Goal: Task Accomplishment & Management: Manage account settings

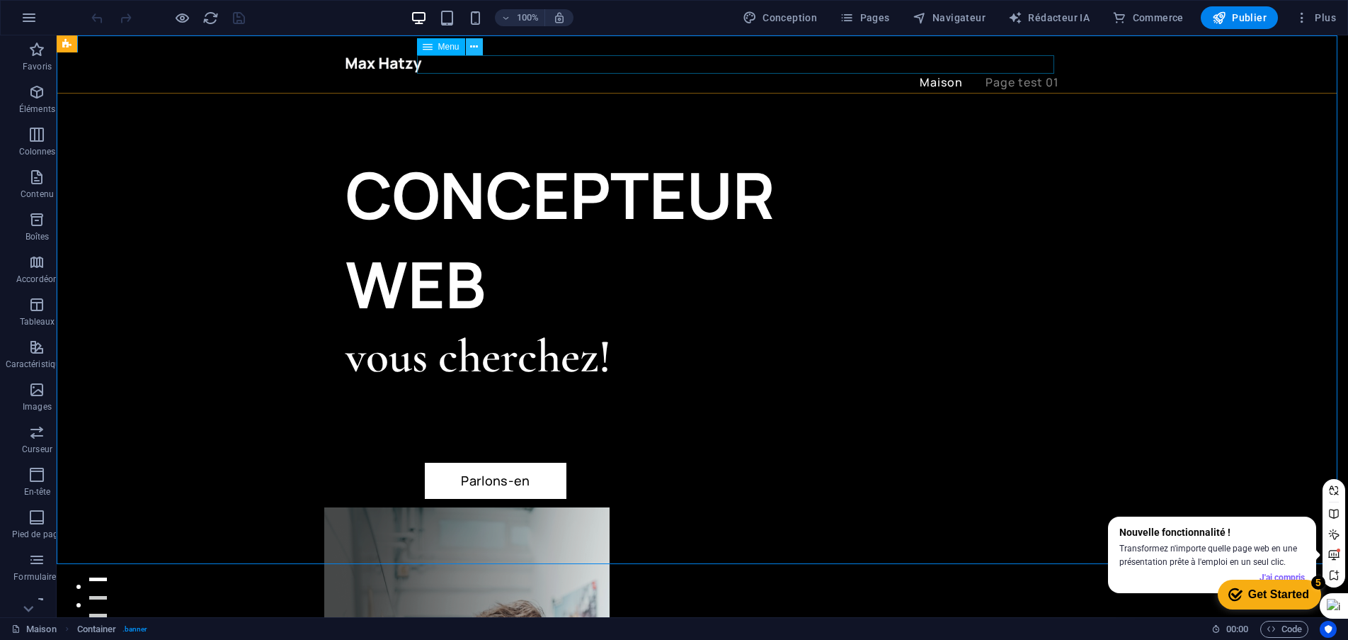
click at [475, 49] on icon at bounding box center [474, 47] width 8 height 15
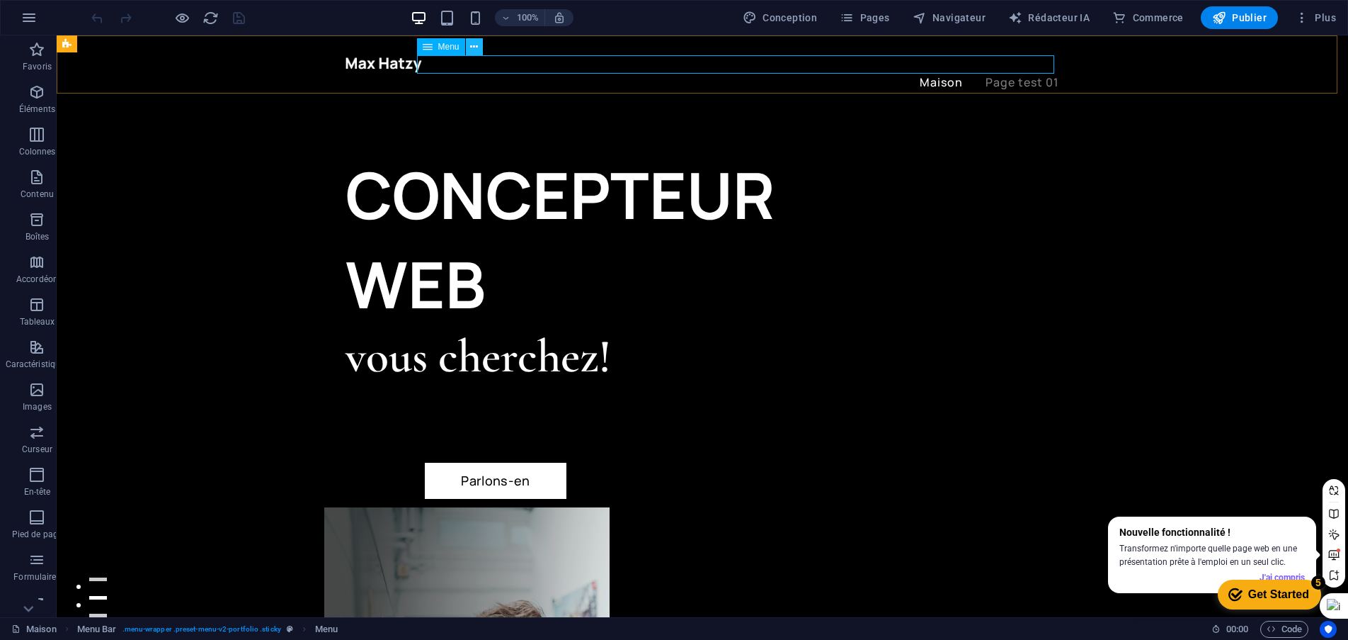
click at [472, 45] on icon at bounding box center [474, 47] width 8 height 15
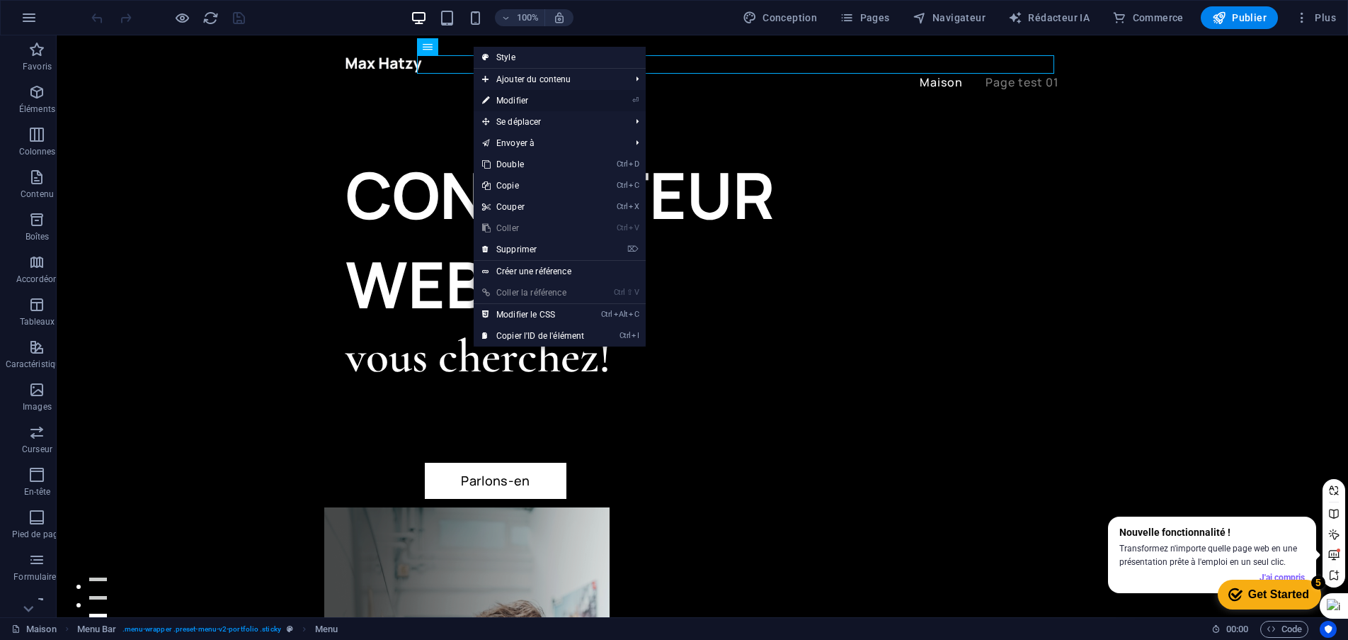
click at [516, 103] on font "Modifier" at bounding box center [512, 101] width 32 height 10
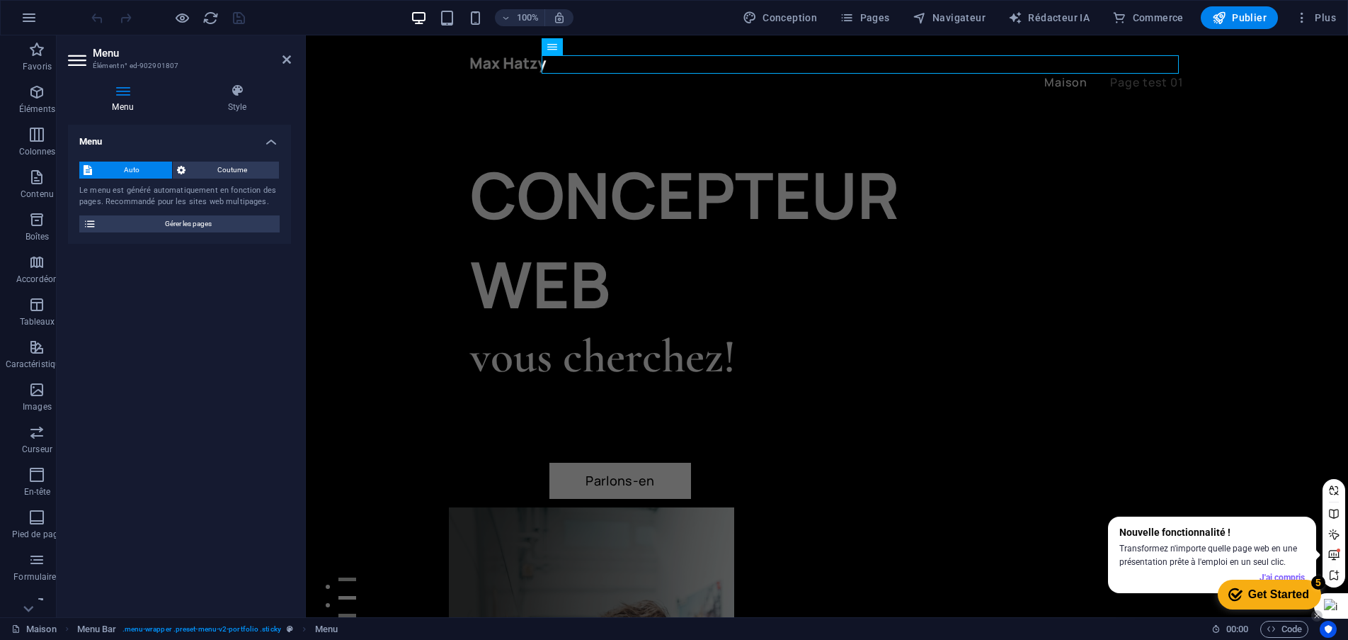
drag, startPoint x: 1647, startPoint y: 642, endPoint x: 1026, endPoint y: 557, distance: 626.2
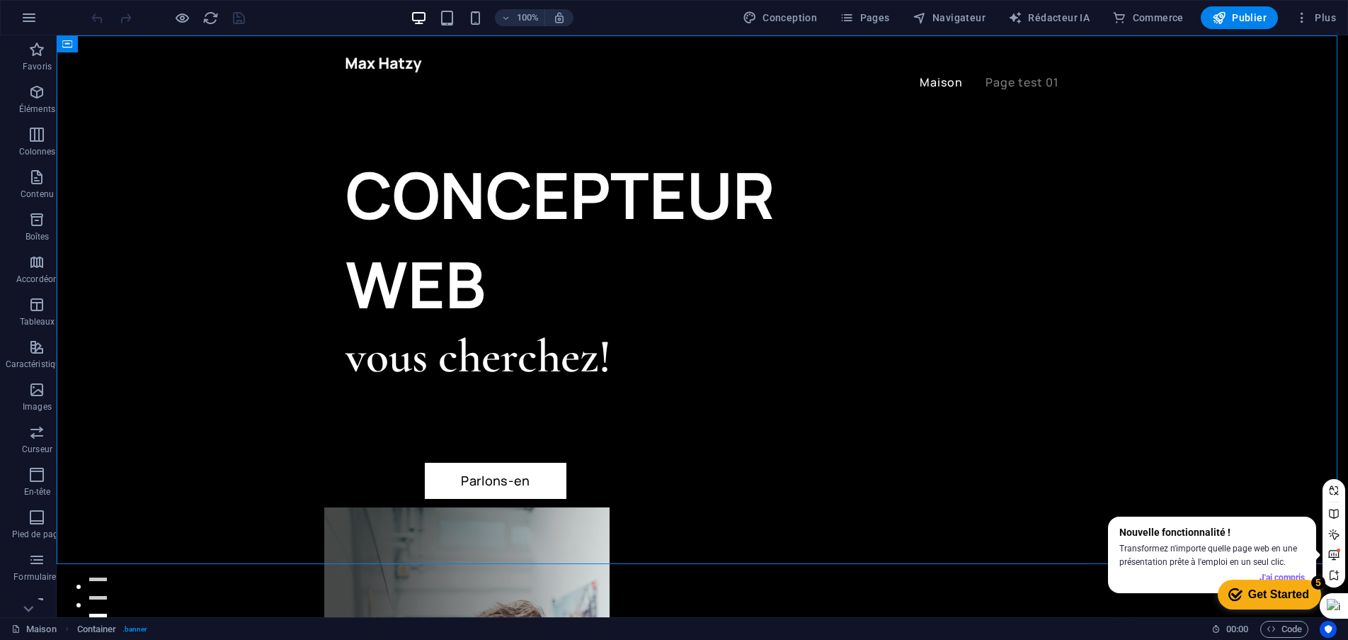
click at [1263, 537] on div "Nouvelle fonctionnalité !" at bounding box center [1213, 532] width 186 height 14
click at [1336, 469] on icon at bounding box center [1334, 470] width 11 height 10
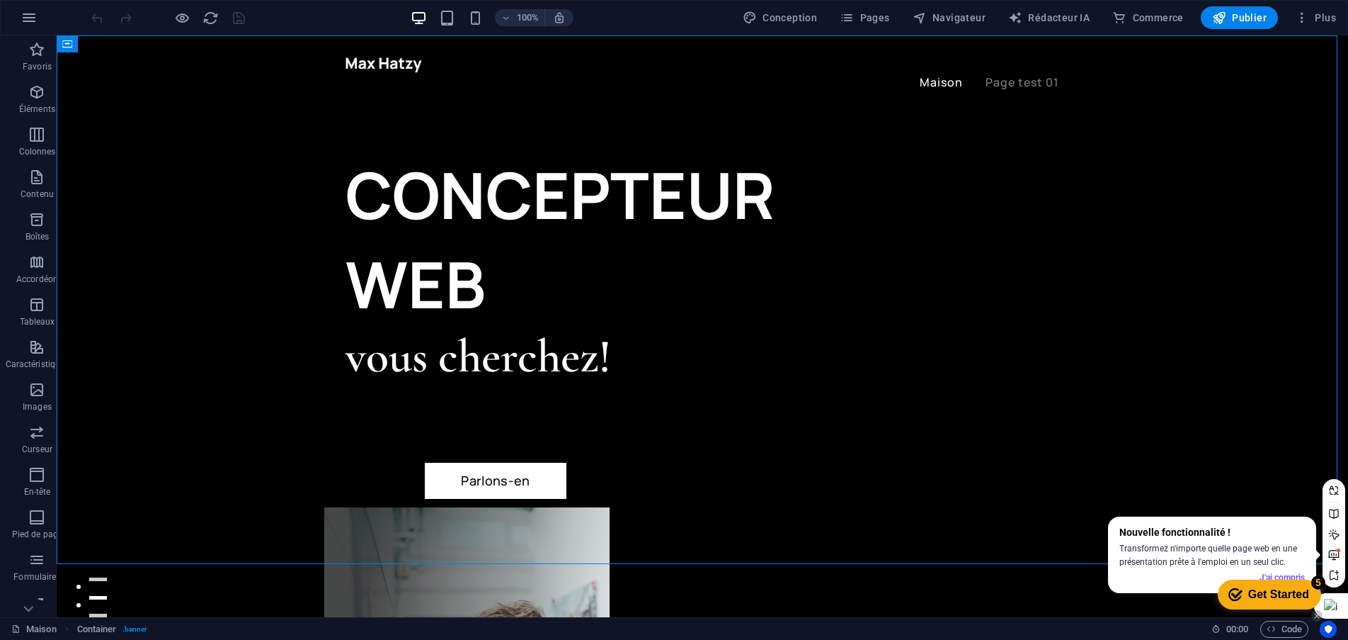
click at [1344, 607] on div at bounding box center [1331, 605] width 34 height 25
click at [1335, 538] on icon at bounding box center [1334, 533] width 11 height 11
click at [1283, 589] on div "Get Started" at bounding box center [1279, 594] width 61 height 13
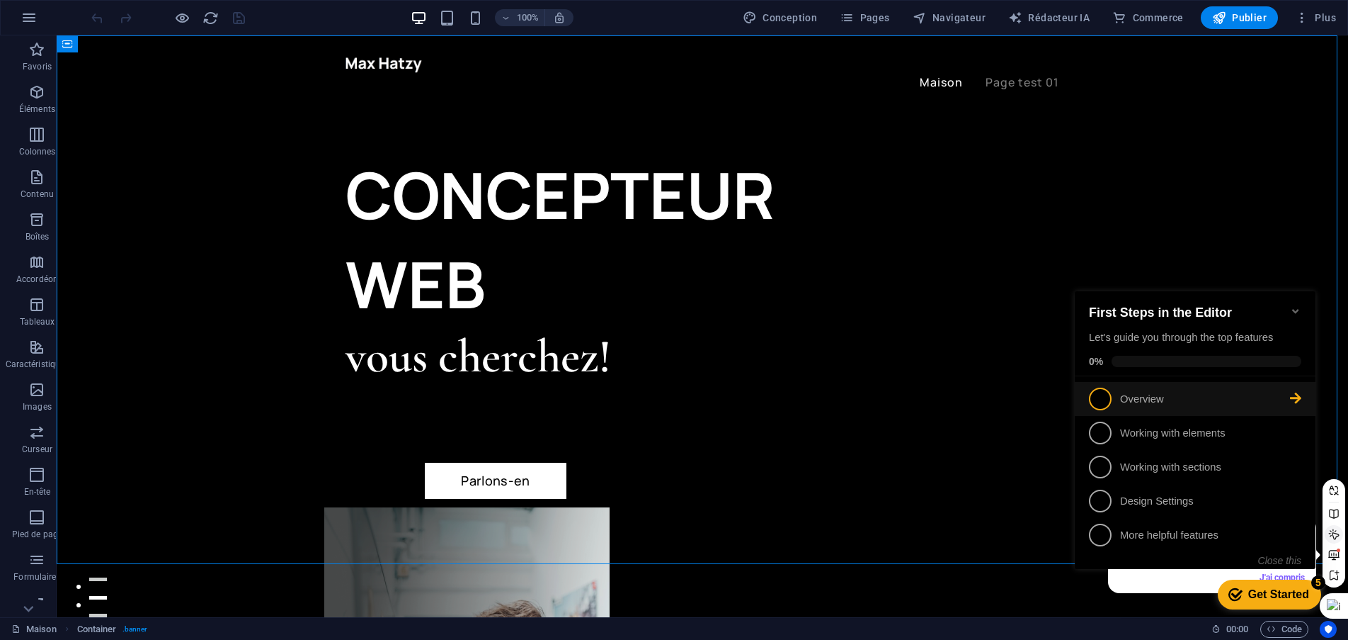
click at [1100, 400] on span "1" at bounding box center [1100, 398] width 23 height 23
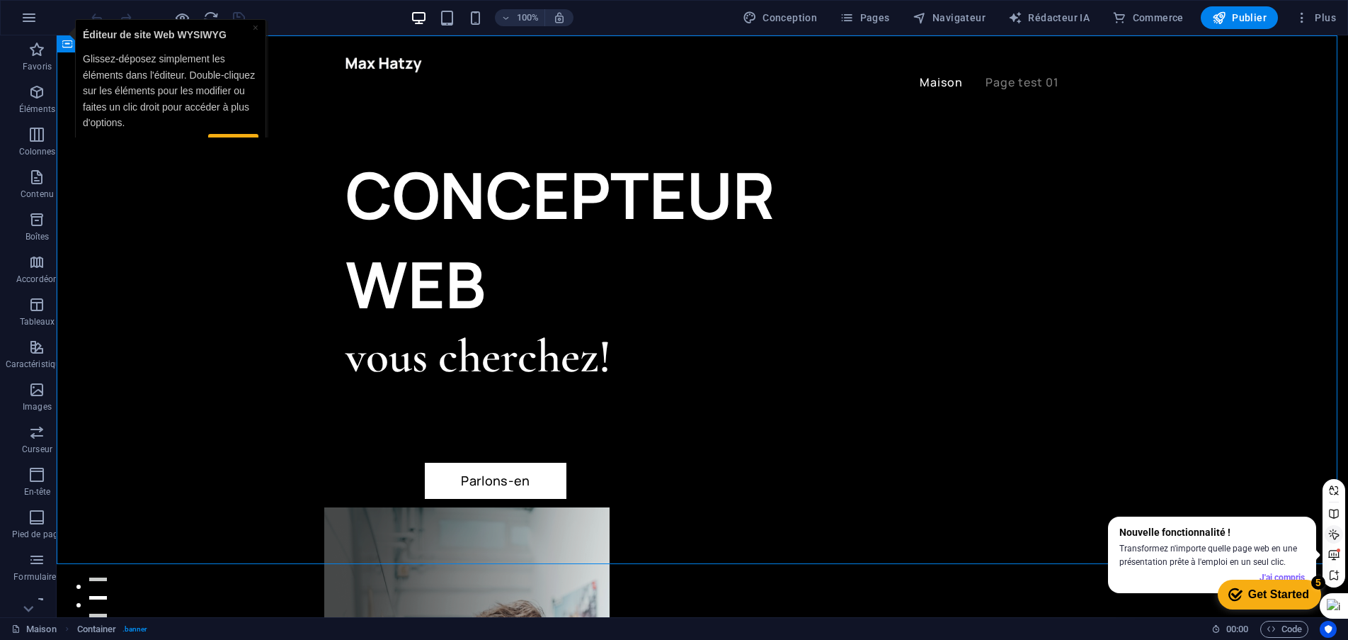
click at [1257, 589] on div "Get Started" at bounding box center [1279, 594] width 61 height 13
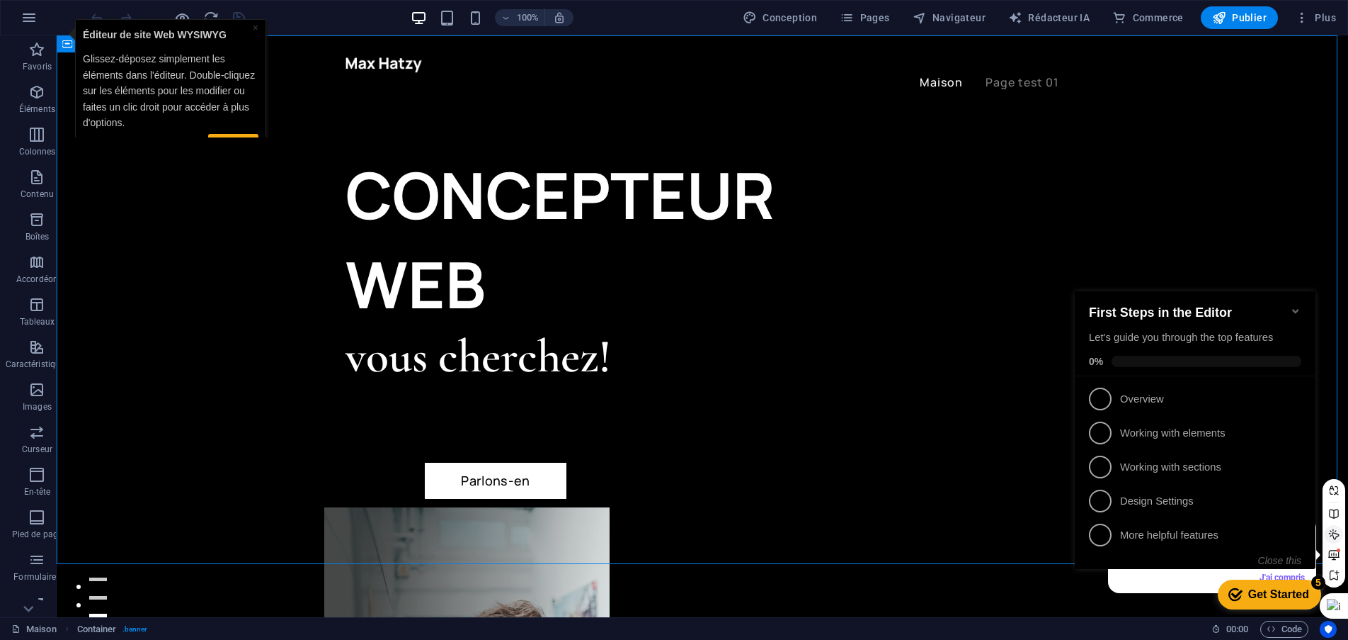
click at [1300, 305] on icon "Minimize checklist" at bounding box center [1295, 310] width 11 height 11
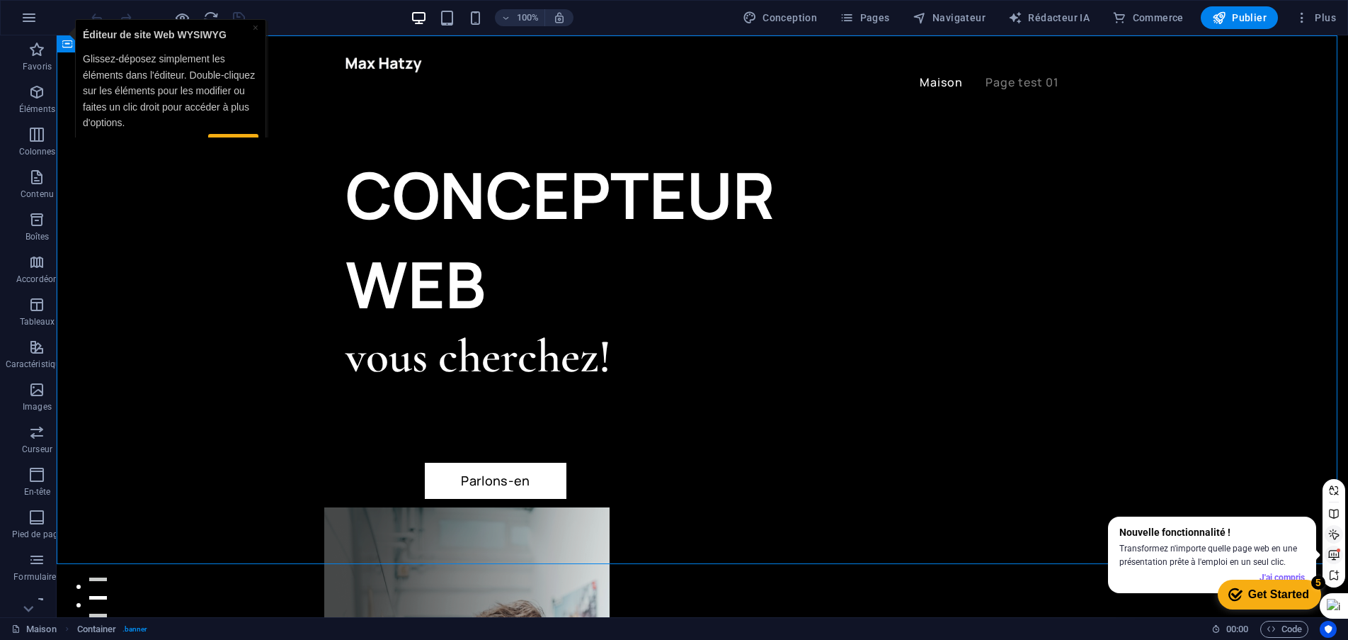
drag, startPoint x: 50, startPoint y: 21, endPoint x: 1335, endPoint y: 550, distance: 1390.1
click at [1335, 550] on icon at bounding box center [1334, 555] width 11 height 10
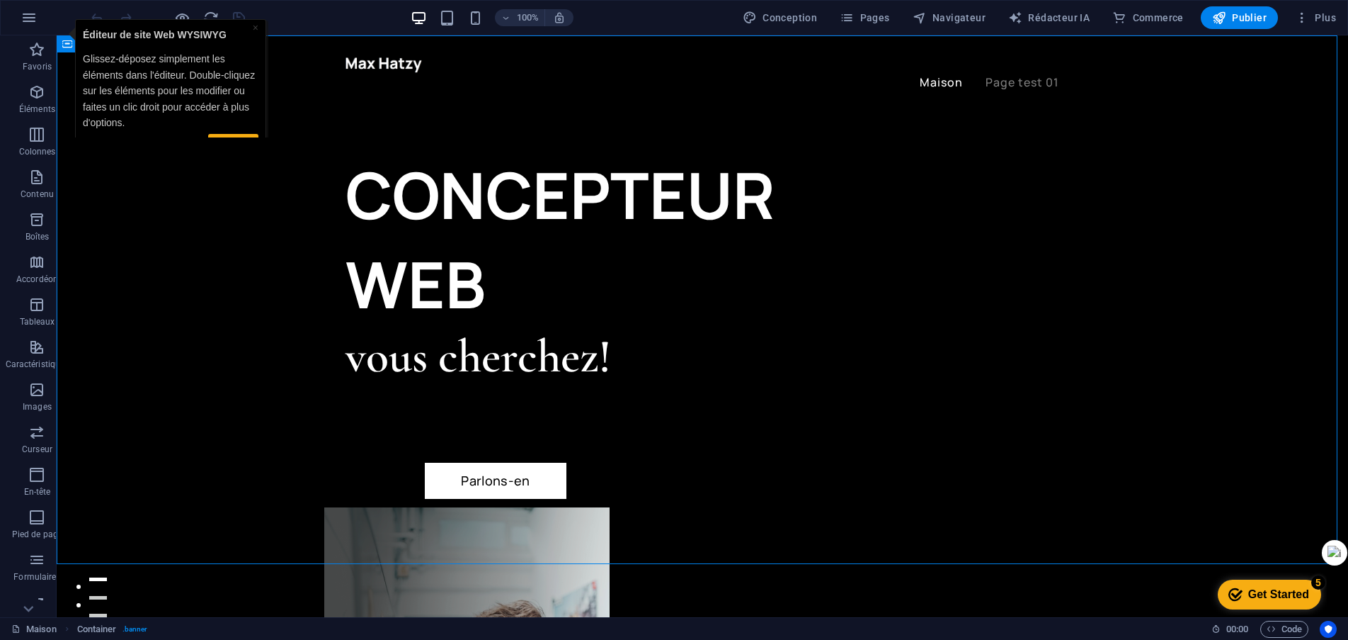
drag, startPoint x: 1341, startPoint y: 601, endPoint x: 1328, endPoint y: 559, distance: 44.6
click at [1341, 547] on div at bounding box center [1334, 552] width 25 height 25
click at [1231, 596] on icon "Get Started 5 items remaining, 0% complete" at bounding box center [1236, 594] width 14 height 13
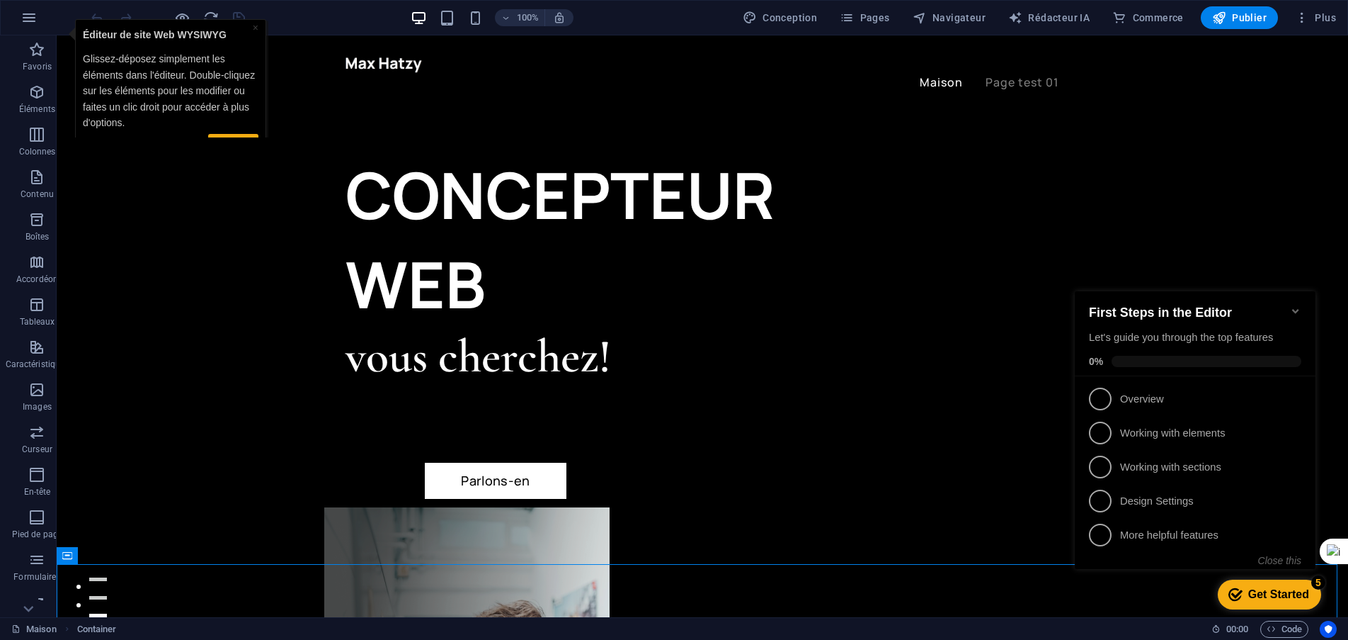
click at [1298, 305] on icon "Minimize checklist" at bounding box center [1295, 310] width 11 height 11
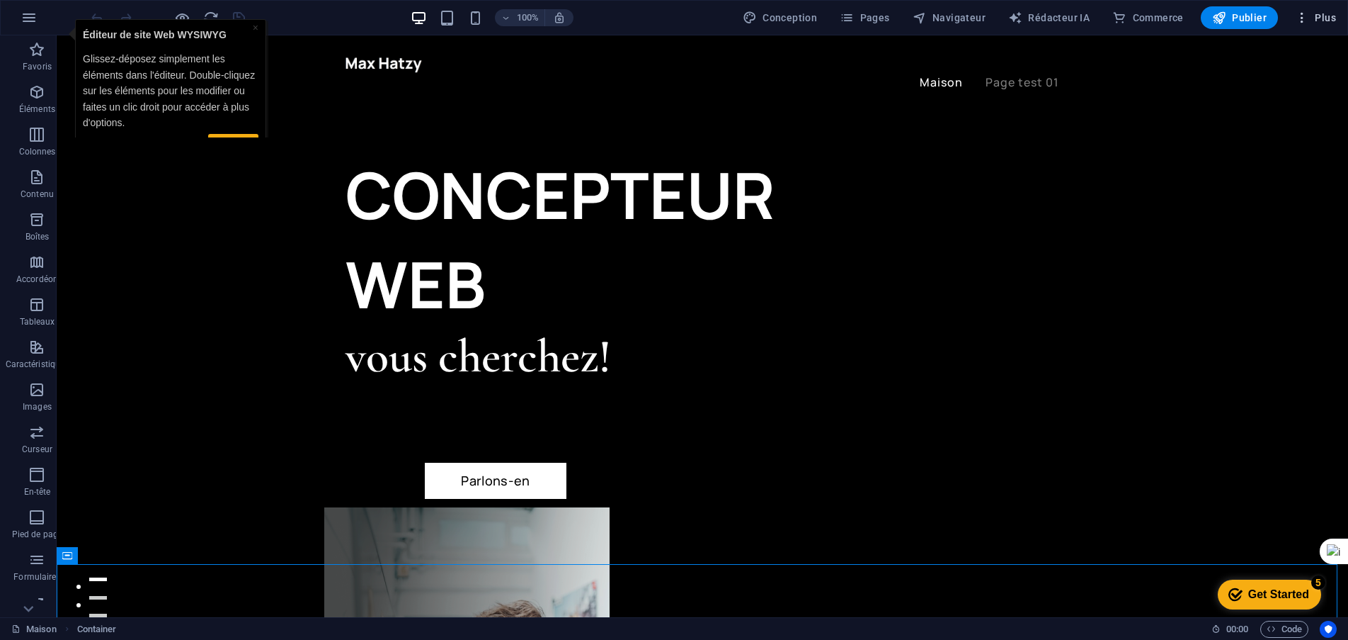
click at [1331, 22] on font "Plus" at bounding box center [1325, 17] width 21 height 11
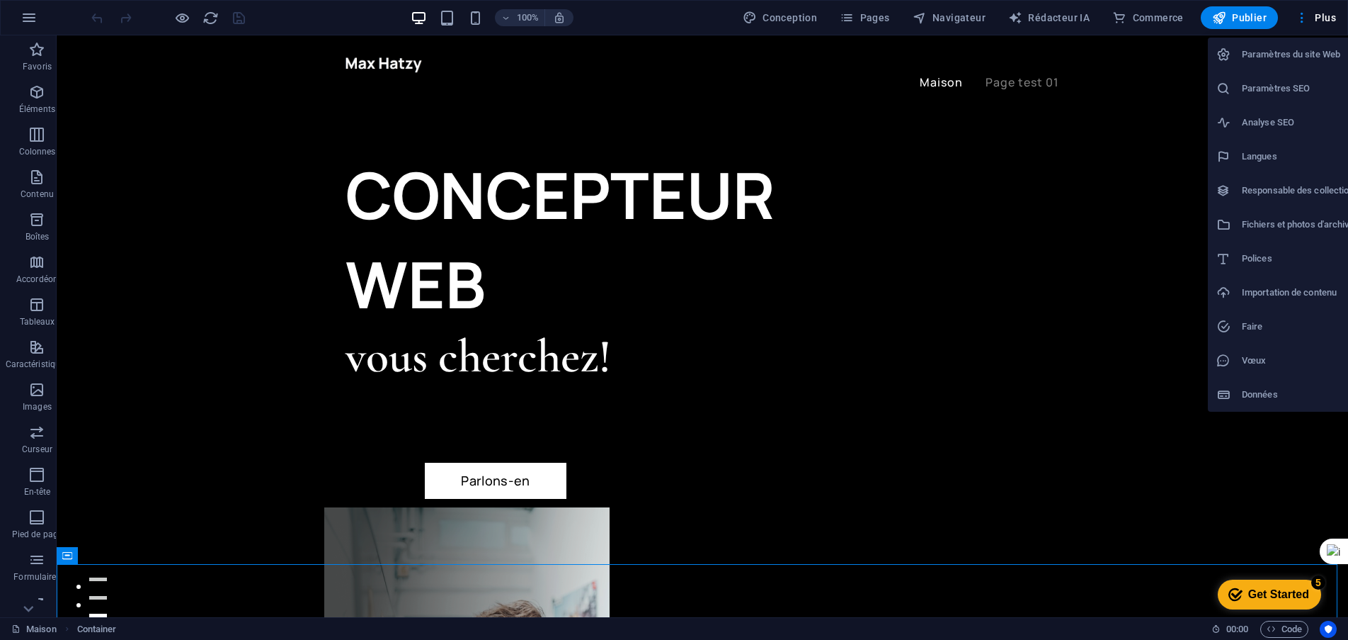
click at [1287, 55] on font "Paramètres du site Web" at bounding box center [1291, 54] width 98 height 11
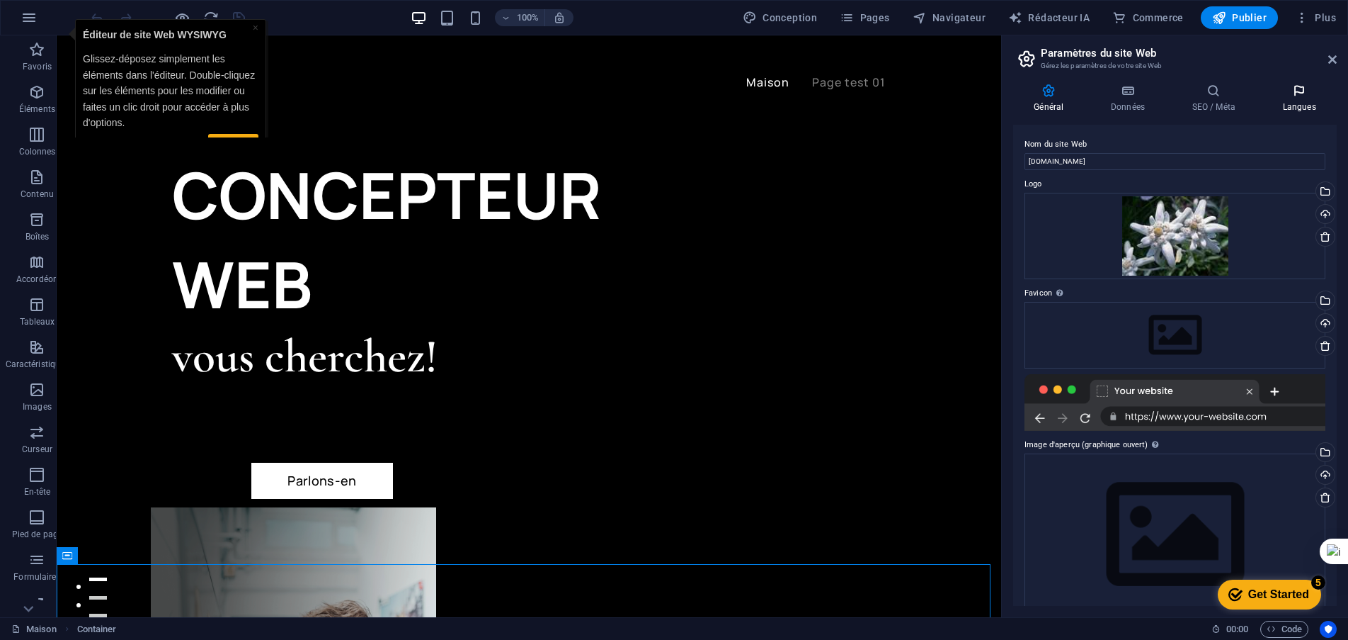
click at [1299, 105] on font "Langues" at bounding box center [1299, 107] width 33 height 10
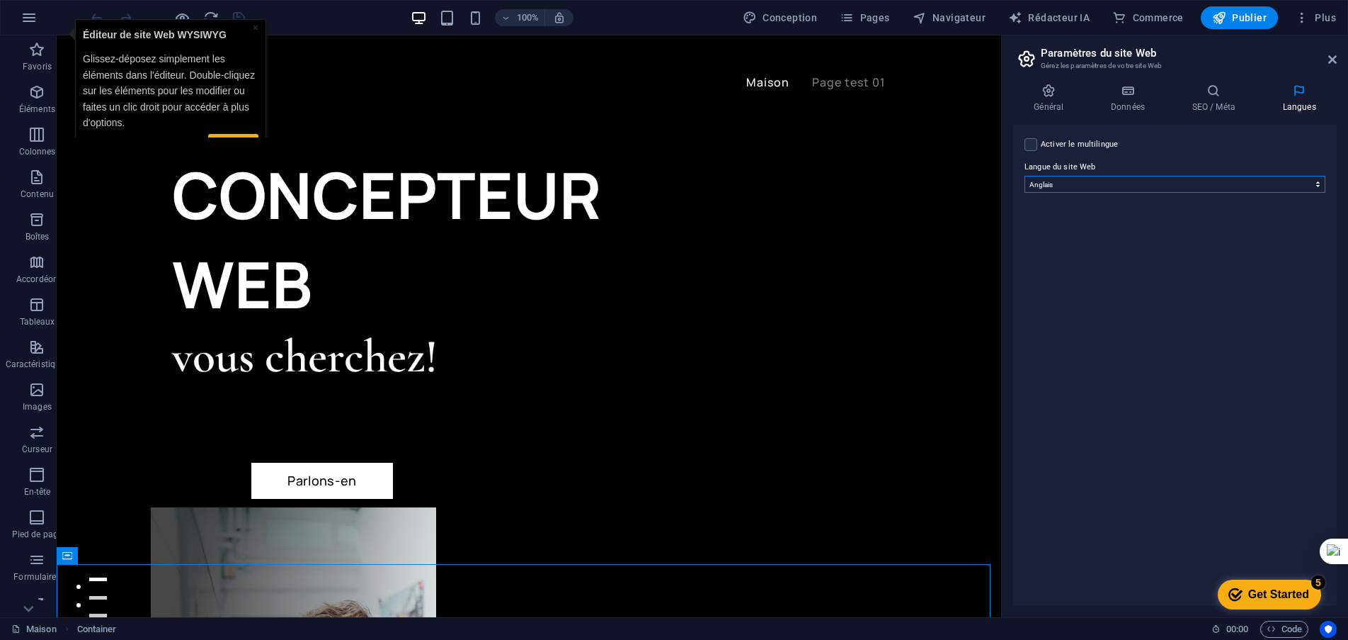
click at [1145, 183] on select "abkhaze Au loin afrikaans Akan albanais amharique arabe aragonais arménien Assa…" at bounding box center [1175, 184] width 301 height 17
select select "49"
click at [1025, 176] on select "abkhaze Au loin afrikaans Akan albanais amharique arabe aragonais arménien Assa…" at bounding box center [1175, 184] width 301 height 17
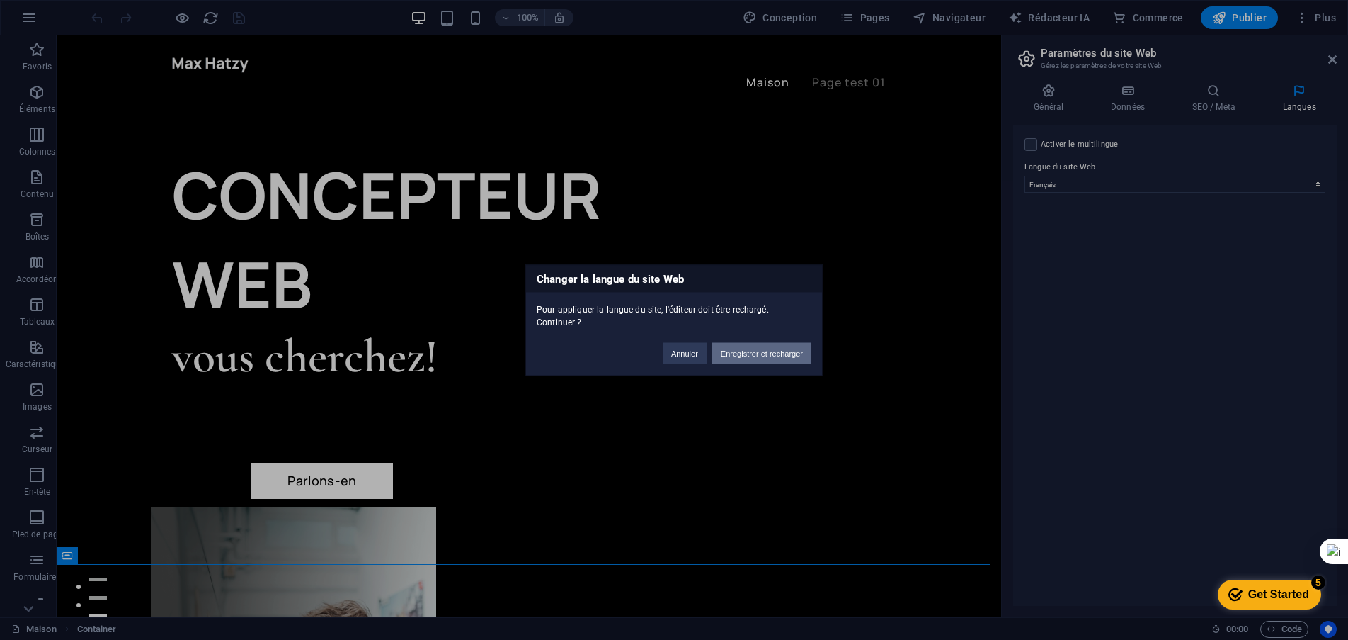
click at [786, 356] on font "Enregistrer et recharger" at bounding box center [762, 352] width 82 height 8
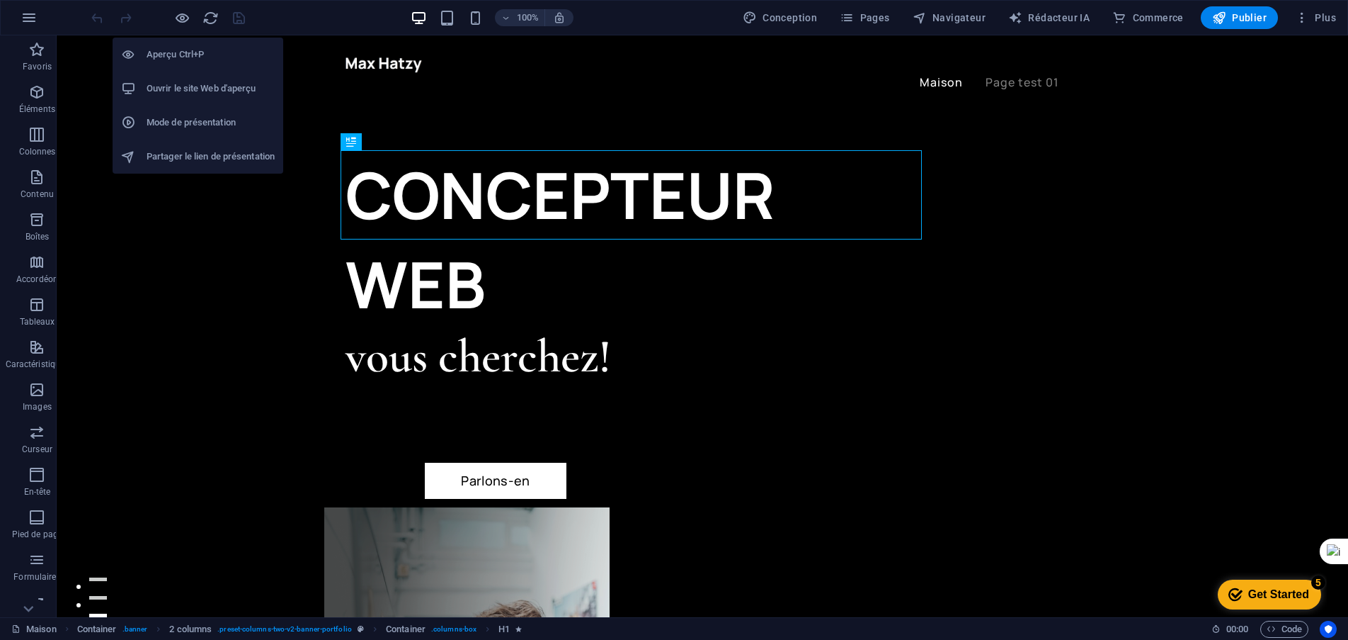
click at [176, 90] on font "Ouvrir le site Web d'aperçu" at bounding box center [202, 88] width 110 height 11
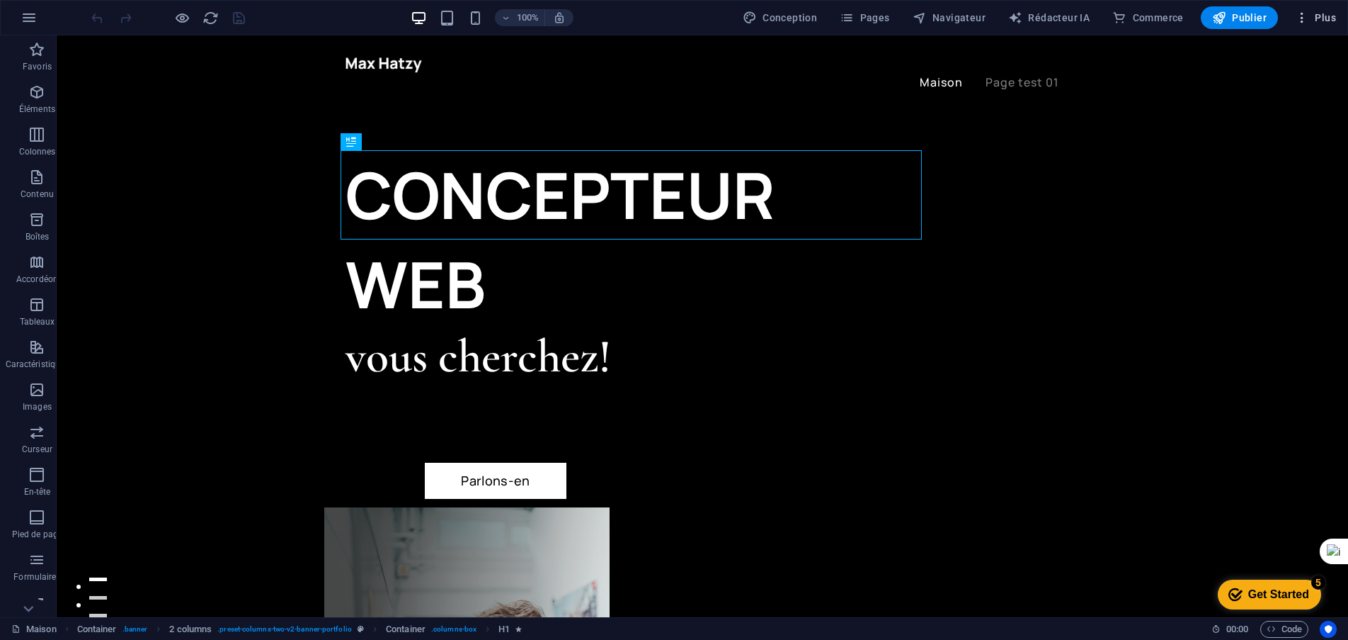
click at [1324, 21] on font "Plus" at bounding box center [1325, 17] width 21 height 11
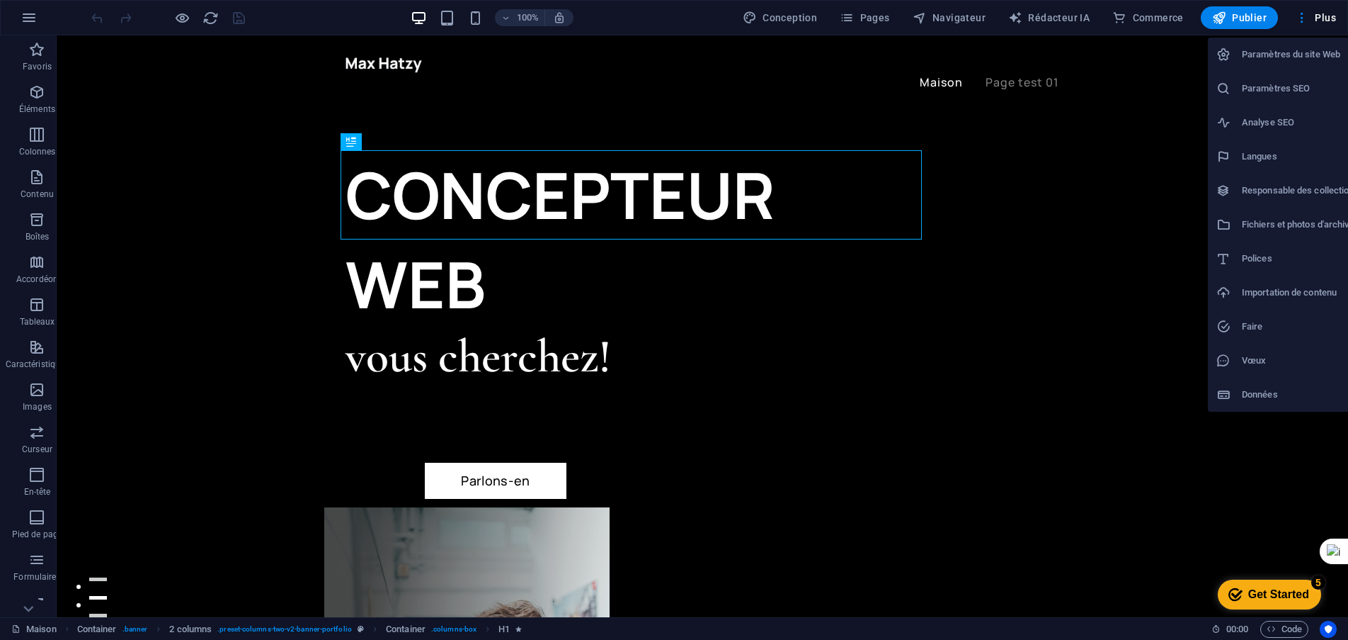
click at [205, 417] on div at bounding box center [674, 320] width 1348 height 640
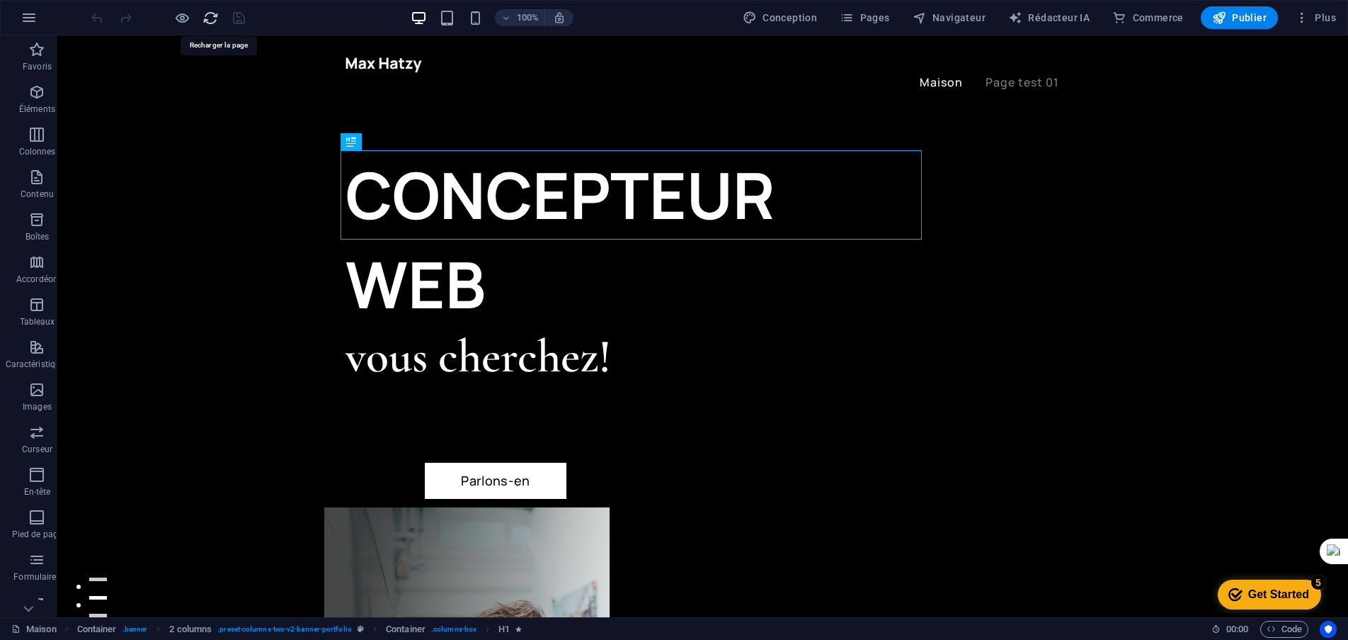
click at [217, 17] on icon "recharger" at bounding box center [211, 18] width 16 height 16
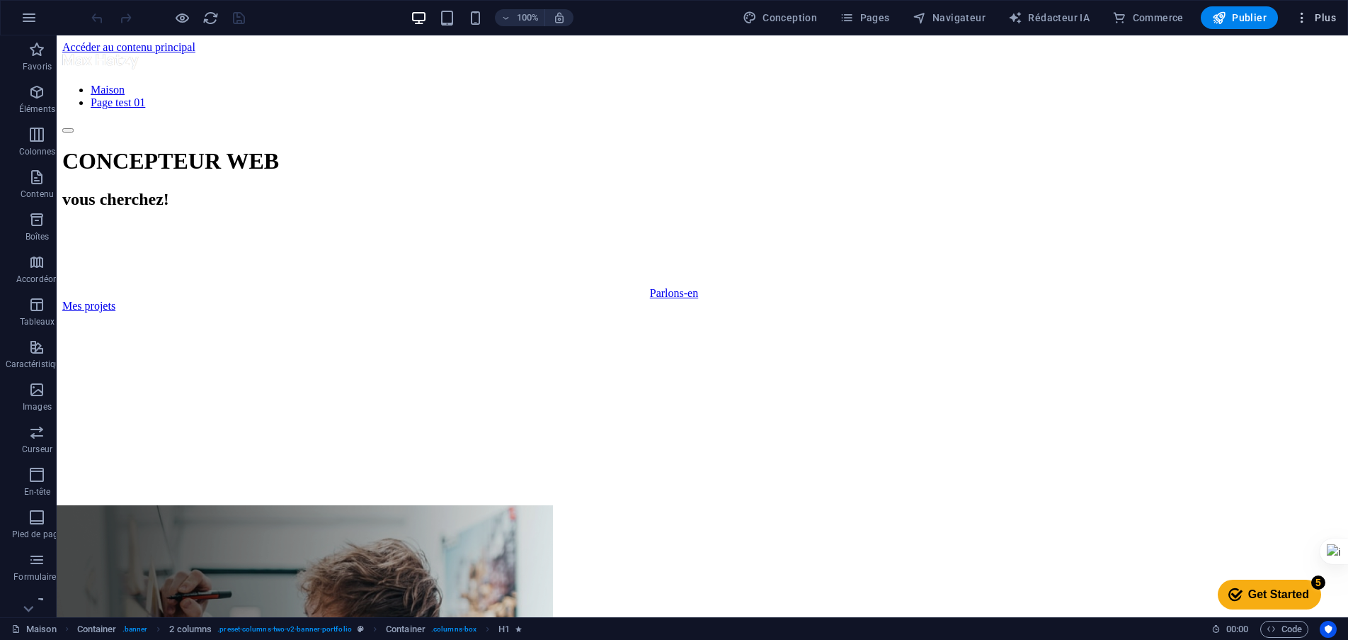
click at [1322, 12] on font "Plus" at bounding box center [1325, 17] width 21 height 11
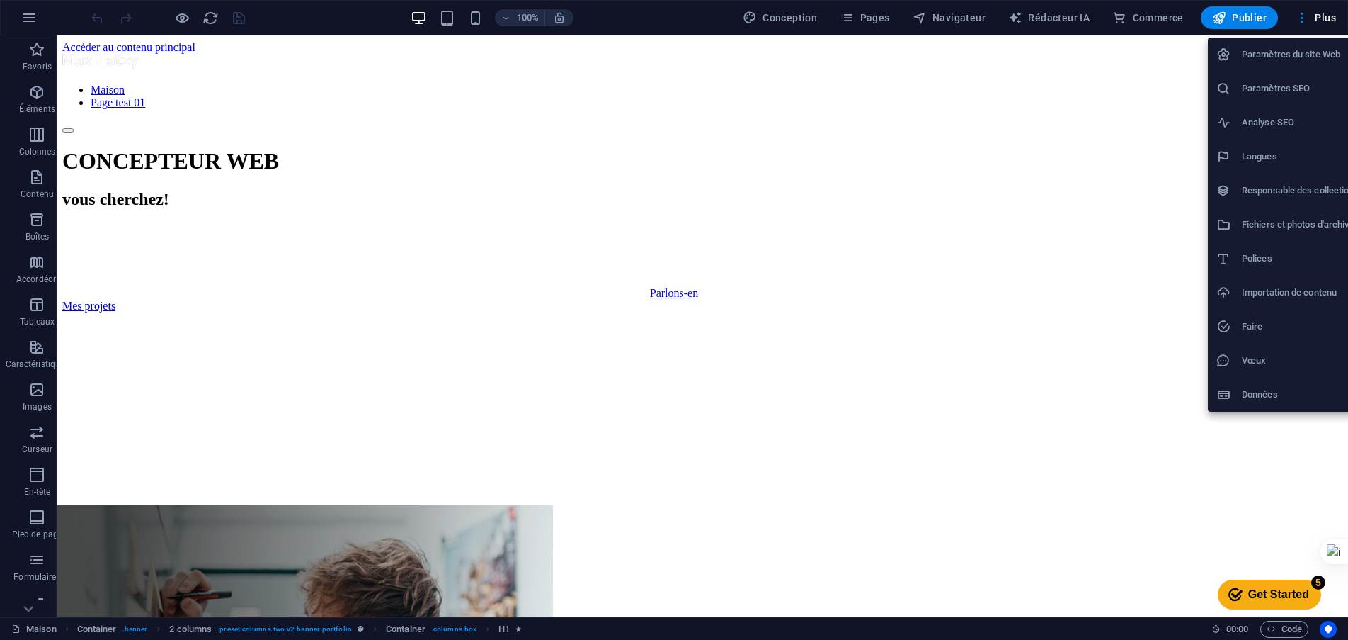
click at [1157, 69] on div at bounding box center [674, 320] width 1348 height 640
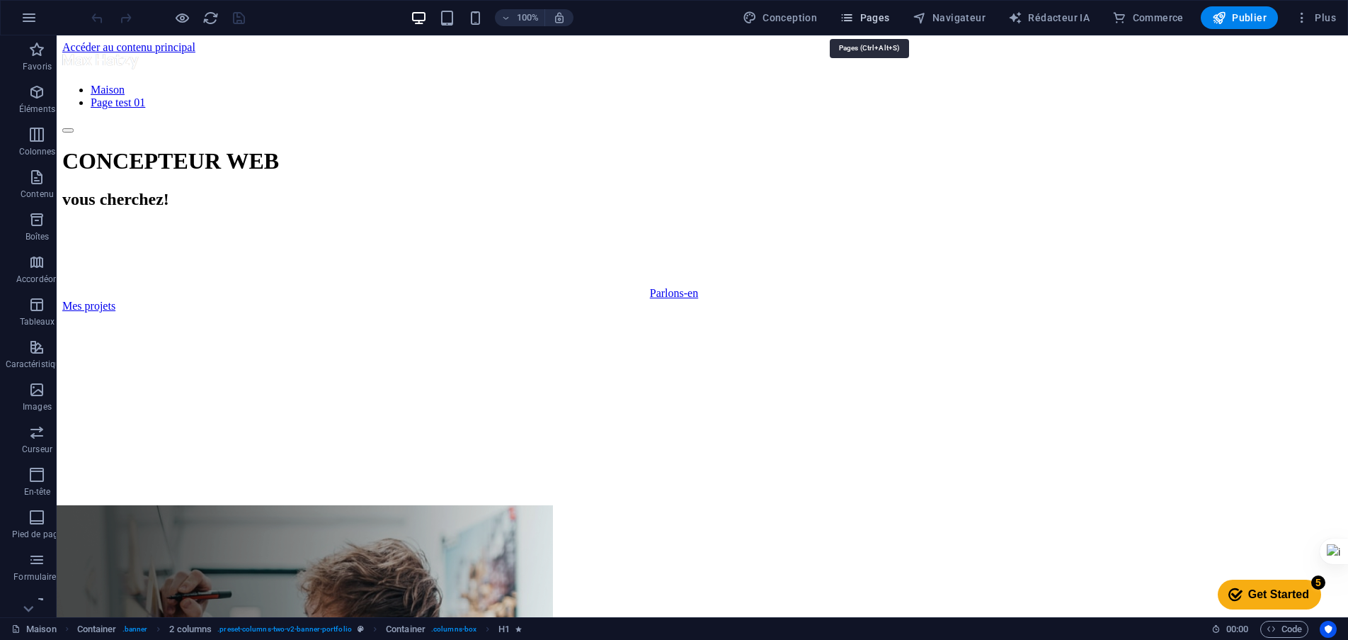
click at [890, 23] on font "Pages" at bounding box center [876, 17] width 30 height 11
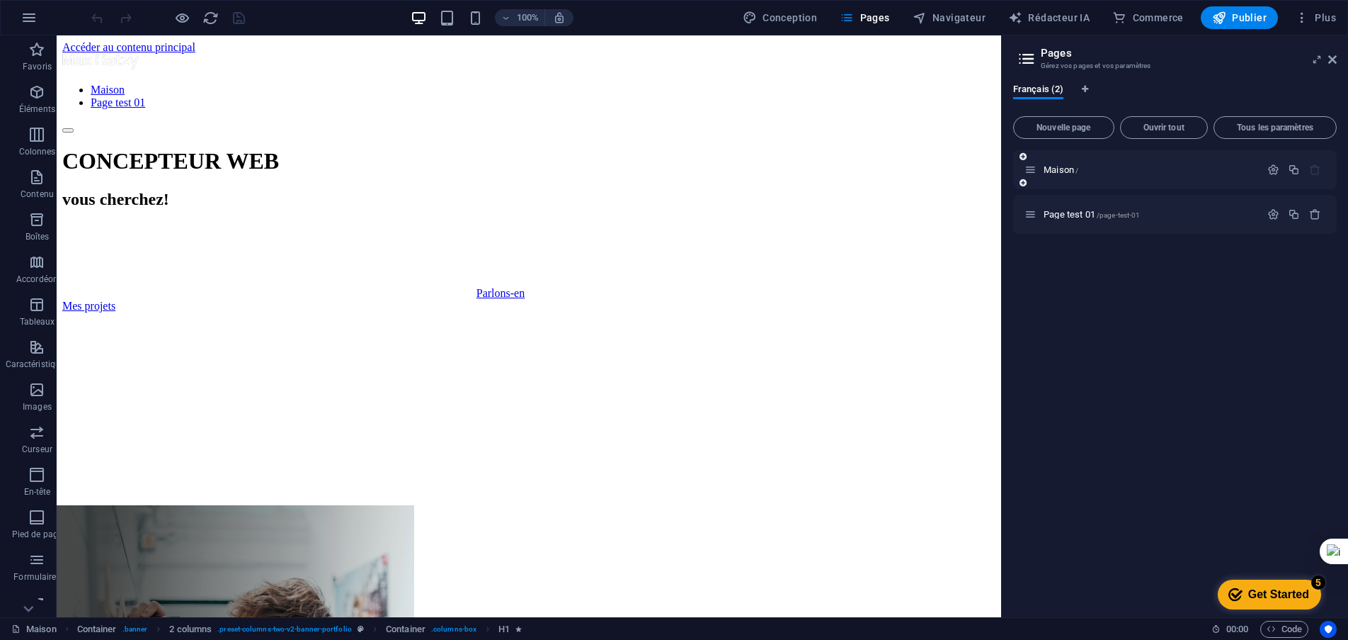
click at [1271, 176] on div at bounding box center [1294, 170] width 62 height 16
click at [1273, 168] on icon "button" at bounding box center [1274, 170] width 12 height 12
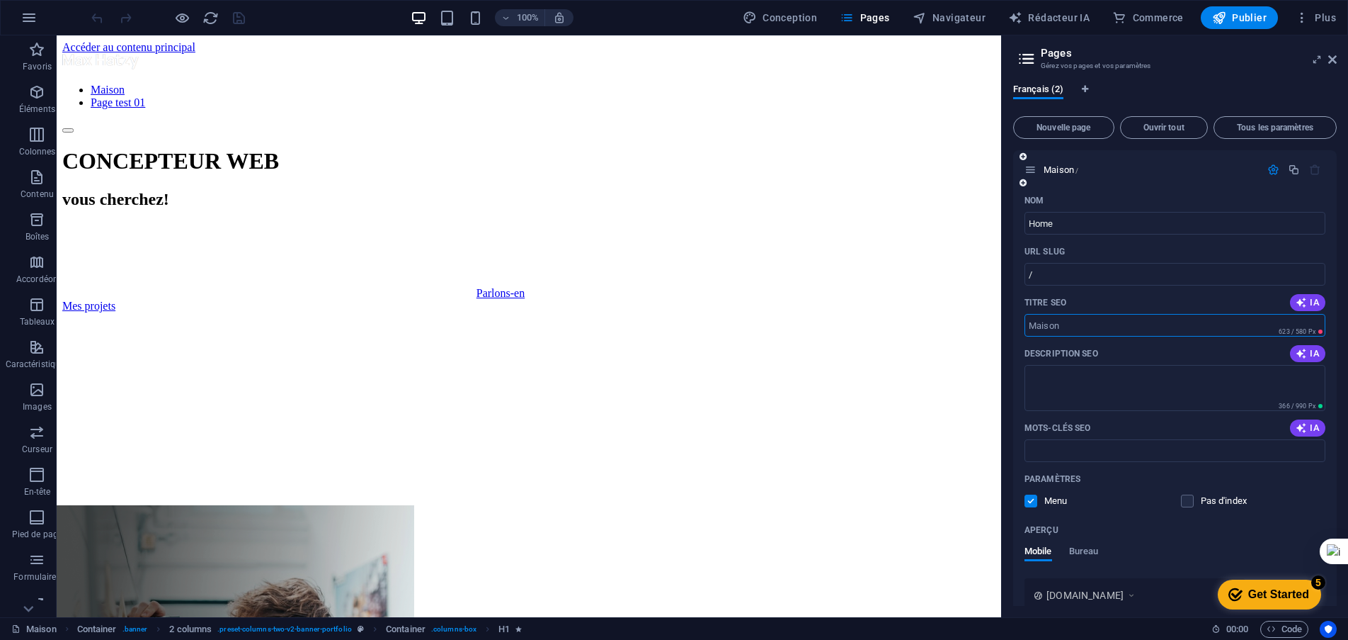
click at [1100, 323] on input "Titre SEO" at bounding box center [1175, 325] width 301 height 23
type input "Accueil"
click at [1074, 222] on input "Home" at bounding box center [1175, 223] width 301 height 23
type input "H"
type input "Acc"
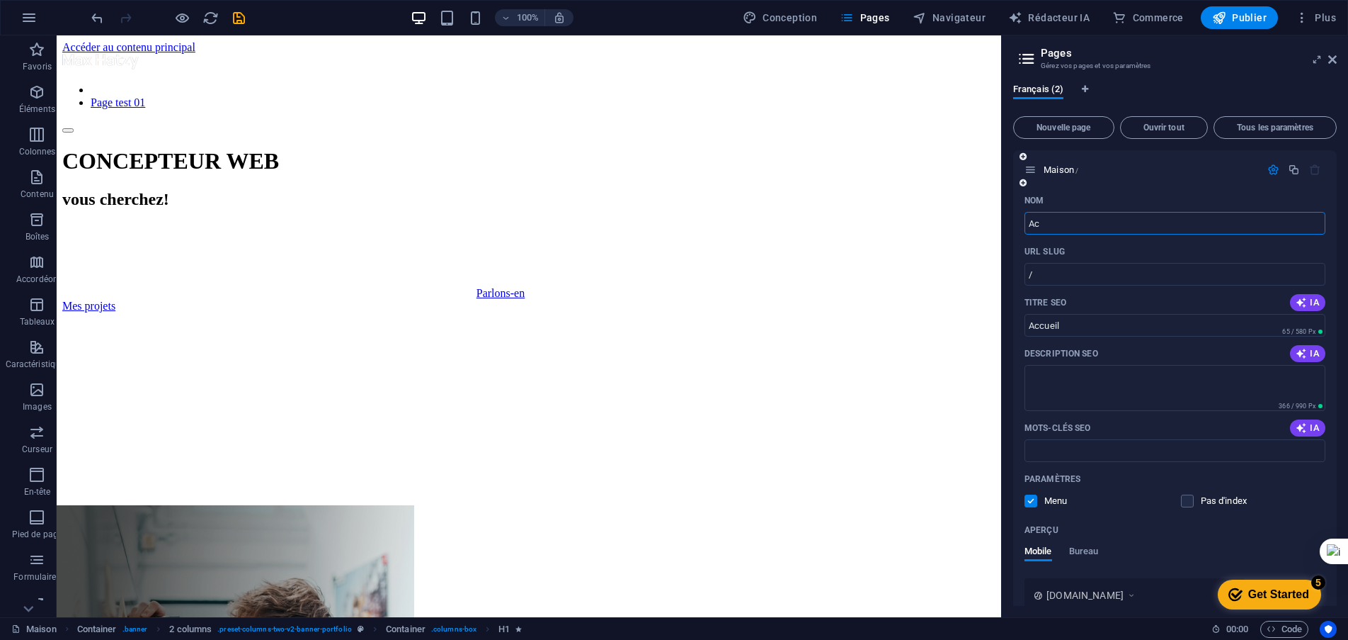
type input "/a"
type input "Accueil"
type input "/accuei"
type input "Accueil"
type input "/accueil"
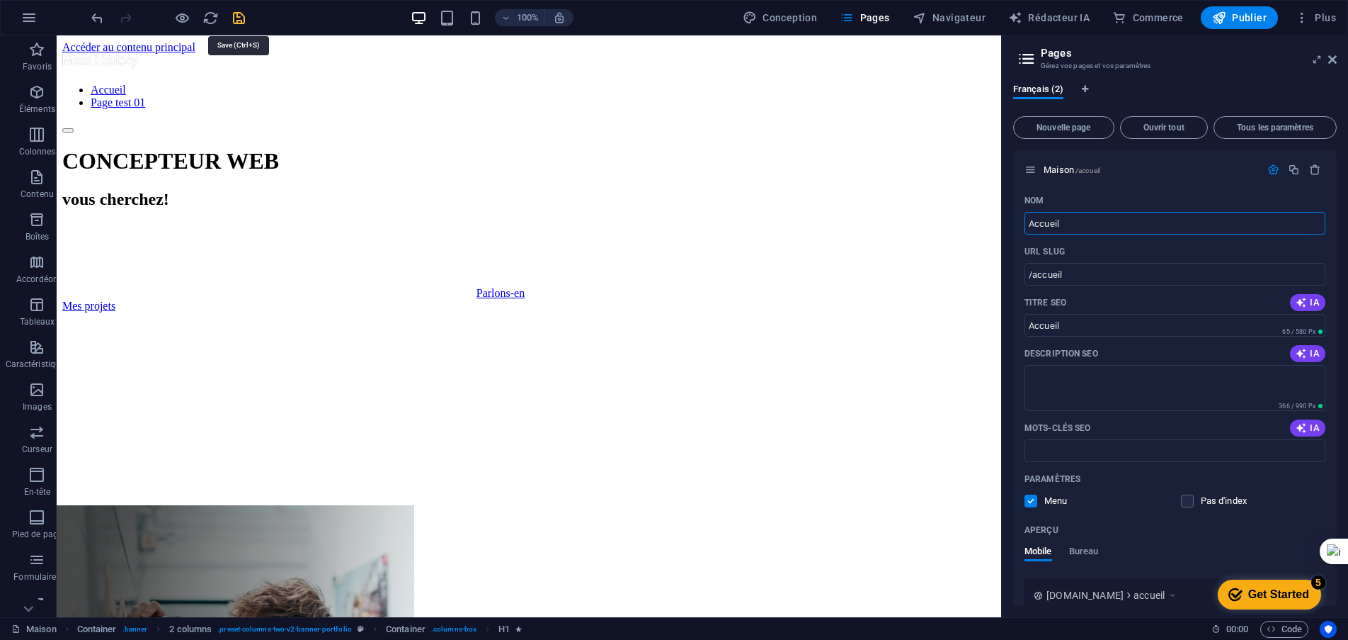
type input "Accueil"
click at [241, 18] on icon "sauvegarder" at bounding box center [239, 18] width 16 height 16
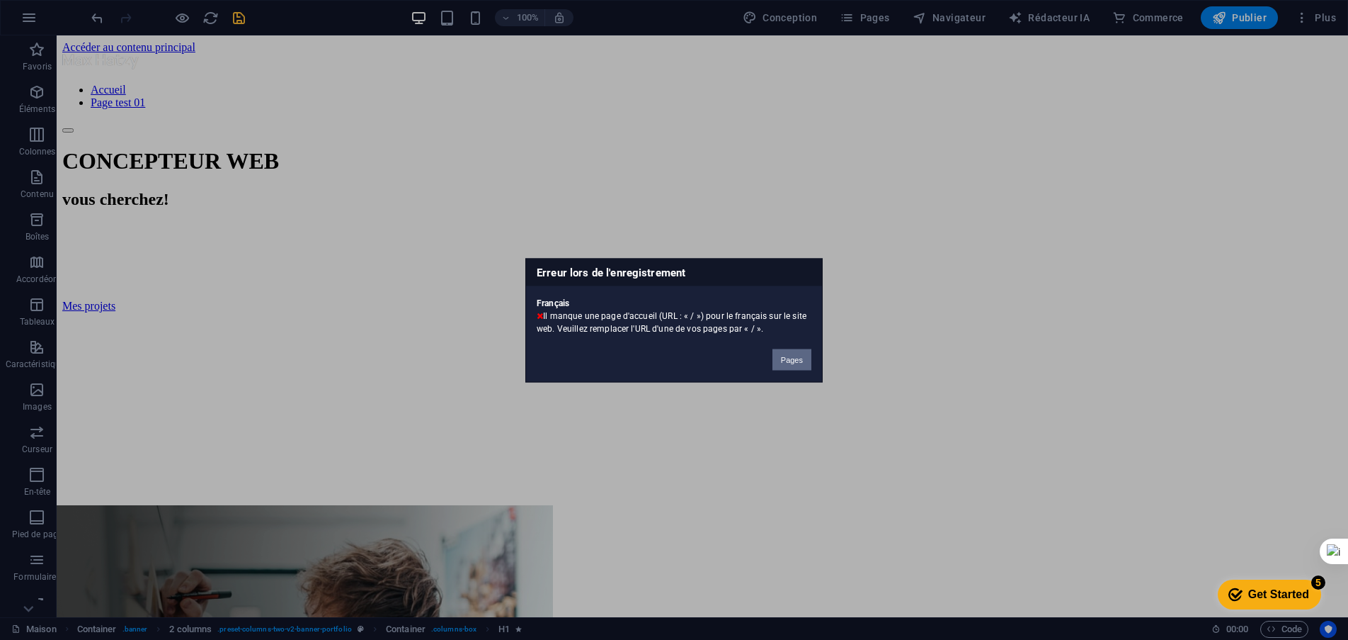
click at [791, 363] on font "Pages" at bounding box center [792, 359] width 22 height 8
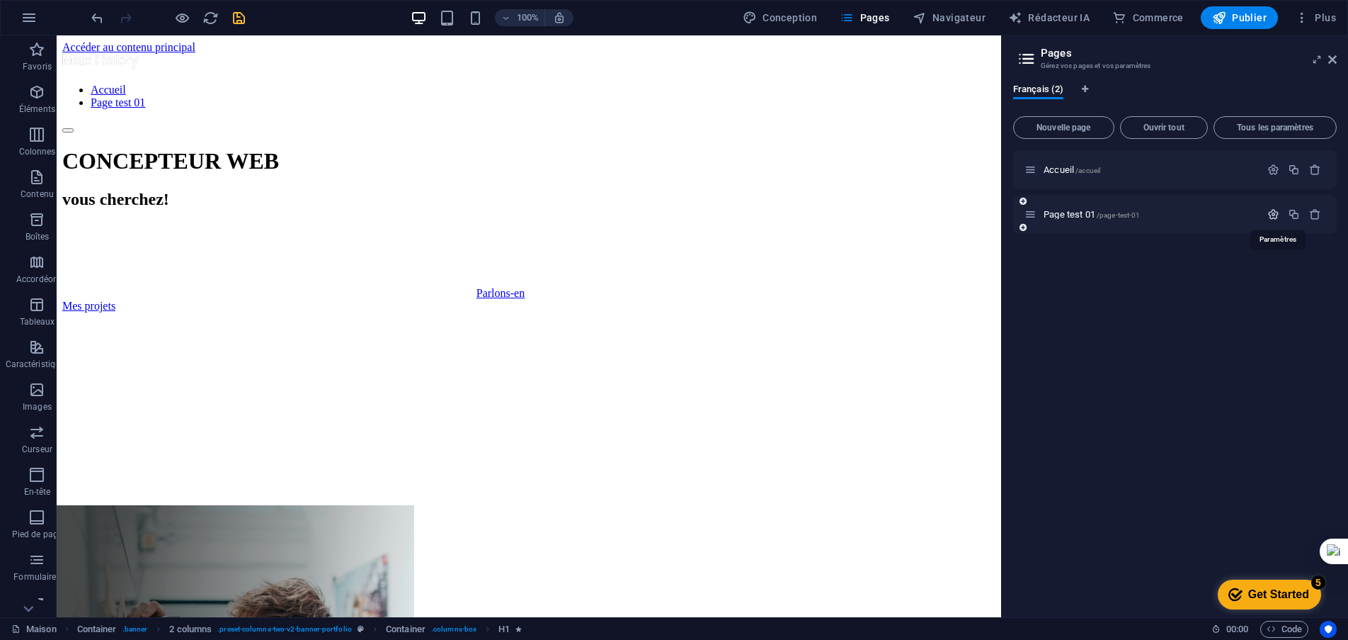
click at [1276, 214] on icon "button" at bounding box center [1274, 214] width 12 height 12
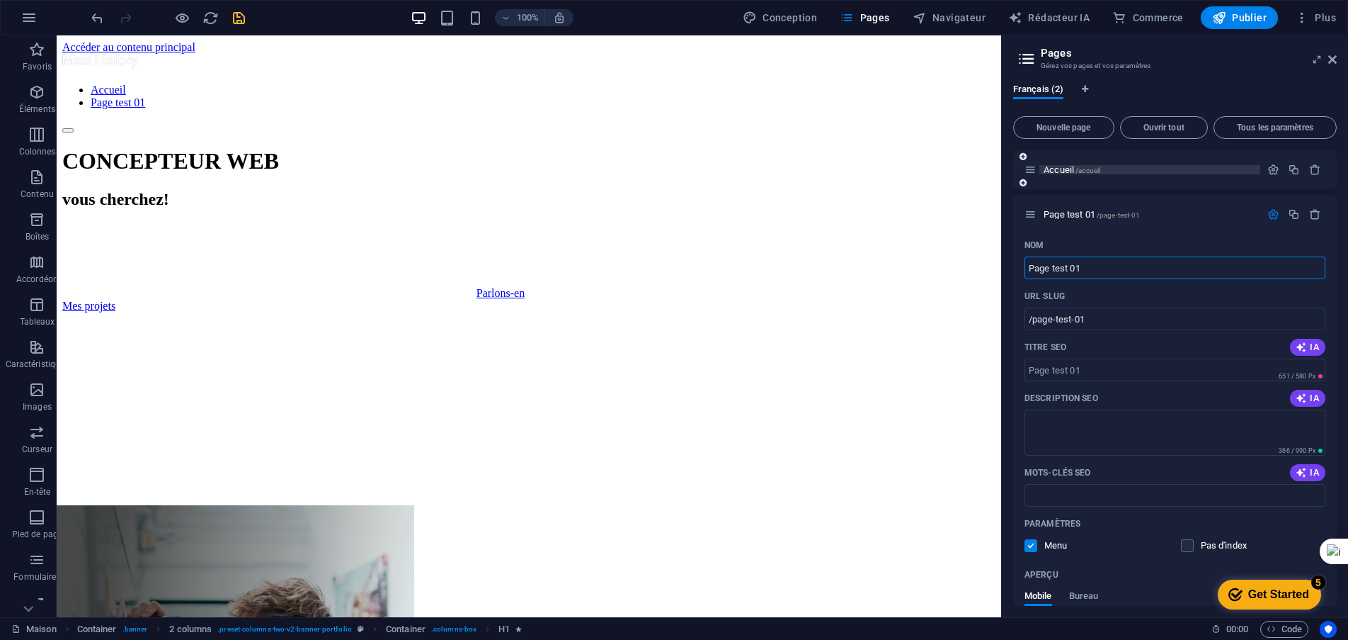
click at [1067, 172] on font "Accueil" at bounding box center [1059, 169] width 30 height 11
click at [1032, 171] on icon at bounding box center [1031, 170] width 12 height 12
click at [1274, 166] on icon "button" at bounding box center [1274, 170] width 12 height 12
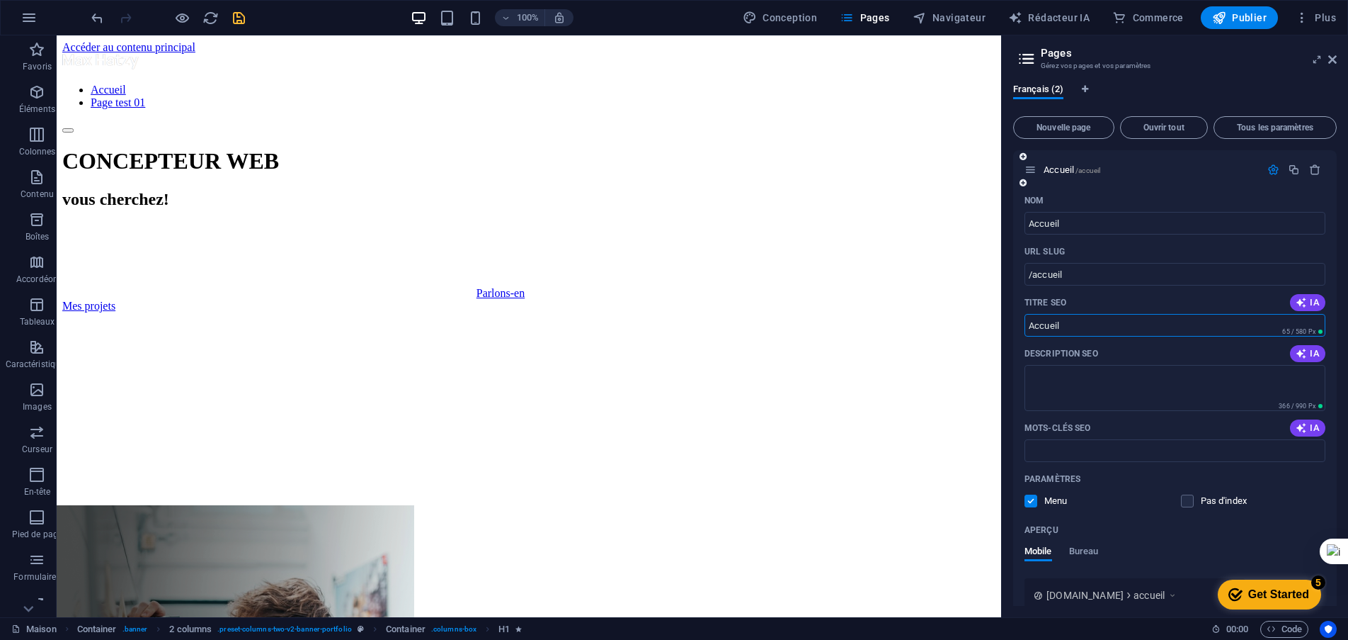
click at [1032, 325] on input "Accueil" at bounding box center [1175, 325] width 301 height 23
type input "/Accueil"
click at [237, 22] on icon "sauvegarder" at bounding box center [239, 18] width 16 height 16
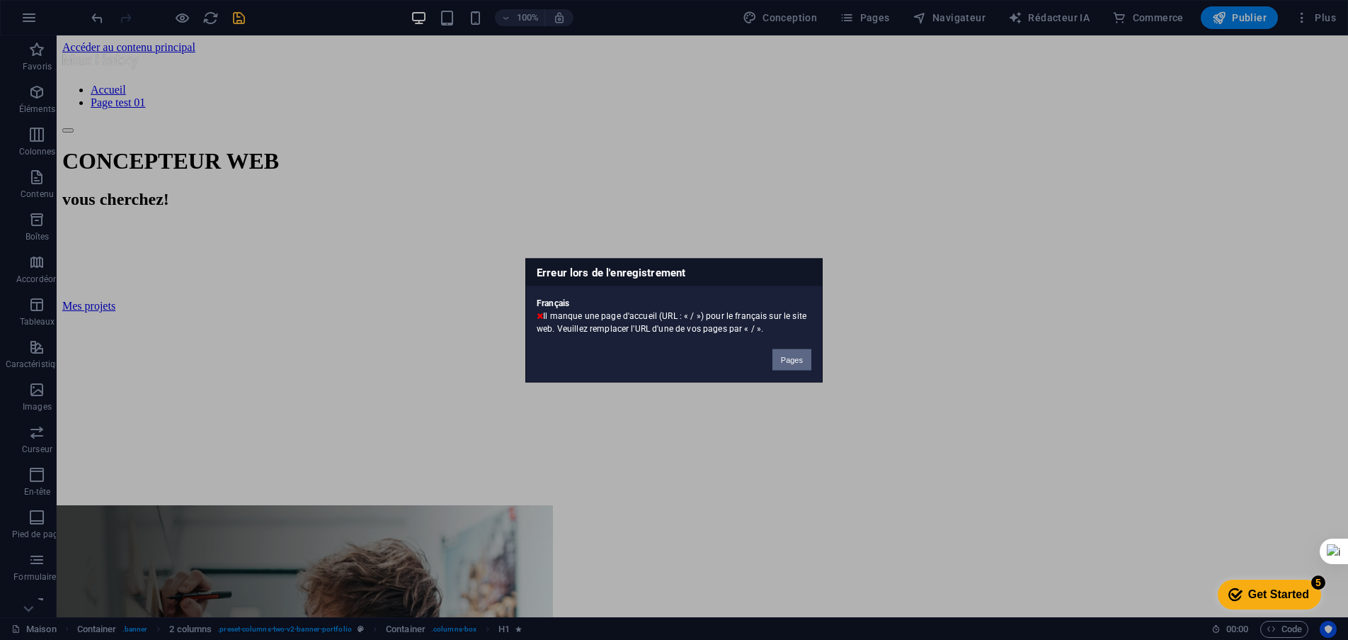
click at [799, 359] on font "Pages" at bounding box center [792, 359] width 22 height 8
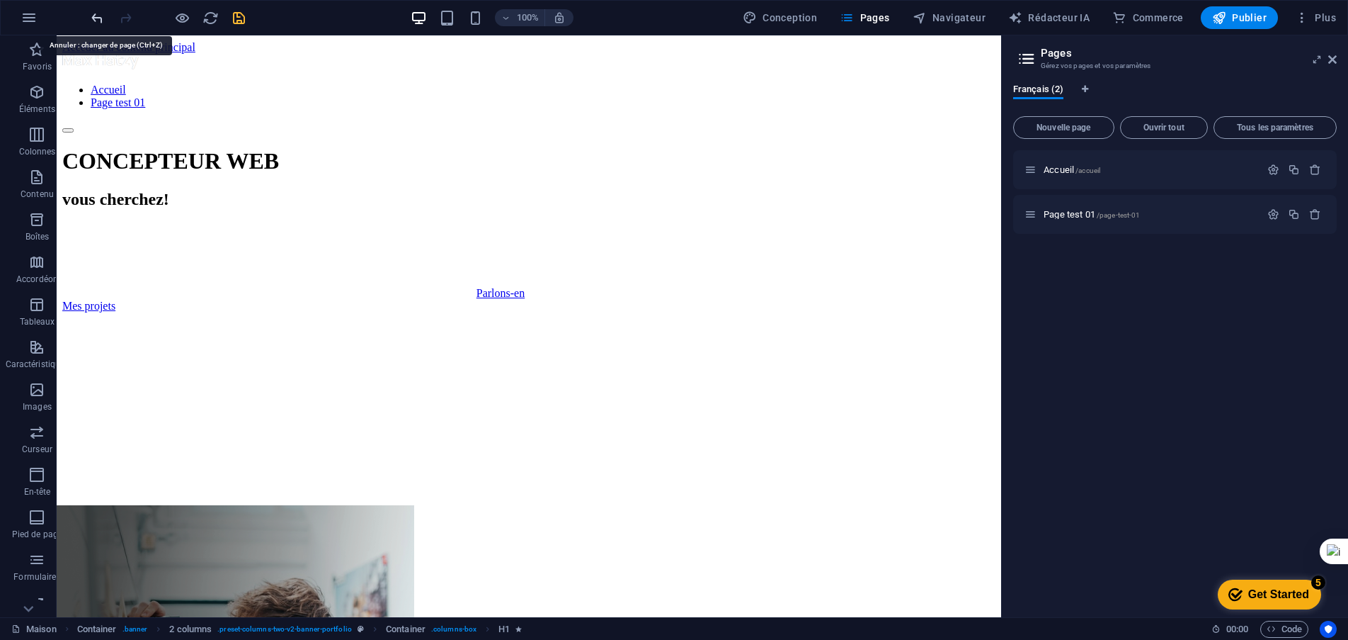
click at [98, 21] on icon "défaire" at bounding box center [97, 18] width 16 height 16
click at [98, 23] on icon "défaire" at bounding box center [97, 18] width 16 height 16
click at [1272, 170] on icon "button" at bounding box center [1274, 170] width 12 height 12
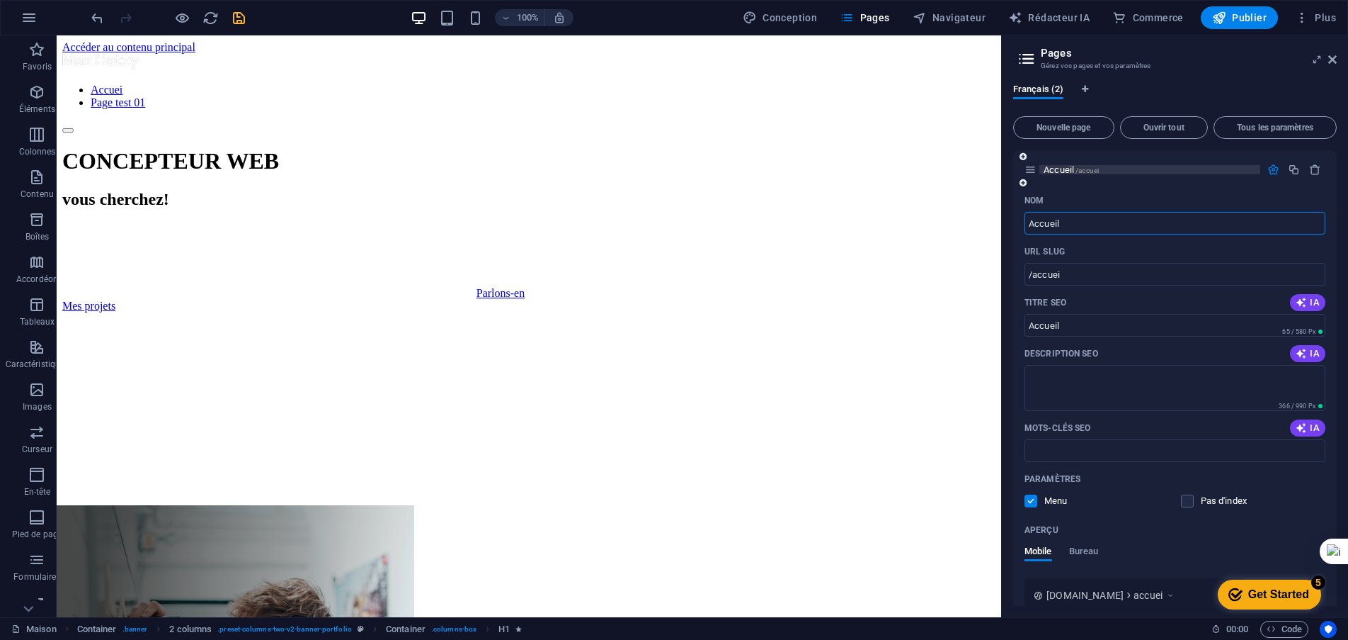
type input "Accueil"
type input "/accueil"
type input "Accueil"
click at [1032, 324] on input "Accueil" at bounding box center [1175, 325] width 301 height 23
type input "/Accueil"
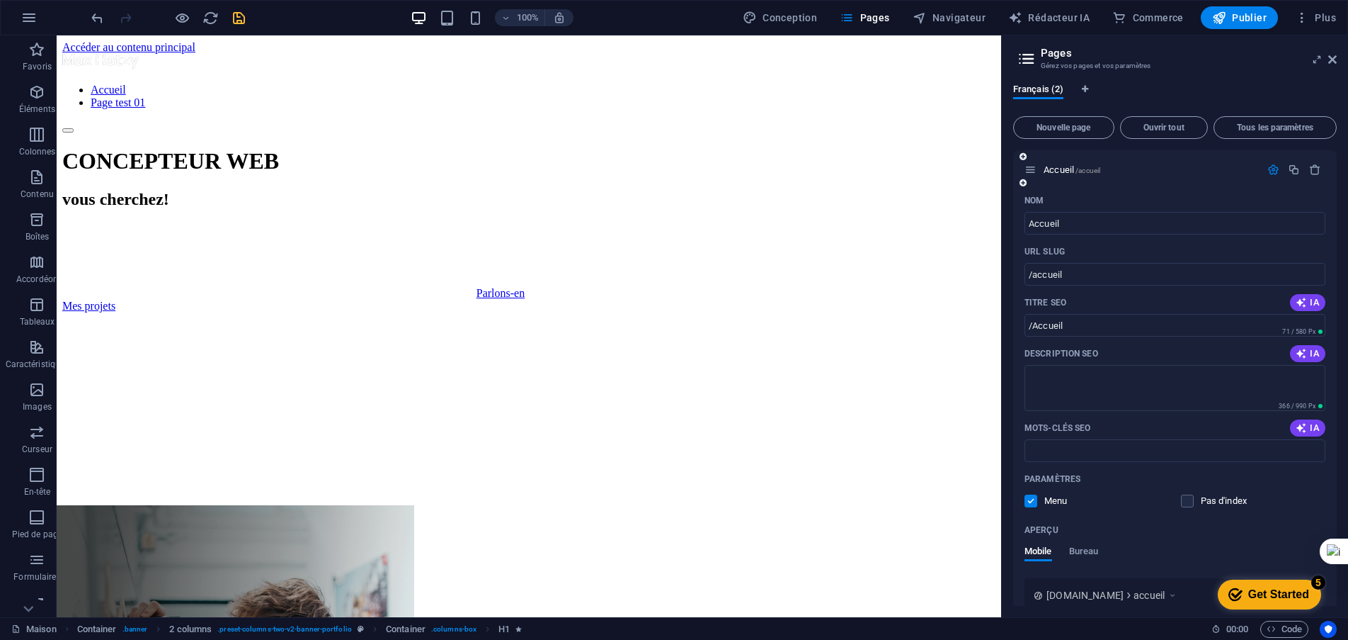
click at [1013, 404] on div "Nom Accueil ​ URL SLUG /accueil ​ Titre SEO IA /Accueil ​ 71 / 580 Px Descripti…" at bounding box center [1175, 453] width 324 height 528
click at [232, 21] on icon "sauvegarder" at bounding box center [239, 18] width 16 height 16
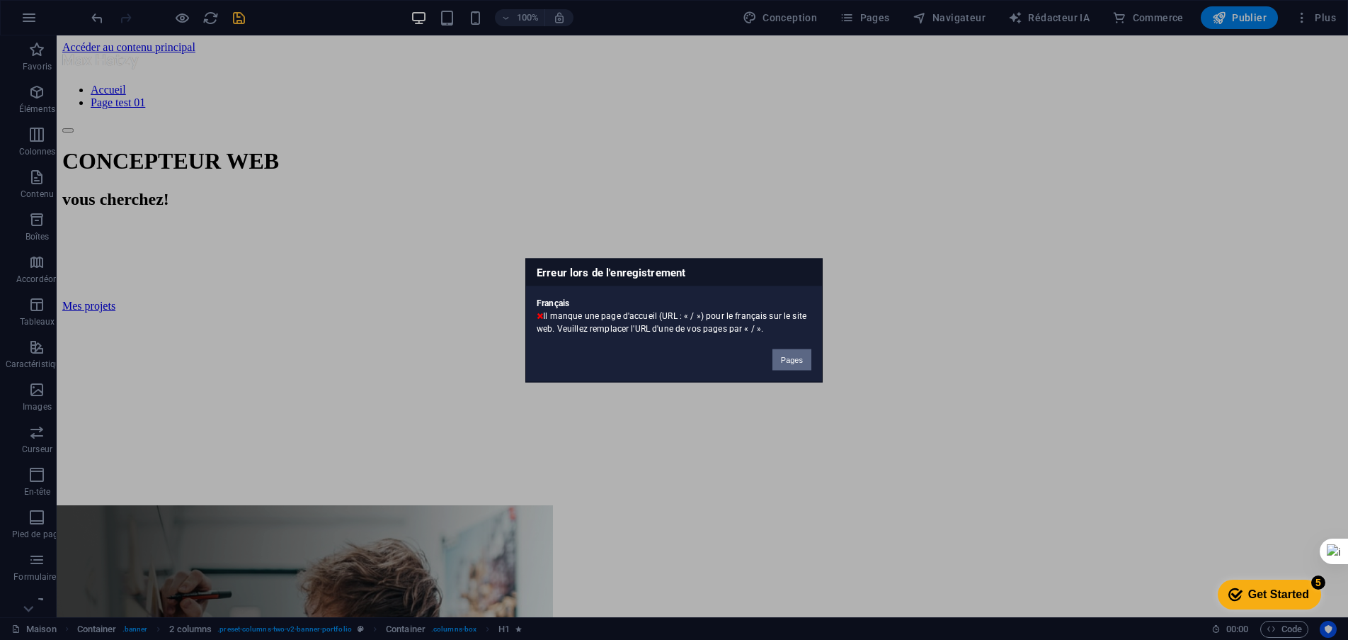
click at [802, 358] on font "Pages" at bounding box center [792, 359] width 22 height 8
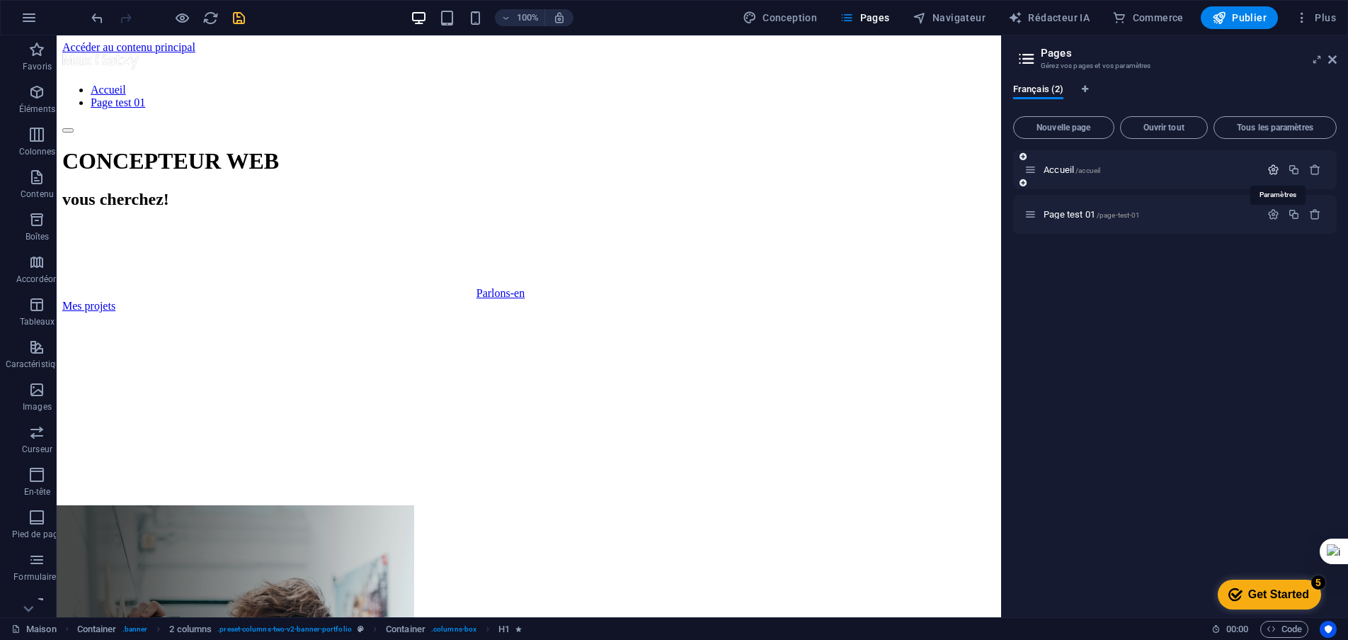
click at [1276, 173] on icon "button" at bounding box center [1274, 170] width 12 height 12
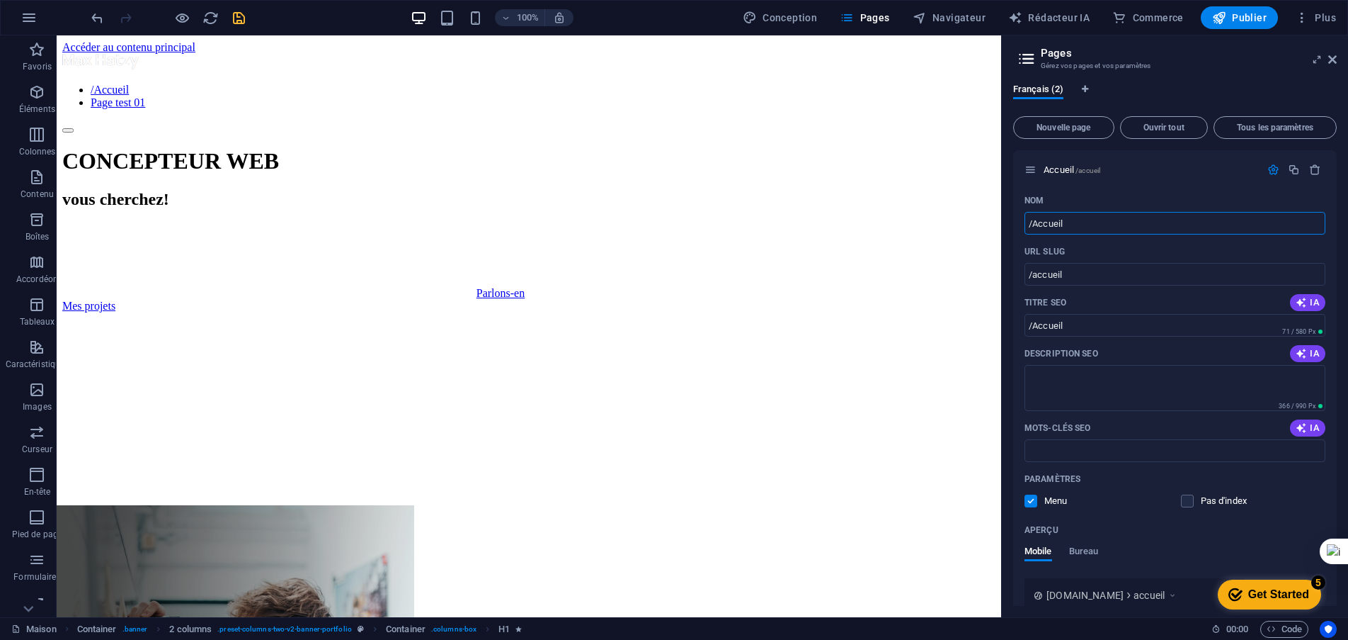
type input "/Accueil"
click at [237, 21] on icon "sauvegarder" at bounding box center [239, 18] width 16 height 16
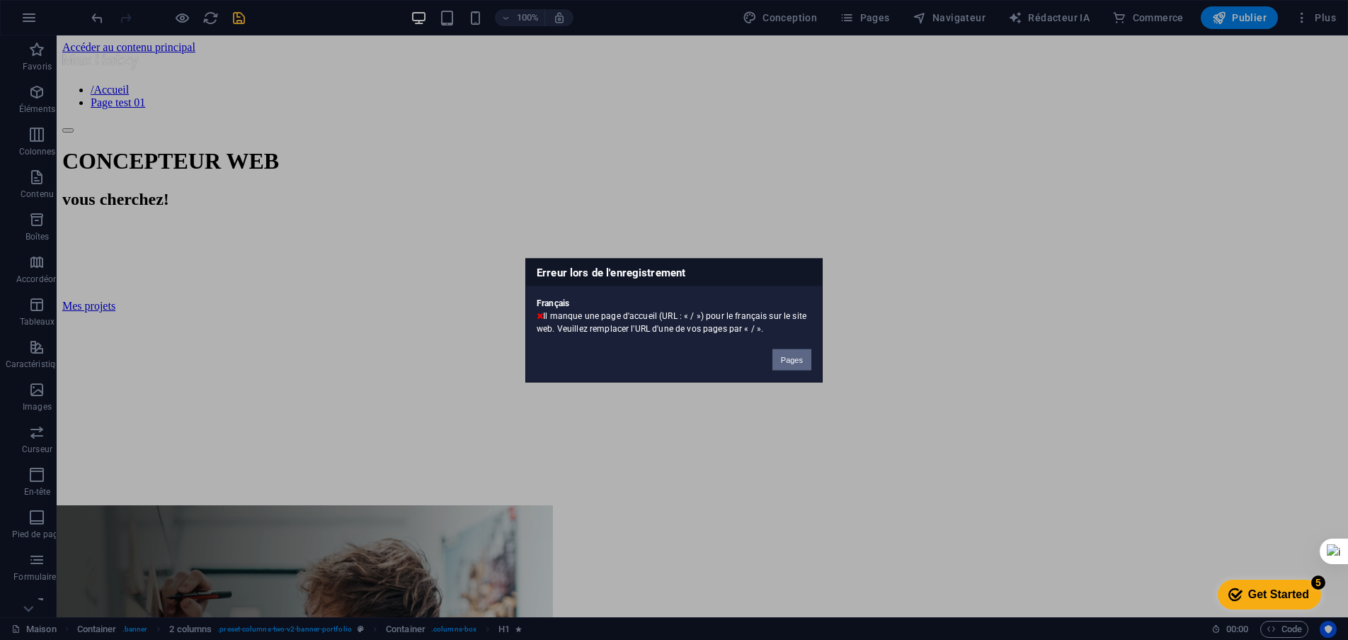
click at [798, 366] on button "Pages" at bounding box center [792, 358] width 39 height 21
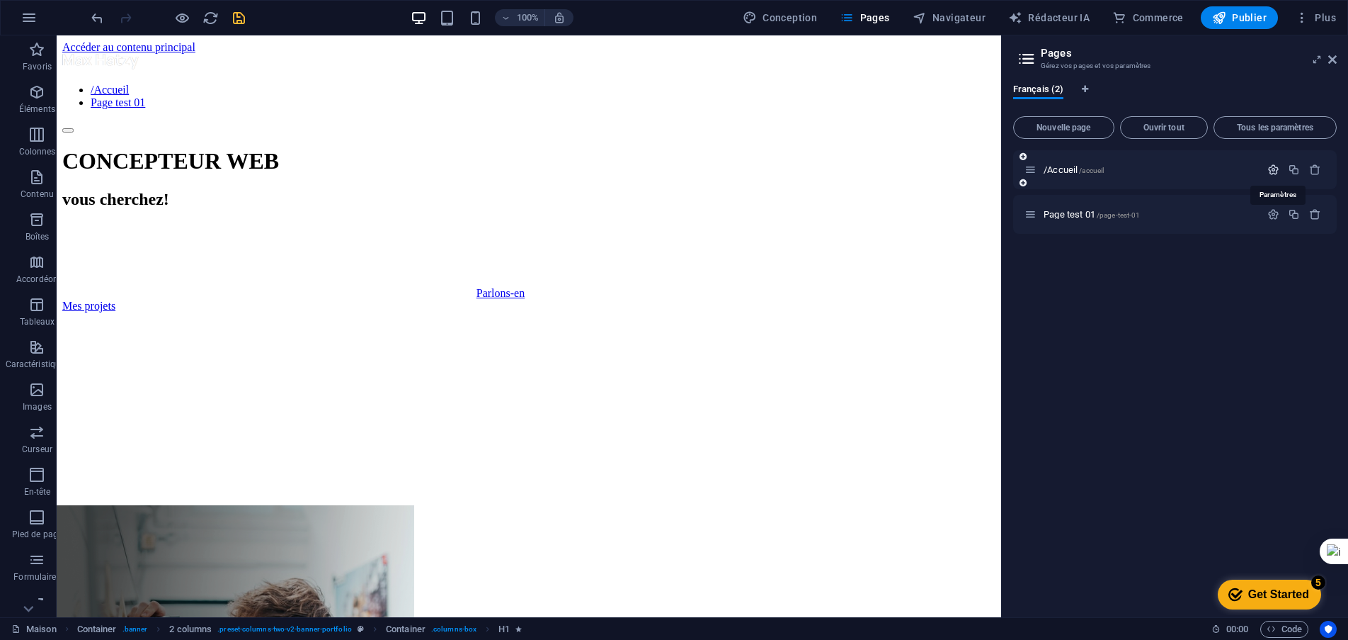
click at [1274, 169] on icon "button" at bounding box center [1274, 170] width 12 height 12
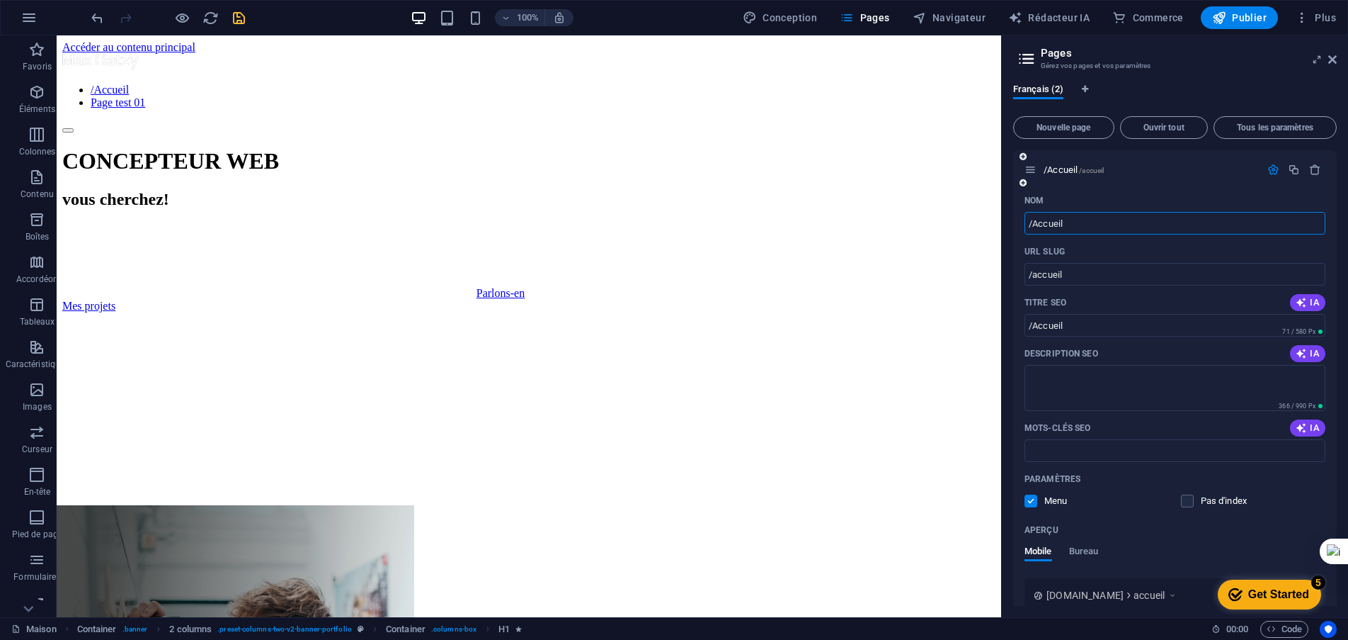
click at [1113, 224] on input "/Accueil" at bounding box center [1175, 223] width 301 height 23
type input "/Accueil/"
click at [234, 18] on icon "sauvegarder" at bounding box center [239, 18] width 16 height 16
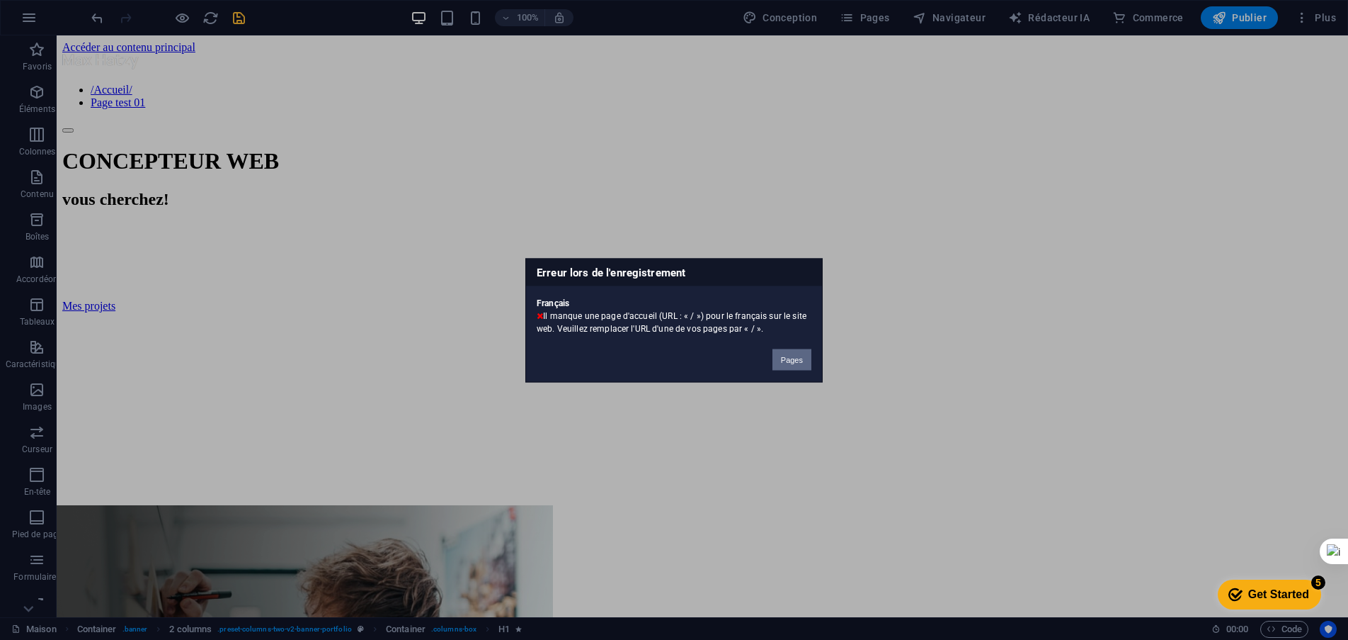
drag, startPoint x: 807, startPoint y: 359, endPoint x: 745, endPoint y: 320, distance: 73.5
click at [807, 359] on button "Pages" at bounding box center [792, 358] width 39 height 21
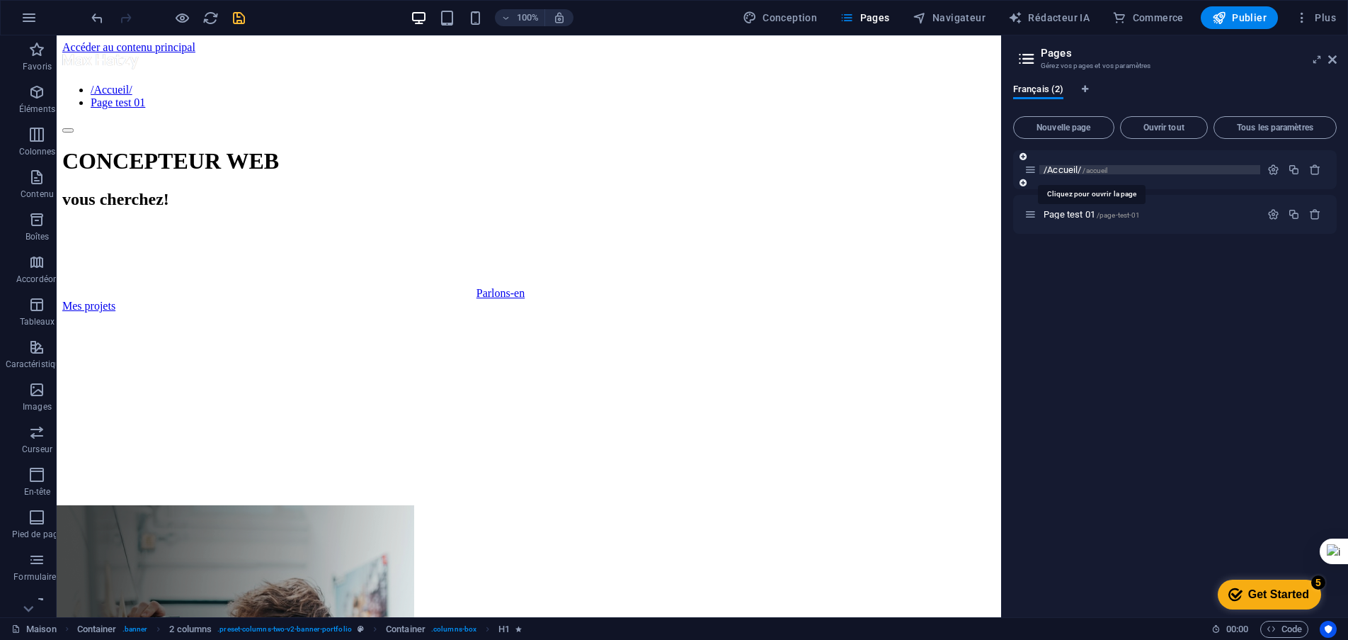
click at [1101, 171] on font "/accueil" at bounding box center [1095, 170] width 25 height 8
click at [1069, 170] on font "/Accueil/" at bounding box center [1063, 169] width 38 height 11
click at [1279, 173] on icon "button" at bounding box center [1274, 170] width 12 height 12
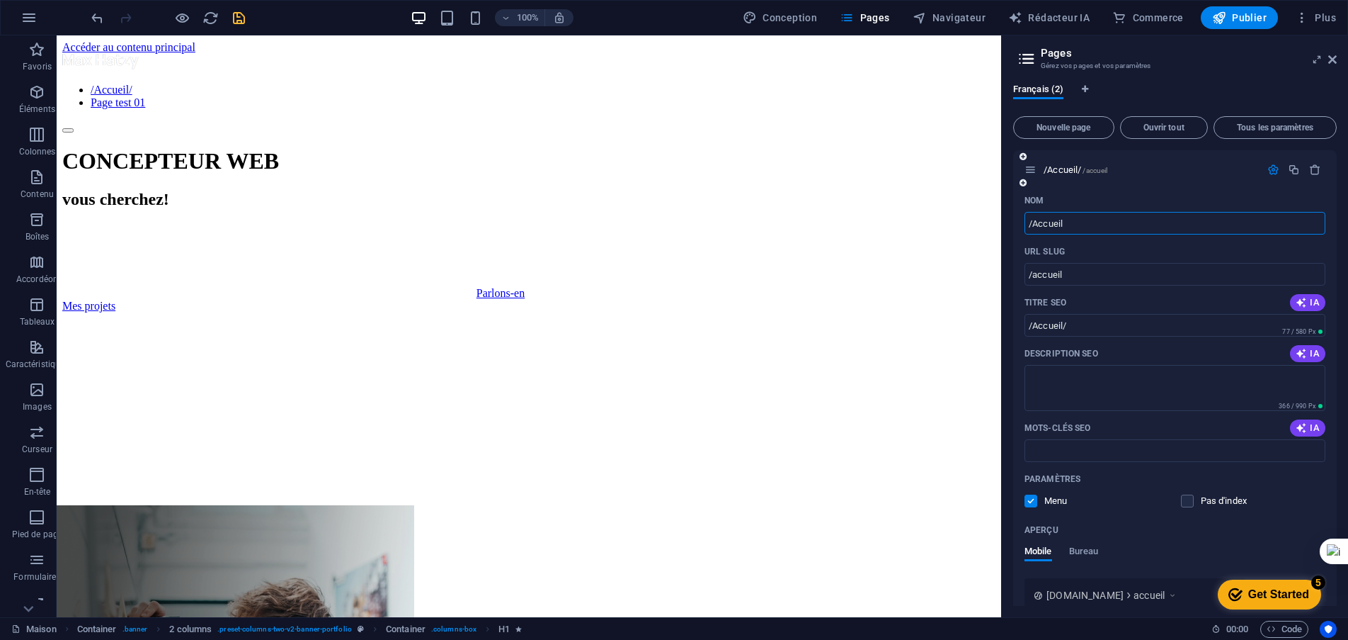
type input "/Accueil"
click at [1036, 222] on input "/Accueil" at bounding box center [1175, 223] width 301 height 23
click at [1034, 225] on input "/Accueil" at bounding box center [1175, 223] width 301 height 23
type input "Accueil"
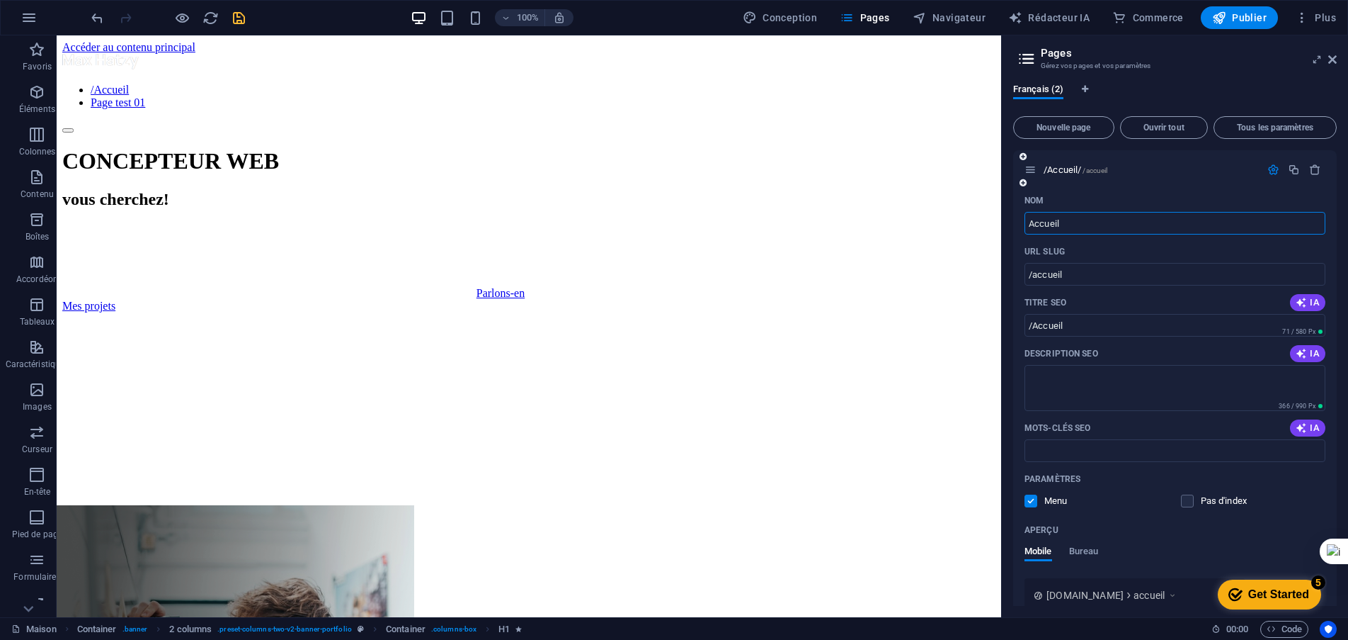
type input "Accueil"
click at [1086, 265] on input "/accueil" at bounding box center [1175, 274] width 301 height 23
type input "/"
click at [1181, 550] on div "Mobile Bureau" at bounding box center [1175, 558] width 301 height 27
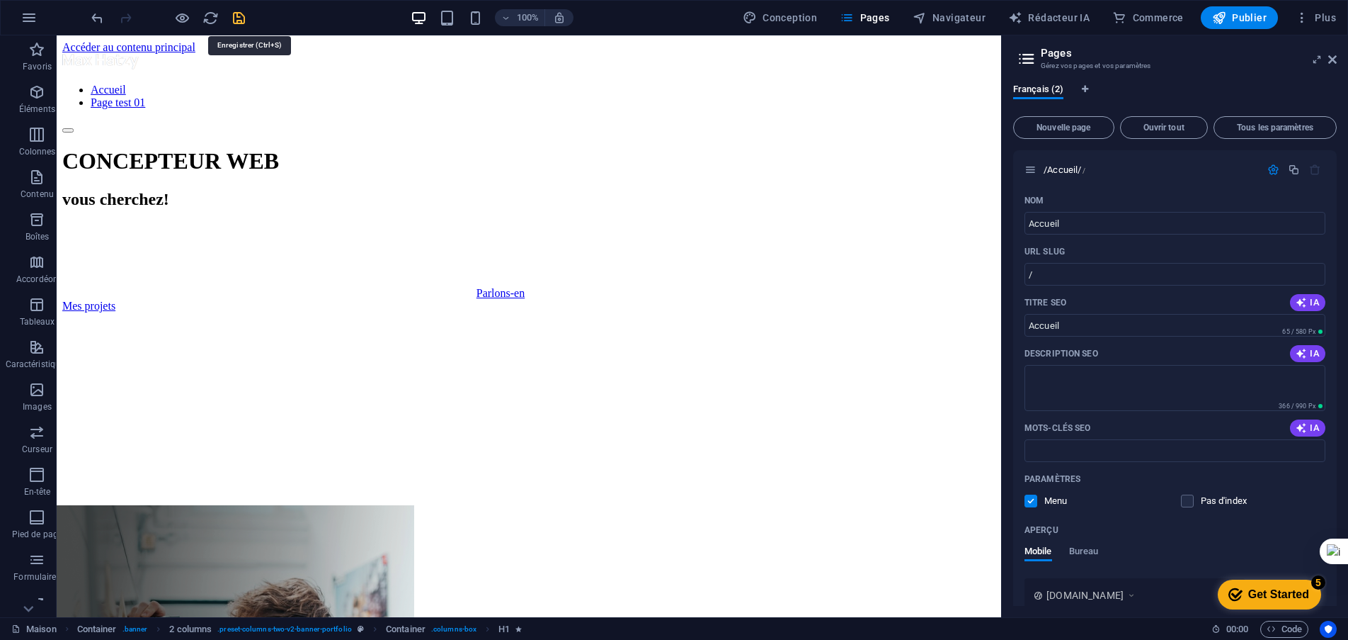
click at [233, 19] on icon "sauvegarder" at bounding box center [239, 18] width 16 height 16
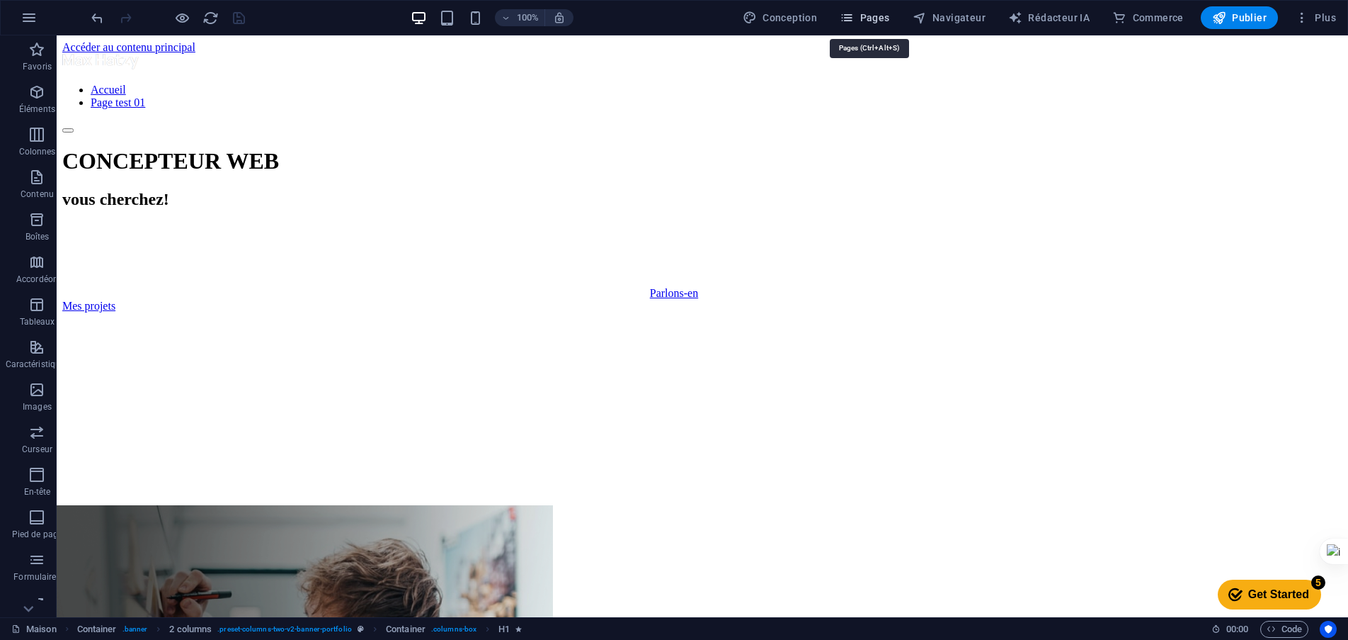
click at [868, 19] on font "Pages" at bounding box center [876, 17] width 30 height 11
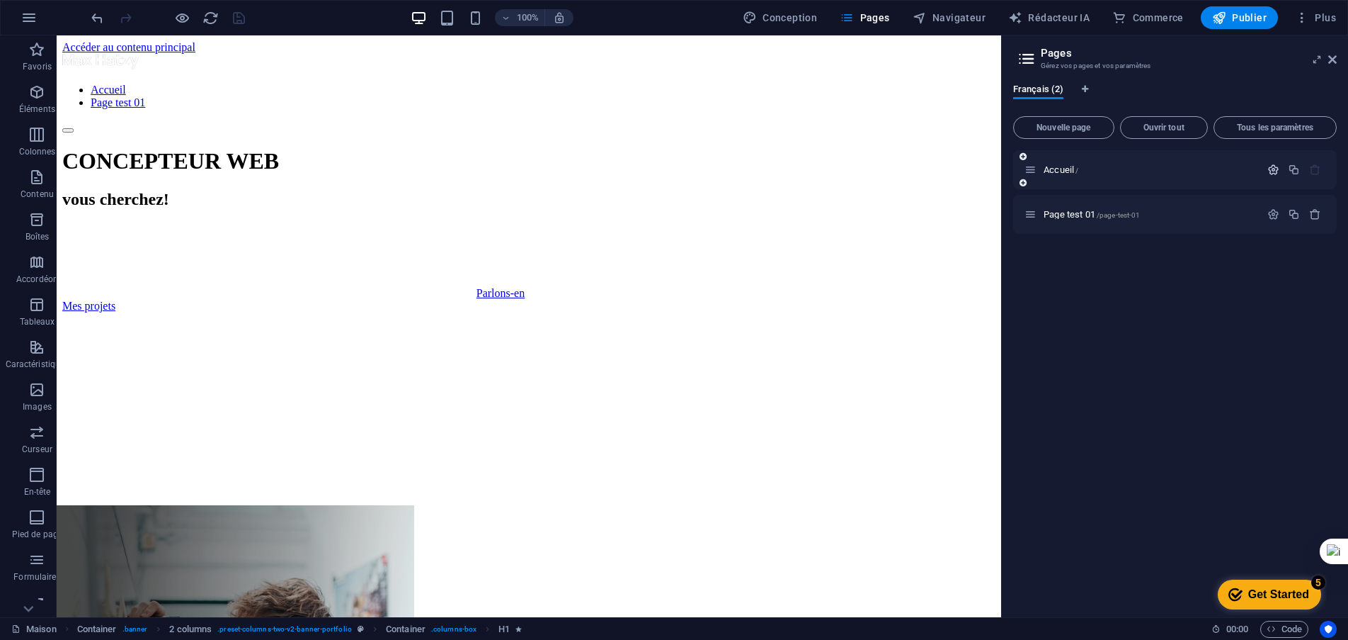
click at [1276, 174] on icon "button" at bounding box center [1274, 170] width 12 height 12
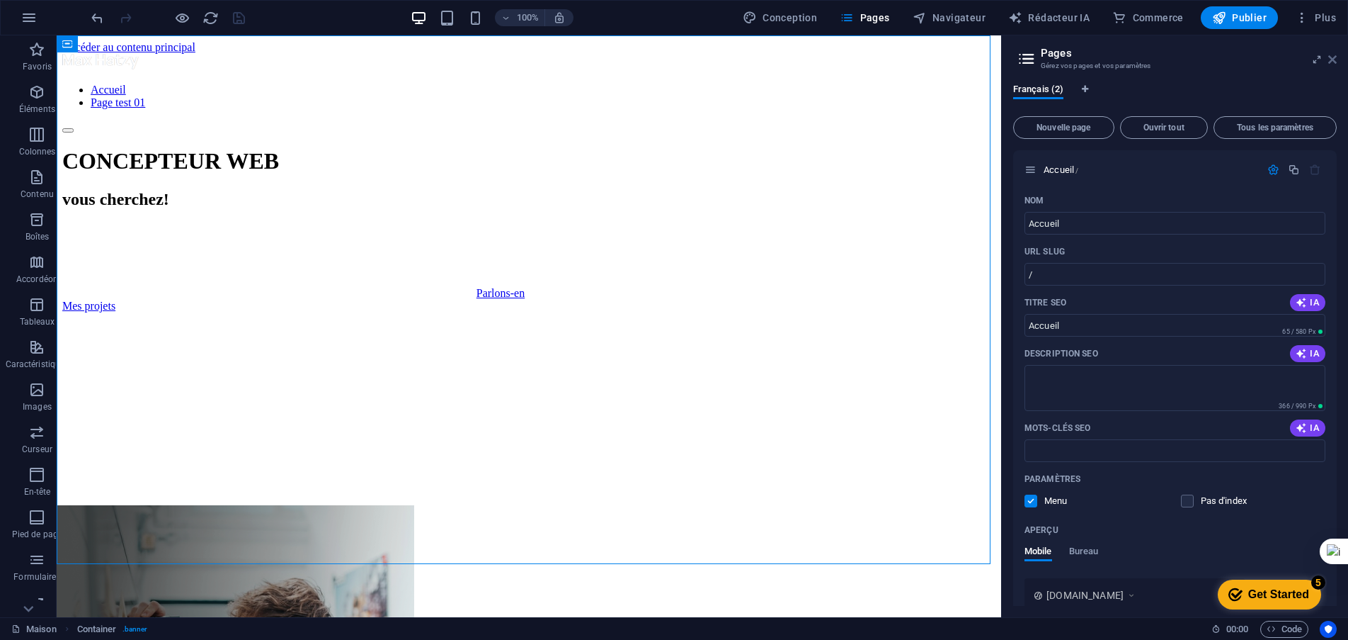
click at [1332, 62] on icon at bounding box center [1333, 59] width 8 height 11
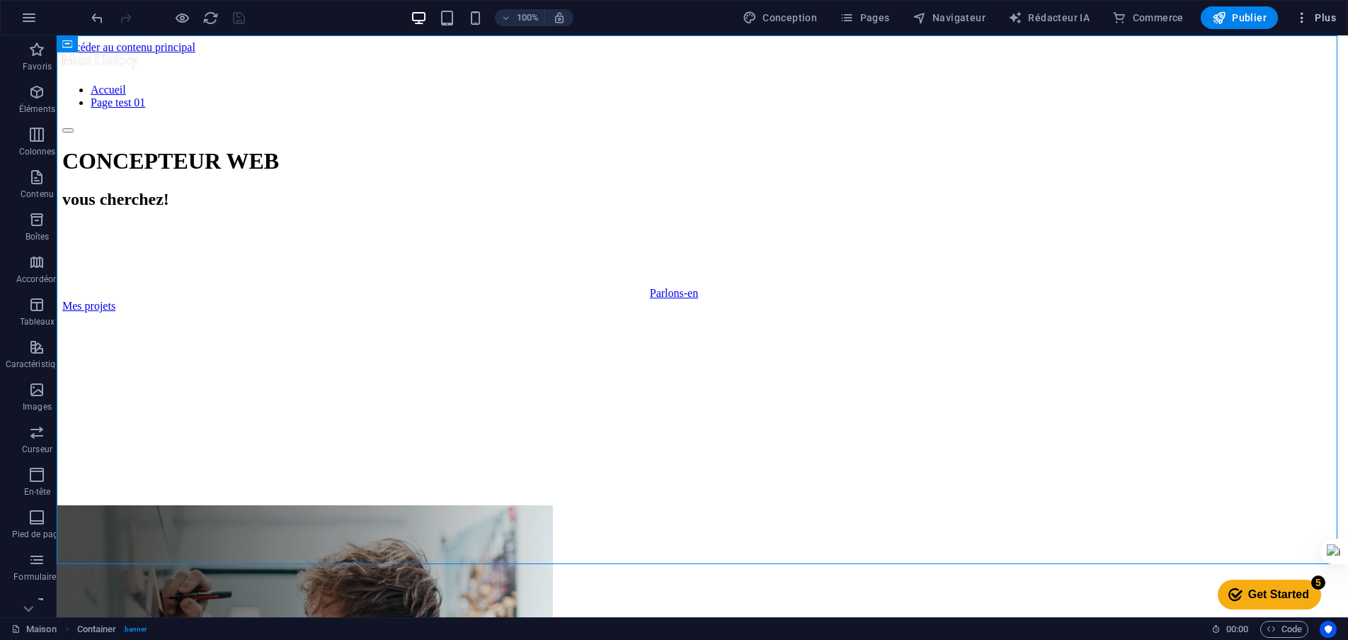
click at [1322, 23] on span "Plus" at bounding box center [1315, 18] width 41 height 14
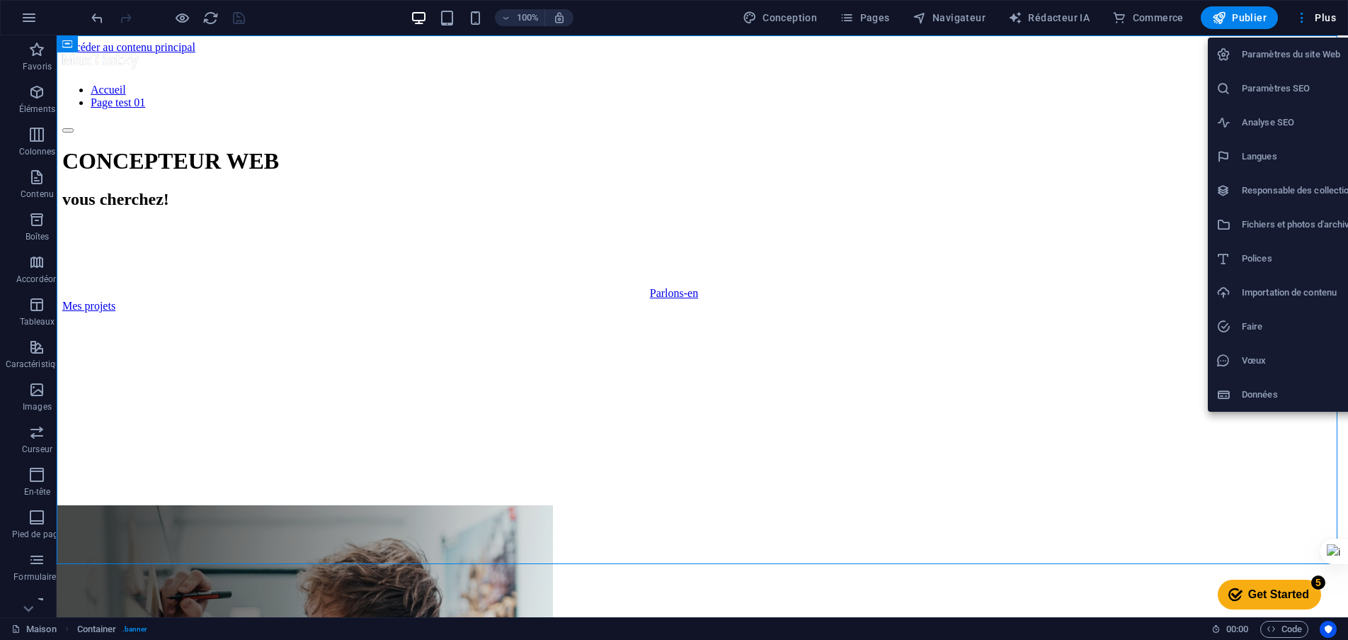
click at [886, 18] on div at bounding box center [674, 320] width 1348 height 640
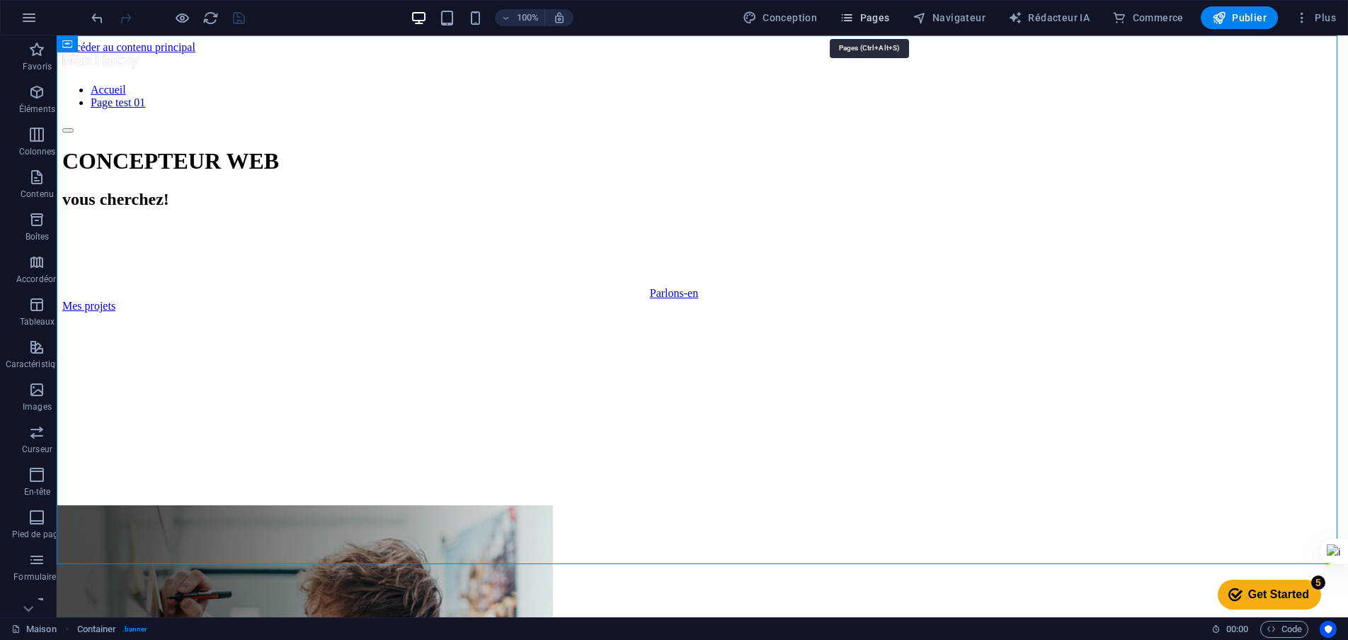
click at [885, 18] on font "Pages" at bounding box center [876, 17] width 30 height 11
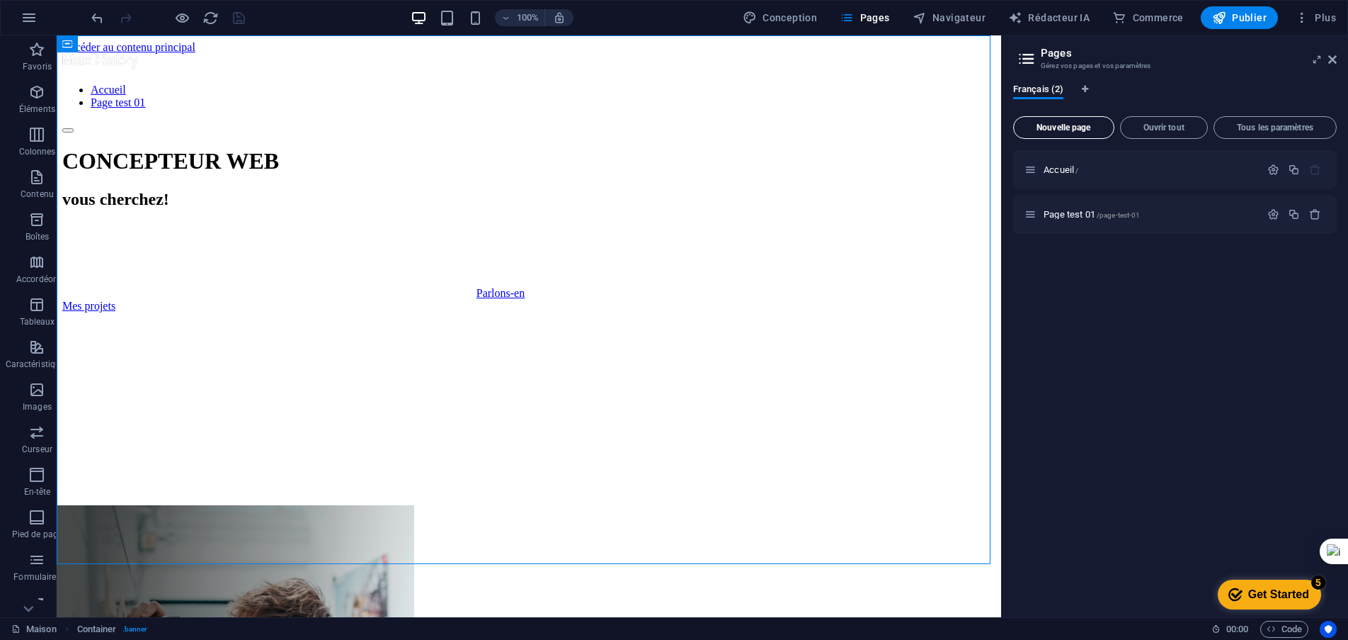
click at [1037, 132] on font "Nouvelle page" at bounding box center [1064, 128] width 54 height 10
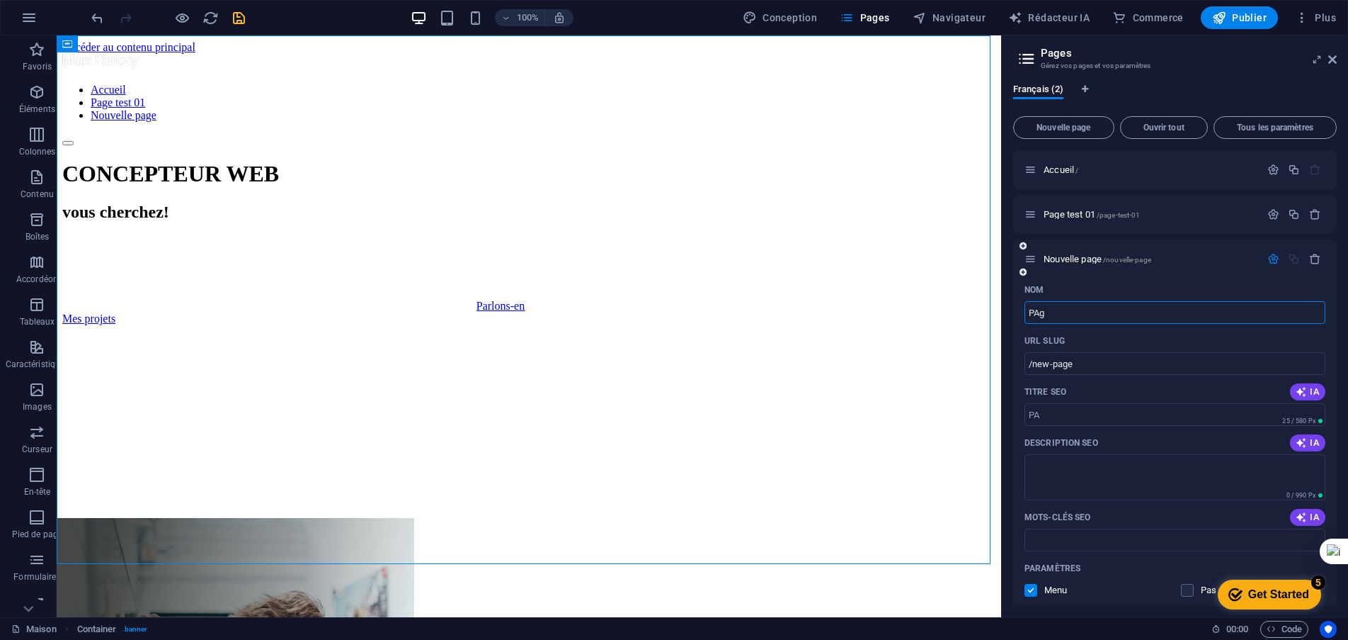
type input "PAge"
type input "/pa"
type input "PAge"
type input "/page"
type input "P"
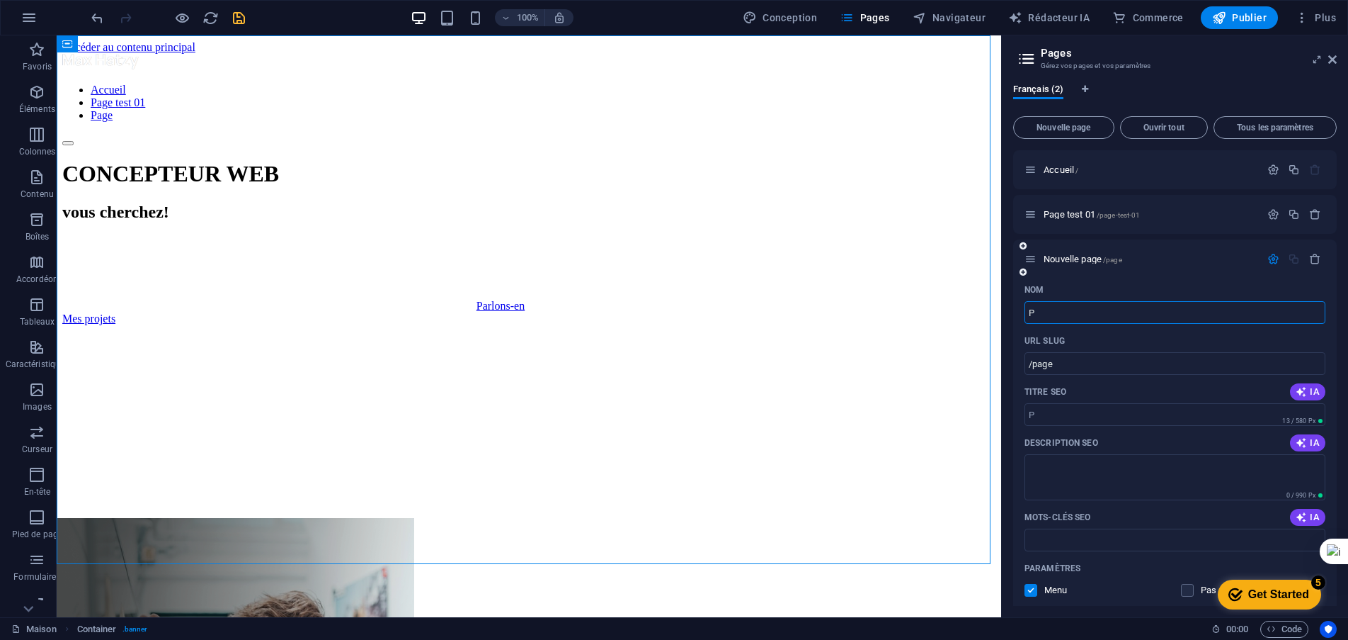
type input "/p"
type input "Pag"
type input "/pa"
type input "Page"
type input "/page"
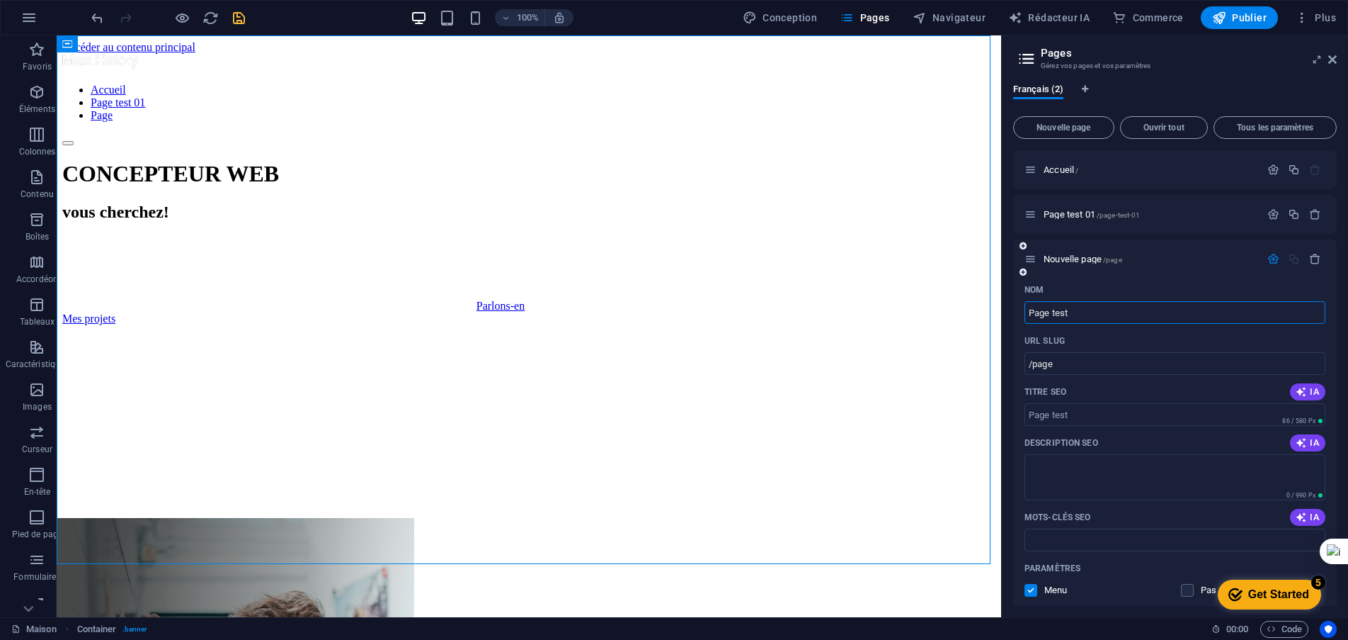
type input "Page test"
type input "/page-test"
type input "Page test 02"
type input "/page-test-02"
type input "Page test 02"
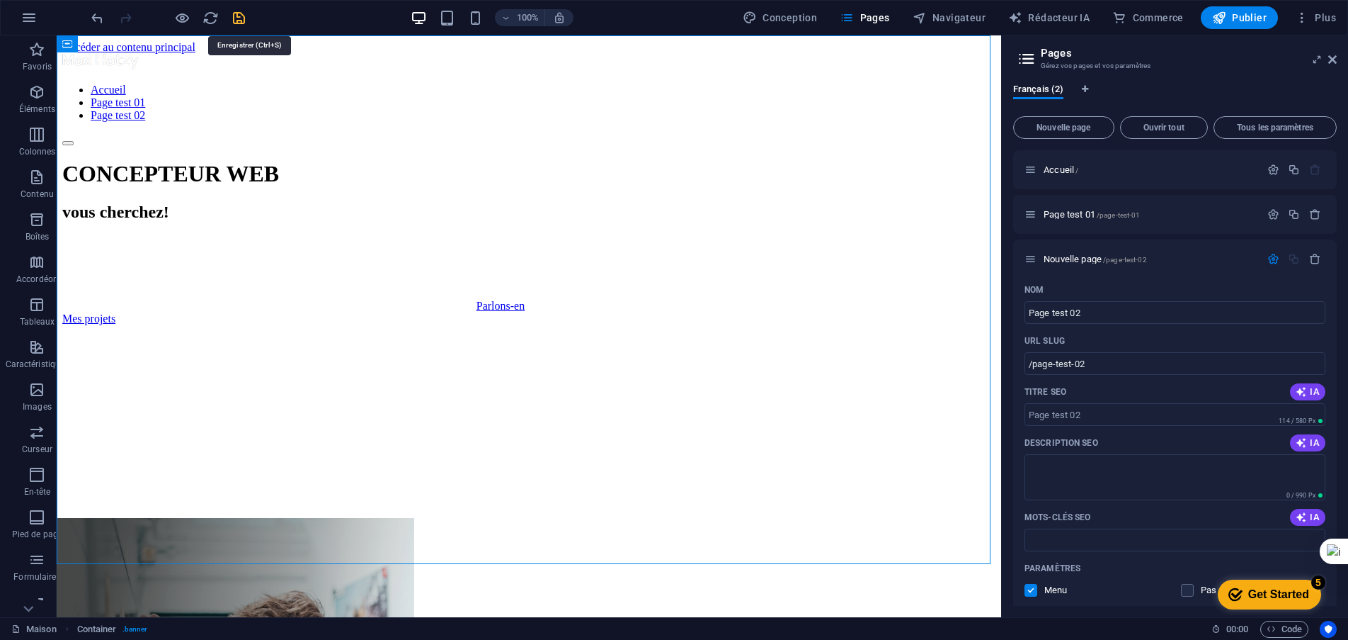
click at [234, 17] on icon "sauvegarder" at bounding box center [239, 18] width 16 height 16
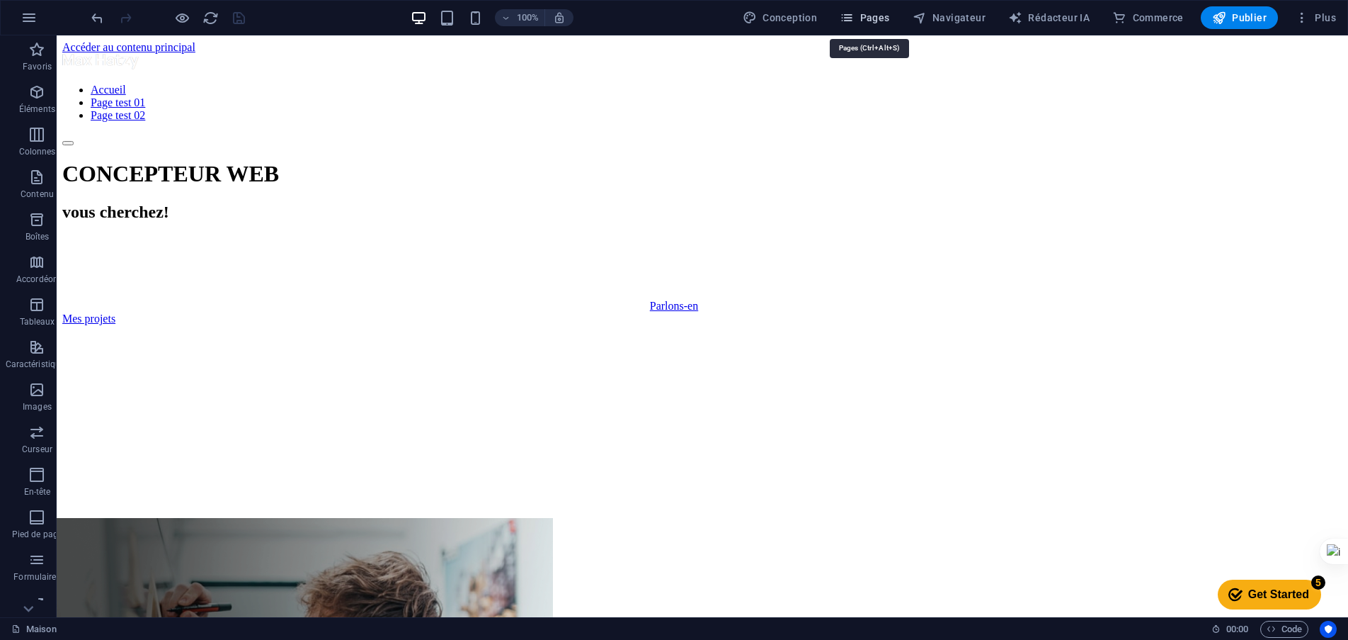
click at [883, 25] on button "Pages" at bounding box center [864, 17] width 61 height 23
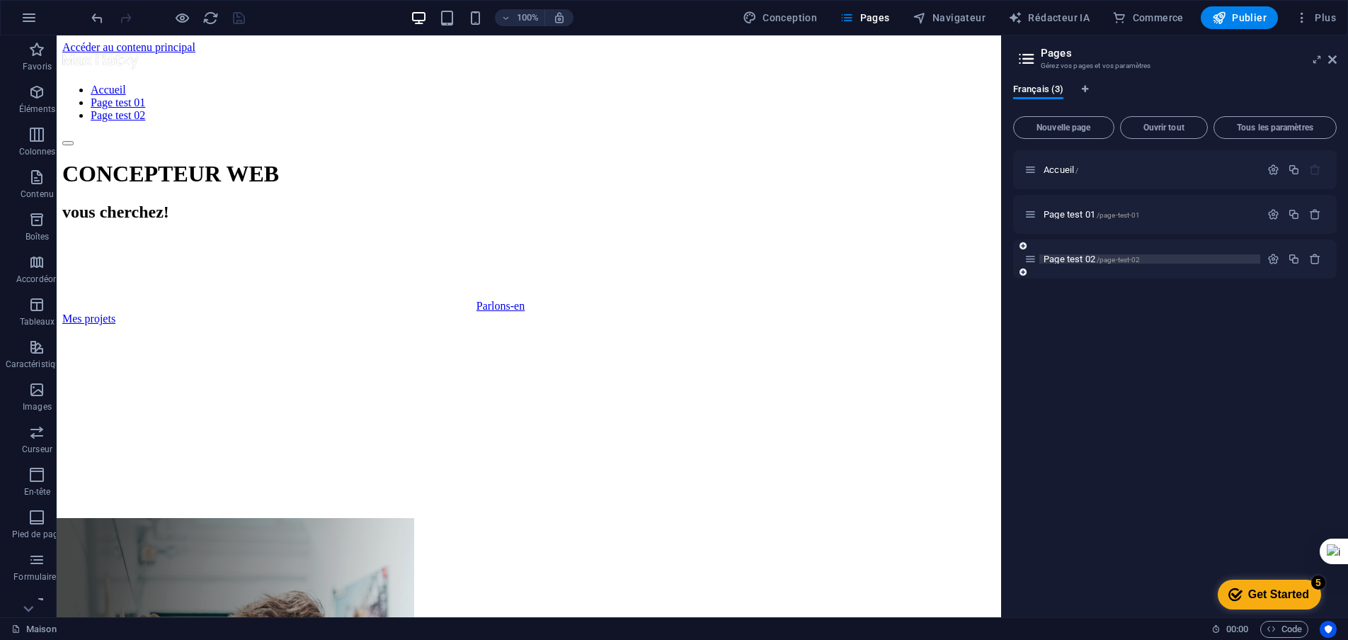
click at [1079, 254] on font "Page test 02" at bounding box center [1070, 259] width 52 height 11
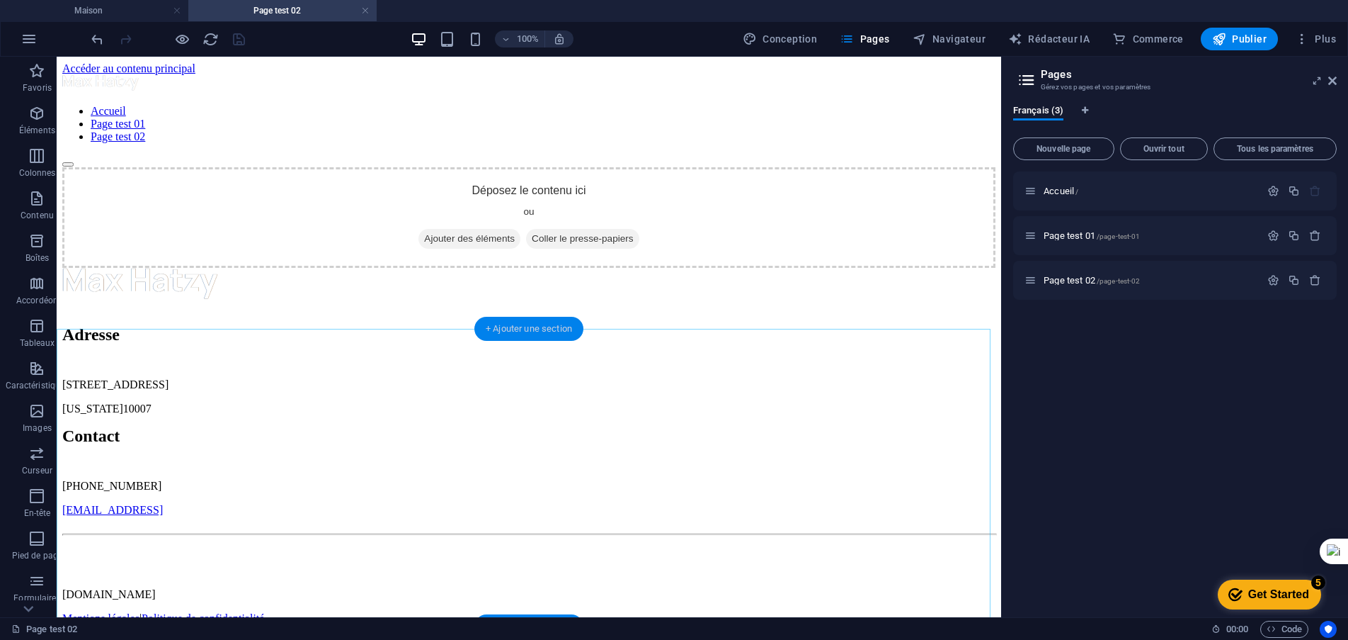
click at [528, 331] on font "+ Ajouter une section" at bounding box center [529, 328] width 86 height 11
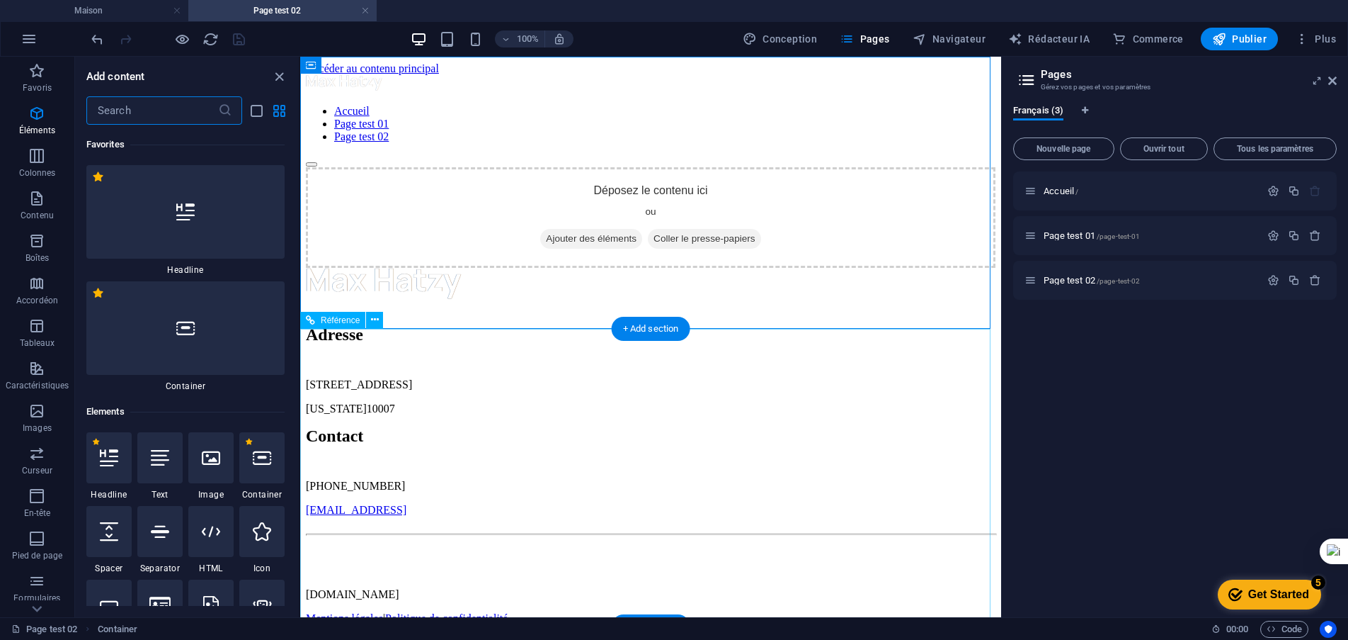
scroll to position [4337, 0]
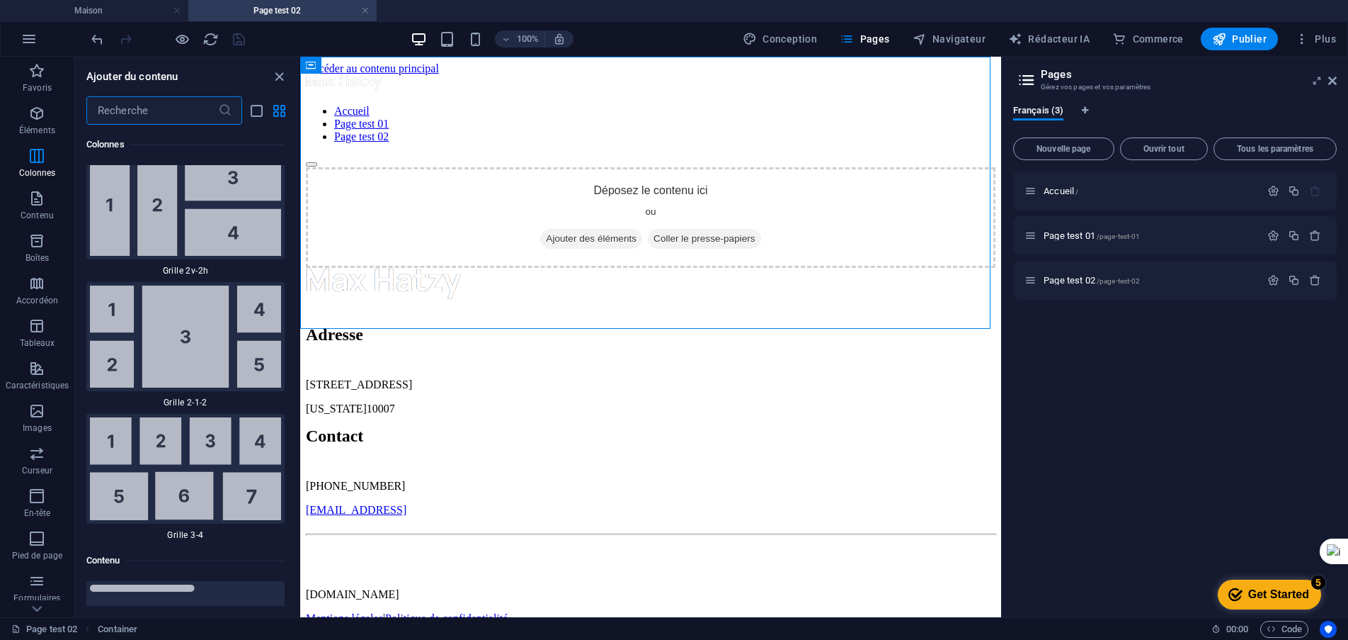
click at [169, 108] on input "text" at bounding box center [152, 110] width 132 height 28
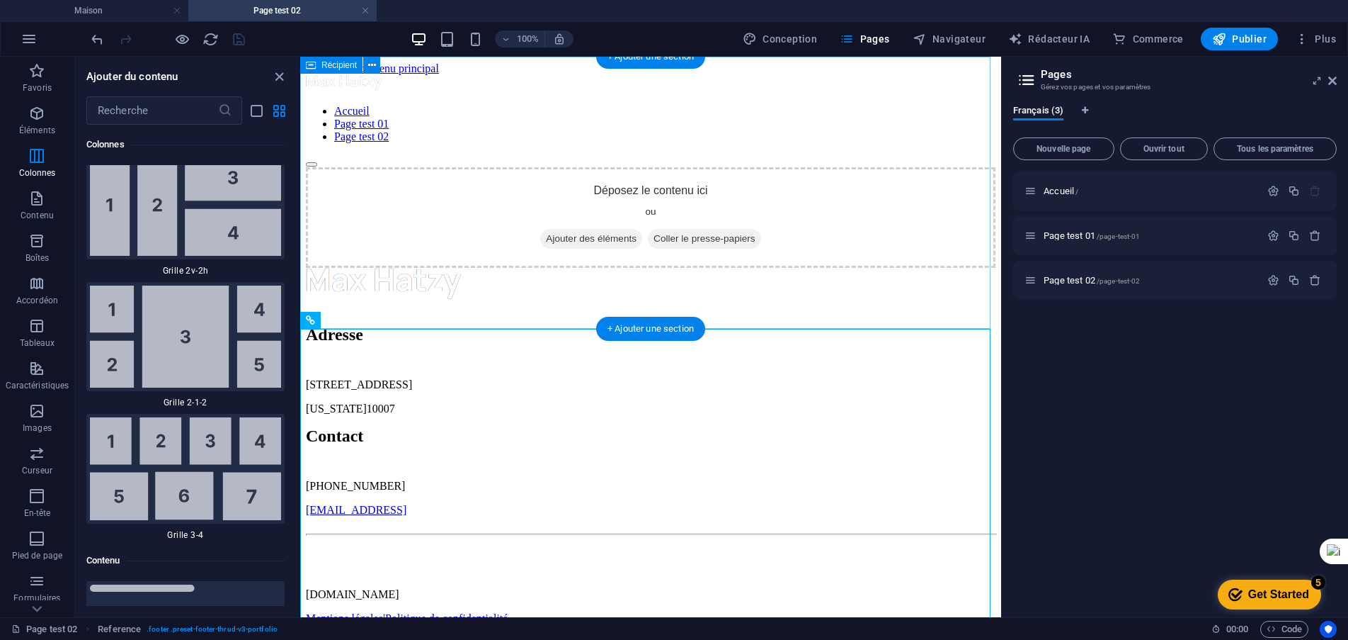
click at [623, 220] on div "Déposez le contenu ici ou Ajouter des éléments Coller le presse-papiers" at bounding box center [651, 217] width 690 height 101
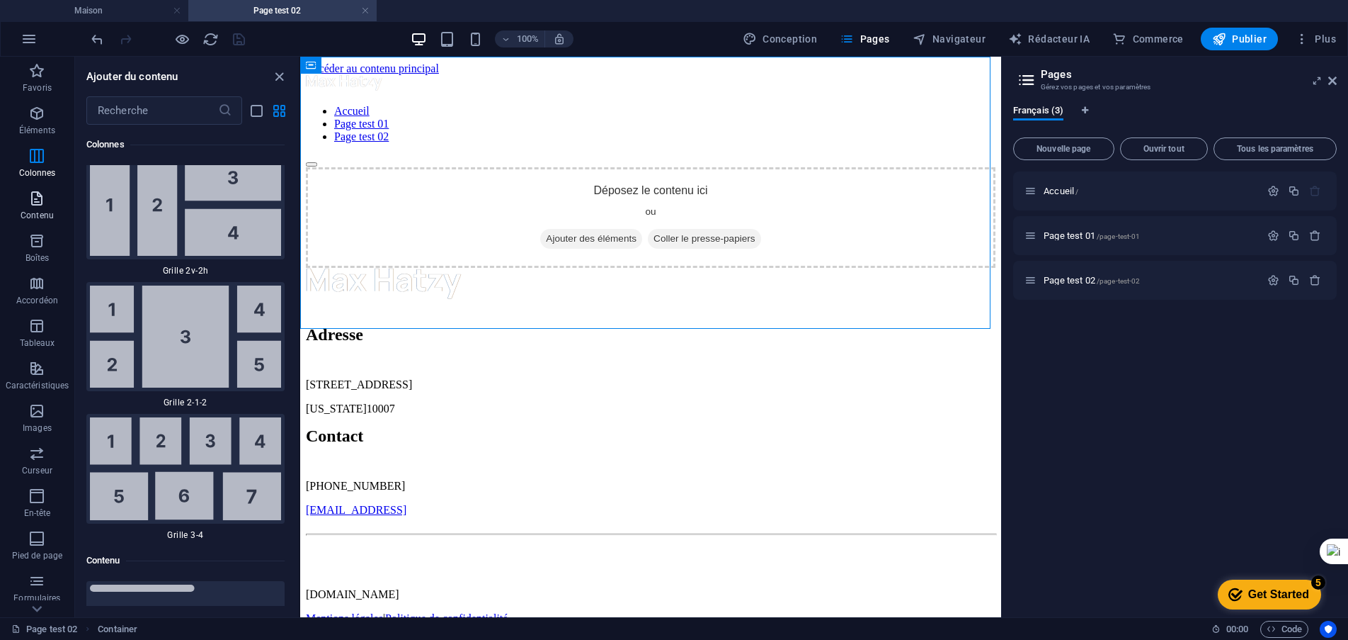
click at [40, 200] on icon "button" at bounding box center [36, 198] width 17 height 17
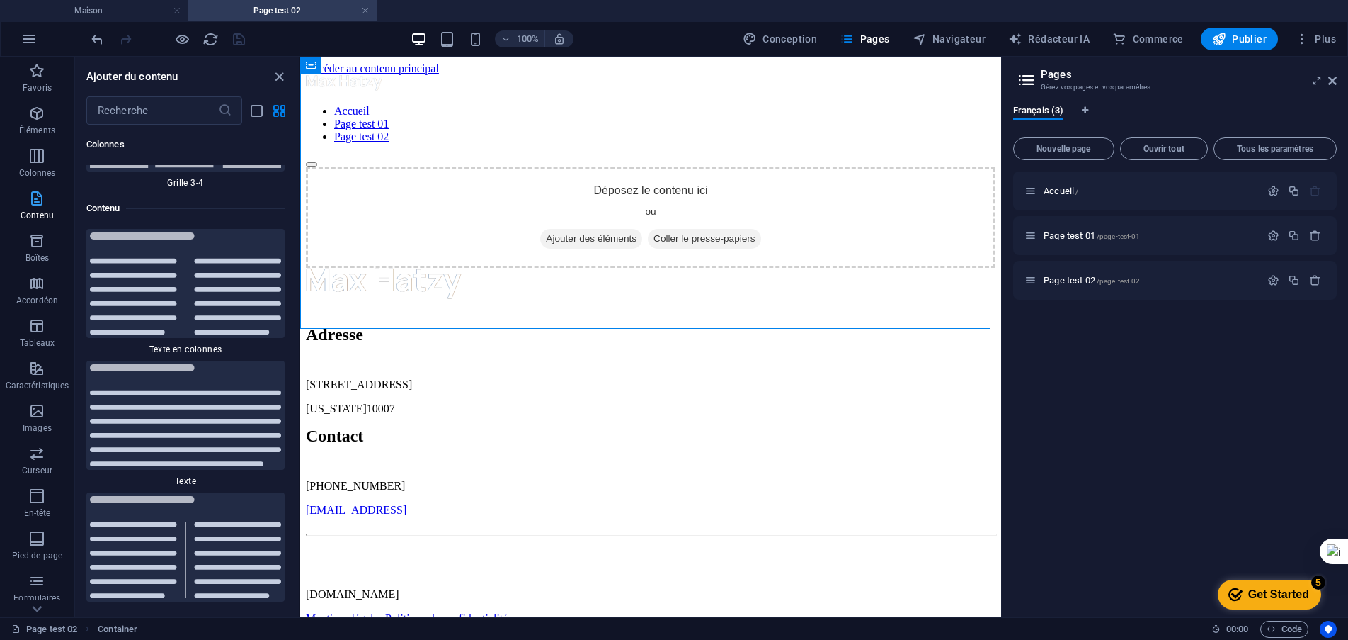
scroll to position [4778, 0]
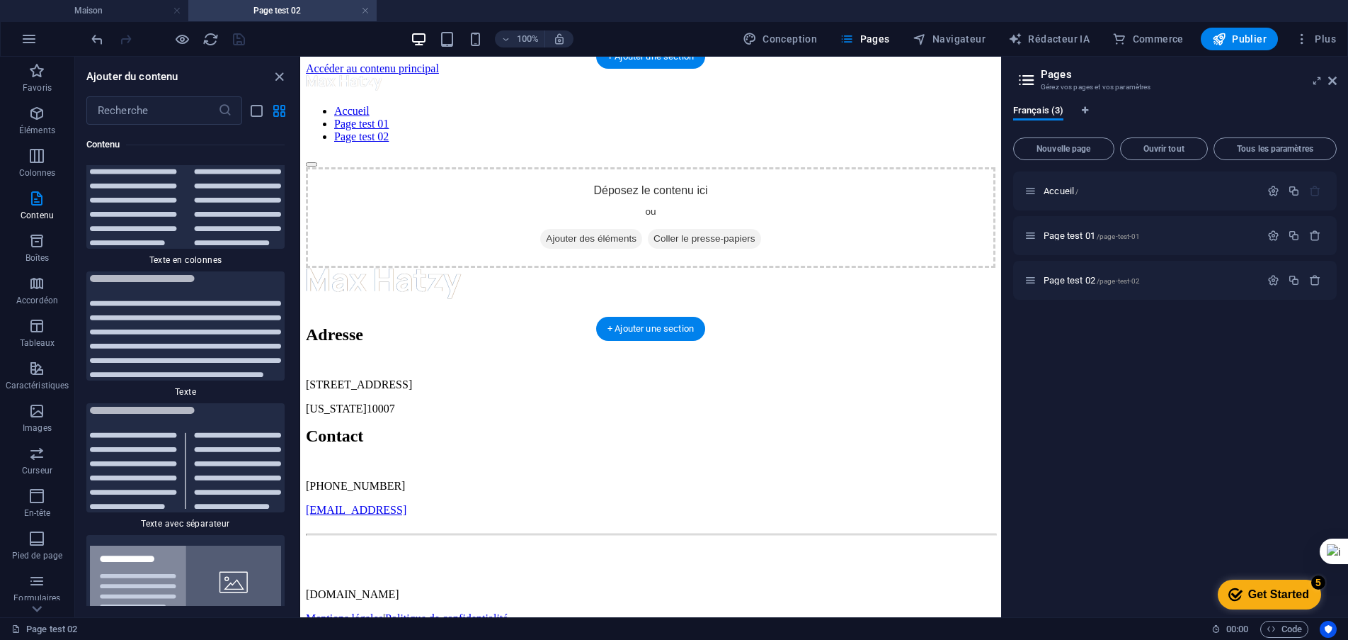
click at [640, 203] on div "Déposez le contenu ici ou Ajouter des éléments Coller le presse-papiers" at bounding box center [651, 217] width 690 height 101
click at [636, 215] on div "Déposez le contenu ici ou Ajouter des éléments Coller le presse-papiers" at bounding box center [651, 217] width 690 height 101
click at [637, 214] on div "Déposez le contenu ici ou Ajouter des éléments Coller le presse-papiers" at bounding box center [651, 217] width 690 height 101
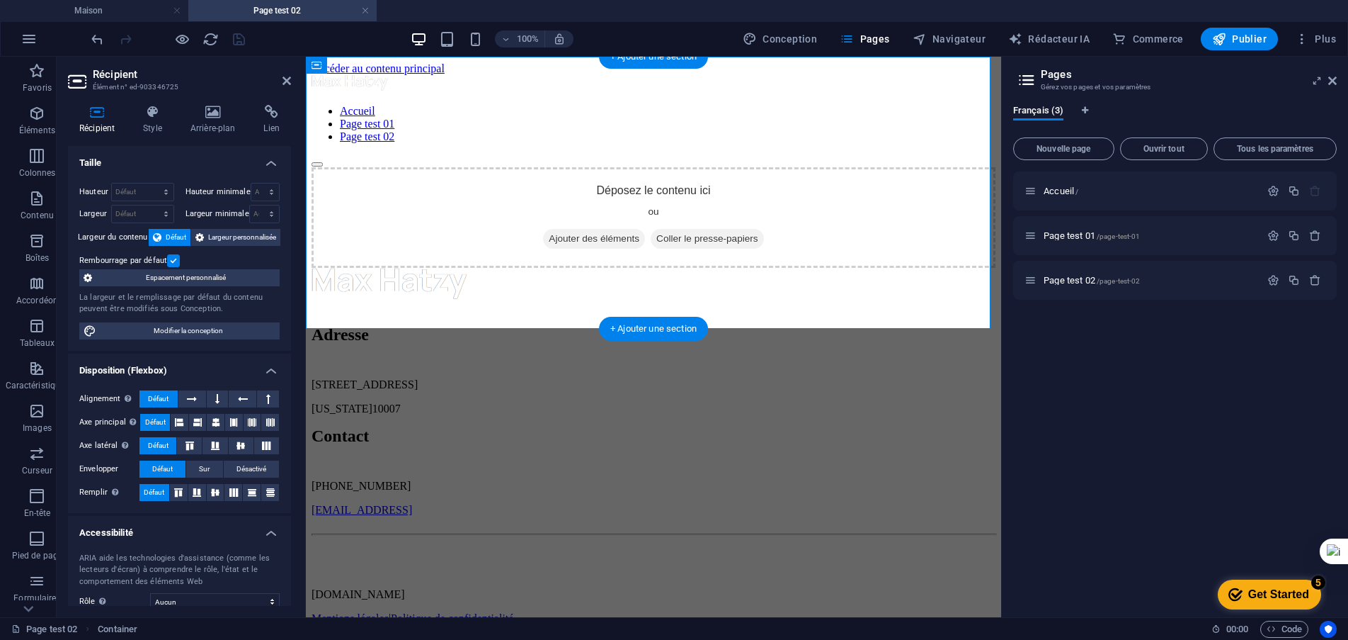
click at [632, 215] on div "Déposez le contenu ici ou Ajouter des éléments Coller le presse-papiers" at bounding box center [654, 217] width 684 height 101
click at [619, 242] on font "Ajouter des éléments" at bounding box center [594, 238] width 91 height 11
click at [580, 243] on font "Ajouter des éléments" at bounding box center [594, 238] width 91 height 11
click at [35, 127] on font "Éléments" at bounding box center [37, 130] width 36 height 10
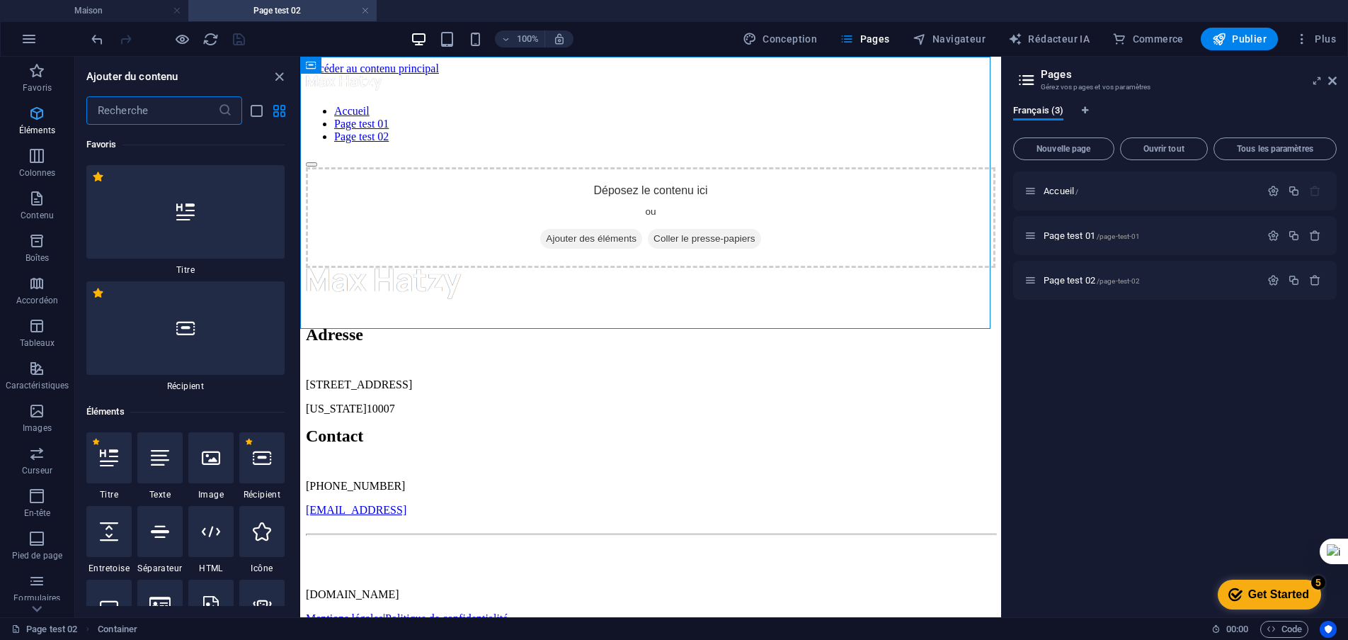
scroll to position [267, 0]
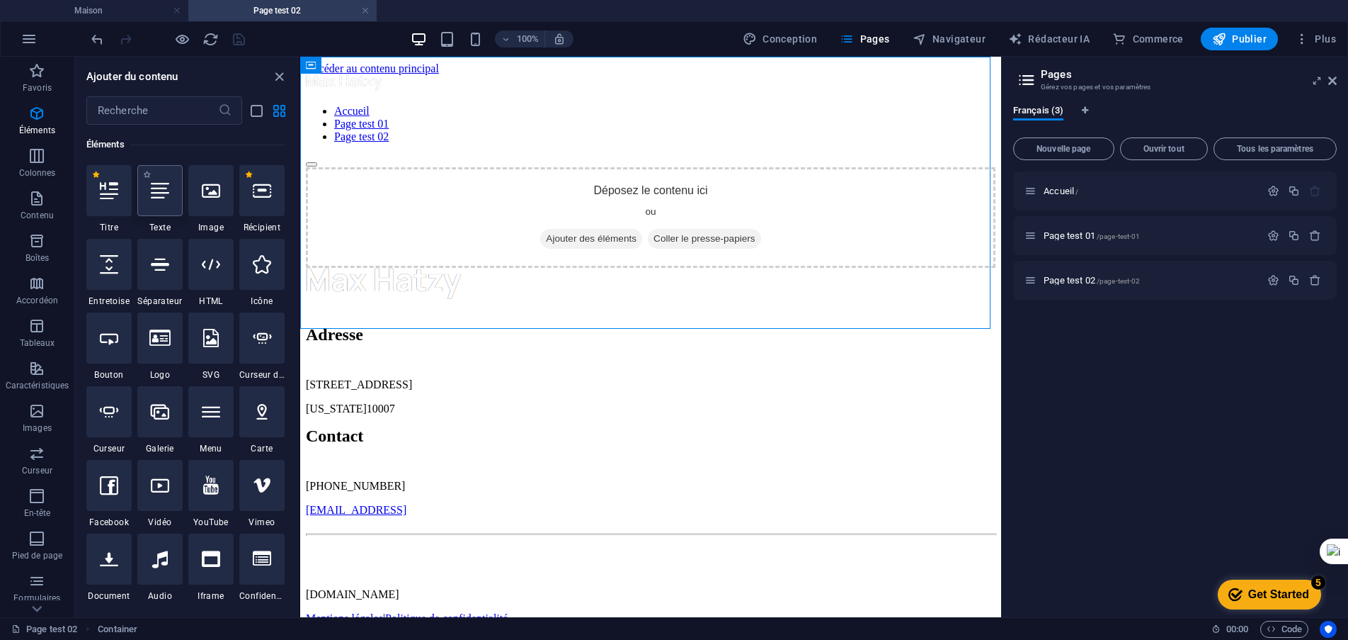
click at [164, 203] on div at bounding box center [159, 190] width 45 height 51
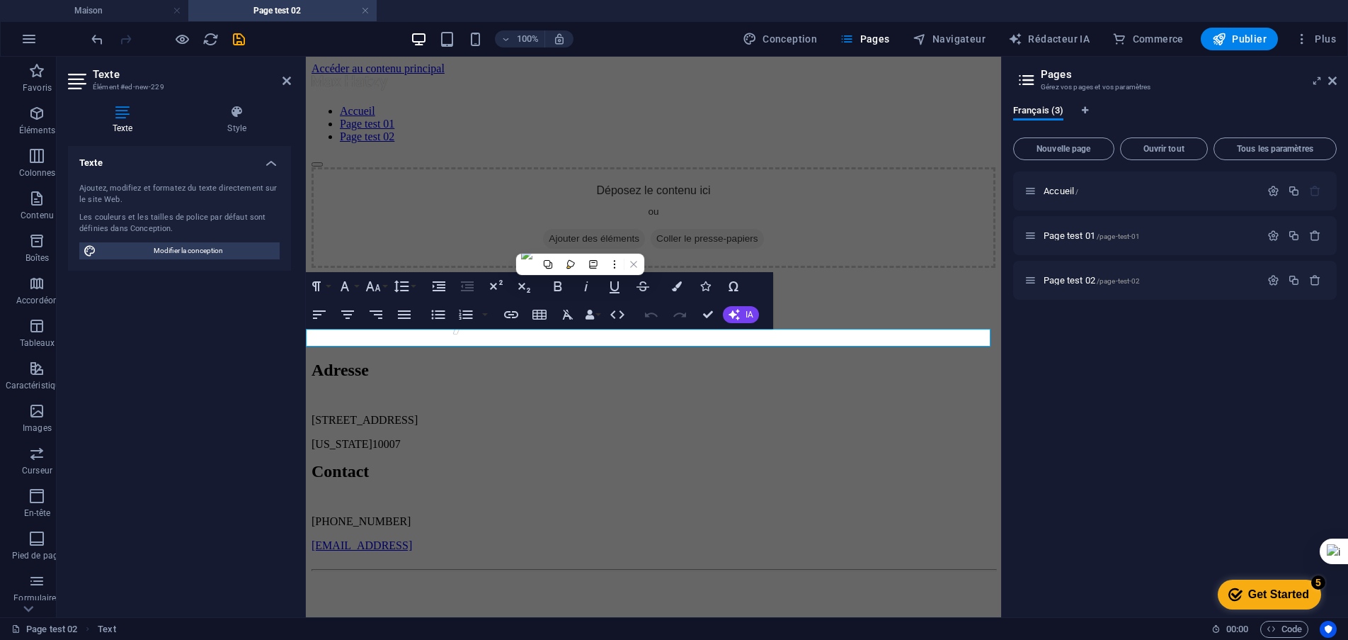
click at [267, 168] on h4 "Texte" at bounding box center [179, 158] width 223 height 25
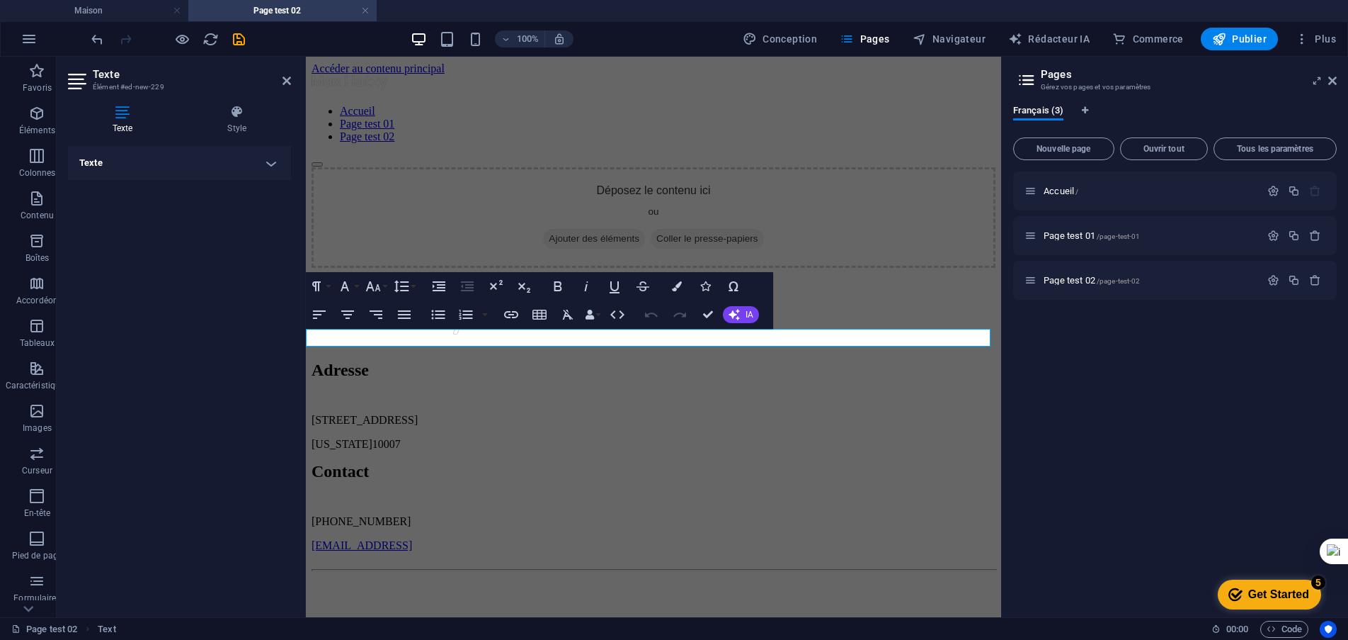
click at [465, 292] on p "Nouvel élément de texte" at bounding box center [654, 285] width 684 height 13
click at [237, 373] on div "Texte Ajoutez, modifiez et formatez du texte directement sur le site Web. Les c…" at bounding box center [179, 376] width 223 height 460
click at [640, 222] on div "Déposez le contenu ici ou Ajouter des éléments Coller le presse-papiers" at bounding box center [654, 217] width 684 height 101
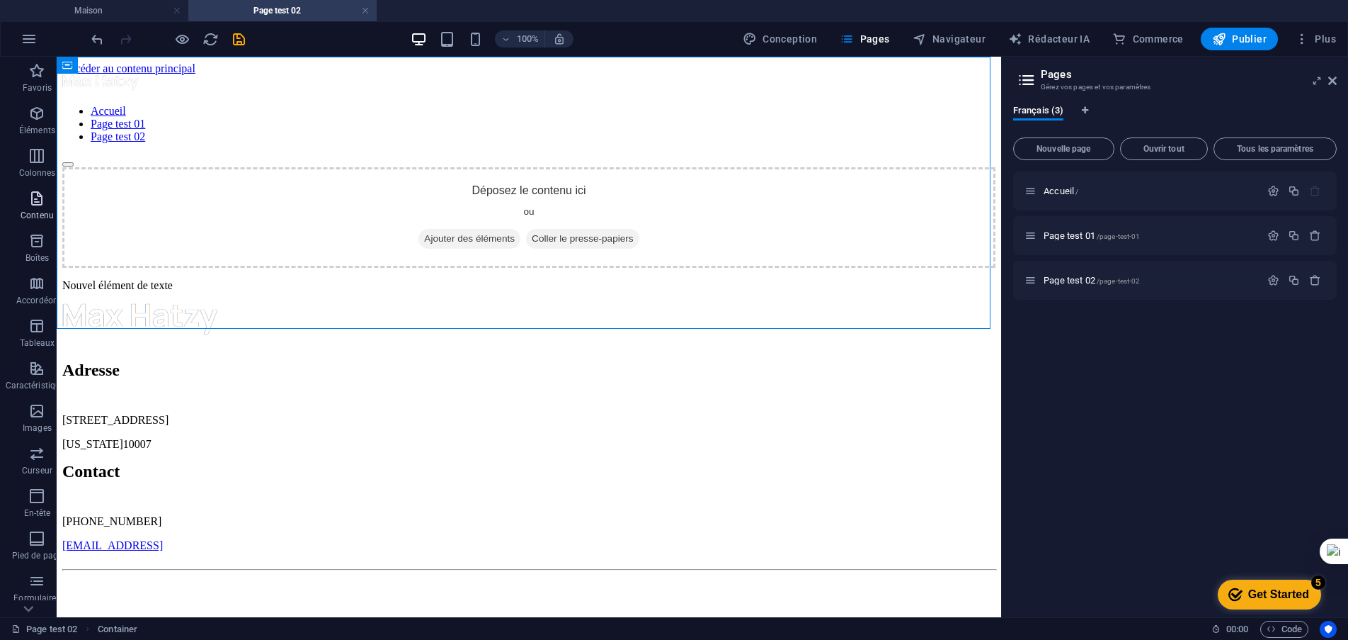
click at [36, 202] on icon "button" at bounding box center [36, 198] width 17 height 17
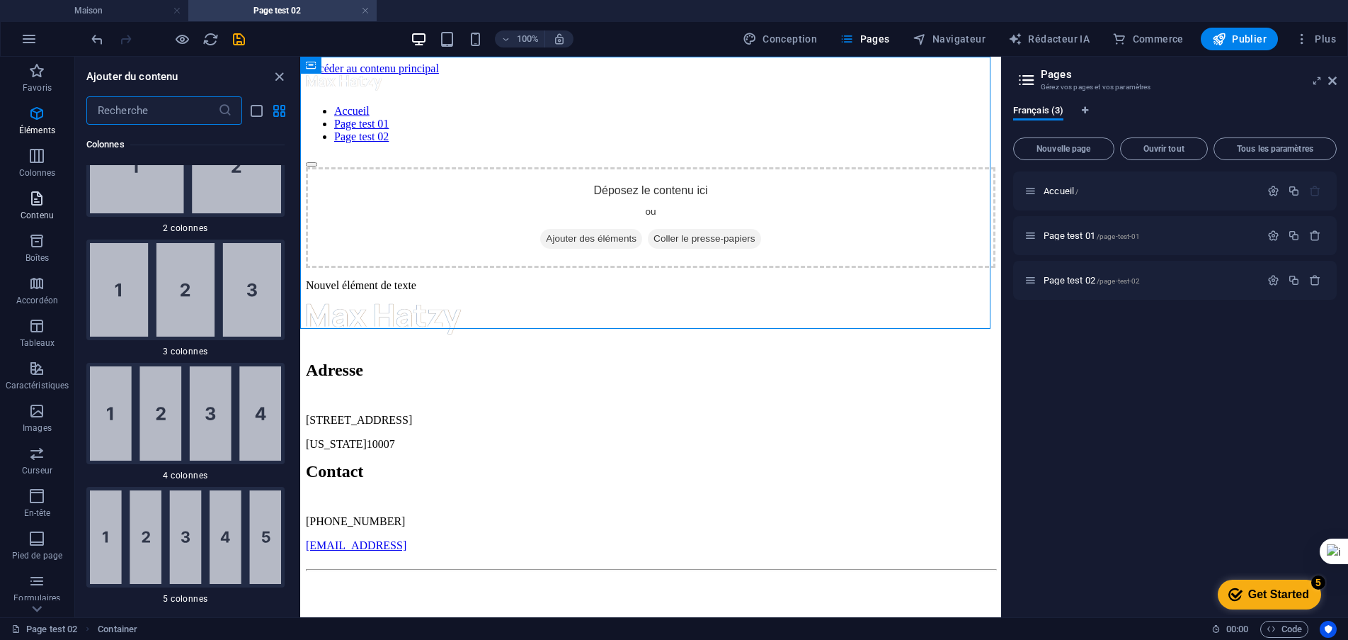
scroll to position [4778, 0]
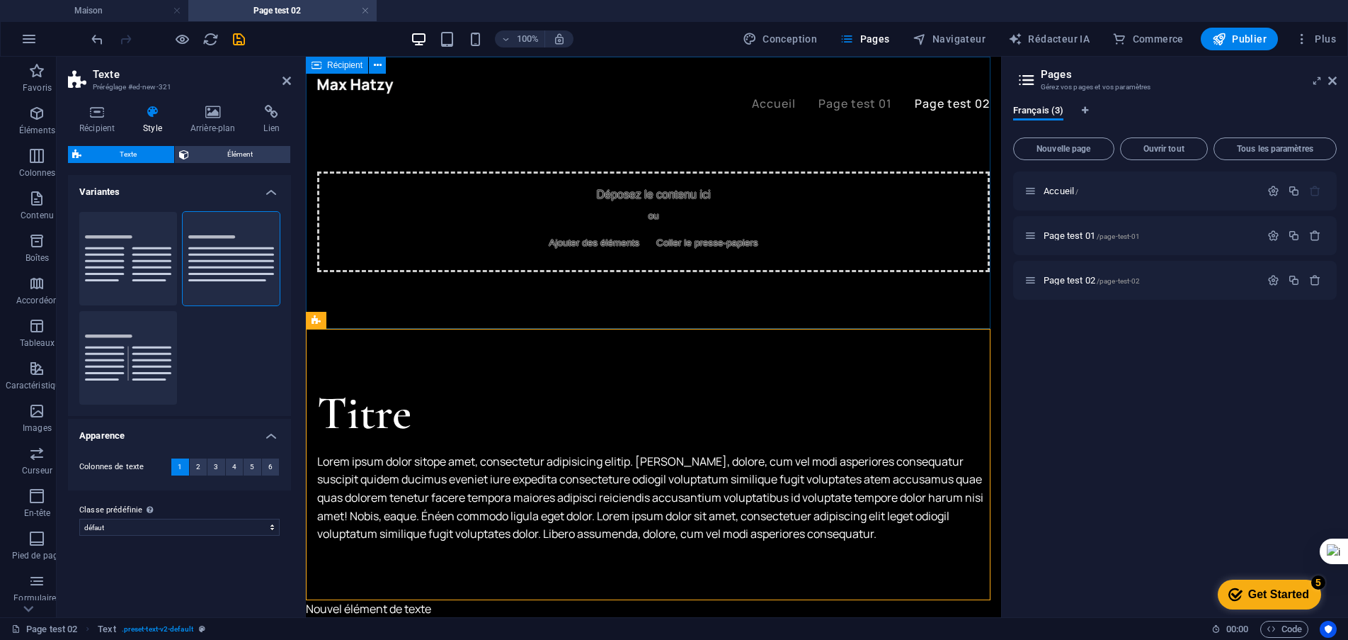
click at [738, 207] on div "Déposez le contenu ici ou Ajouter des éléments Coller le presse-papiers" at bounding box center [653, 221] width 673 height 101
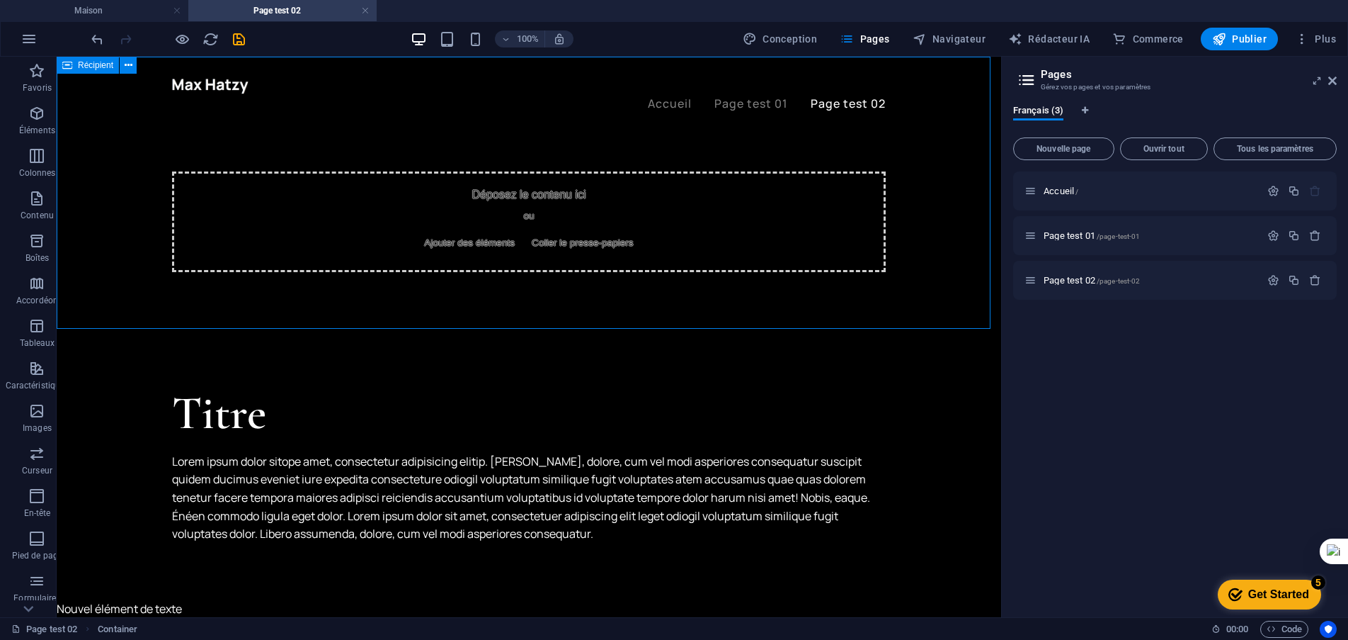
click at [742, 206] on div "Déposez le contenu ici ou Ajouter des éléments Coller le presse-papiers" at bounding box center [529, 221] width 714 height 101
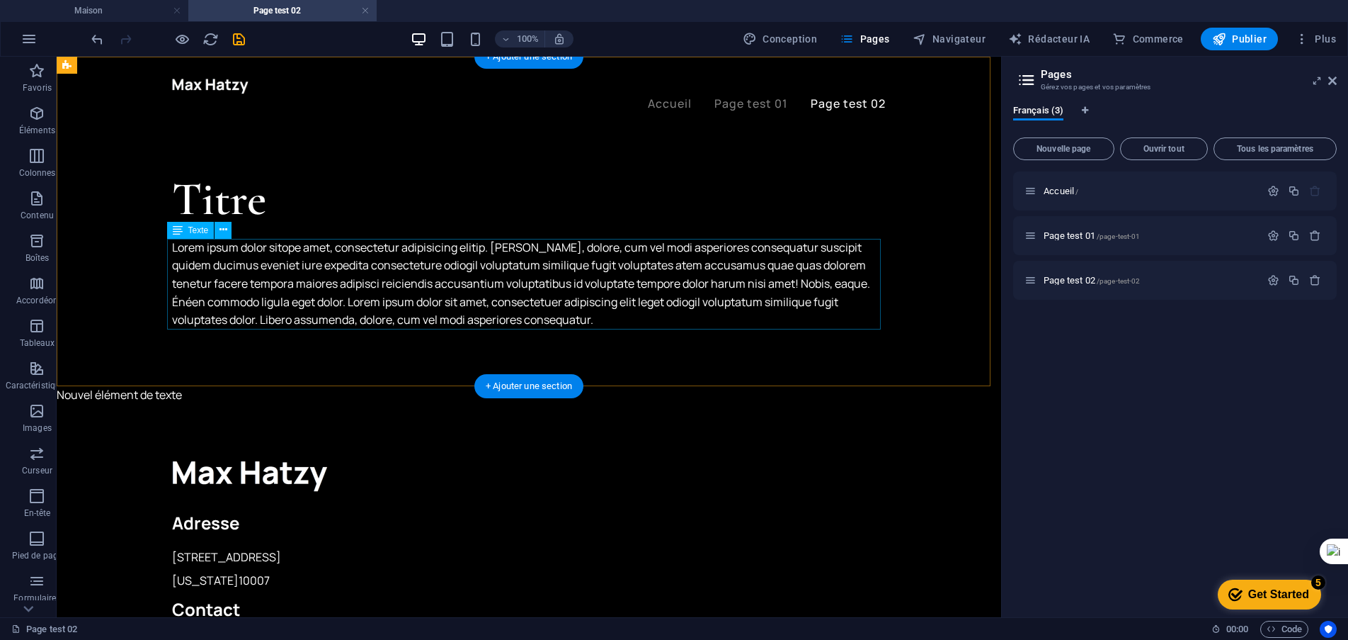
click at [561, 293] on div "Lorem ipsum dolor sitope amet, consectetur adipisicing elitip. [PERSON_NAME], d…" at bounding box center [529, 284] width 714 height 91
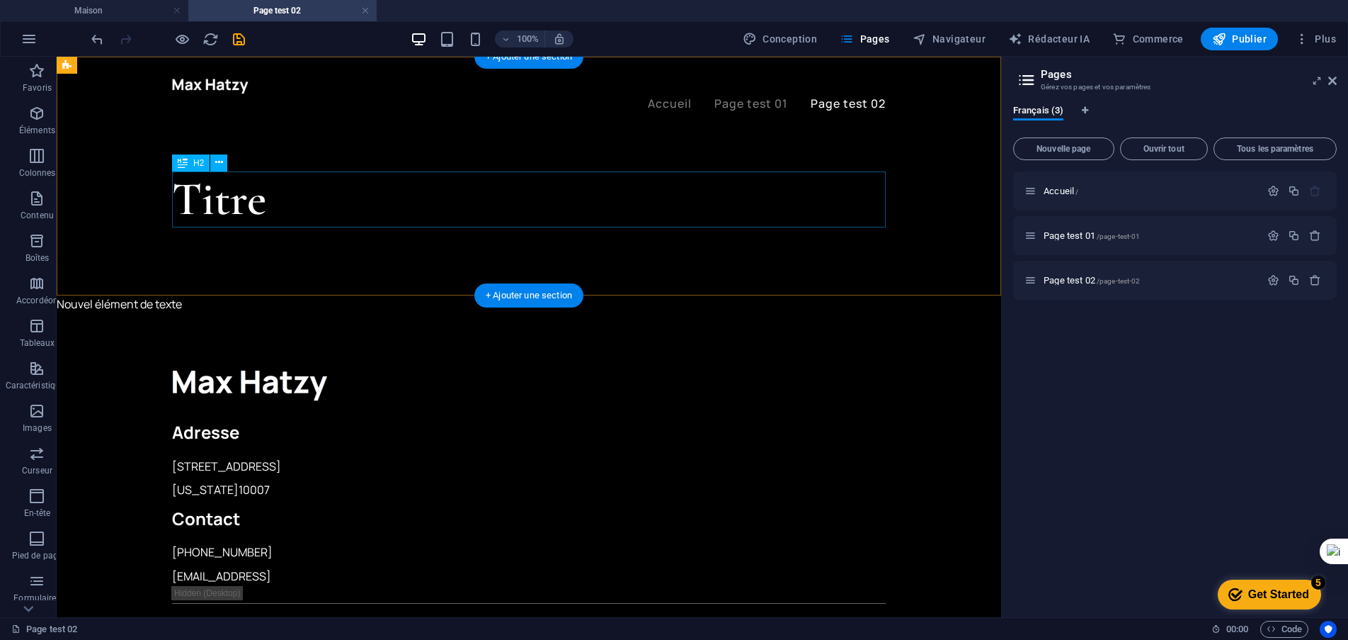
click at [268, 191] on div "Titre" at bounding box center [529, 199] width 714 height 56
click at [217, 161] on icon at bounding box center [219, 162] width 8 height 15
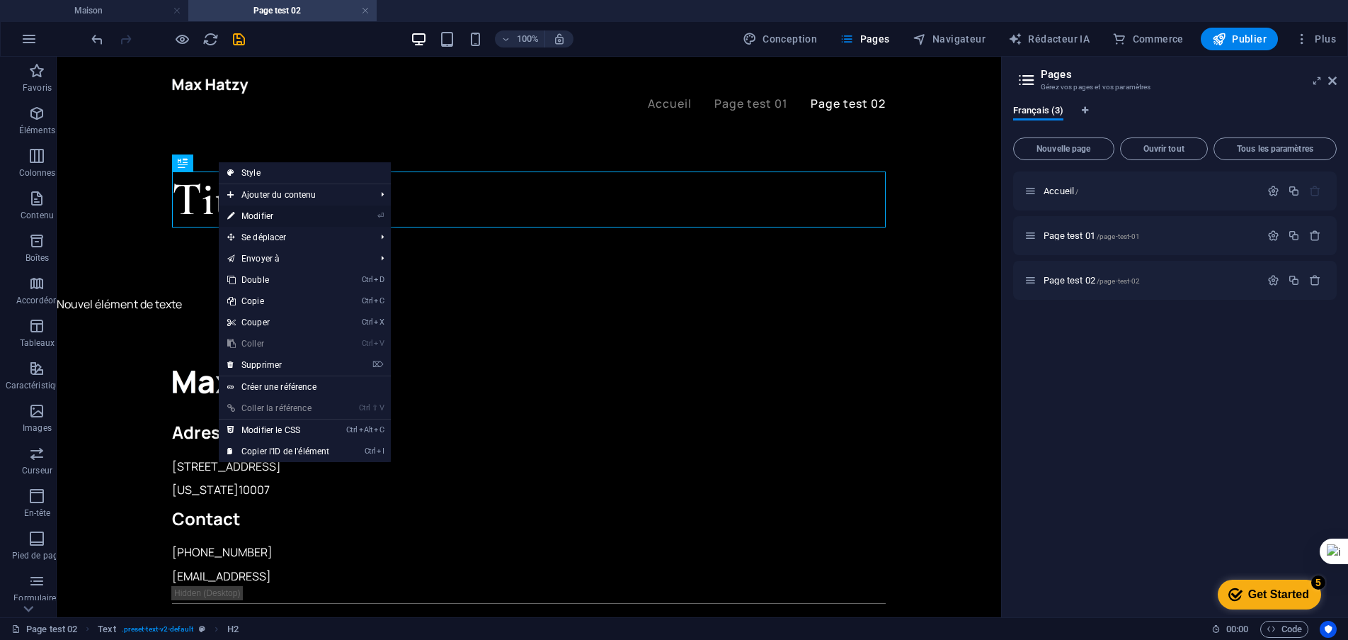
click at [261, 215] on font "Modifier" at bounding box center [258, 216] width 32 height 10
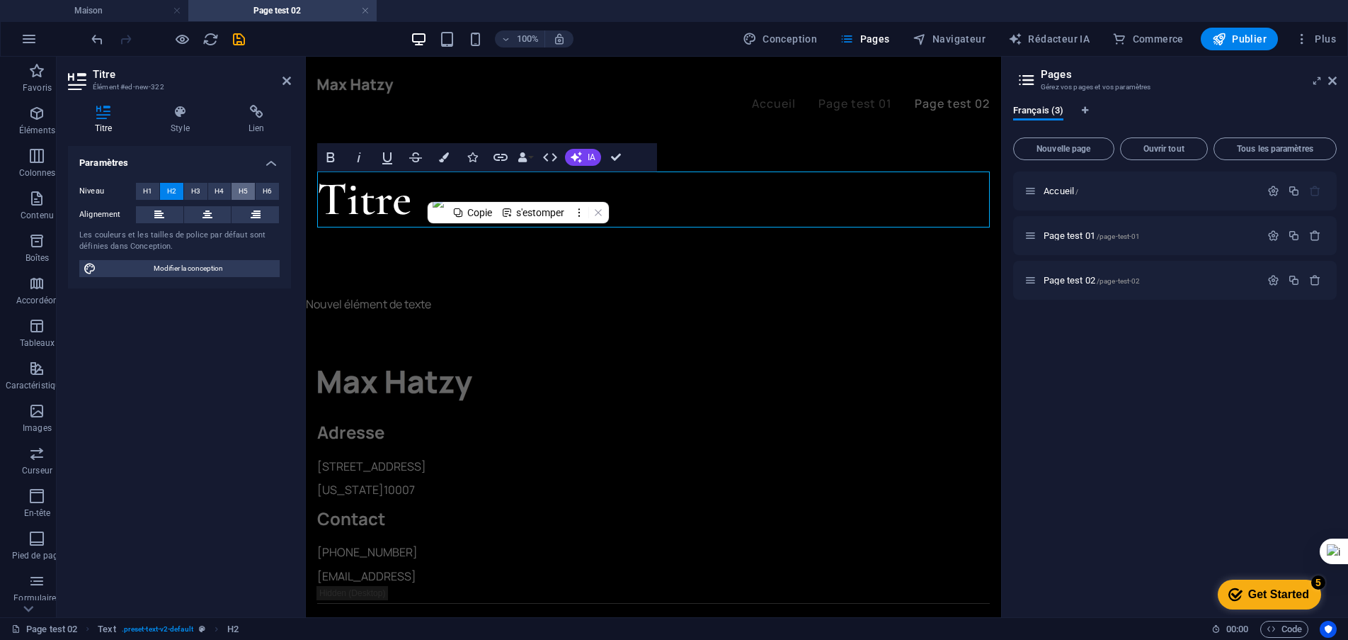
click at [244, 195] on span "H5" at bounding box center [243, 191] width 9 height 17
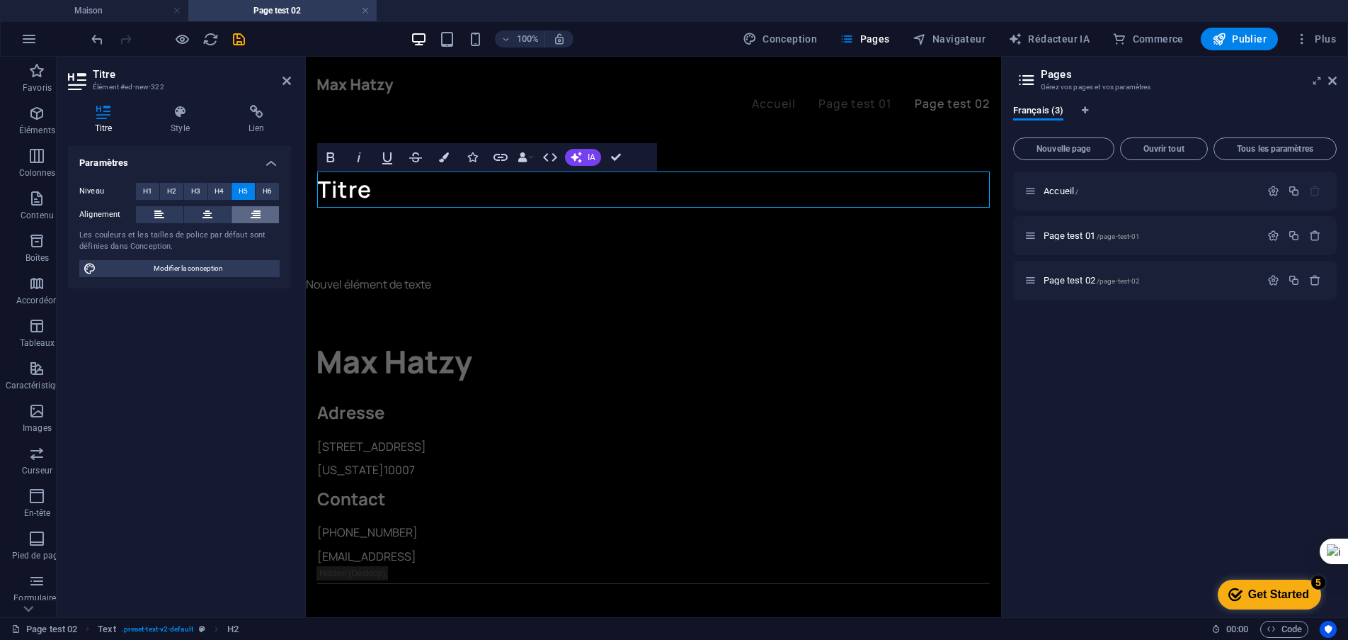
click at [256, 216] on icon at bounding box center [256, 214] width 10 height 17
click at [188, 117] on icon at bounding box center [180, 112] width 72 height 14
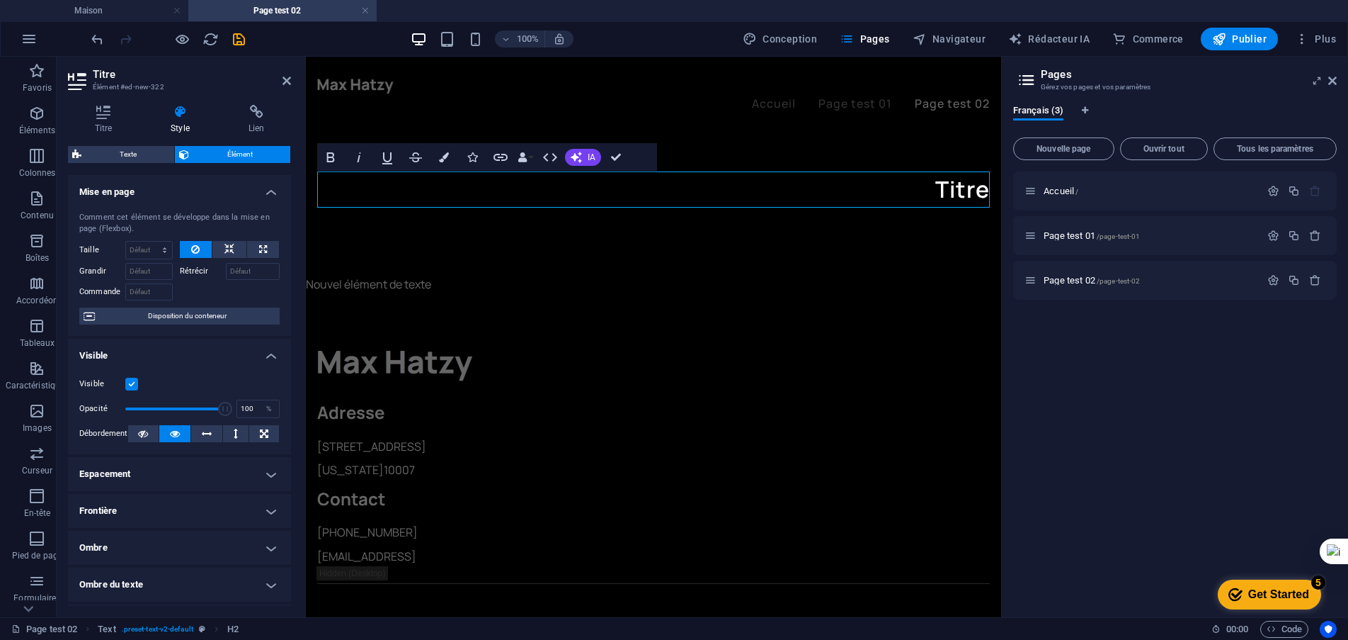
click at [256, 478] on h4 "Espacement" at bounding box center [179, 474] width 223 height 34
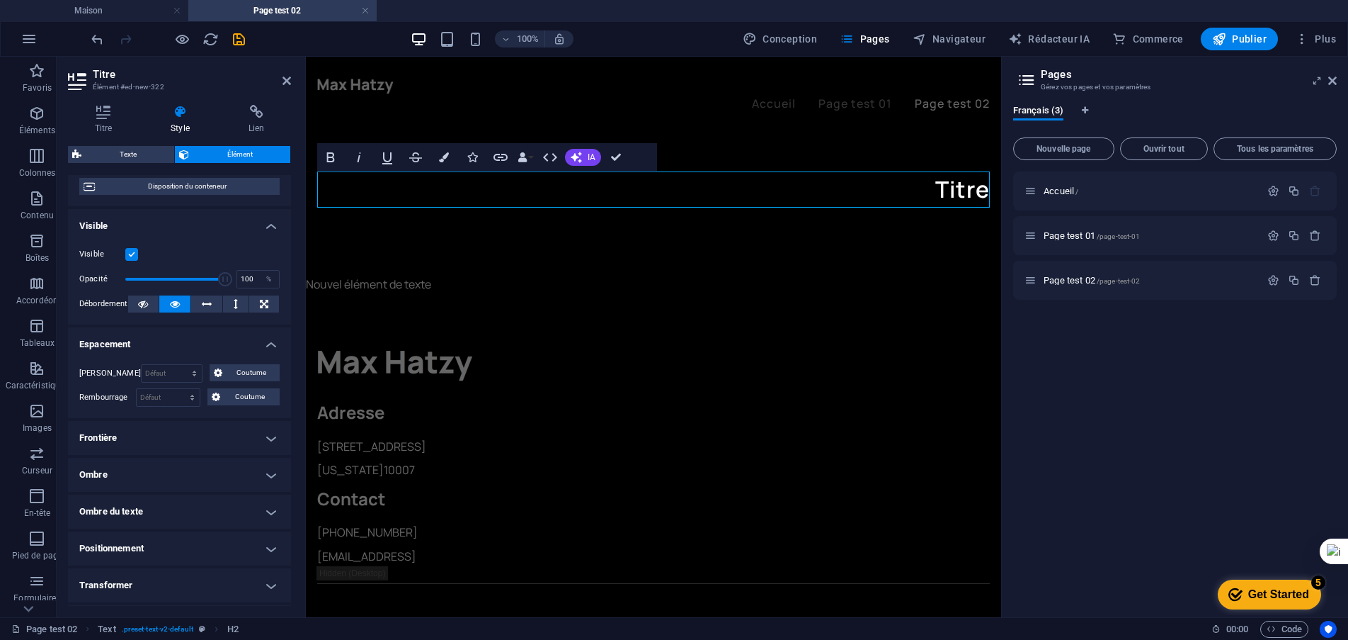
scroll to position [142, 0]
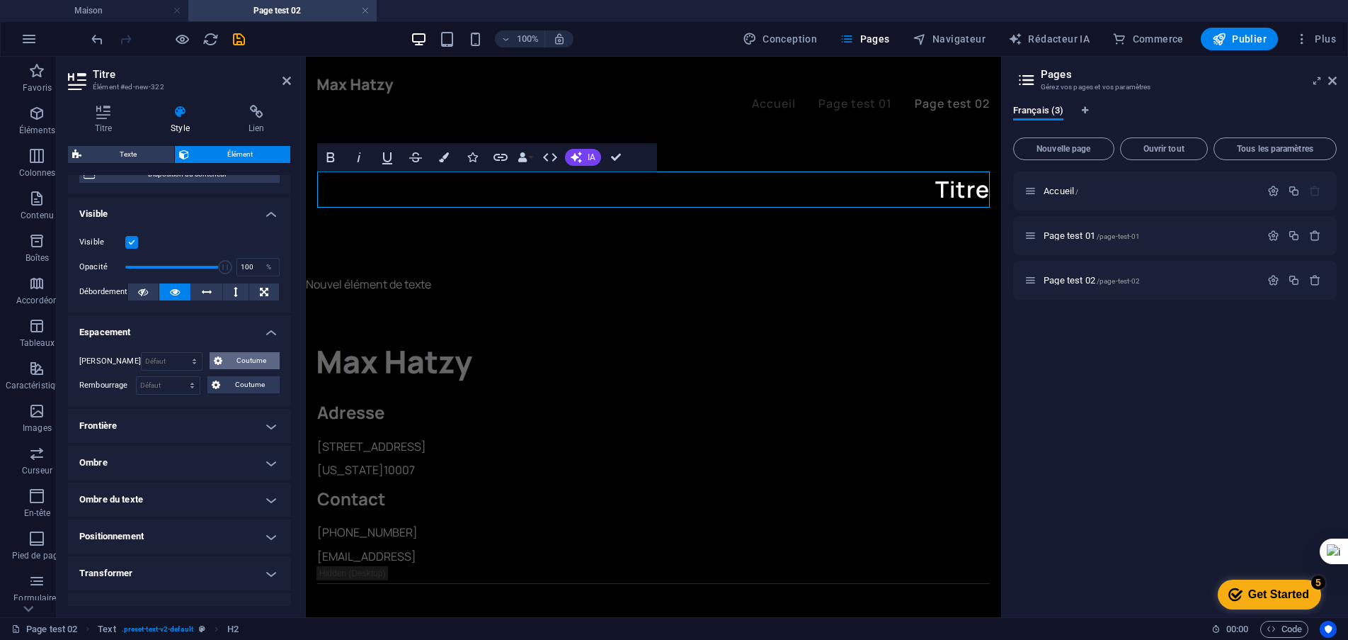
click at [247, 360] on font "Coutume" at bounding box center [252, 360] width 30 height 8
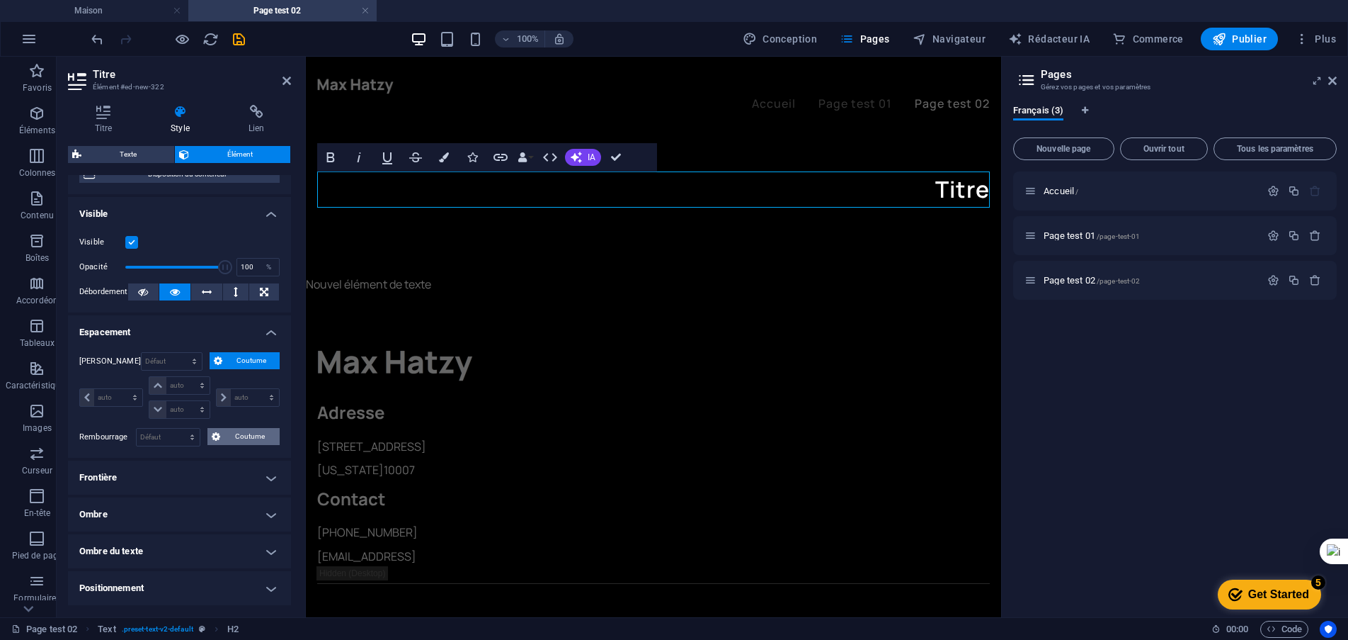
click at [239, 433] on font "Coutume" at bounding box center [250, 436] width 30 height 8
click at [183, 381] on select "auto px % rem Volkswagen vh" at bounding box center [178, 385] width 59 height 17
select select "px"
click at [188, 377] on select "auto px % rem Volkswagen vh" at bounding box center [178, 385] width 59 height 17
type input "0"
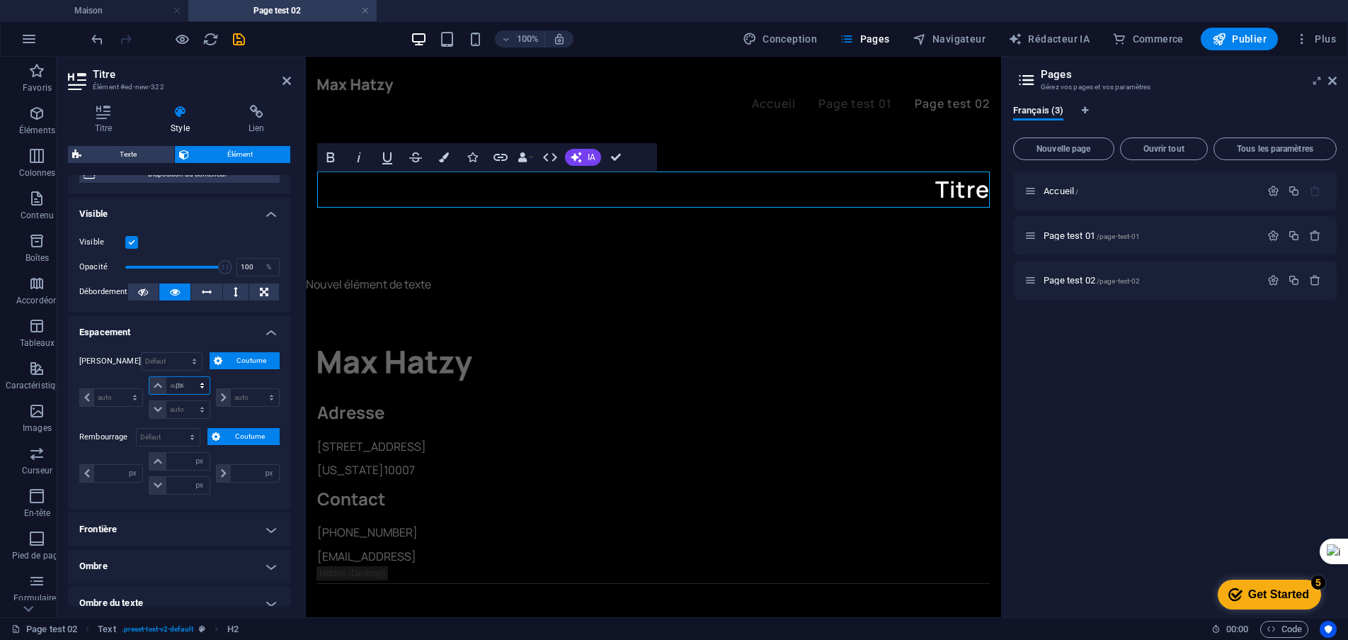
select select "px"
type input "0"
select select "px"
type input "0"
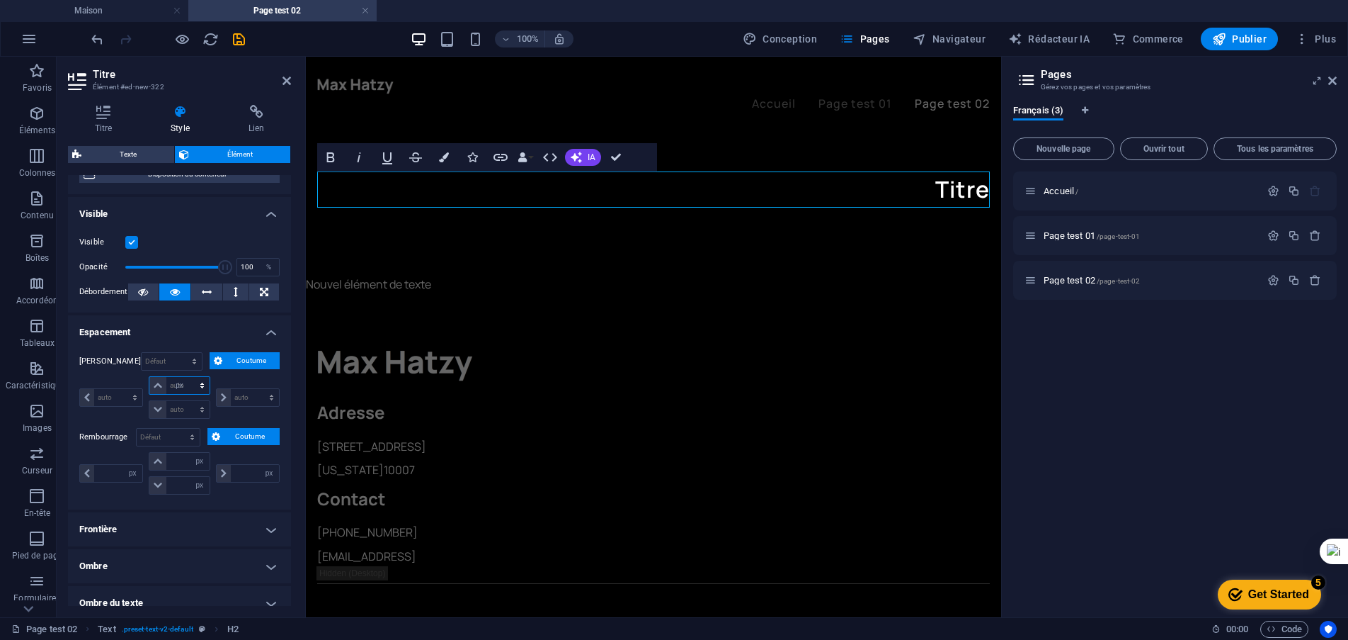
select select "px"
type input "0"
select select "px"
click at [186, 459] on input "number" at bounding box center [187, 461] width 42 height 17
type input "5"
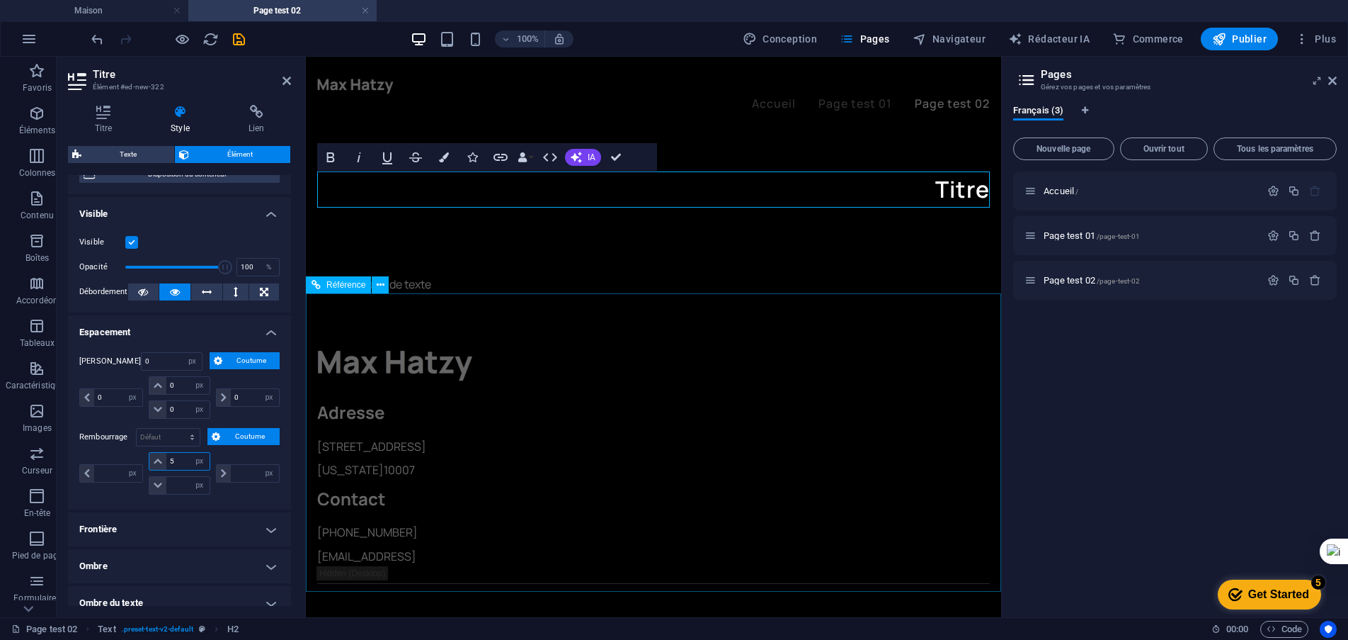
type input "0"
type input "5"
click at [183, 484] on input "0" at bounding box center [187, 485] width 42 height 17
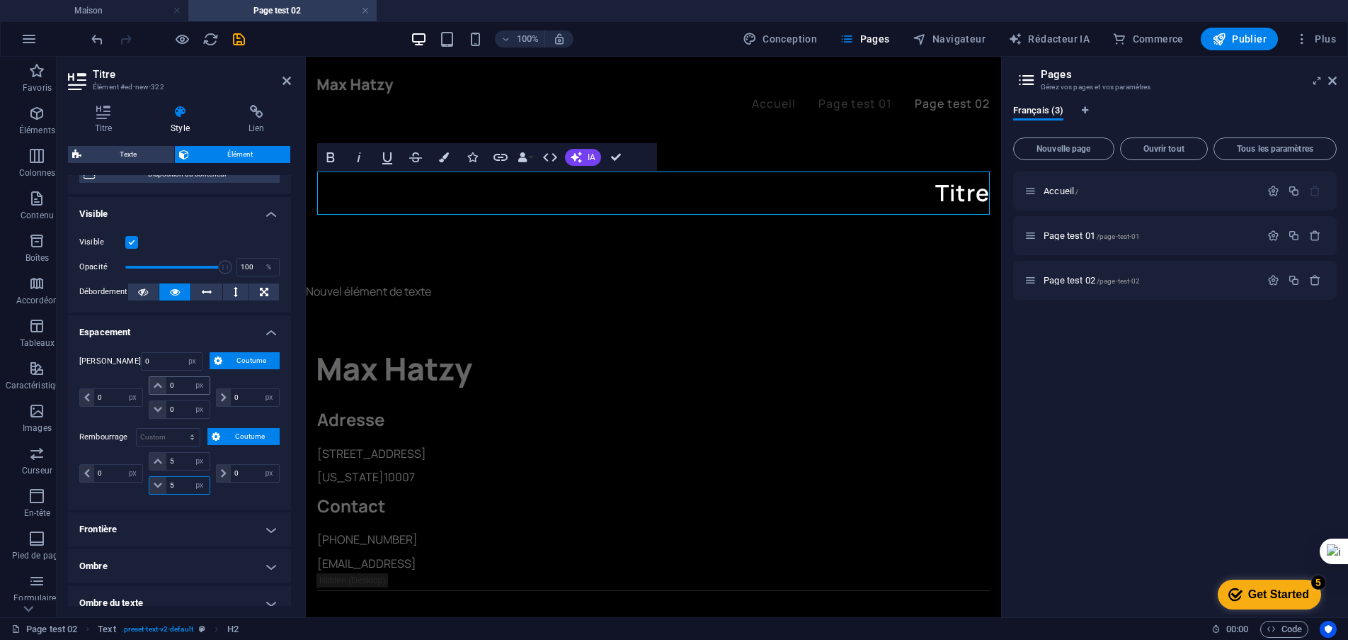
type input "5"
drag, startPoint x: 179, startPoint y: 389, endPoint x: 169, endPoint y: 387, distance: 10.8
click at [169, 387] on input "0" at bounding box center [187, 385] width 42 height 17
type input "1"
select select "DISABLED_OPTION_VALUE"
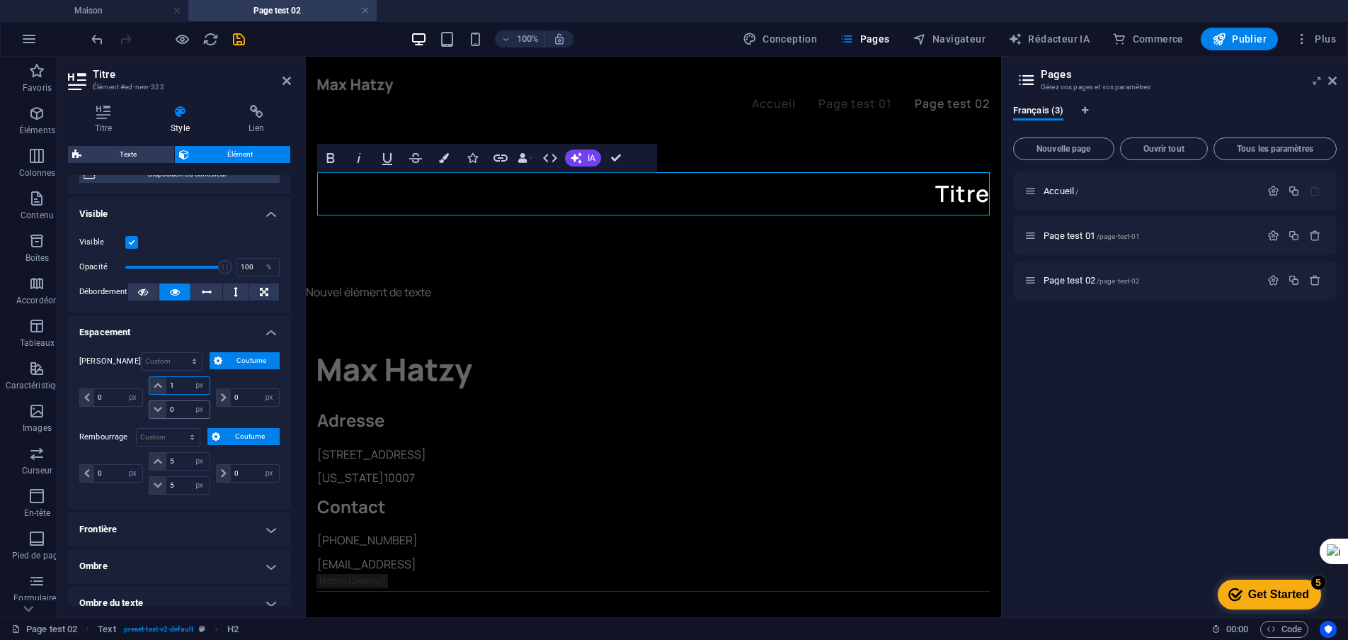
type input "1"
click at [179, 409] on input "0" at bounding box center [187, 409] width 42 height 17
drag, startPoint x: 186, startPoint y: 407, endPoint x: 169, endPoint y: 409, distance: 17.1
click at [169, 409] on input "0" at bounding box center [187, 409] width 42 height 17
type input "1"
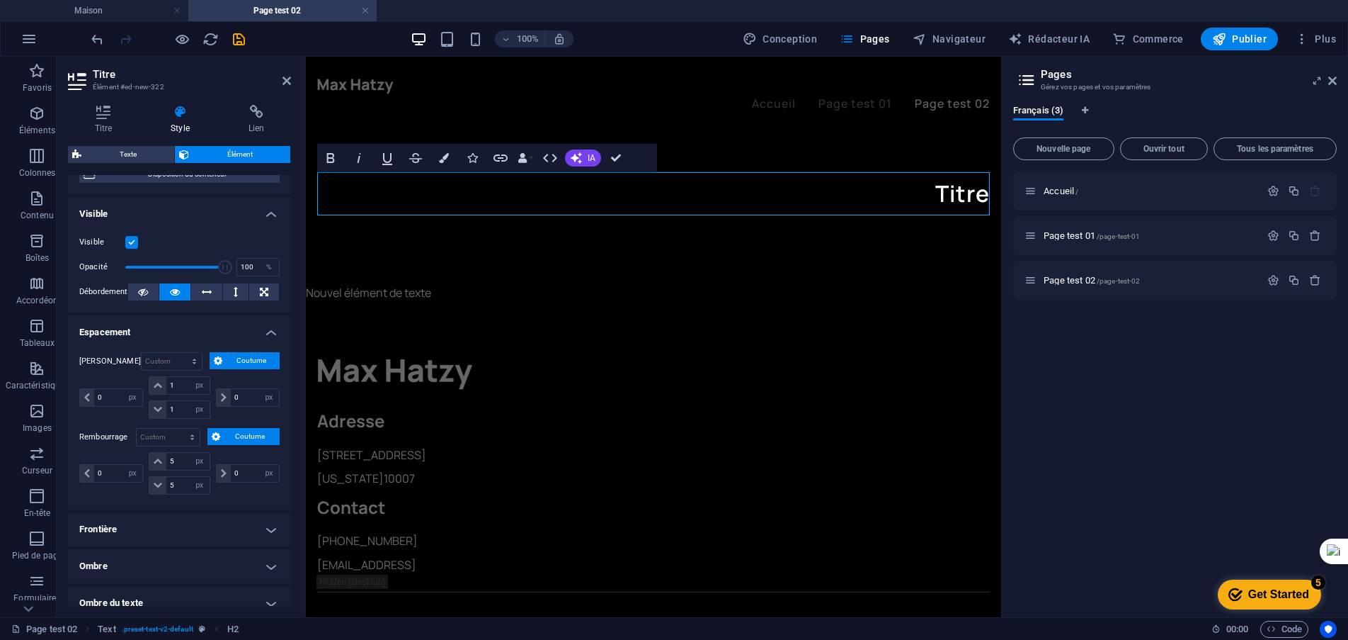
click at [232, 333] on h4 "Espacement" at bounding box center [179, 327] width 223 height 25
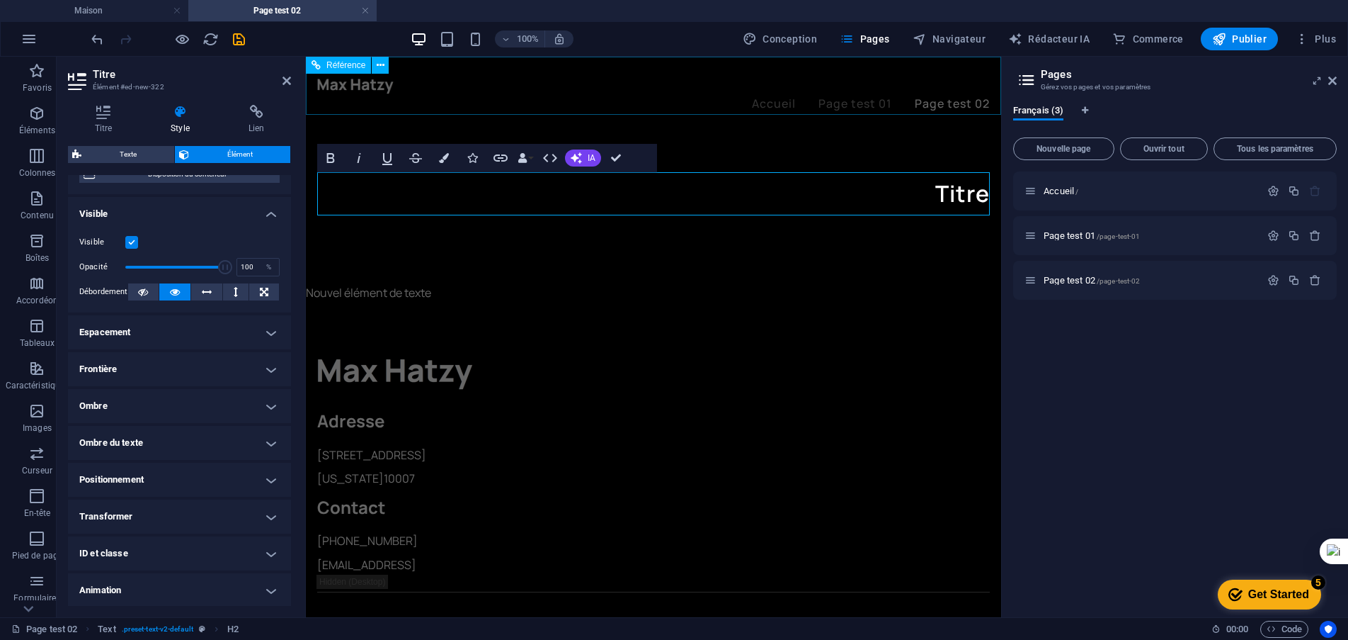
click at [611, 95] on nav "Accueil Page test 01 Page test 02" at bounding box center [653, 104] width 673 height 18
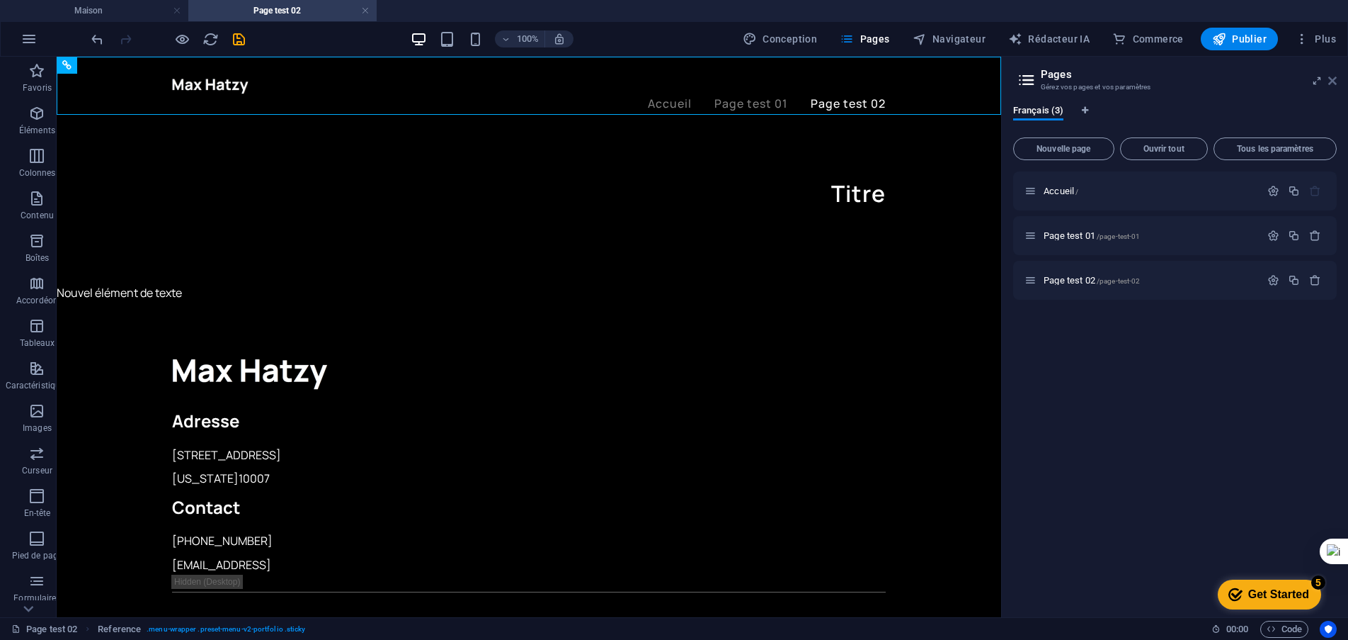
click at [1333, 81] on icon at bounding box center [1333, 80] width 8 height 11
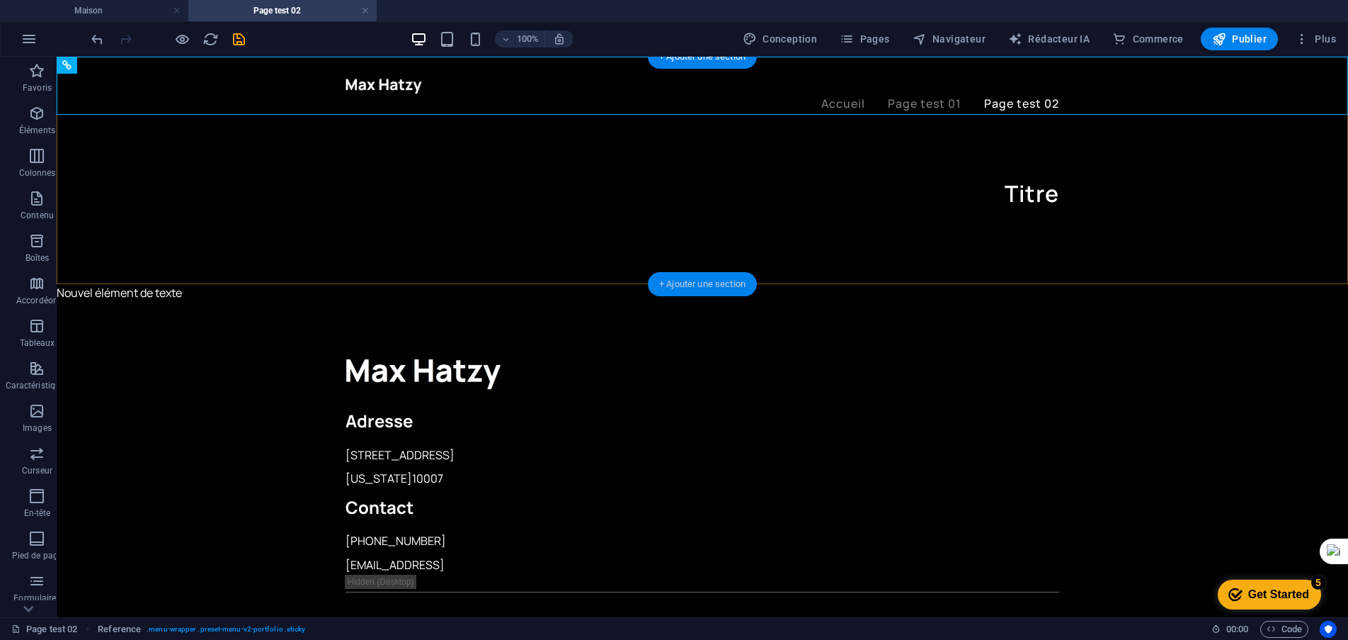
click at [695, 287] on font "+ Ajouter une section" at bounding box center [702, 283] width 86 height 11
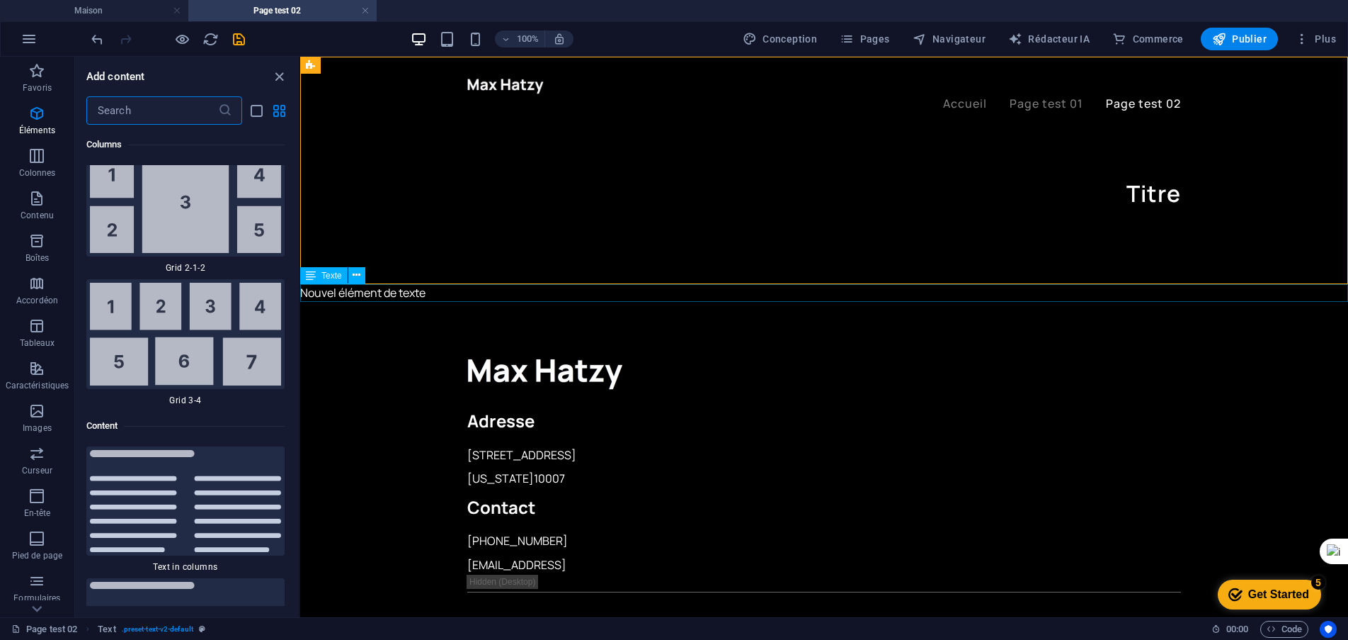
scroll to position [4778, 0]
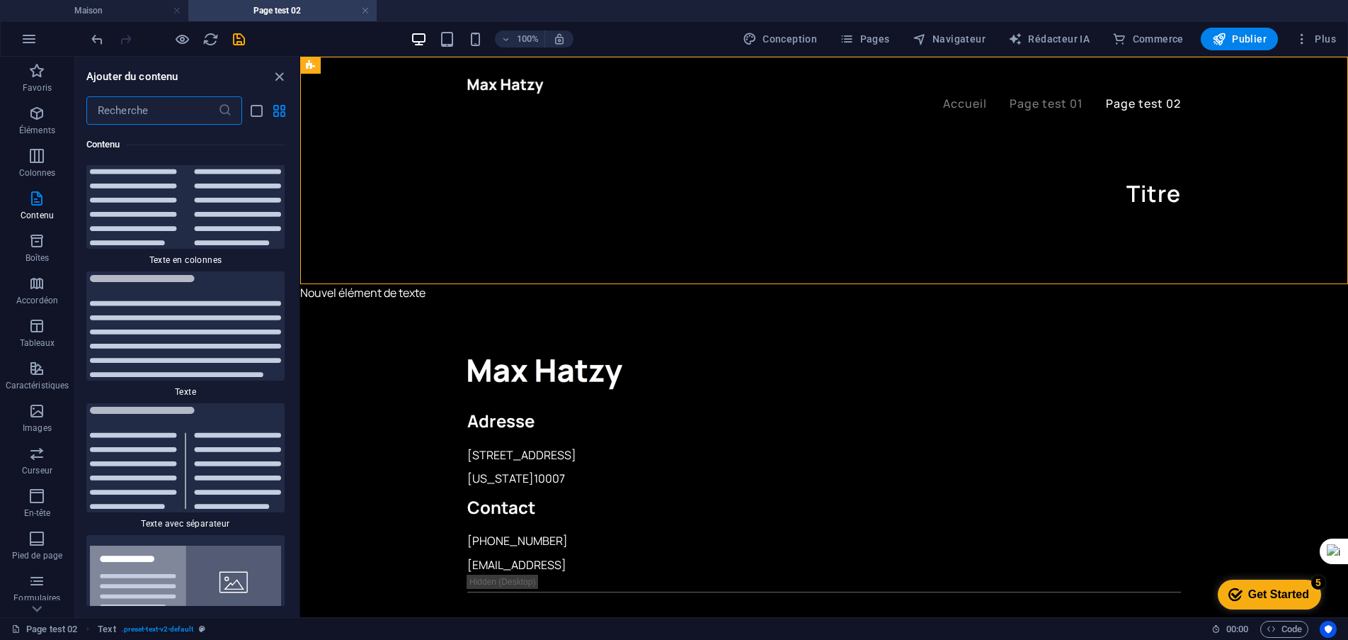
click at [161, 115] on input "text" at bounding box center [152, 110] width 132 height 28
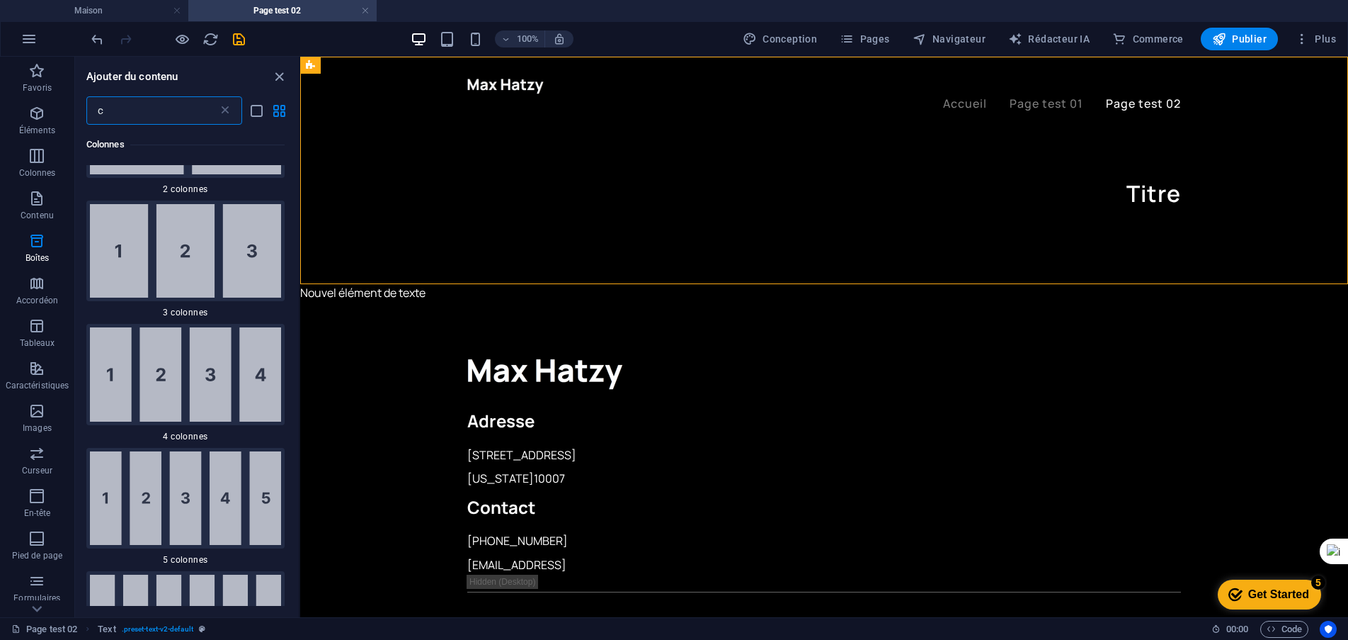
type input "co"
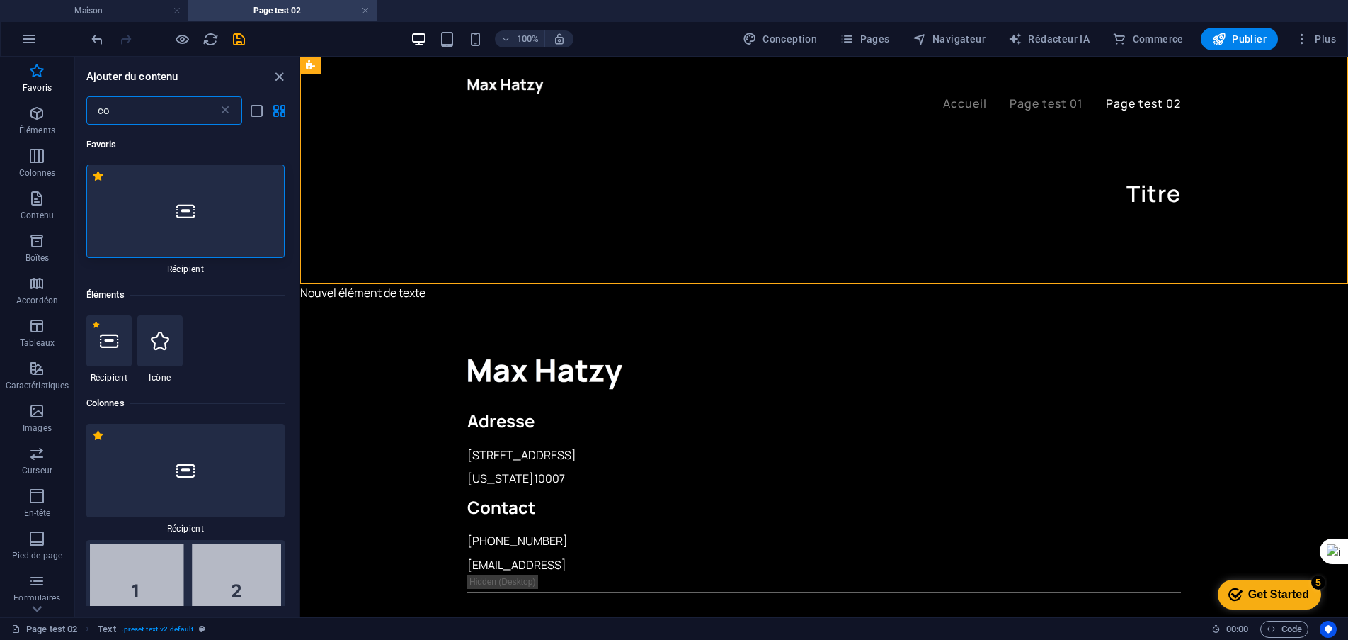
scroll to position [0, 0]
click at [172, 220] on div at bounding box center [185, 211] width 198 height 93
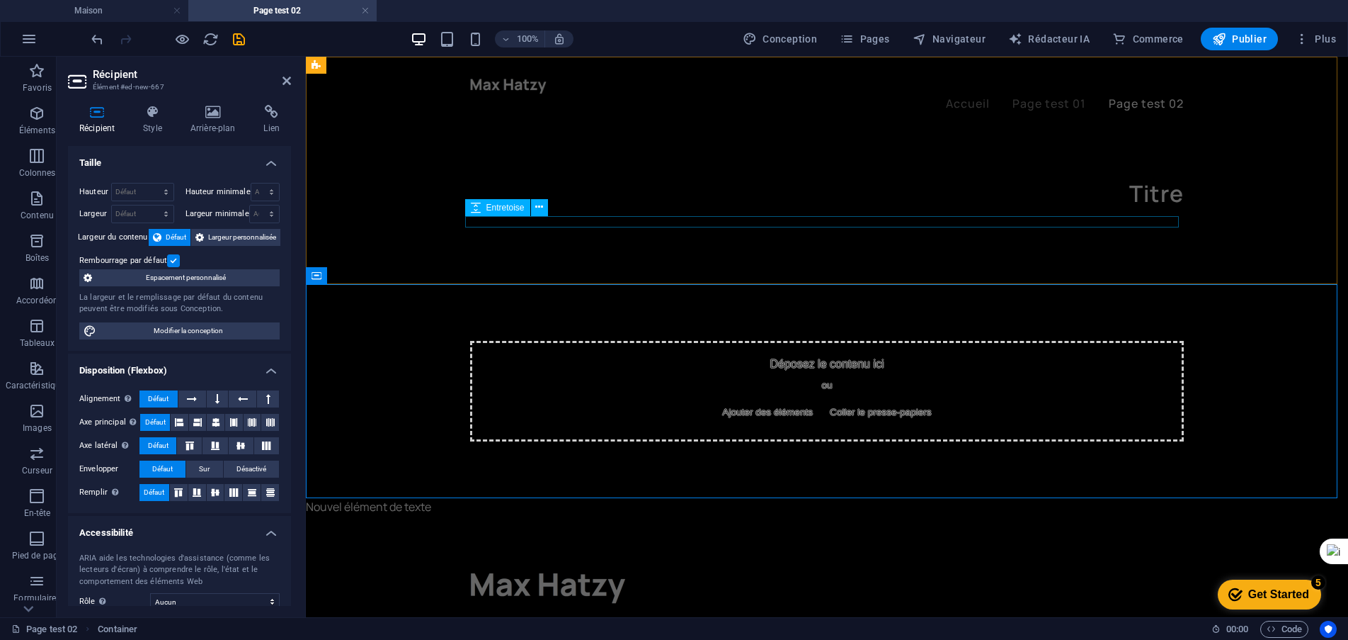
click at [673, 224] on div at bounding box center [827, 221] width 714 height 11
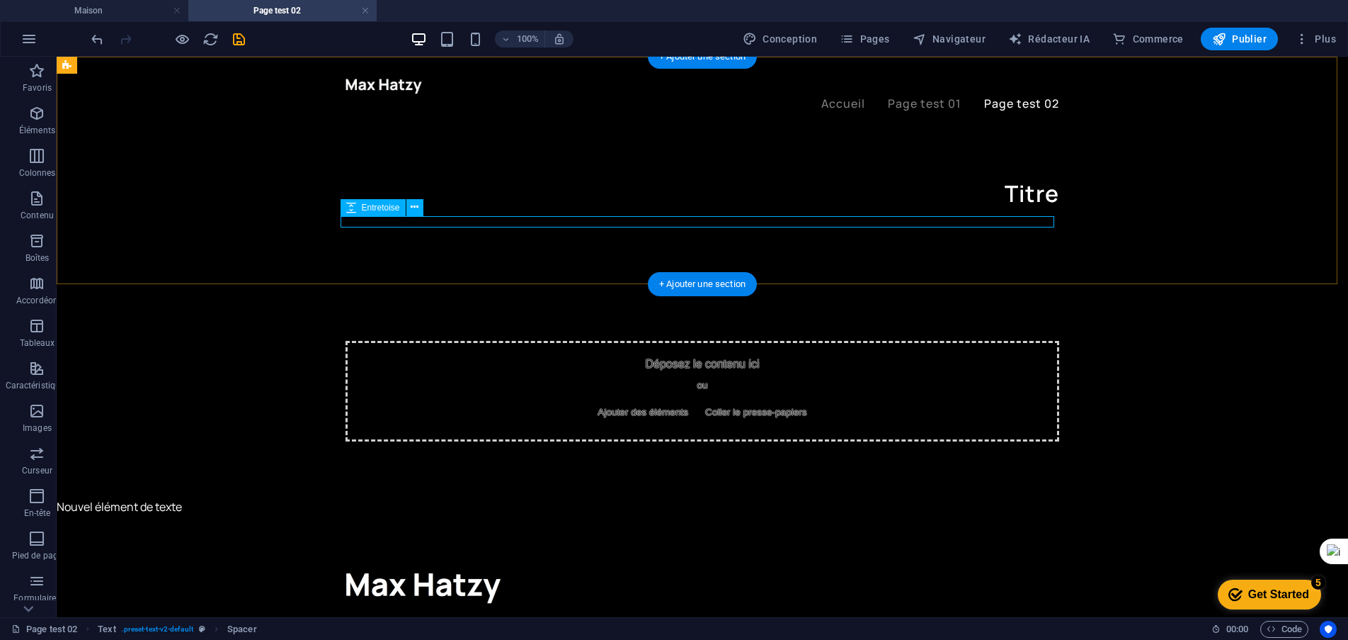
click at [420, 222] on div at bounding box center [703, 221] width 714 height 11
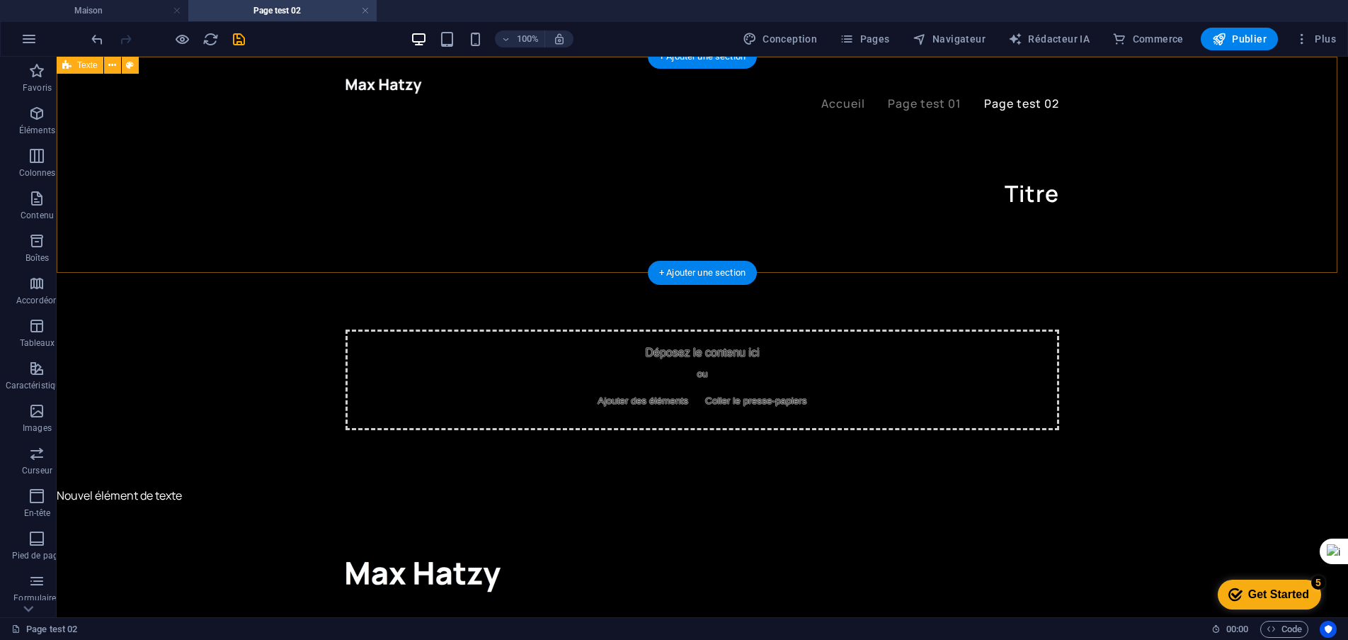
click at [430, 242] on div "Titre" at bounding box center [703, 165] width 1292 height 216
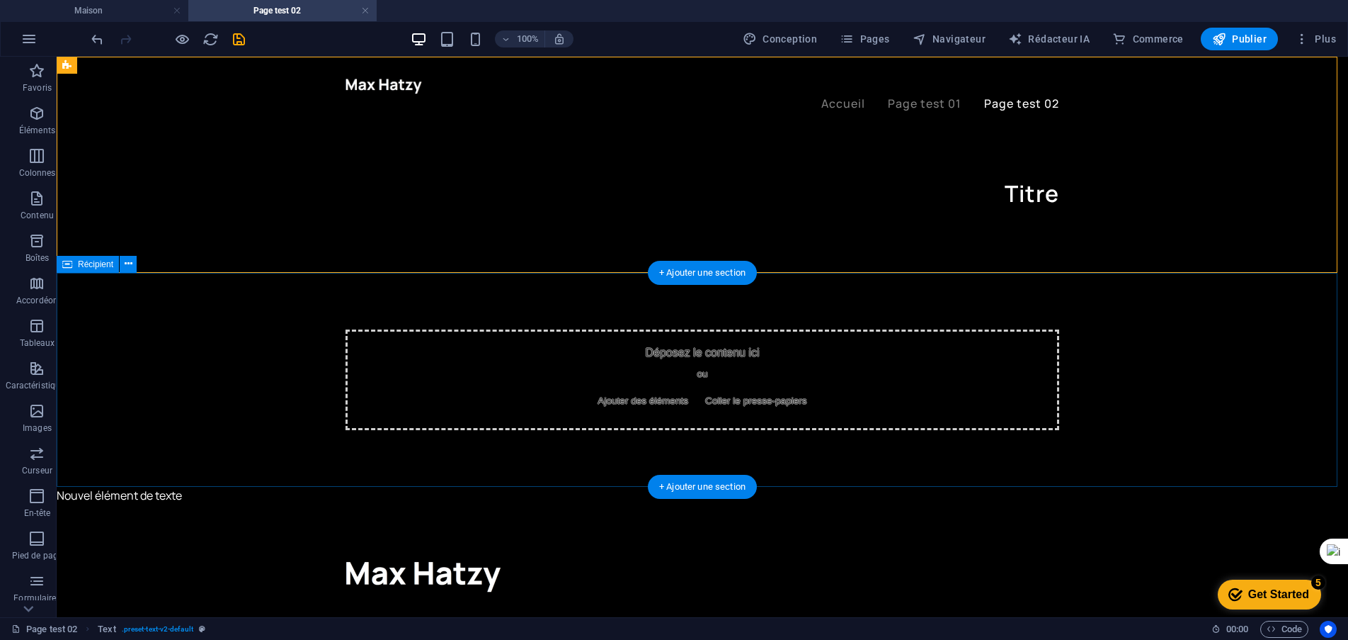
click at [733, 370] on div "Déposez le contenu ici ou Ajouter des éléments Coller le presse-papiers" at bounding box center [703, 379] width 714 height 101
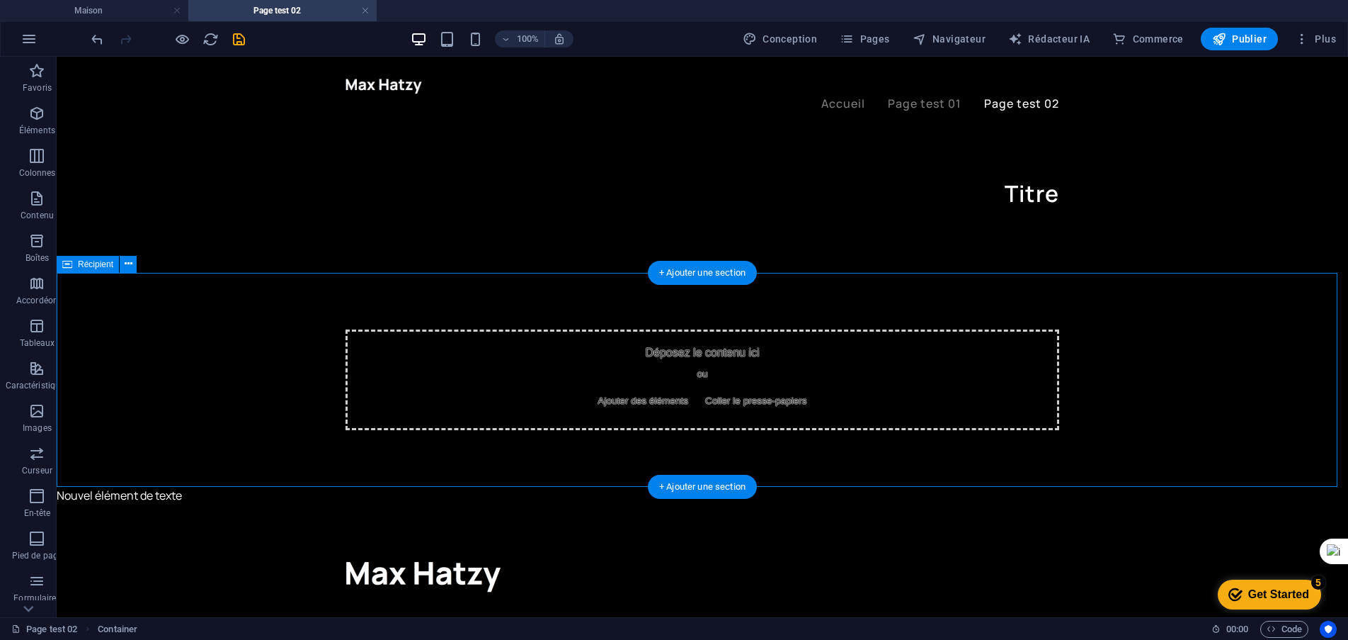
click at [678, 378] on div "Déposez le contenu ici ou Ajouter des éléments Coller le presse-papiers" at bounding box center [703, 379] width 714 height 101
click at [833, 373] on div "Déposez le contenu ici ou Ajouter des éléments Coller le presse-papiers" at bounding box center [703, 379] width 714 height 101
click at [757, 411] on div "Déposez le contenu ici ou Ajouter des éléments Coller le presse-papiers" at bounding box center [703, 379] width 714 height 101
drag, startPoint x: 708, startPoint y: 271, endPoint x: 407, endPoint y: 214, distance: 306.4
click at [708, 271] on font "+ Ajouter une section" at bounding box center [702, 272] width 86 height 11
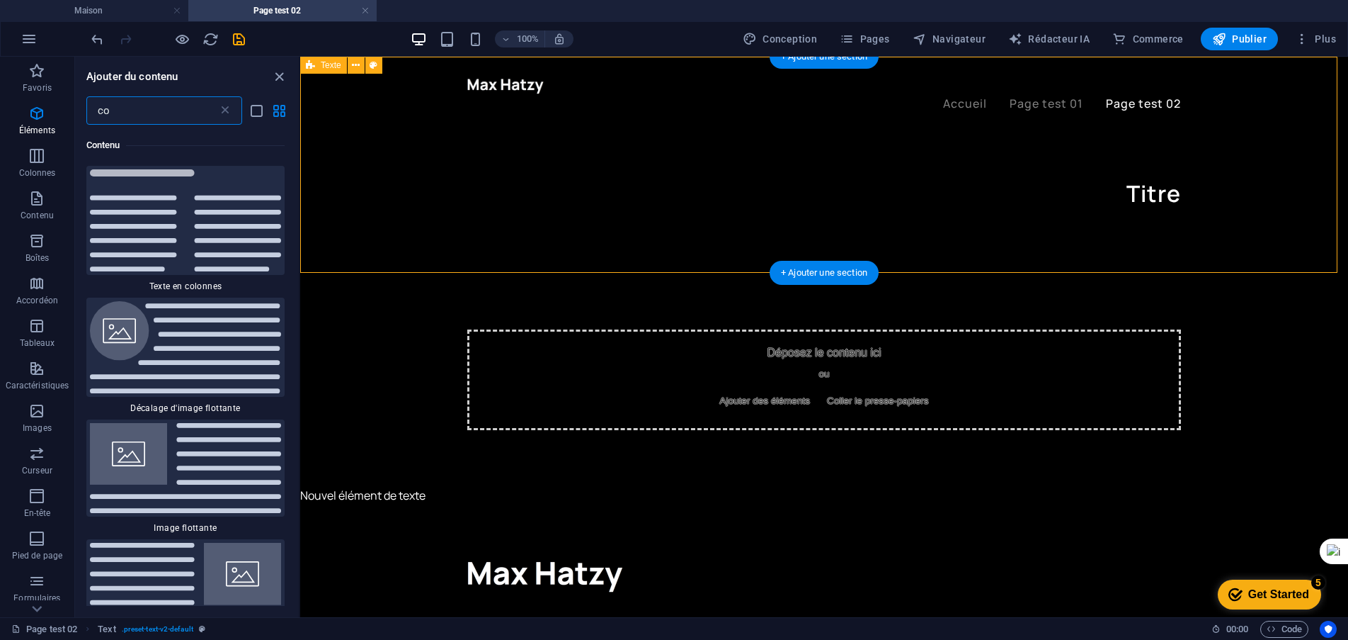
scroll to position [2626, 0]
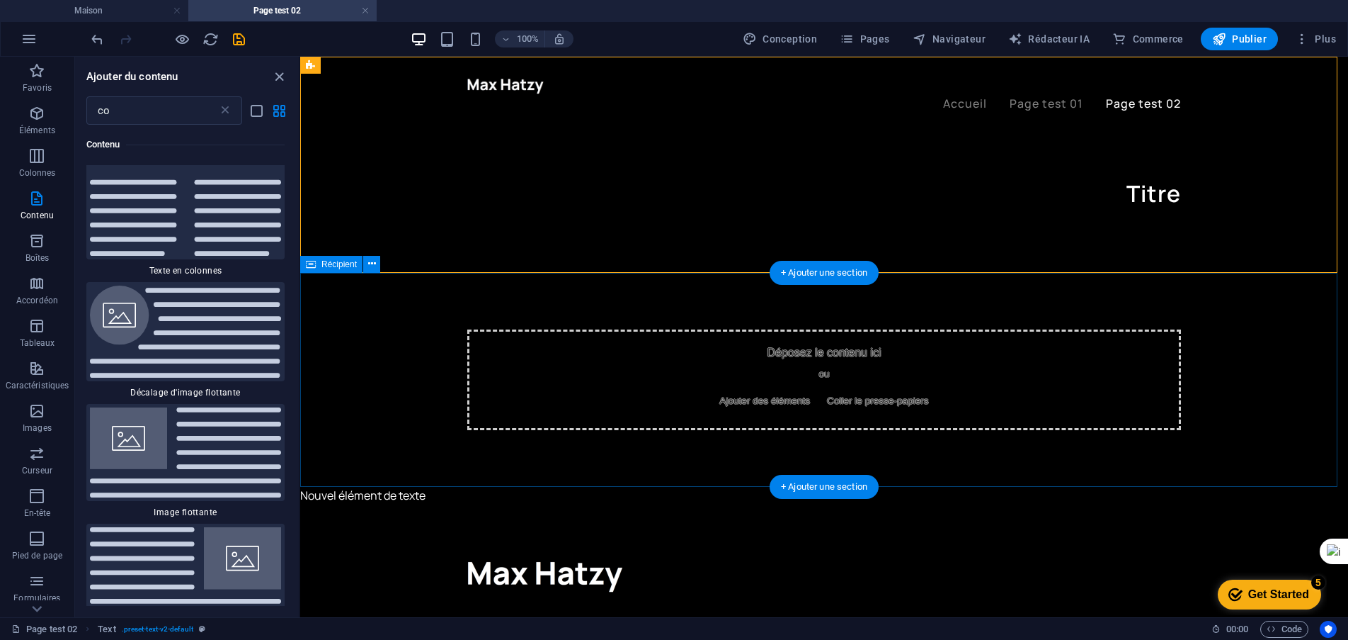
click at [1228, 348] on div "Déposez le contenu ici ou Ajouter des éléments Coller le presse-papiers" at bounding box center [824, 380] width 1048 height 214
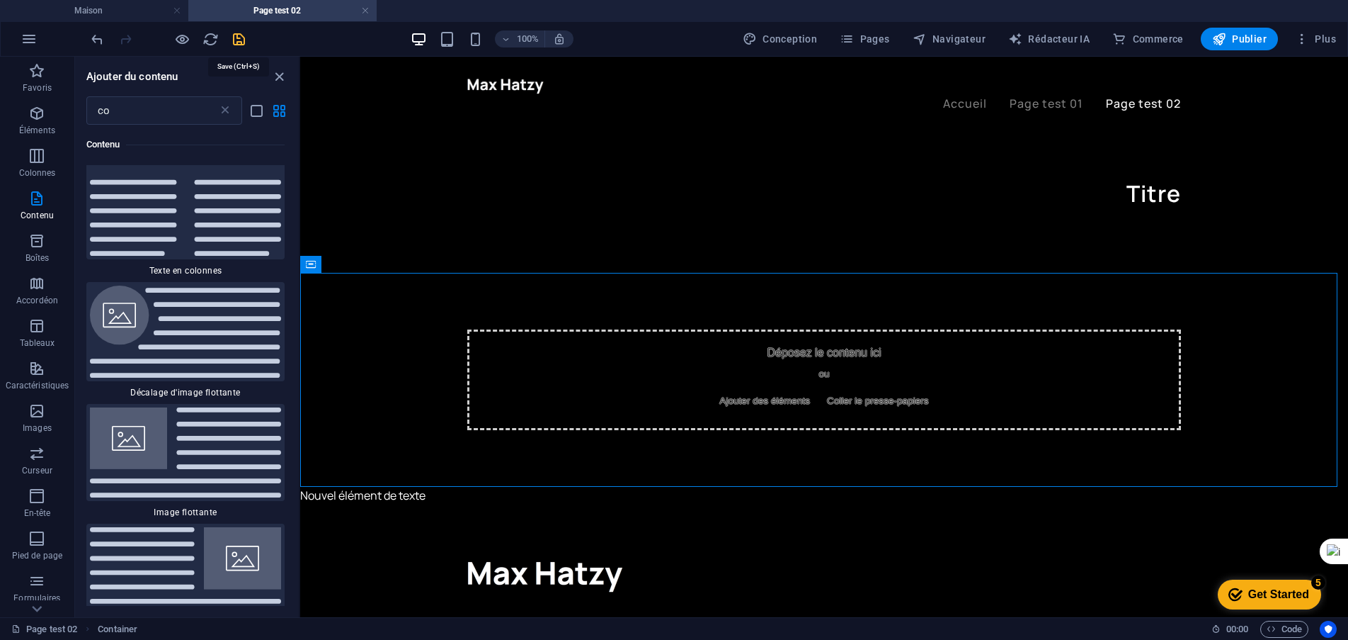
click at [238, 41] on icon "sauvegarder" at bounding box center [239, 39] width 16 height 16
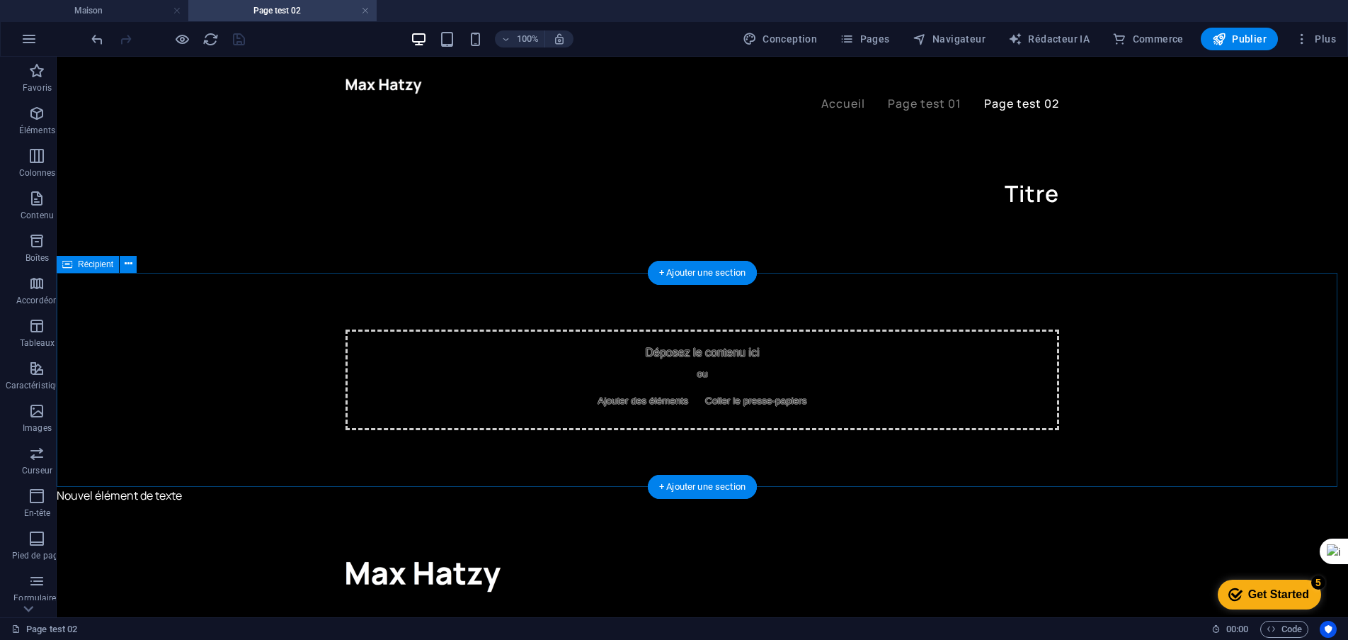
click at [652, 356] on div "Déposez le contenu ici ou Ajouter des éléments Coller le presse-papiers" at bounding box center [703, 379] width 714 height 101
click at [688, 364] on div "Déposez le contenu ici ou Ajouter des éléments Coller le presse-papiers" at bounding box center [703, 379] width 714 height 101
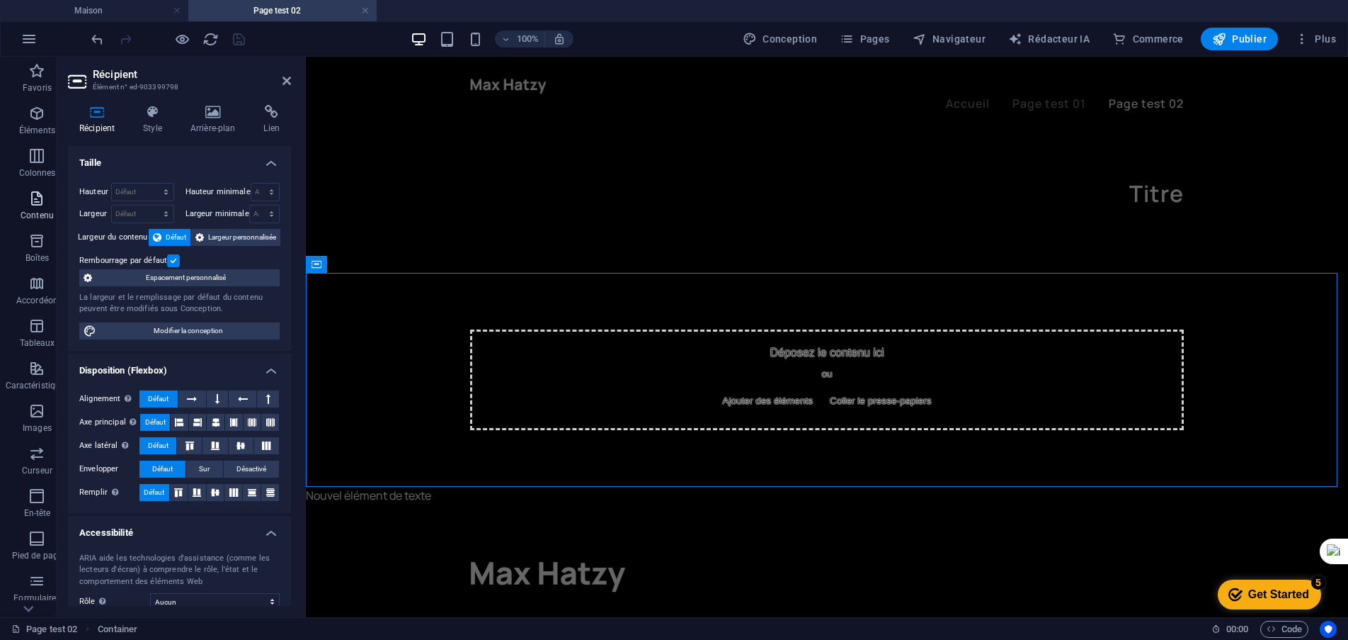
click at [44, 203] on icon "button" at bounding box center [36, 198] width 17 height 17
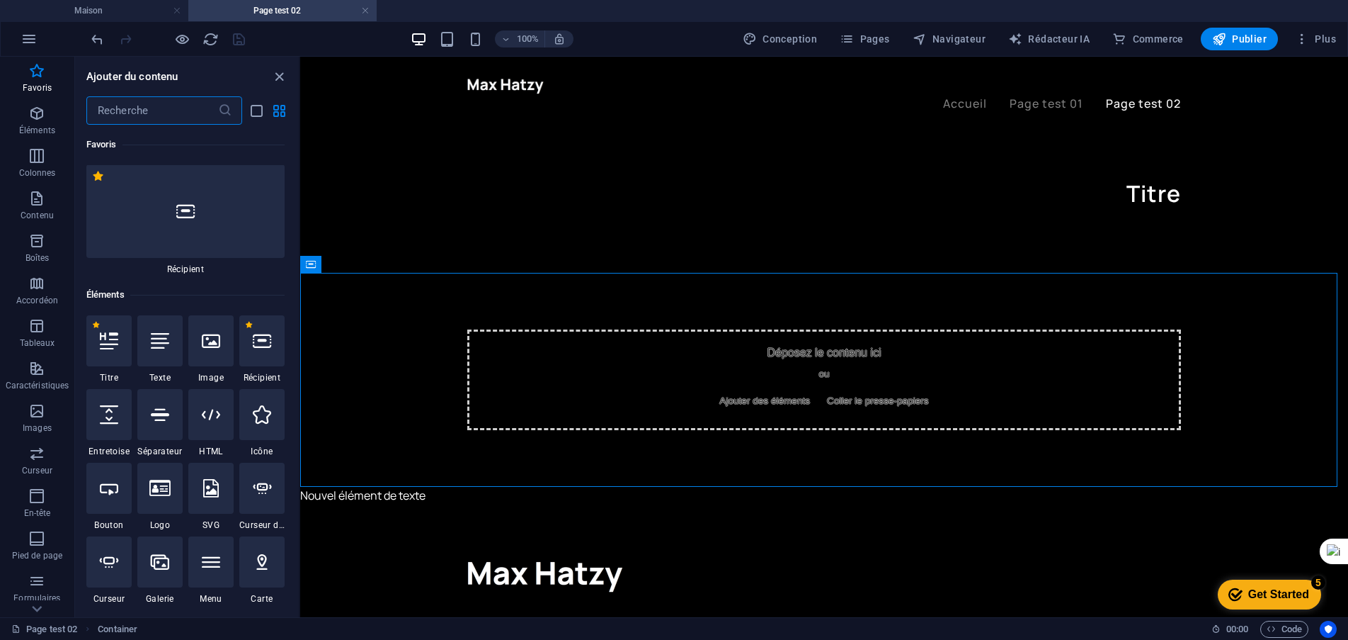
scroll to position [142, 0]
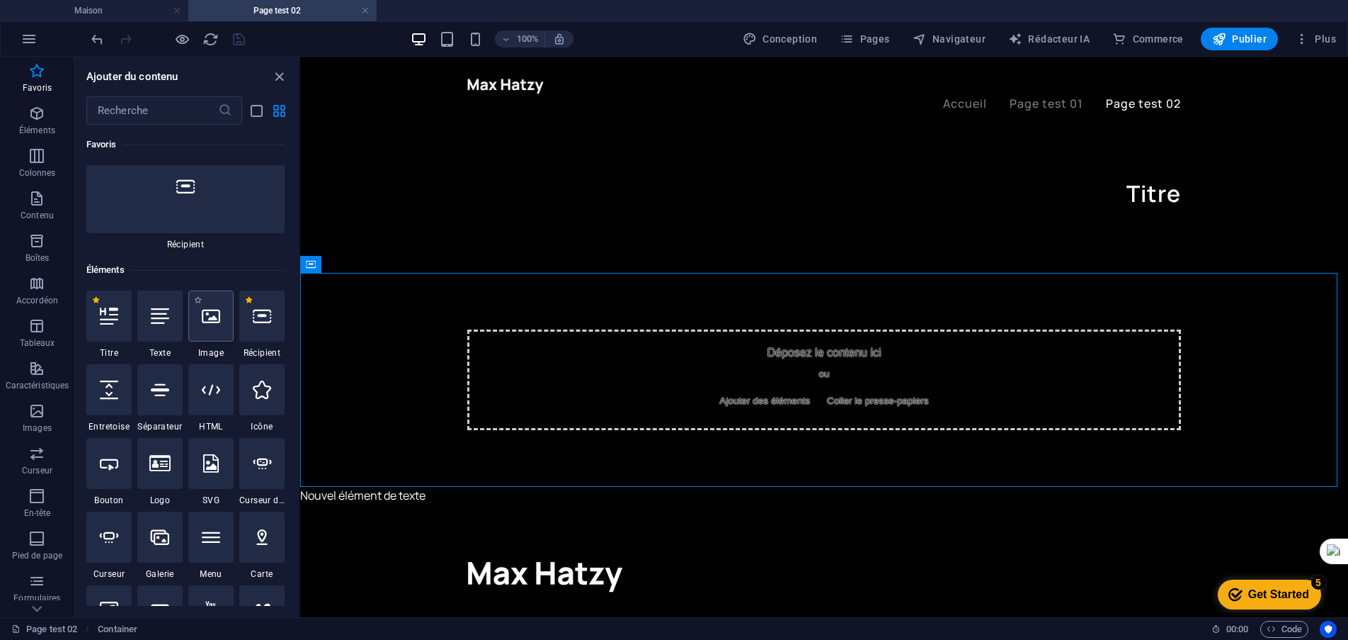
drag, startPoint x: 210, startPoint y: 320, endPoint x: 143, endPoint y: 323, distance: 67.3
click at [210, 320] on icon at bounding box center [211, 316] width 18 height 18
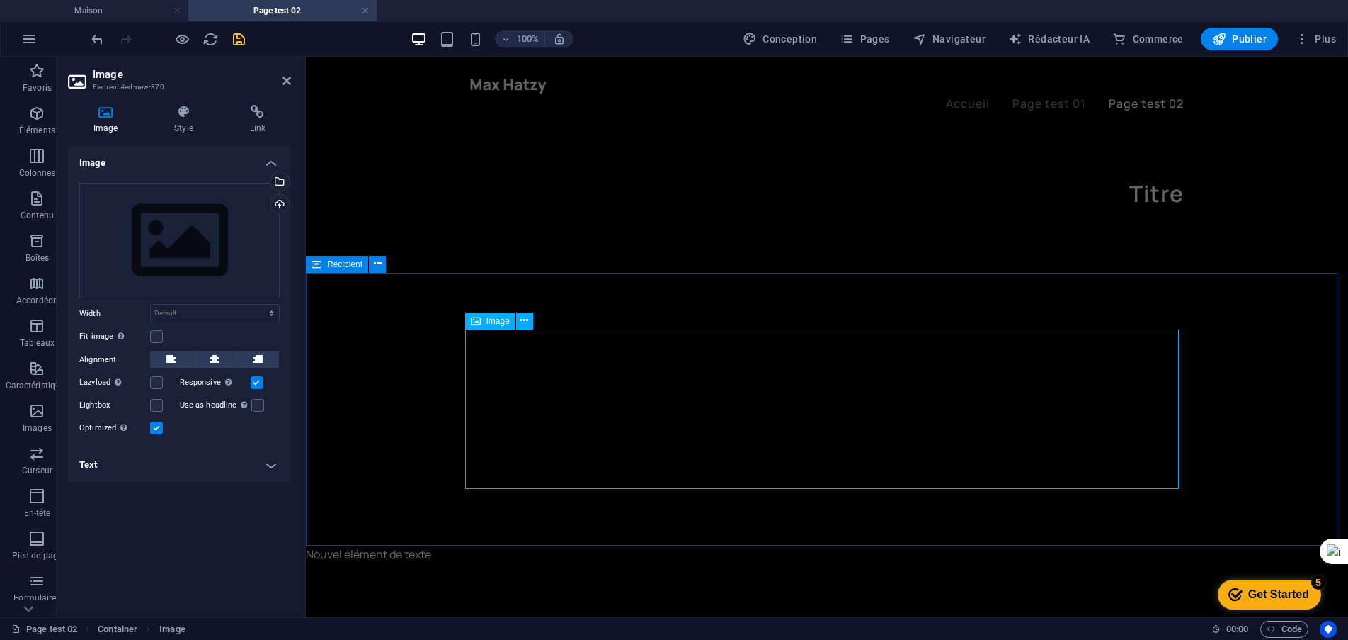
drag, startPoint x: 449, startPoint y: 380, endPoint x: 642, endPoint y: 361, distance: 194.2
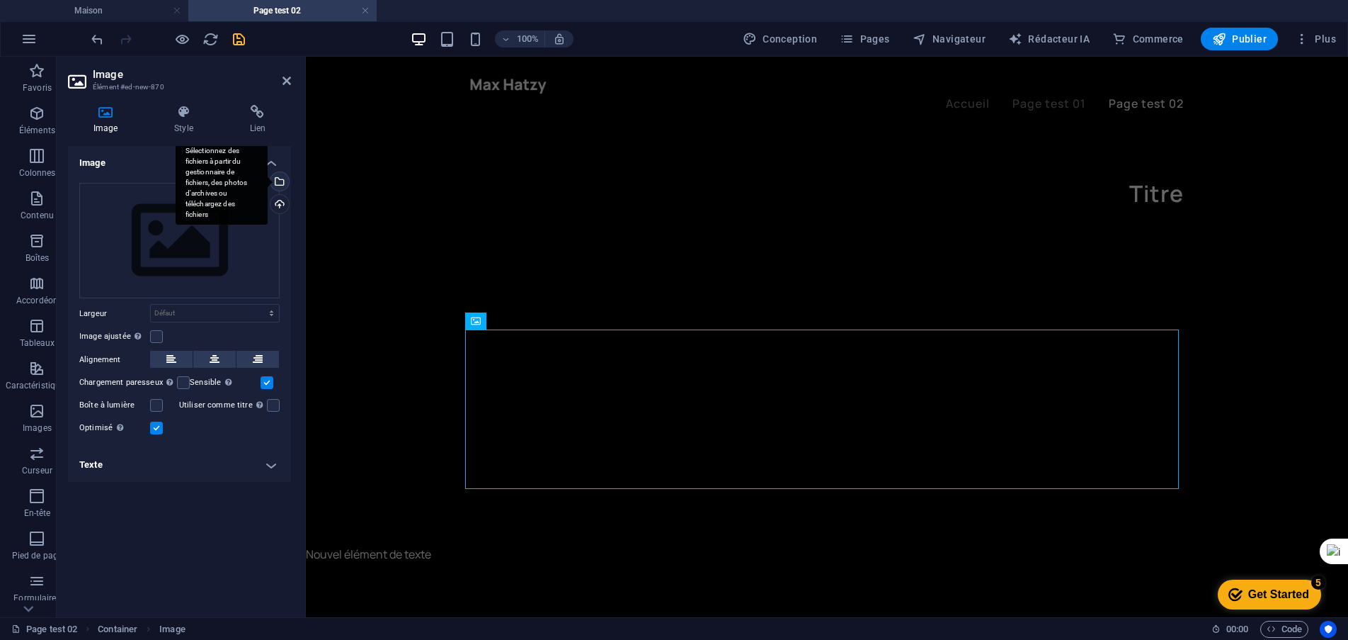
click at [280, 183] on div "Sélectionnez des fichiers à partir du gestionnaire de fichiers, des photos d'ar…" at bounding box center [278, 182] width 21 height 21
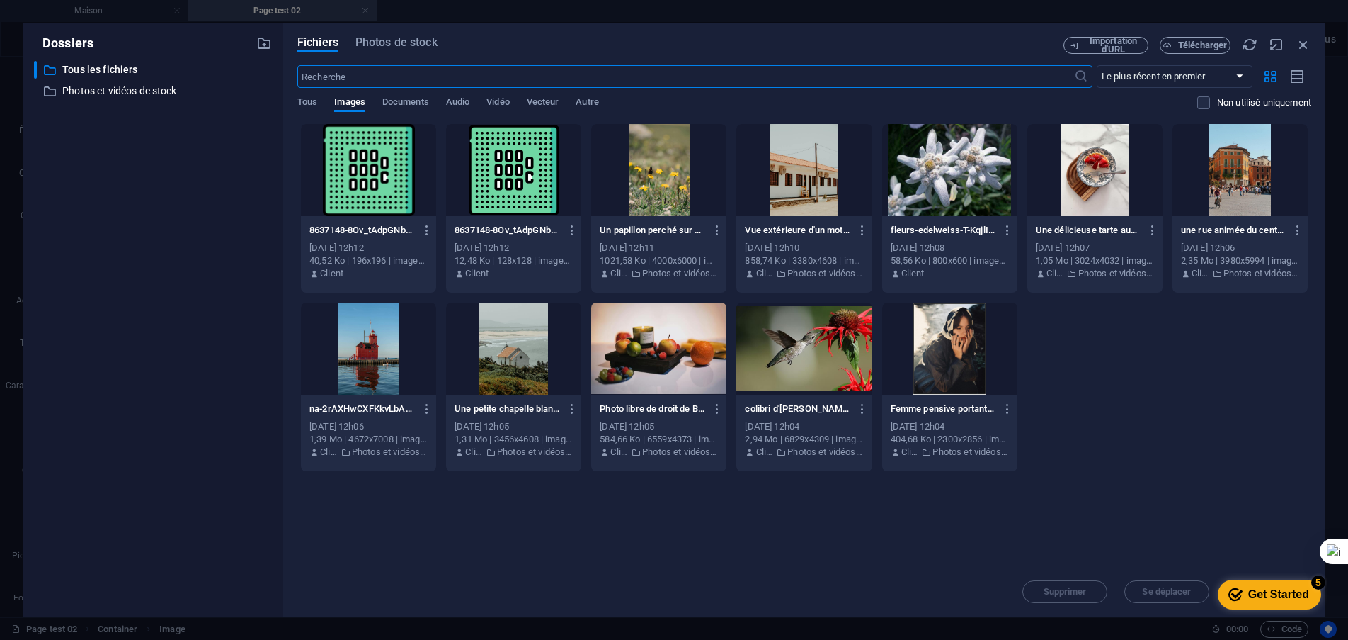
click at [792, 363] on div at bounding box center [804, 348] width 135 height 92
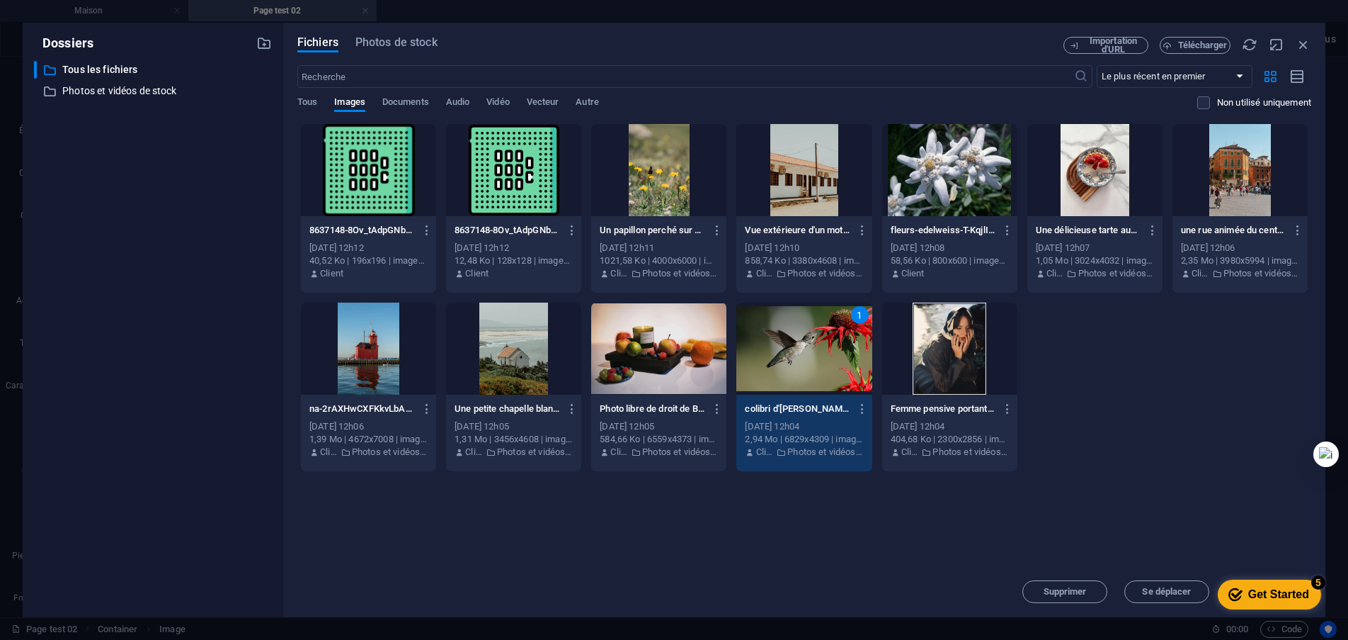
drag, startPoint x: 1334, startPoint y: 509, endPoint x: 1329, endPoint y: 452, distance: 56.8
click at [1329, 452] on div at bounding box center [1326, 453] width 25 height 25
drag, startPoint x: 1276, startPoint y: 583, endPoint x: 1329, endPoint y: 528, distance: 76.6
click html "checkmark Get Started 5 First Steps in the Editor Let's guide you through the t…"
click at [791, 426] on font "[DATE] 12h04" at bounding box center [772, 426] width 55 height 11
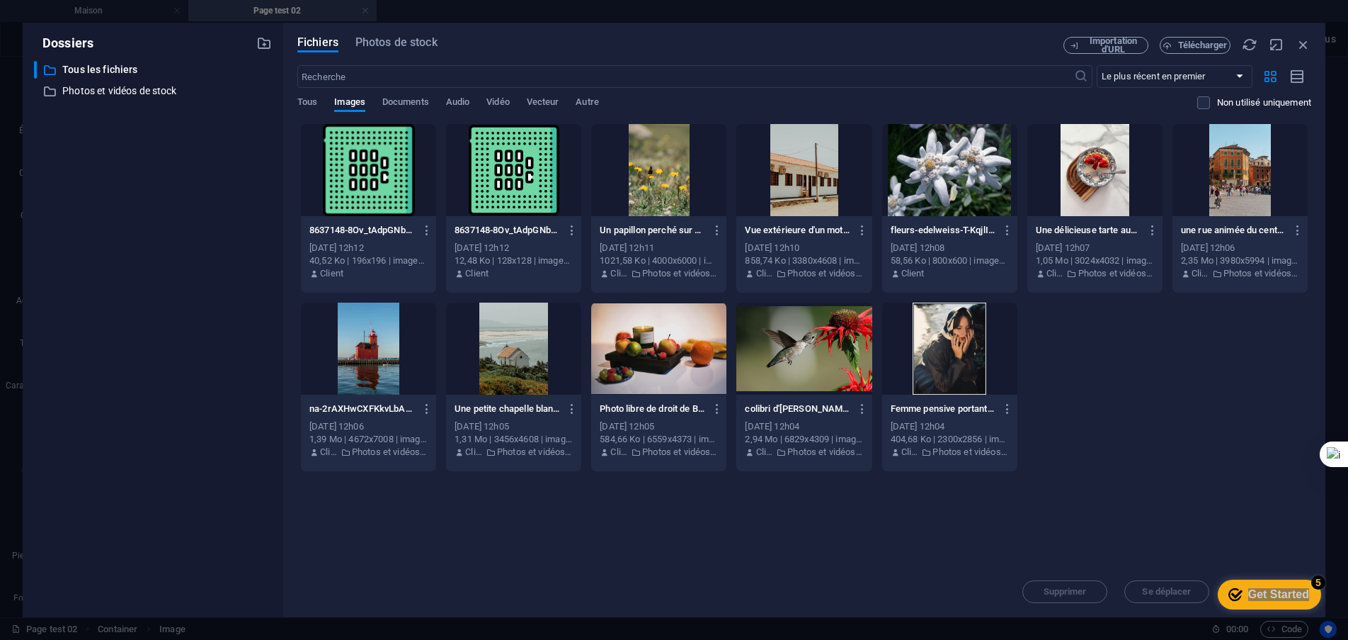
click at [791, 426] on font "[DATE] 12h04" at bounding box center [772, 426] width 55 height 11
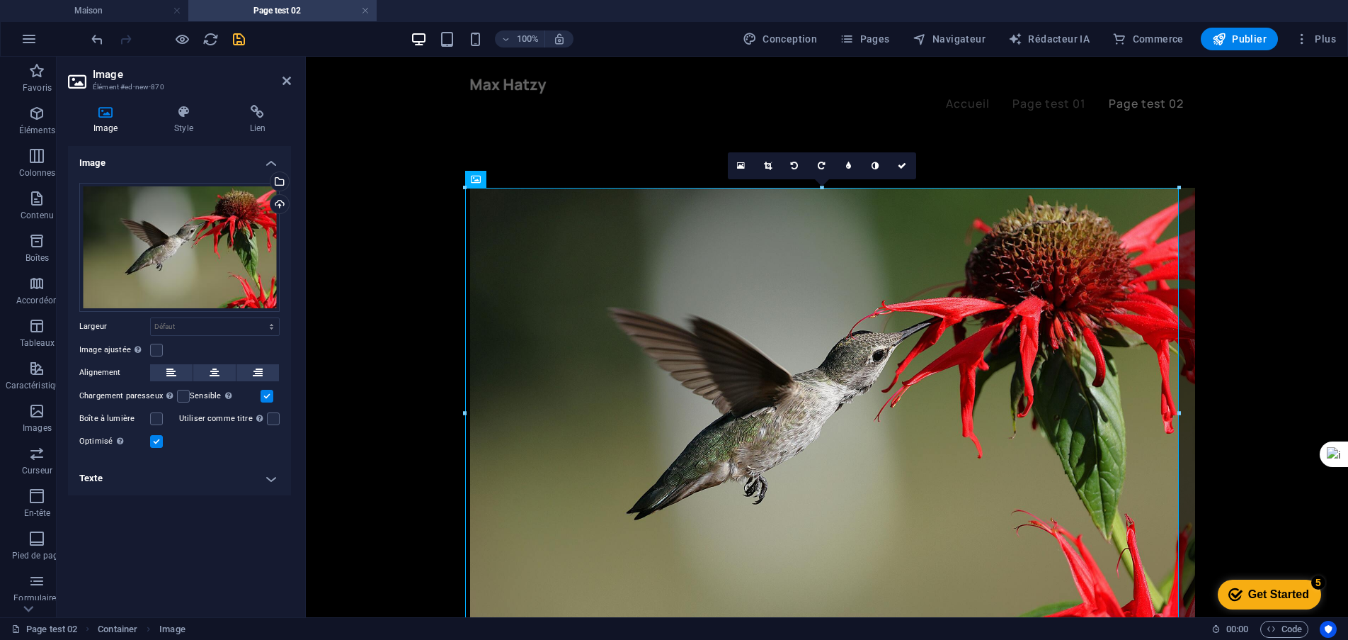
click at [1237, 591] on icon "Get Started 5 items remaining, 0% complete" at bounding box center [1236, 594] width 14 height 13
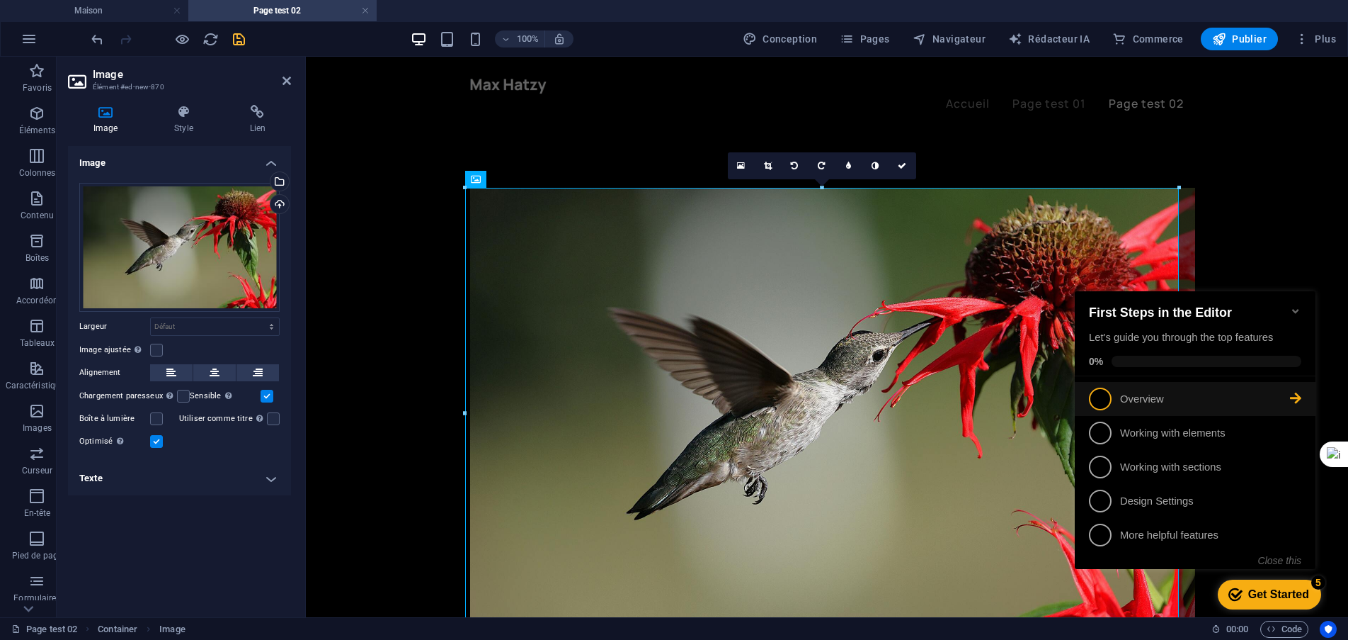
click at [1106, 406] on span "1" at bounding box center [1100, 398] width 23 height 23
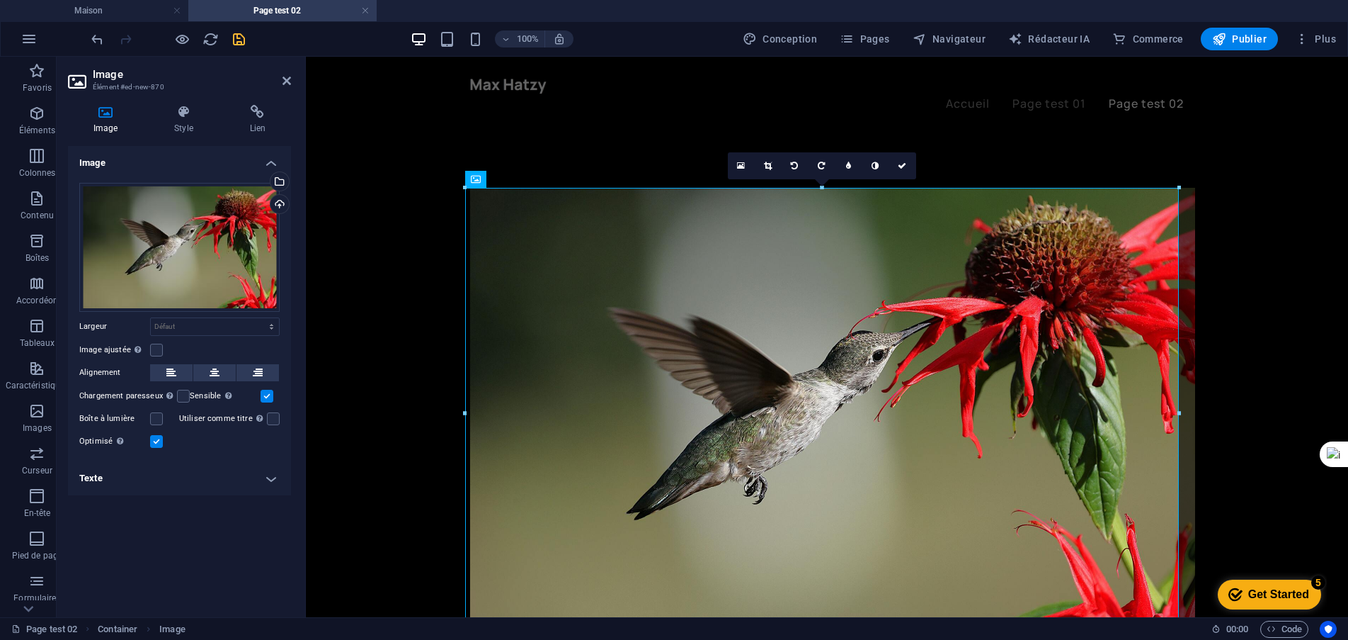
click at [1257, 591] on div "Get Started" at bounding box center [1279, 594] width 61 height 13
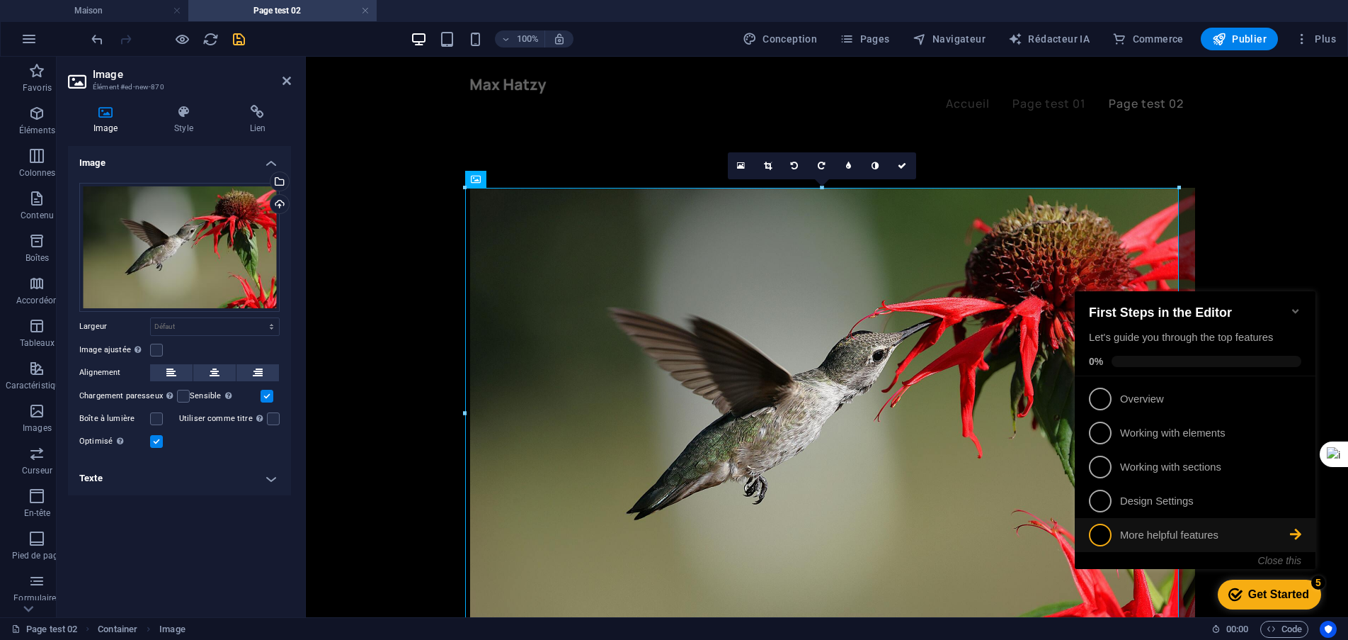
click at [1108, 526] on span "5" at bounding box center [1100, 534] width 23 height 23
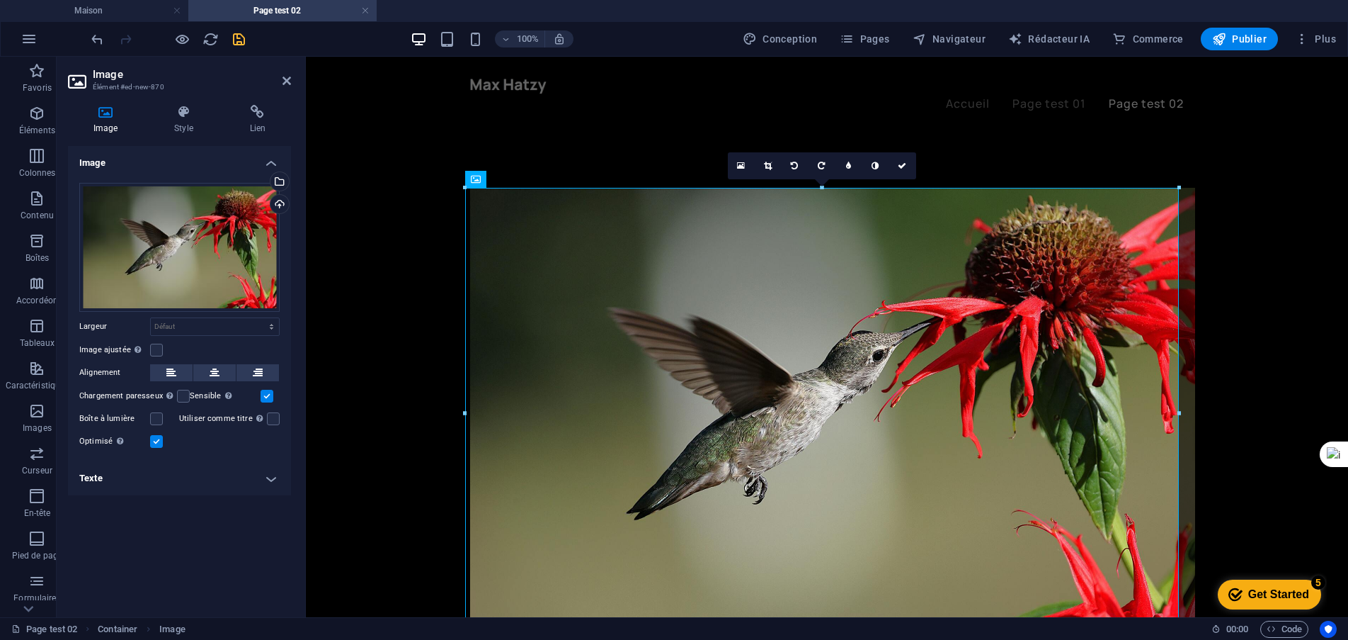
click at [1271, 603] on div "checkmark Get Started 5" at bounding box center [1269, 594] width 103 height 30
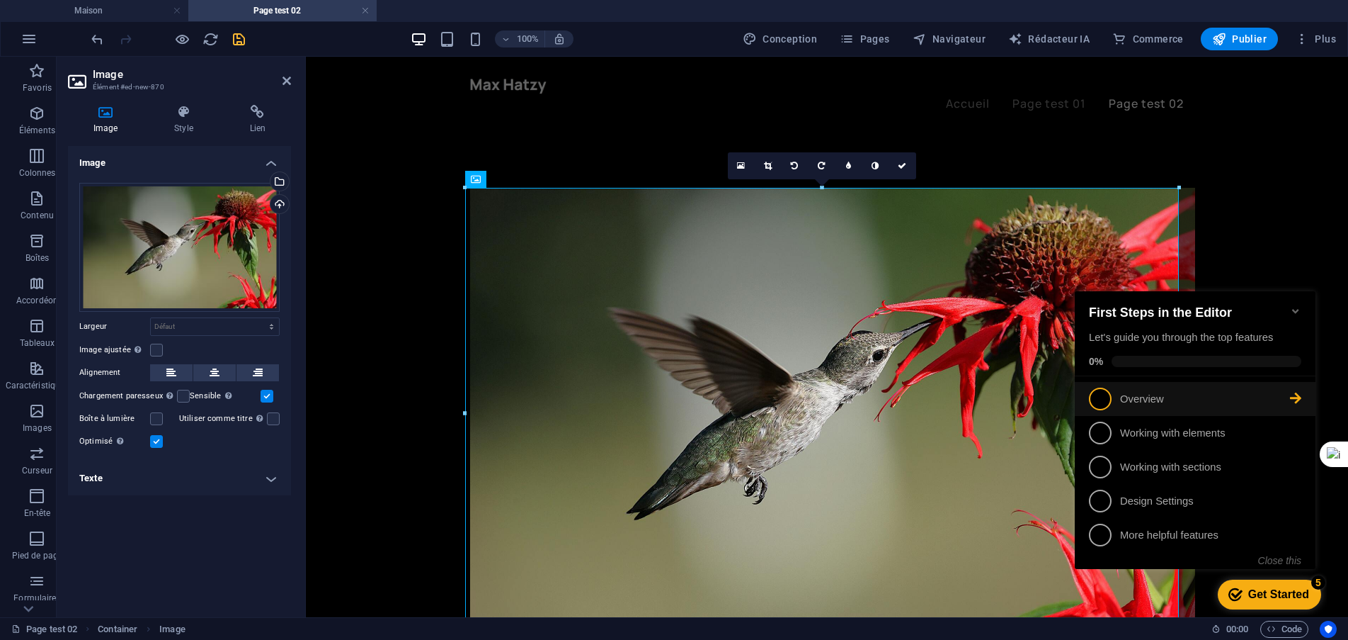
click at [1291, 399] on icon at bounding box center [1295, 397] width 11 height 11
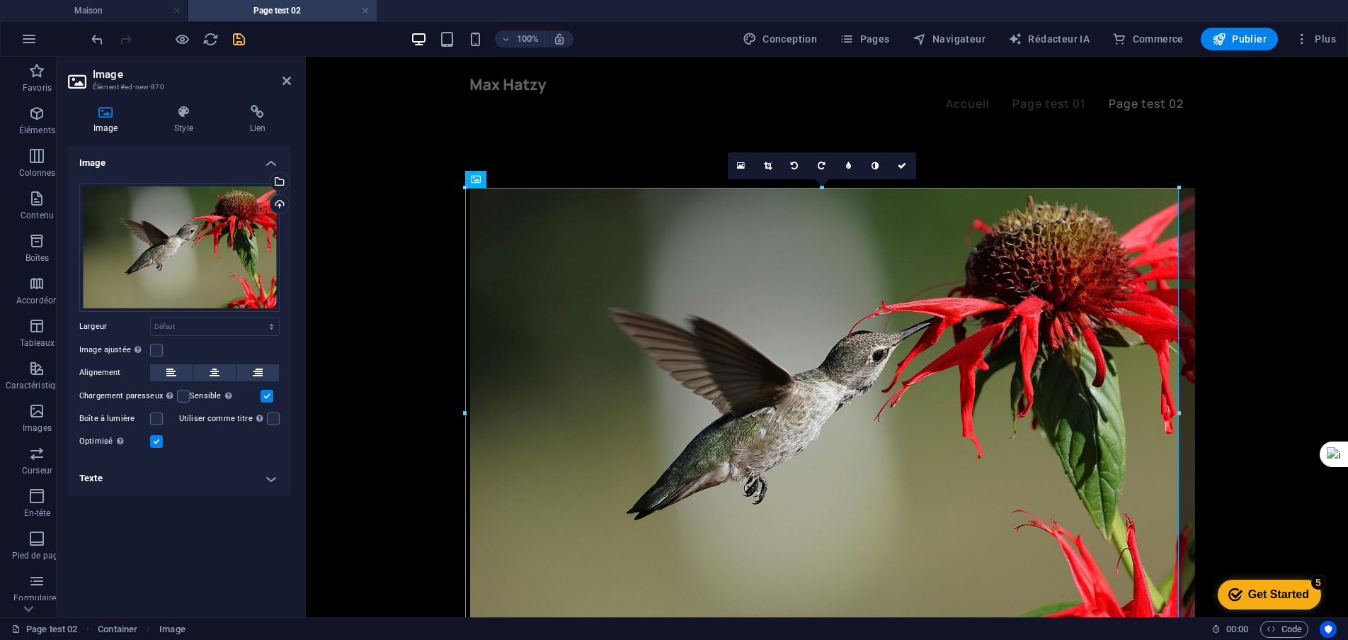
drag, startPoint x: 383, startPoint y: 74, endPoint x: 827, endPoint y: 227, distance: 469.7
click at [827, 227] on figure at bounding box center [827, 417] width 714 height 458
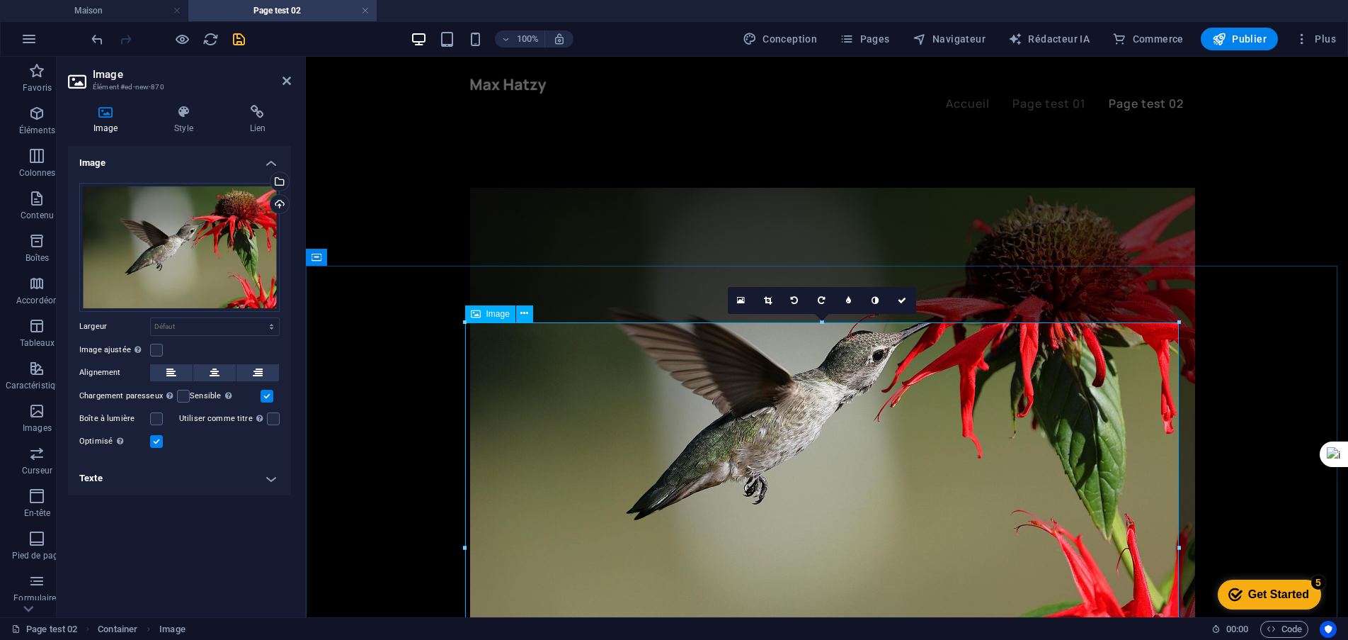
scroll to position [0, 0]
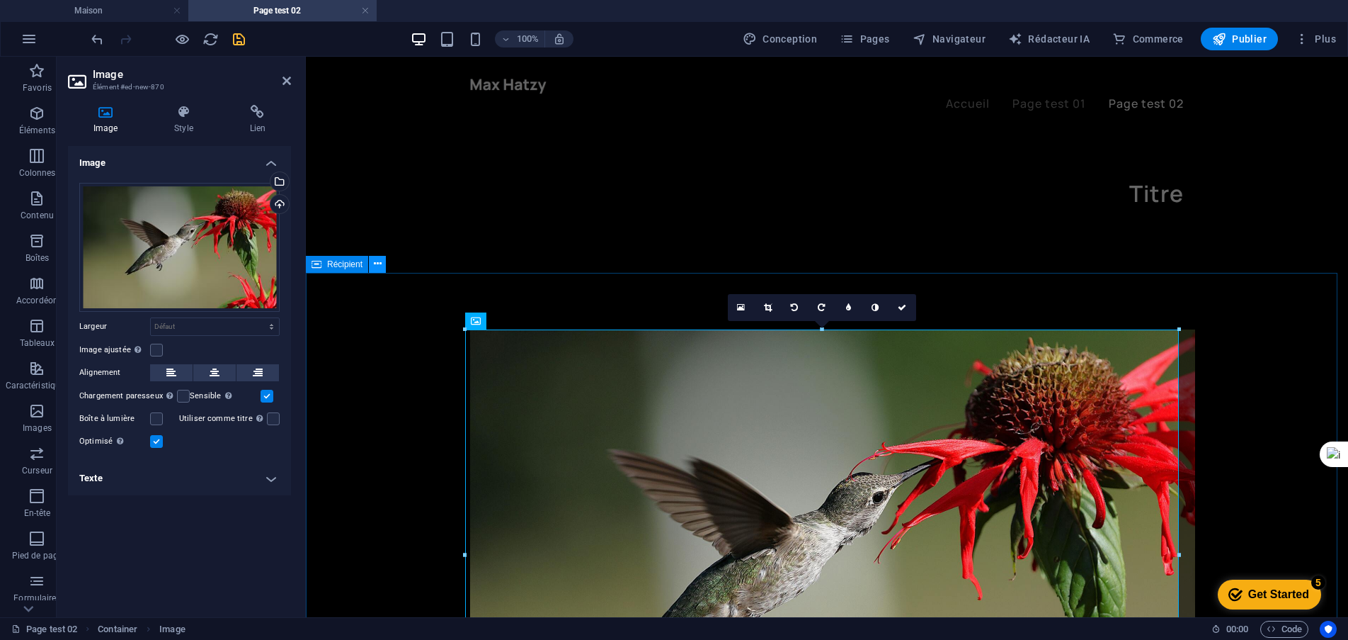
click at [377, 263] on icon at bounding box center [378, 263] width 8 height 15
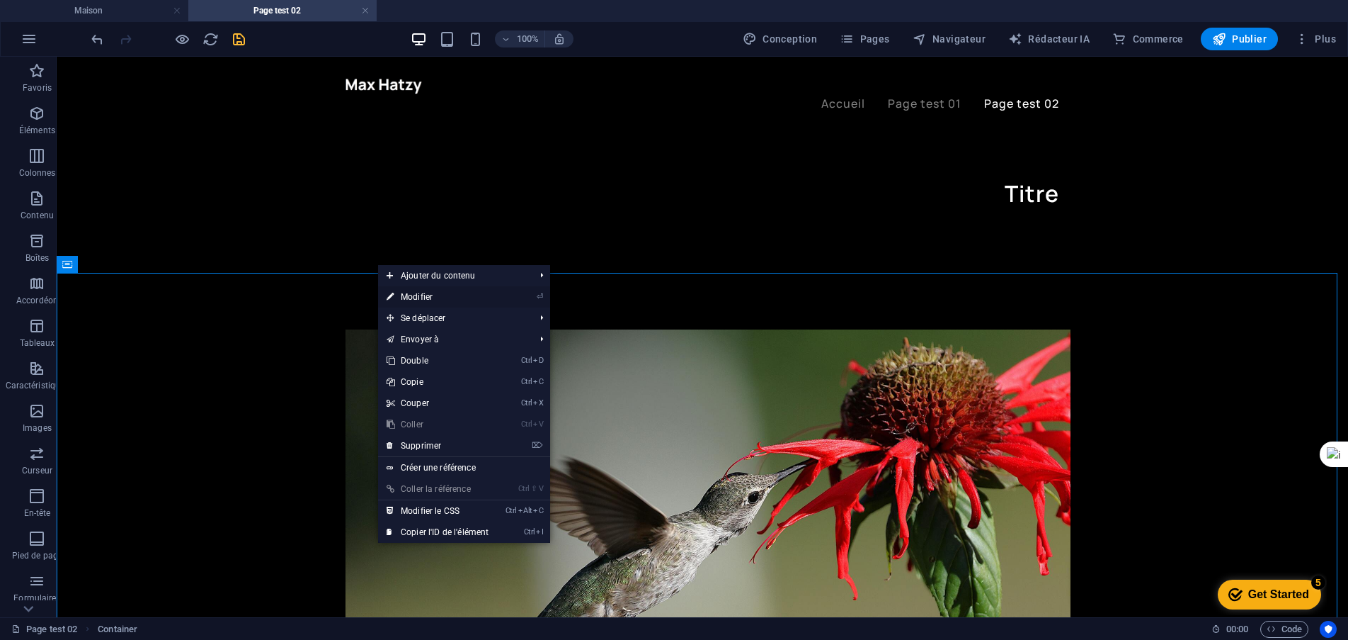
click at [426, 298] on font "Modifier" at bounding box center [417, 297] width 32 height 10
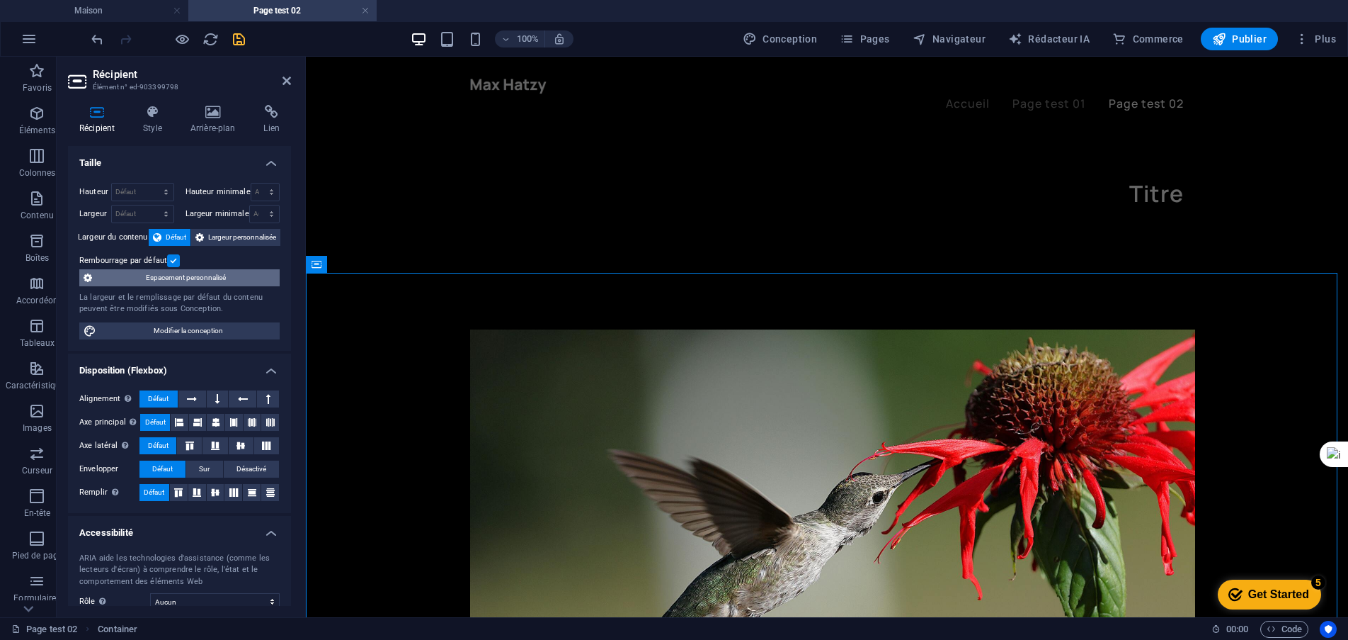
click at [206, 274] on font "Espacement personnalisé" at bounding box center [186, 277] width 80 height 8
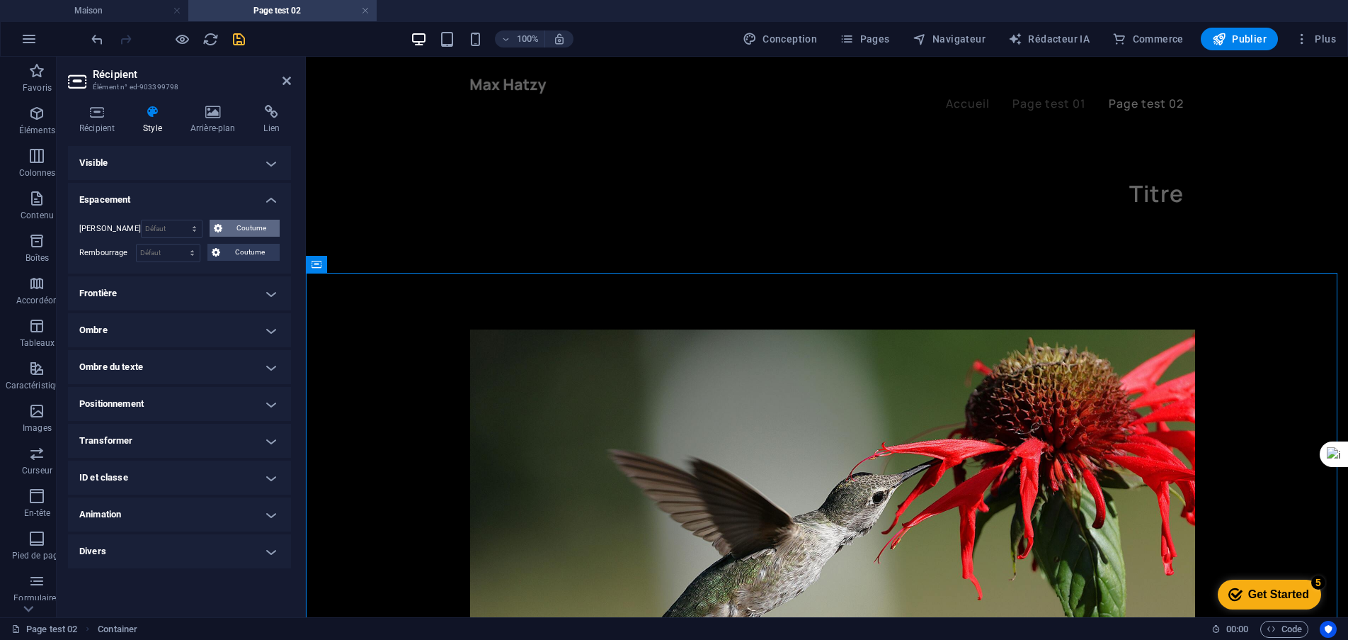
click at [249, 227] on font "Coutume" at bounding box center [252, 228] width 30 height 8
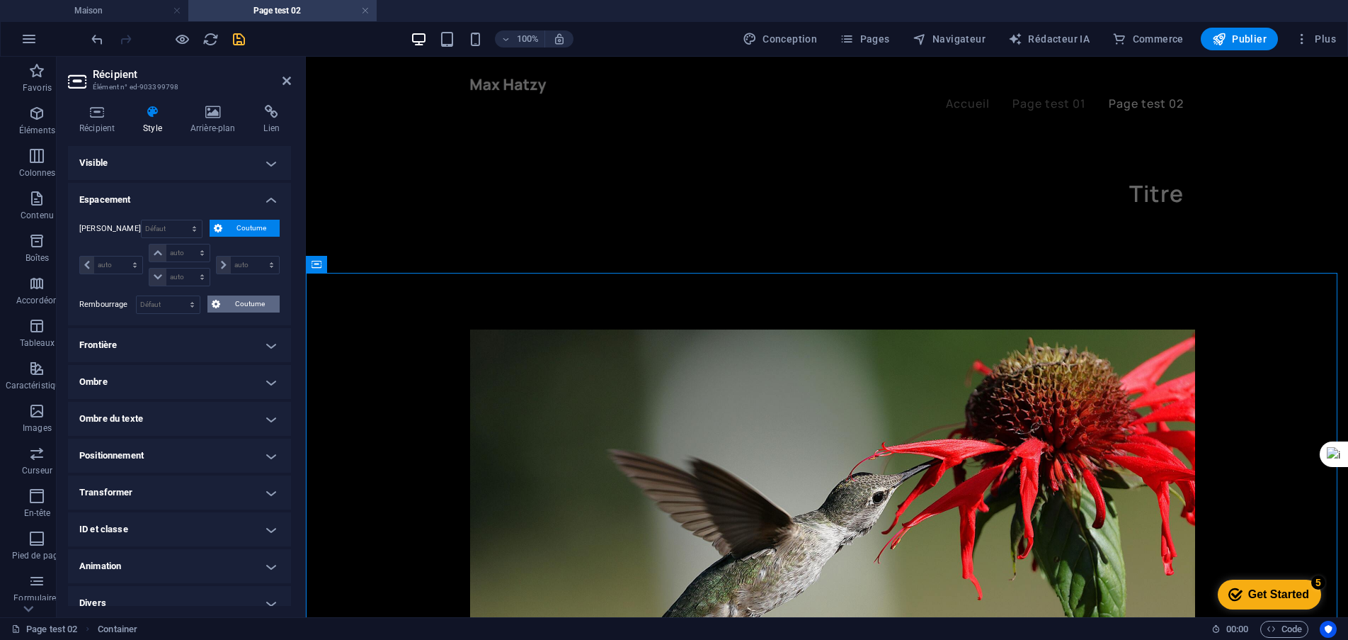
click at [245, 302] on font "Coutume" at bounding box center [250, 304] width 30 height 8
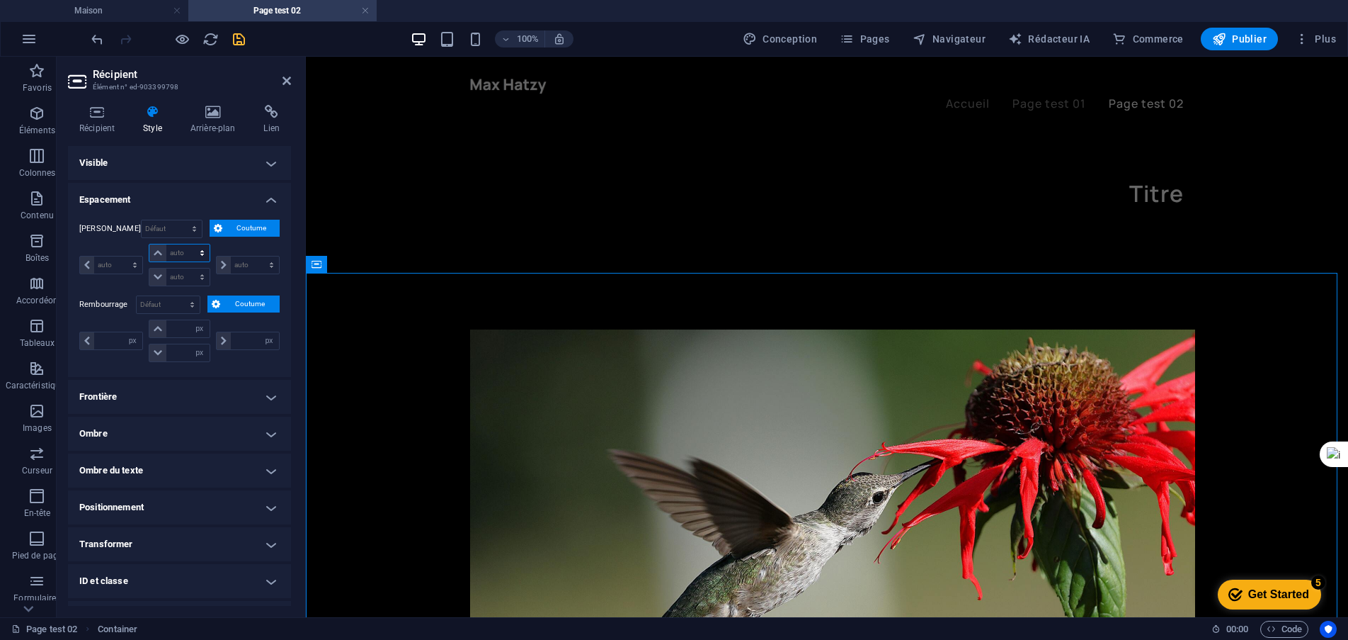
click at [182, 245] on select "auto px % rem Volkswagen vh" at bounding box center [178, 252] width 59 height 17
select select "px"
click at [188, 244] on select "auto px % rem Volkswagen vh" at bounding box center [178, 252] width 59 height 17
type input "0"
select select "px"
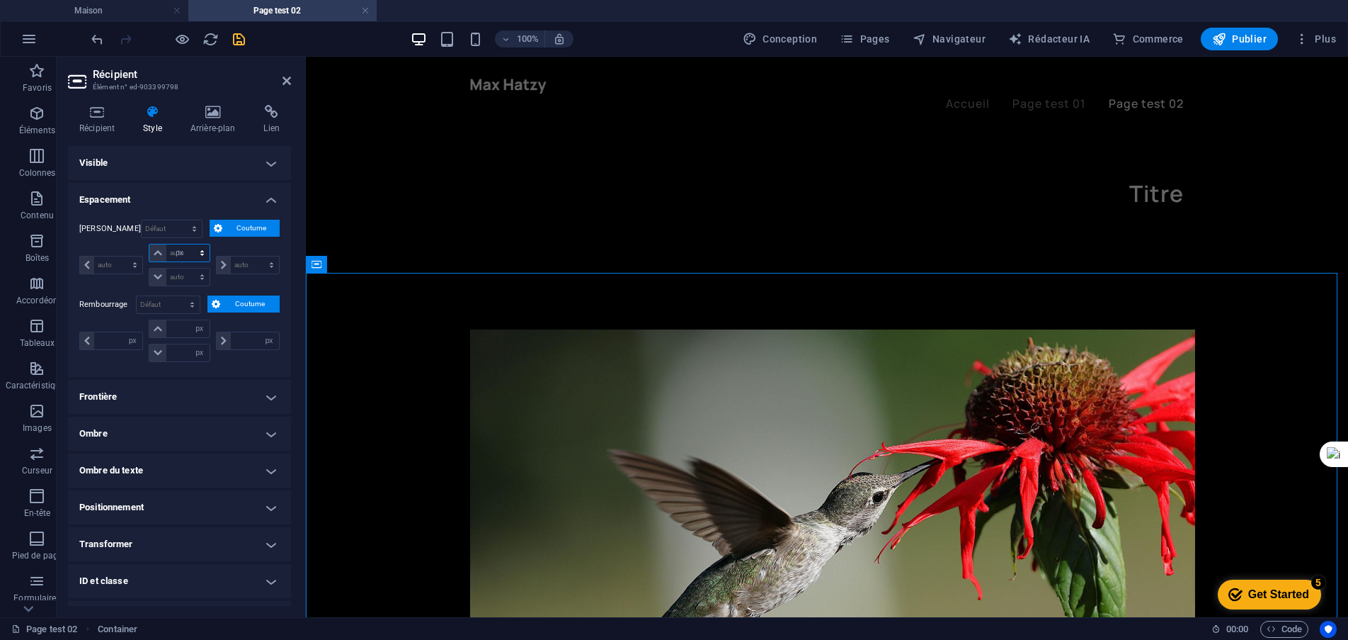
type input "0"
select select "px"
type input "0"
select select "px"
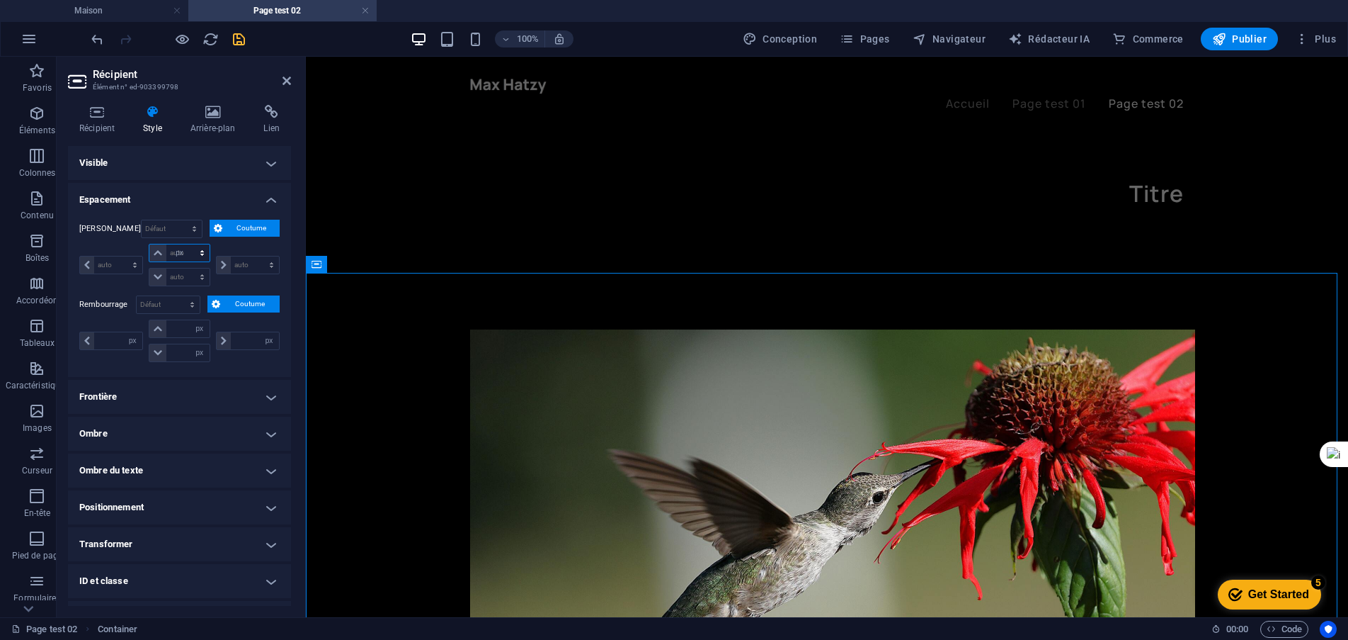
type input "0"
select select "px"
click at [185, 326] on input "number" at bounding box center [187, 328] width 42 height 17
type input "20"
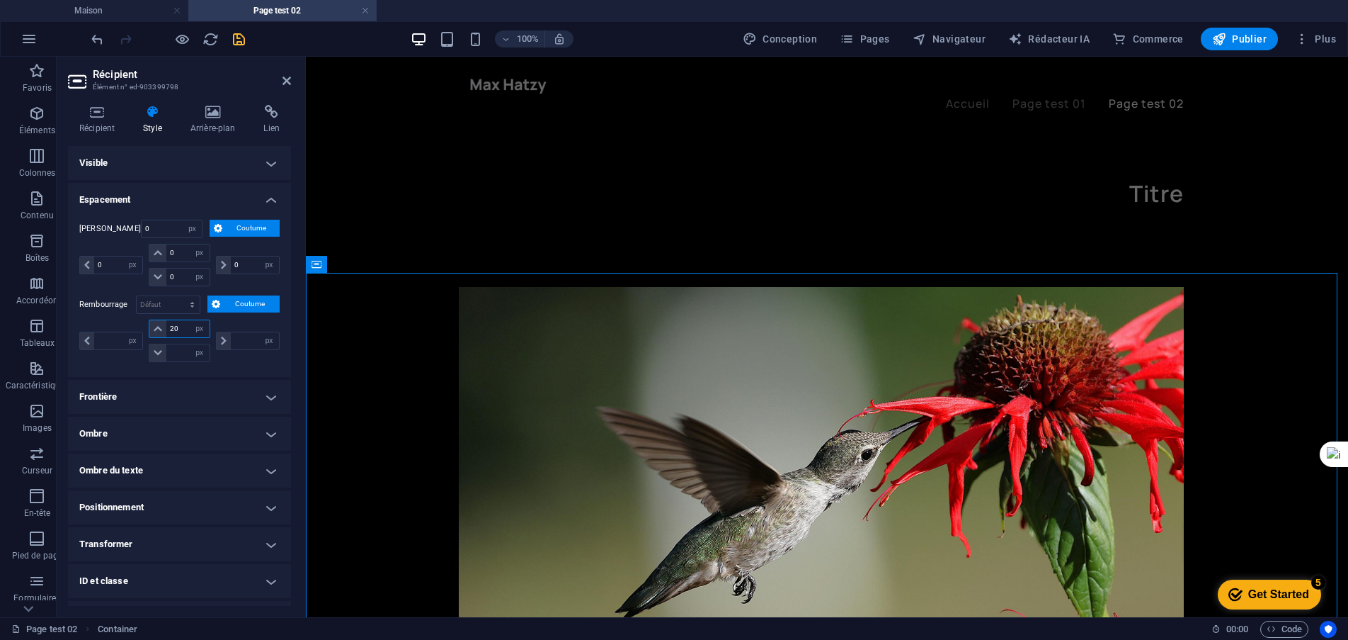
type input "0"
click at [181, 346] on input "0" at bounding box center [187, 352] width 42 height 17
drag, startPoint x: 187, startPoint y: 329, endPoint x: 162, endPoint y: 325, distance: 25.1
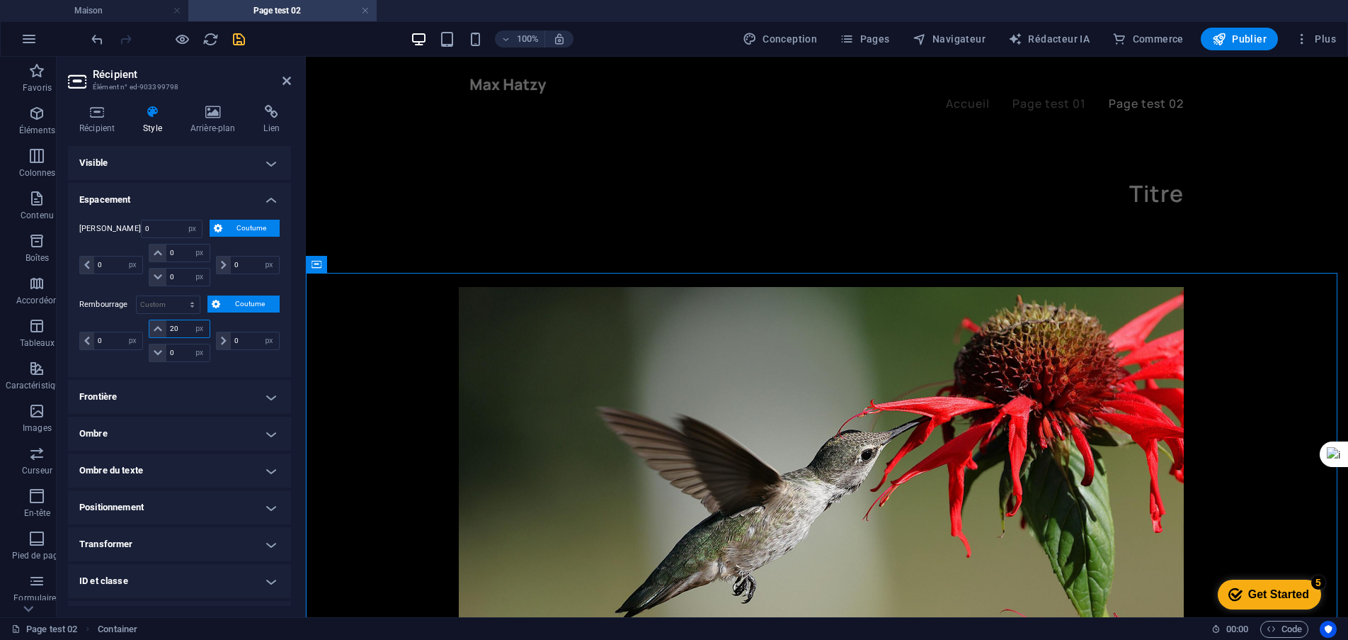
click at [167, 325] on input "20" at bounding box center [187, 328] width 42 height 17
type input "5"
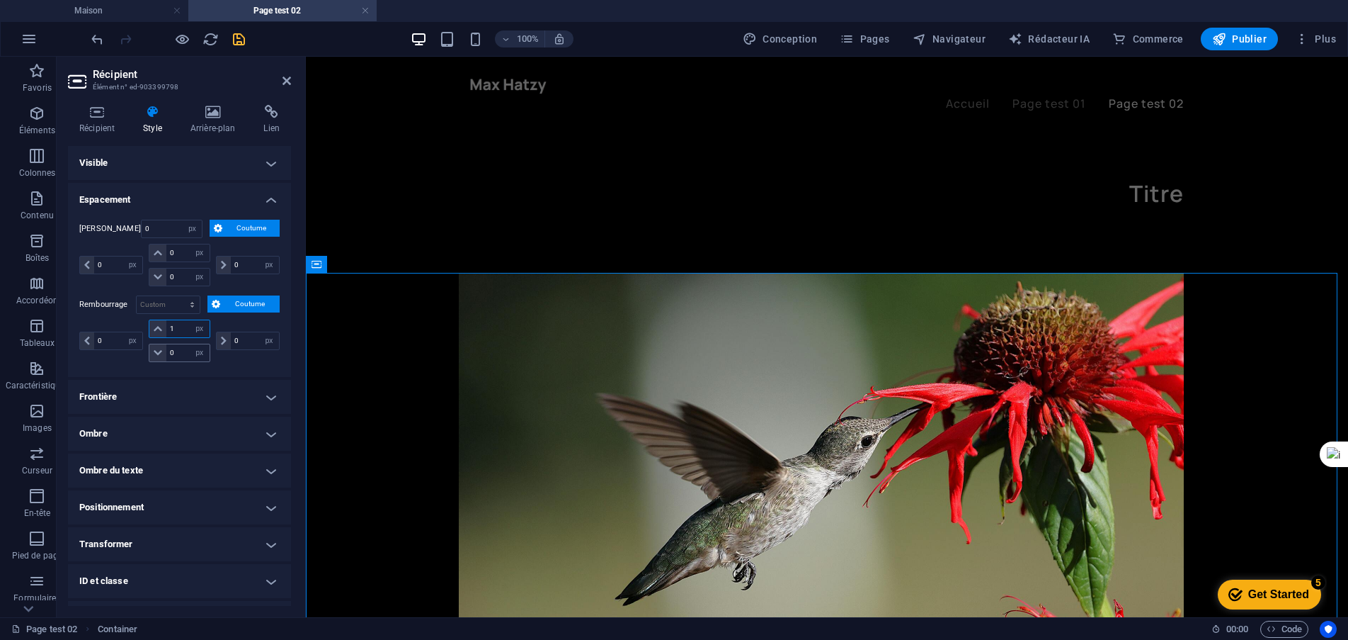
type input "1"
click at [182, 355] on input "0" at bounding box center [187, 352] width 42 height 17
type input "1"
click at [235, 370] on div "Marge 0 Défaut auto px % rem Volkswagen vh Coutume Coutume 0 auto px % rem Volk…" at bounding box center [179, 292] width 223 height 169
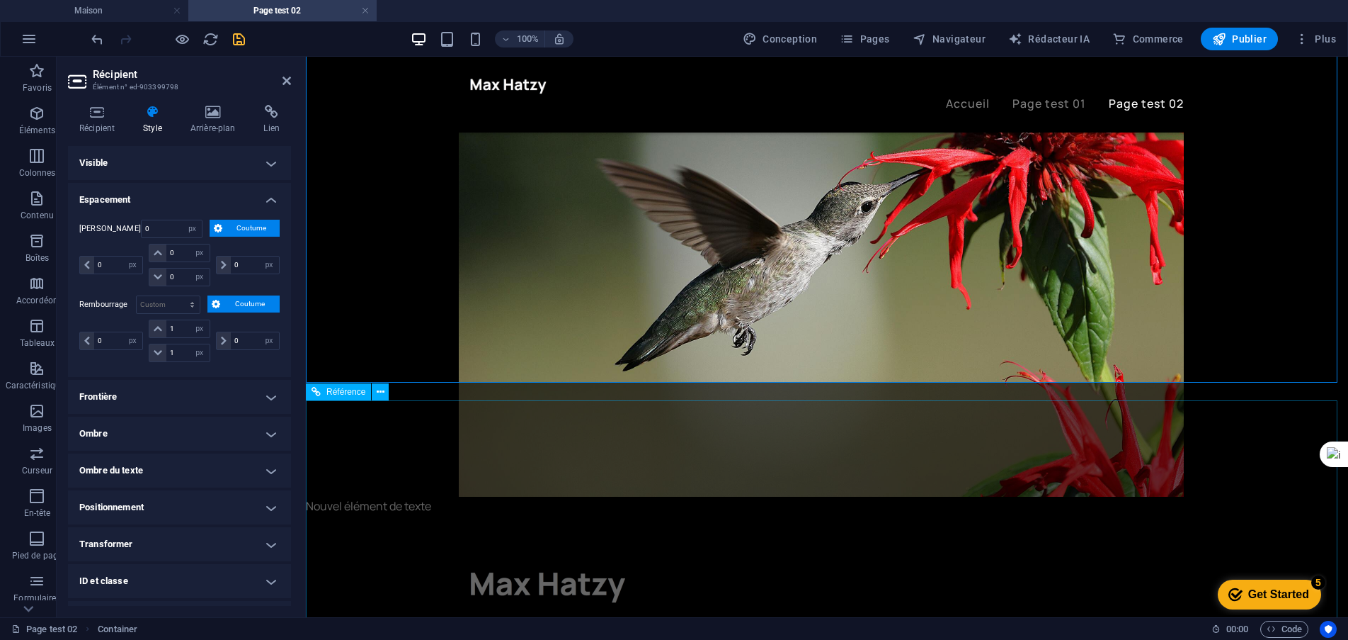
scroll to position [354, 0]
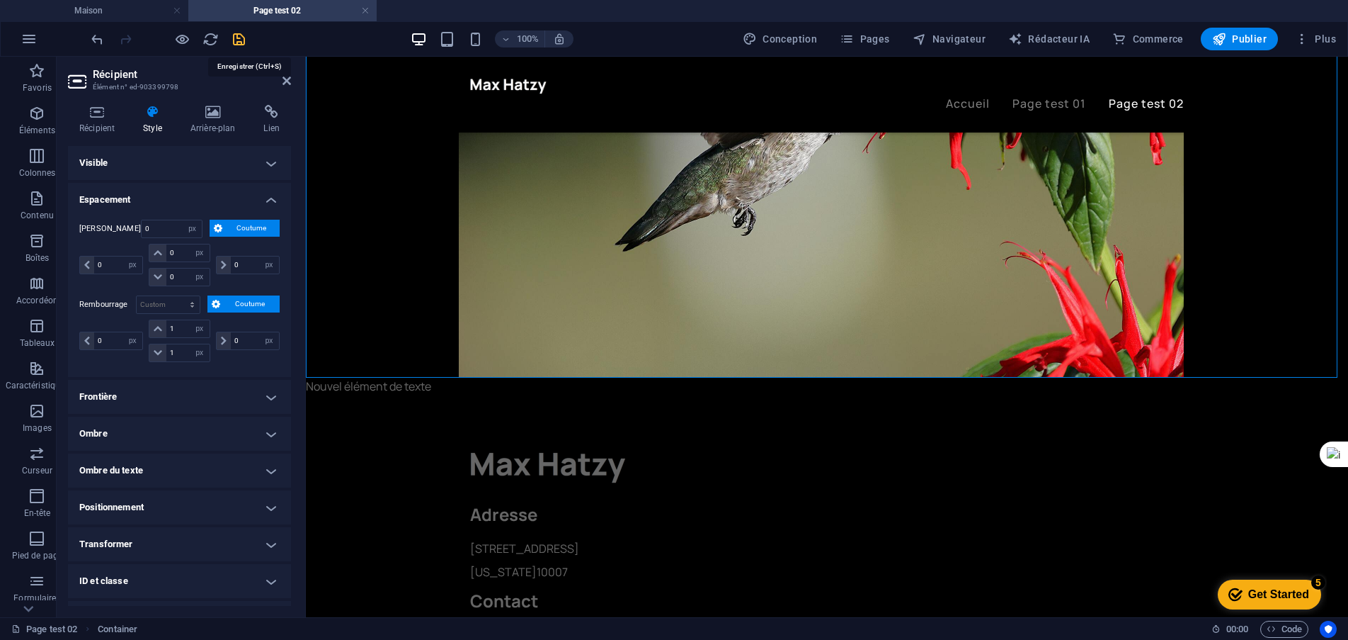
click at [234, 42] on icon "sauvegarder" at bounding box center [239, 39] width 16 height 16
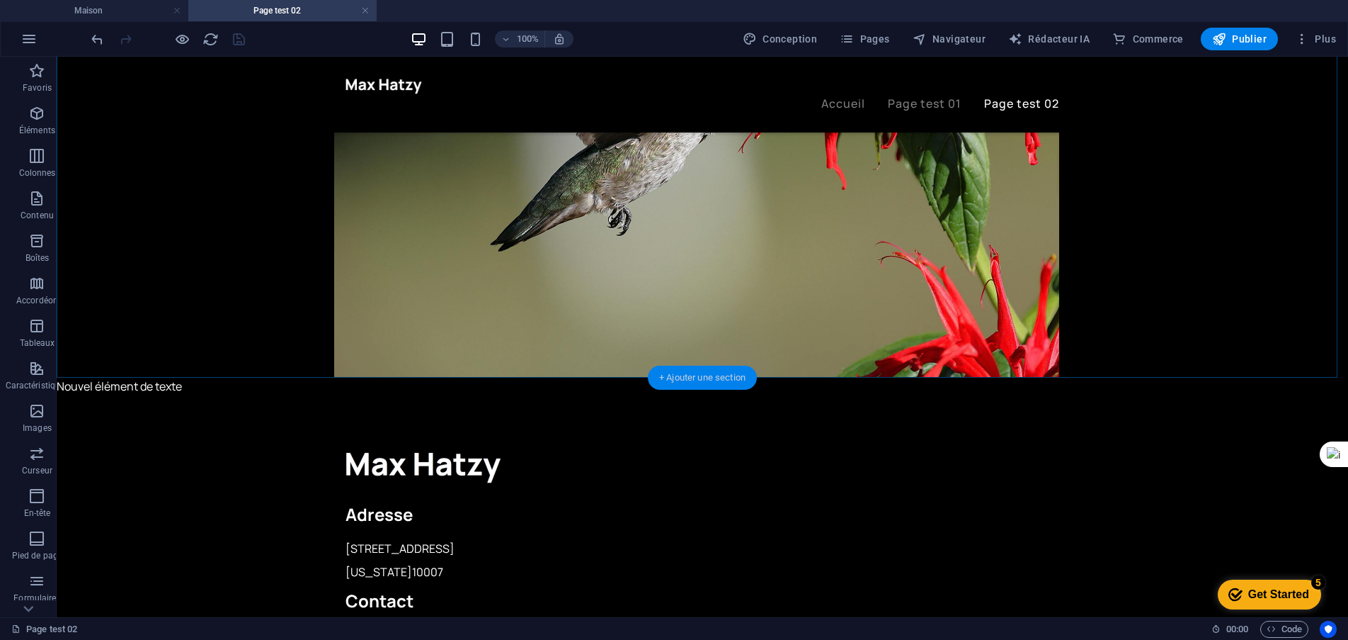
click at [695, 379] on font "+ Ajouter une section" at bounding box center [702, 377] width 86 height 11
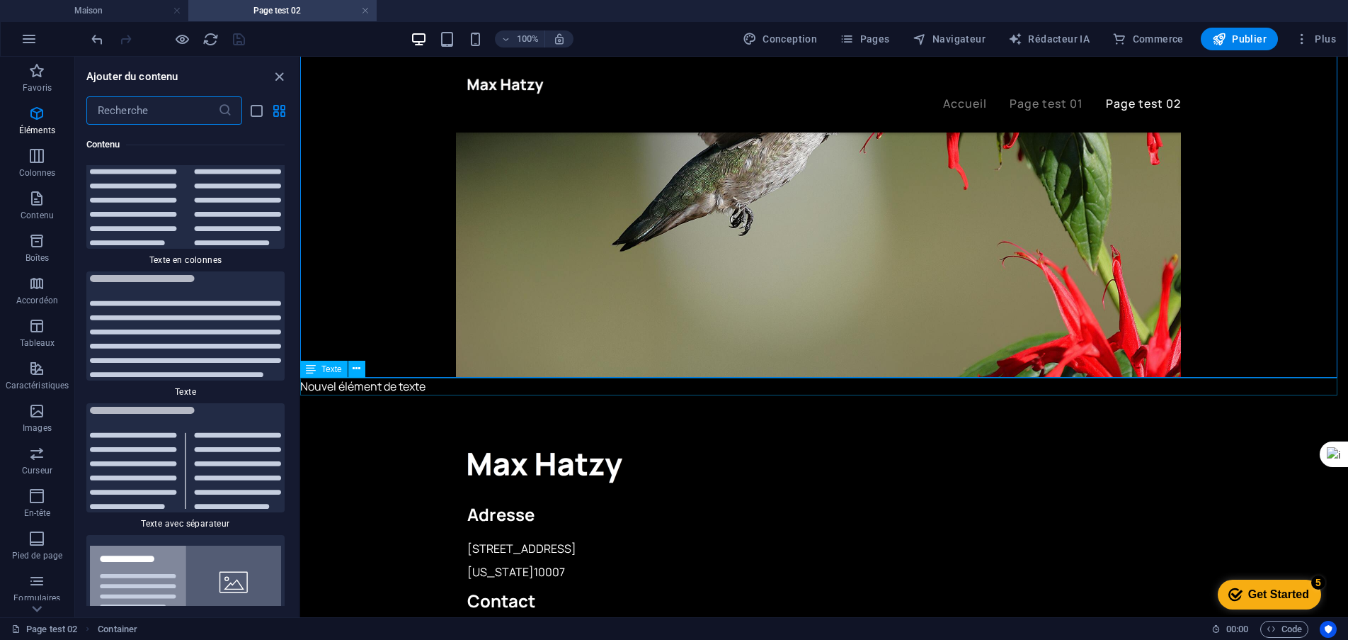
scroll to position [4778, 0]
click at [195, 108] on input "text" at bounding box center [152, 110] width 132 height 28
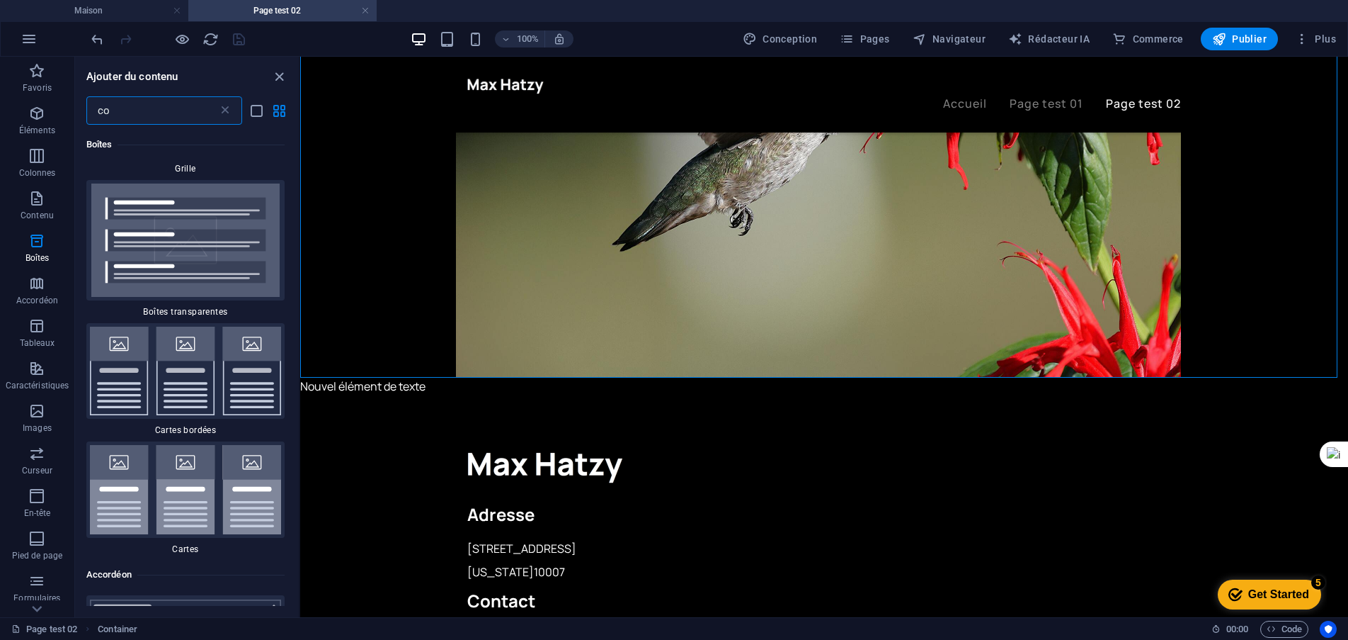
type input "con"
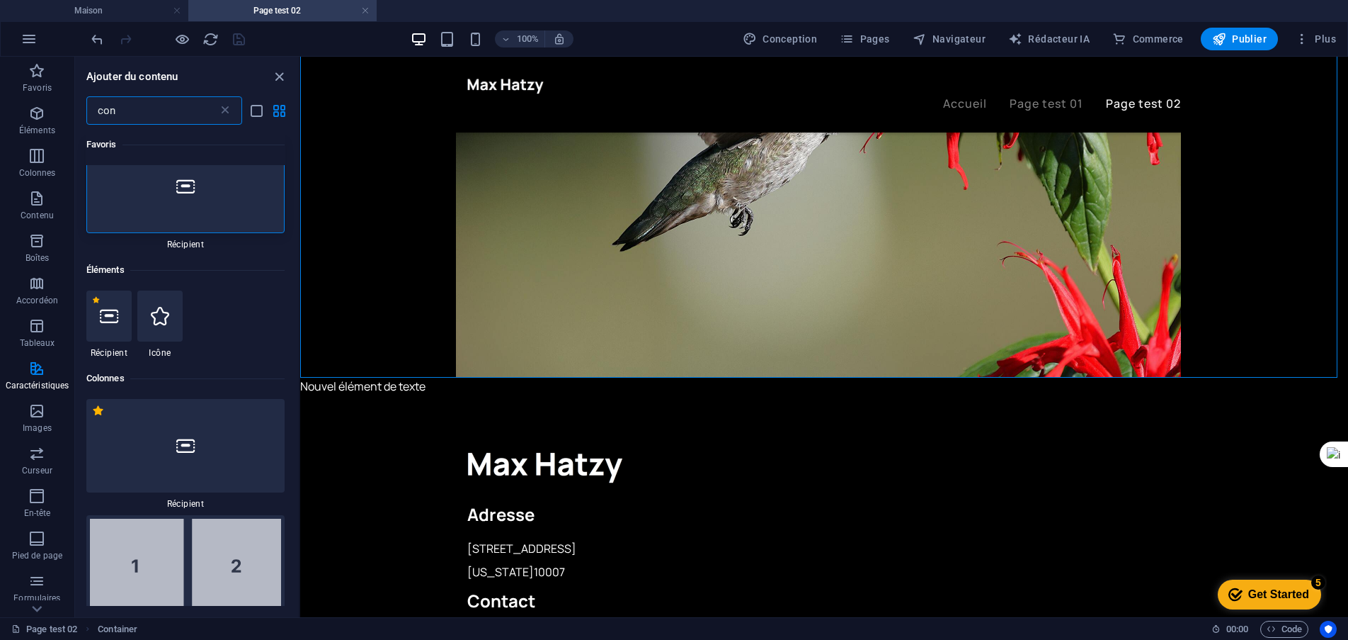
scroll to position [0, 0]
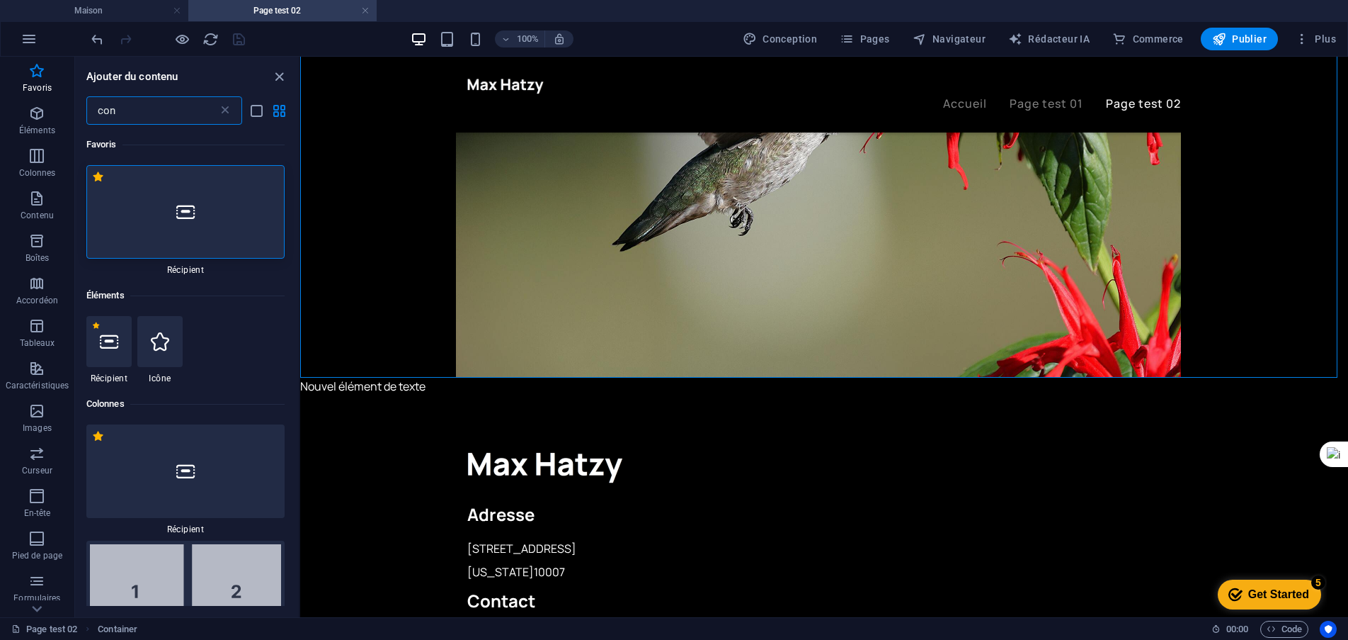
click at [200, 215] on div at bounding box center [185, 211] width 198 height 93
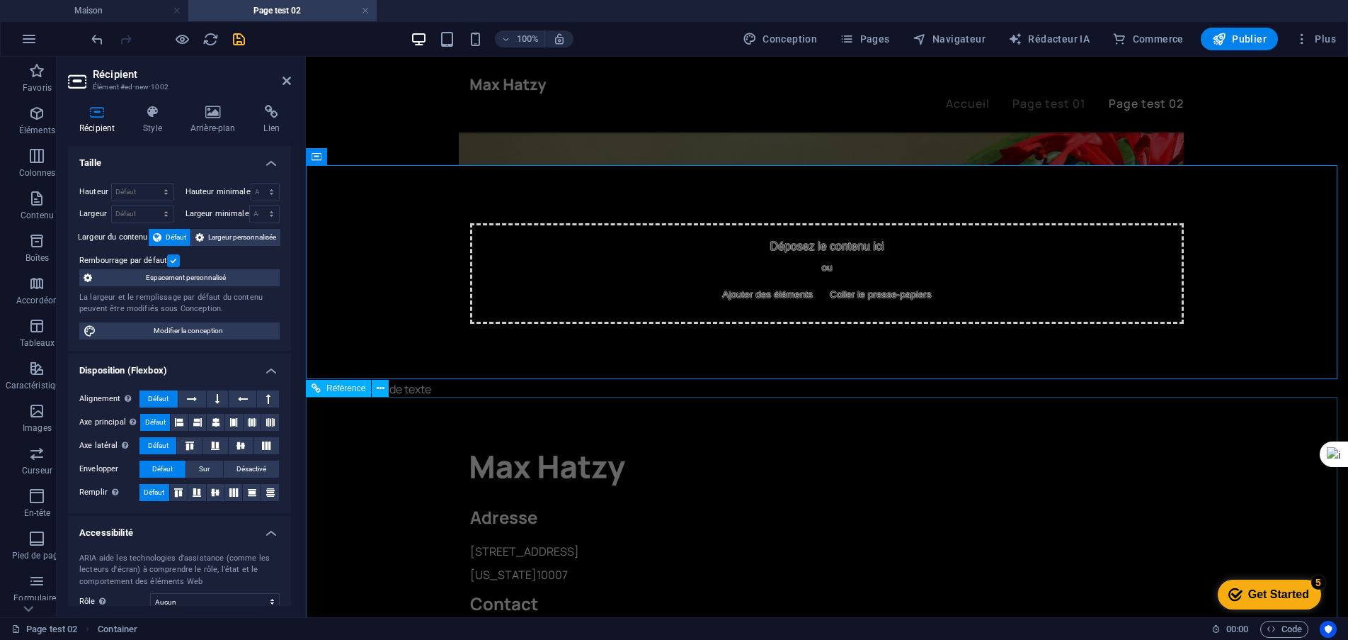
scroll to position [567, 0]
click at [236, 35] on icon "sauvegarder" at bounding box center [239, 39] width 16 height 16
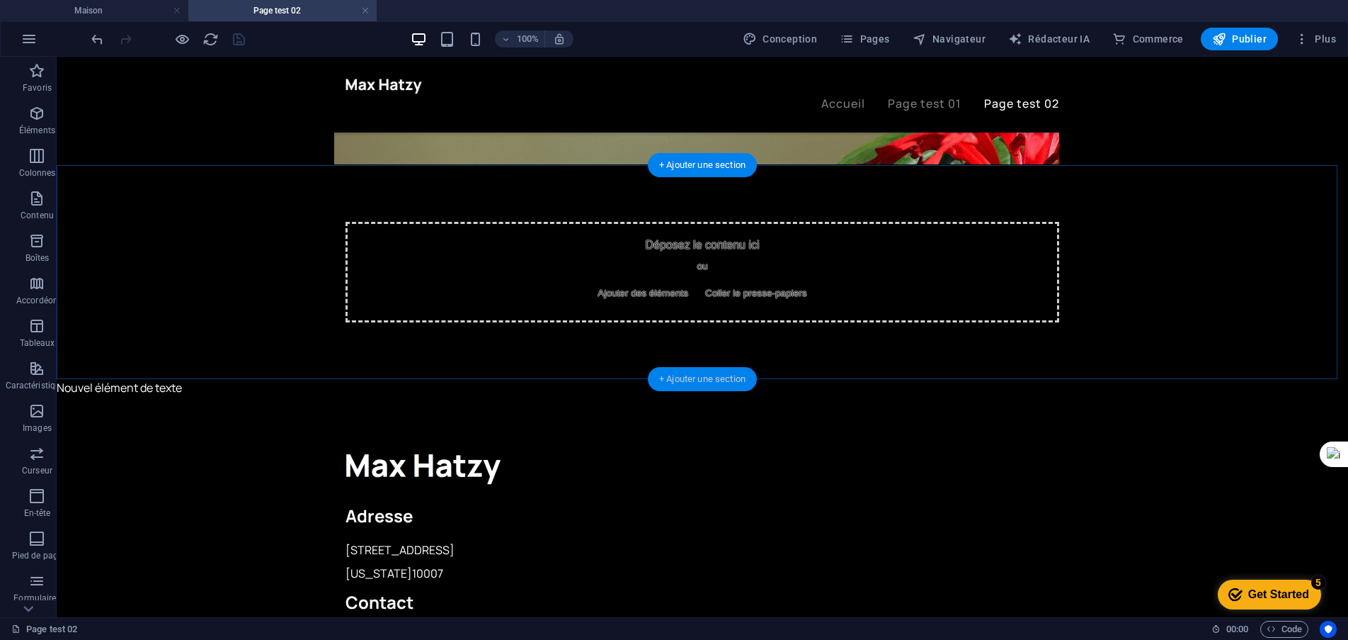
click at [698, 379] on font "+ Ajouter une section" at bounding box center [702, 378] width 86 height 11
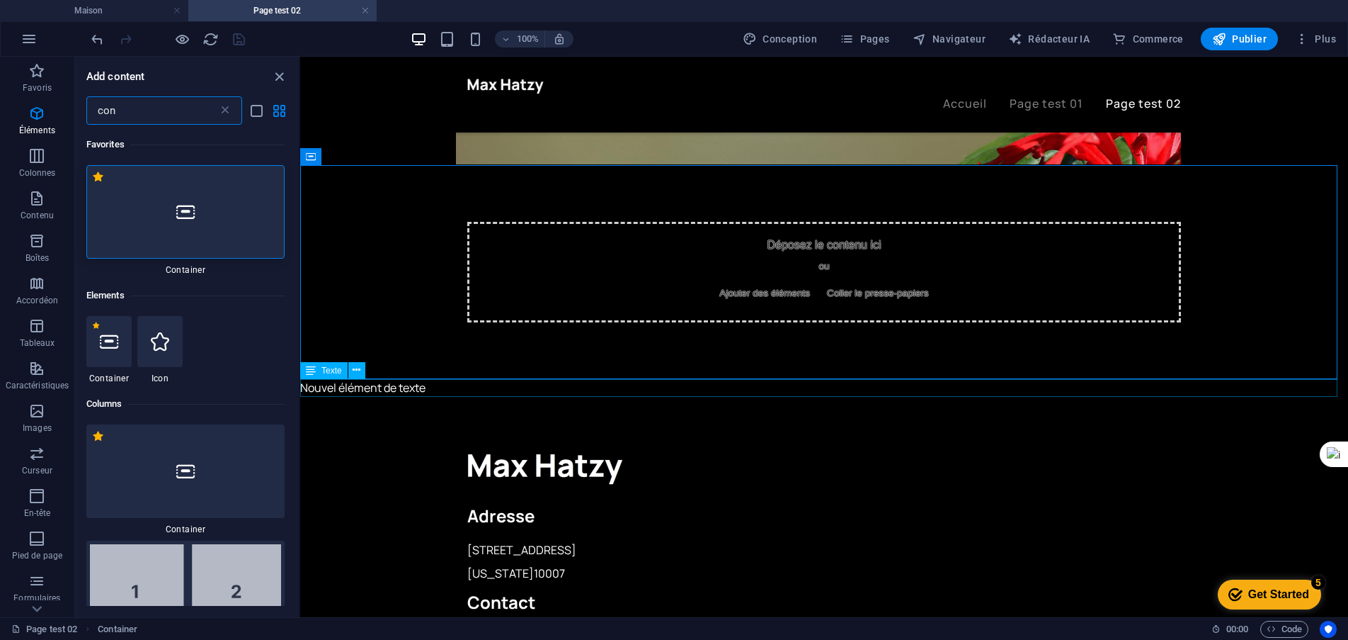
scroll to position [1032, 0]
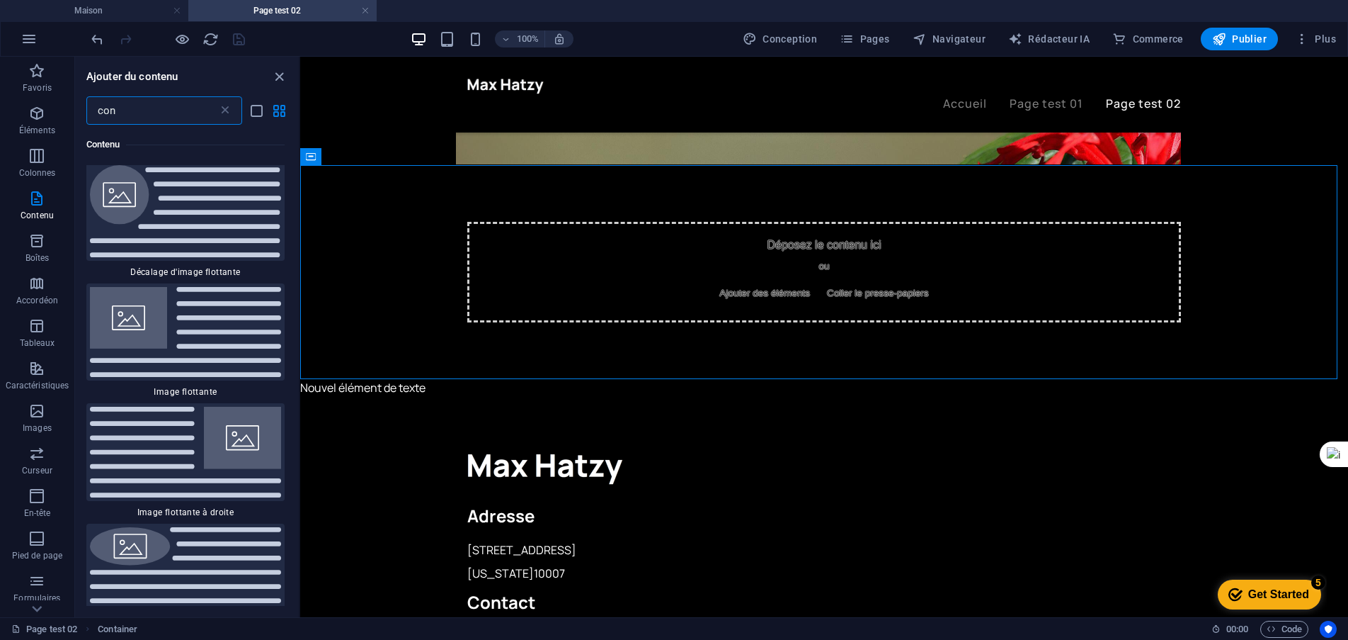
click at [170, 112] on input "con" at bounding box center [152, 110] width 132 height 28
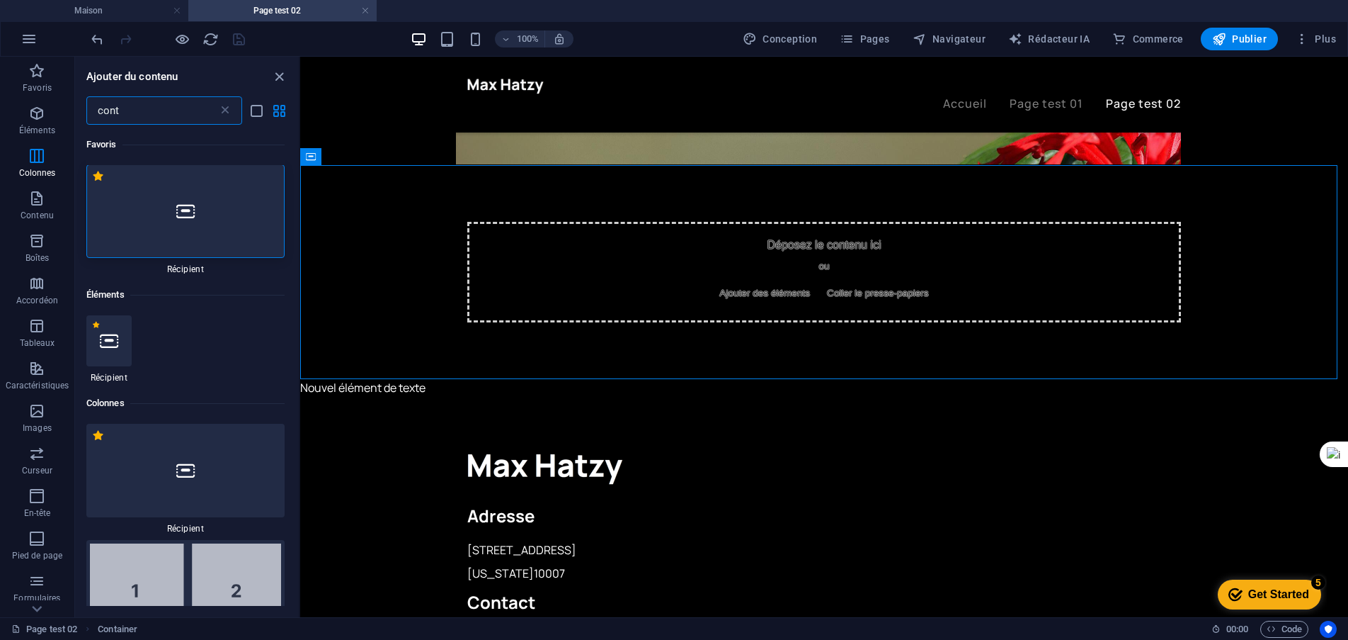
scroll to position [0, 0]
type input "cont"
click at [198, 217] on div at bounding box center [185, 211] width 198 height 93
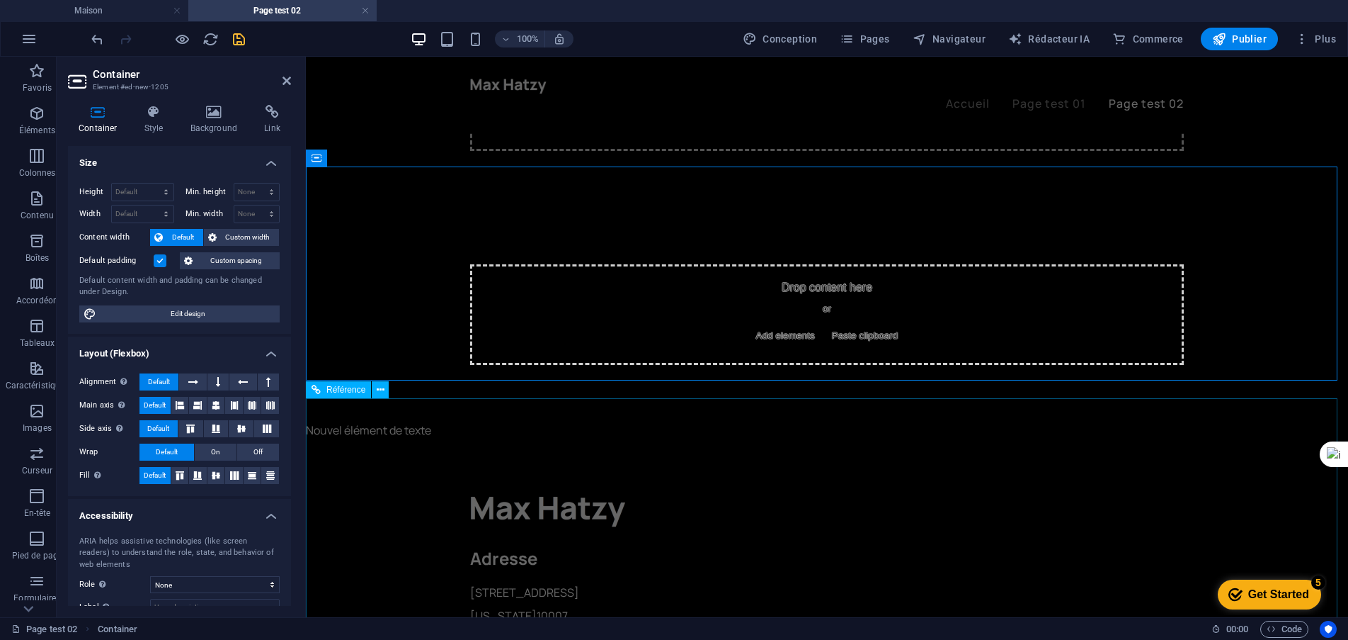
scroll to position [779, 0]
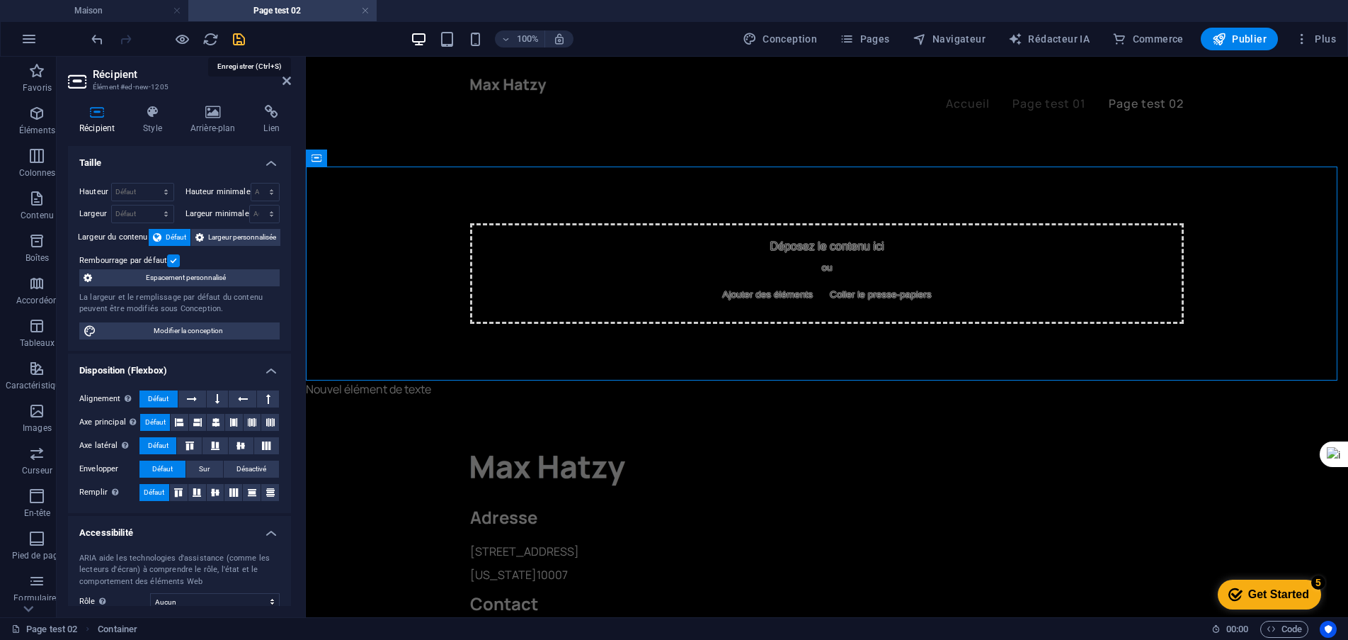
click at [239, 46] on icon "sauvegarder" at bounding box center [239, 39] width 16 height 16
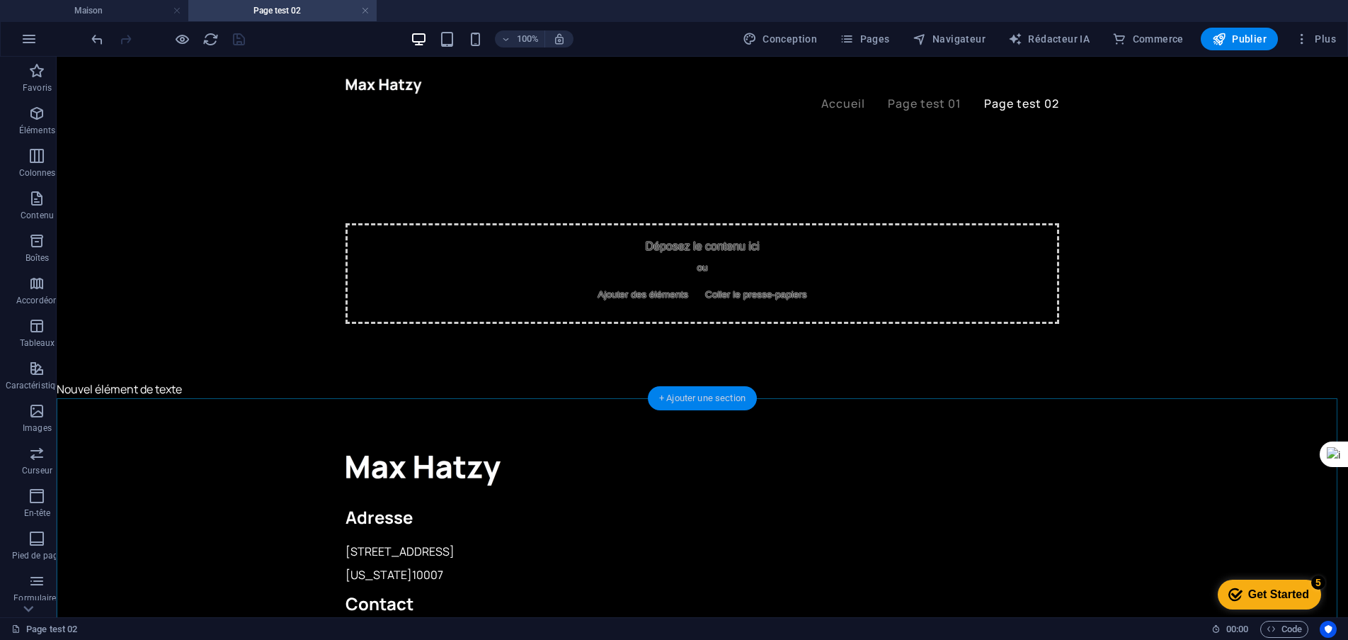
click at [722, 394] on font "+ Ajouter une section" at bounding box center [702, 397] width 86 height 11
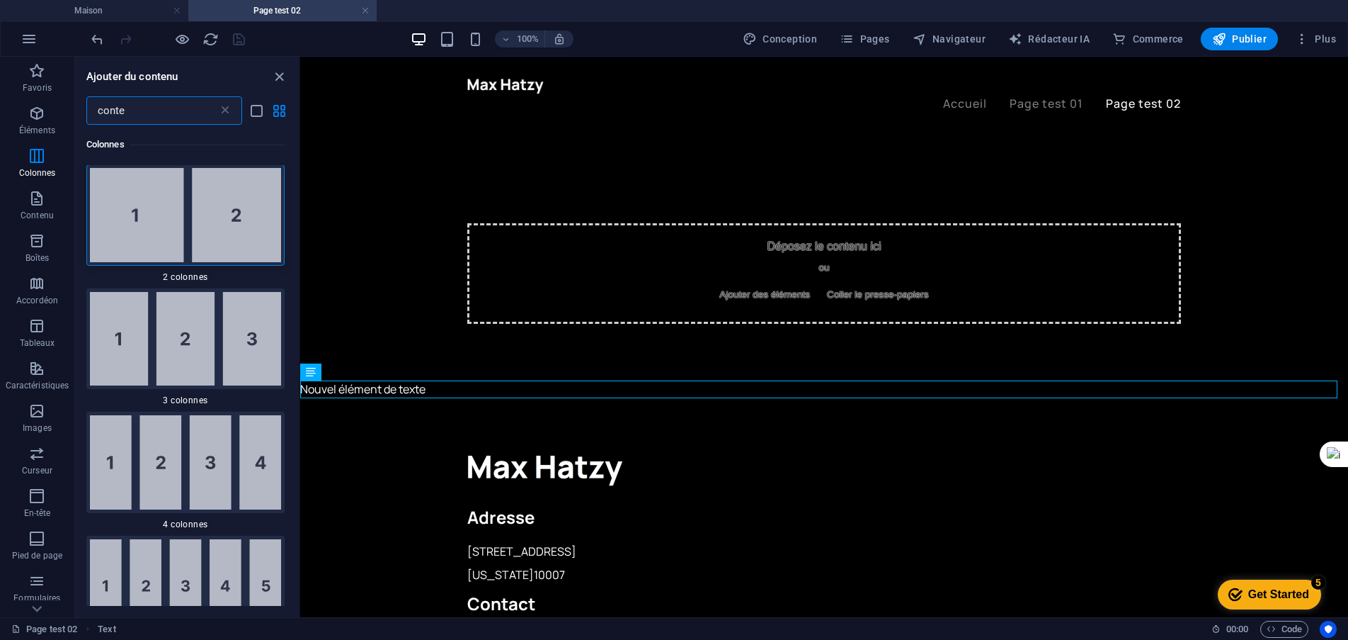
scroll to position [0, 0]
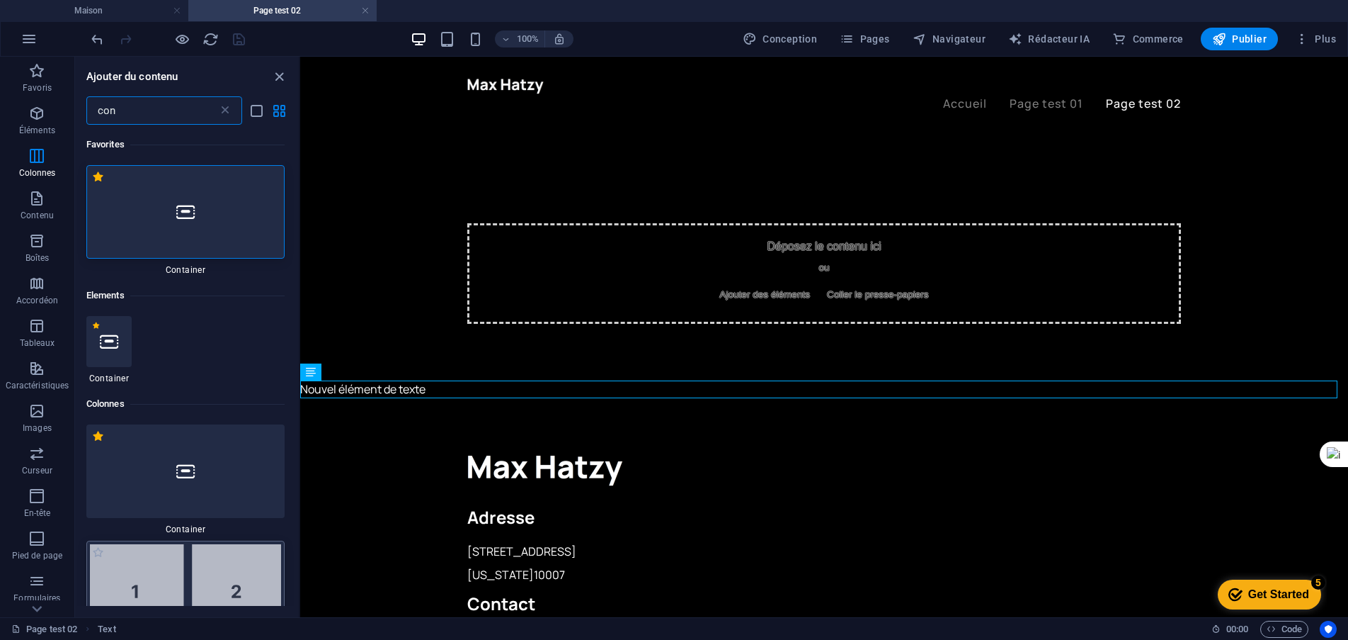
type input "co"
click at [197, 218] on div at bounding box center [185, 211] width 198 height 93
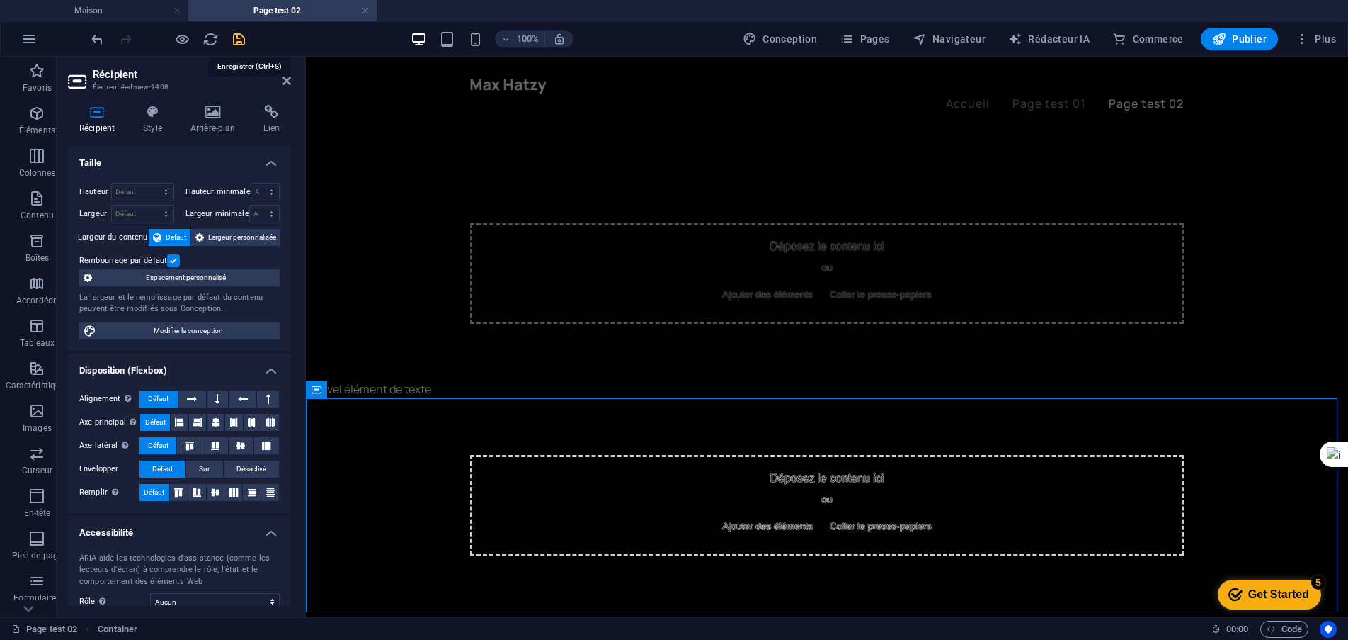
click at [237, 38] on icon "sauvegarder" at bounding box center [239, 39] width 16 height 16
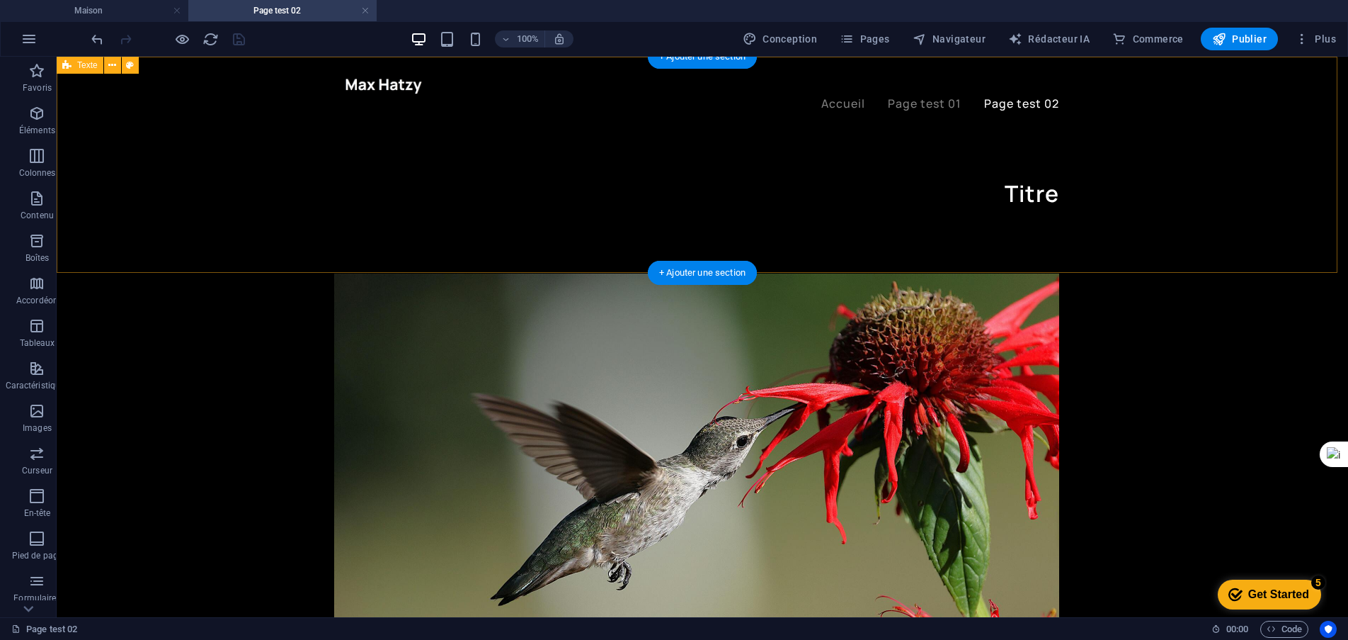
click at [161, 139] on div "Titre" at bounding box center [703, 165] width 1292 height 216
click at [113, 67] on icon at bounding box center [112, 65] width 8 height 15
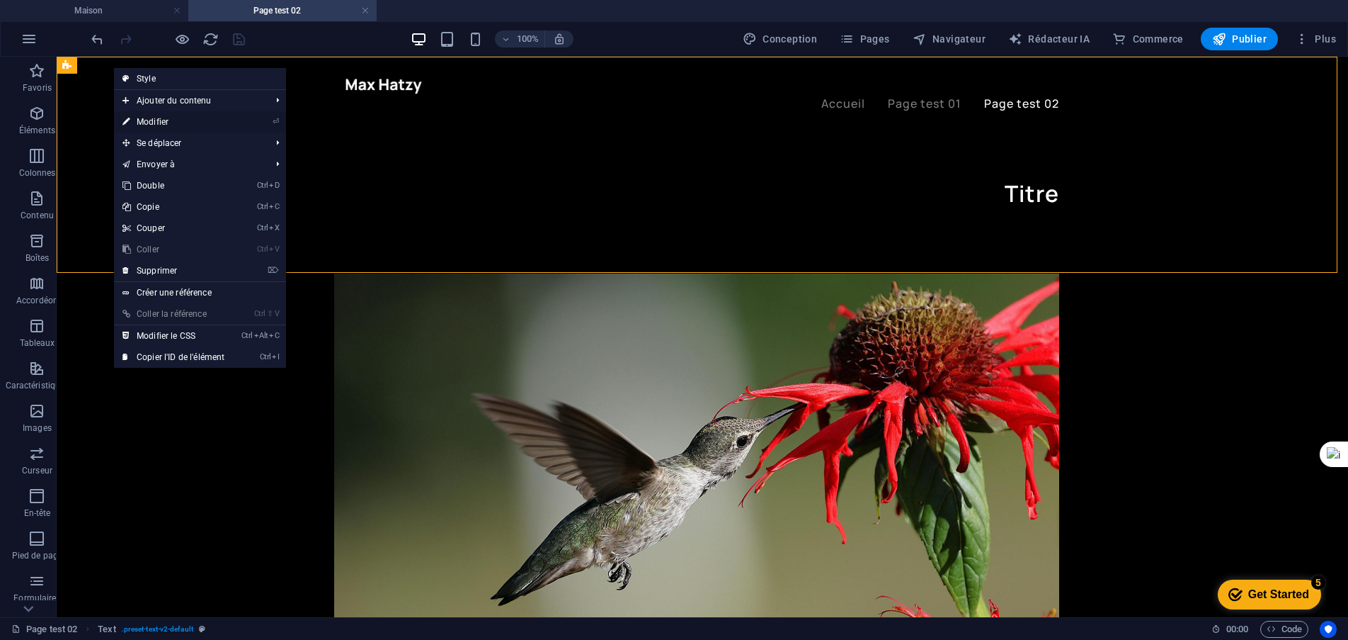
click at [147, 120] on font "Modifier" at bounding box center [153, 122] width 32 height 10
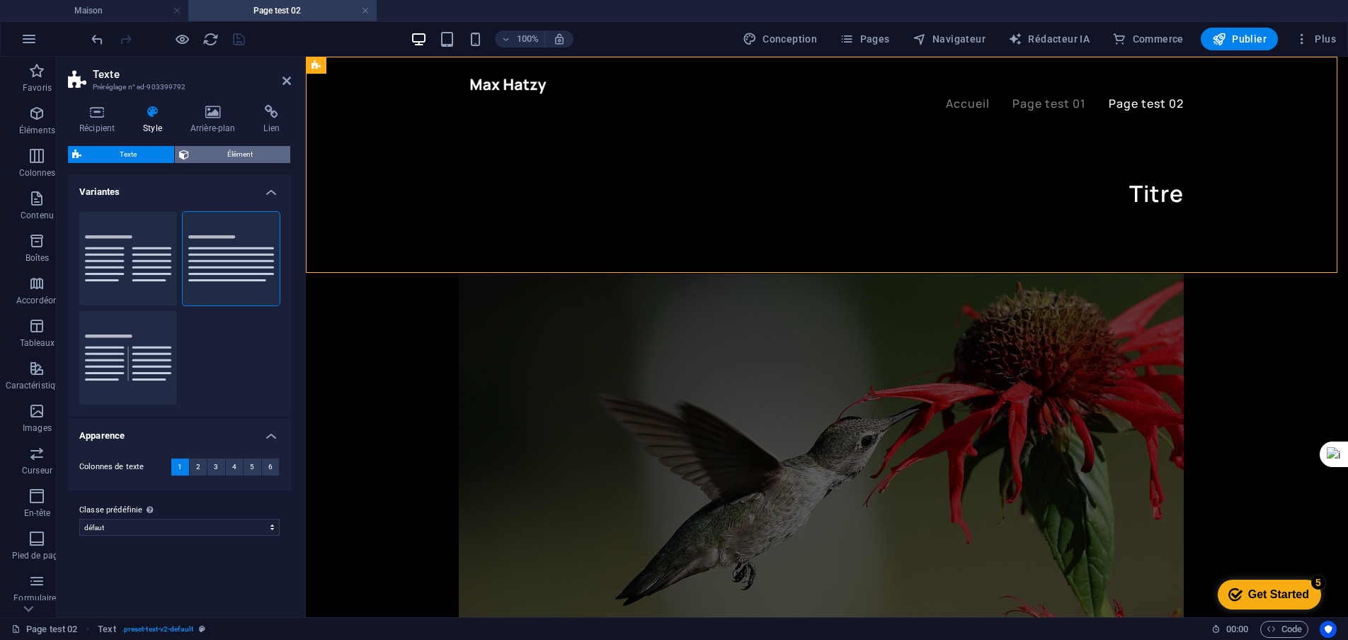
click at [238, 151] on font "Élément" at bounding box center [239, 154] width 25 height 8
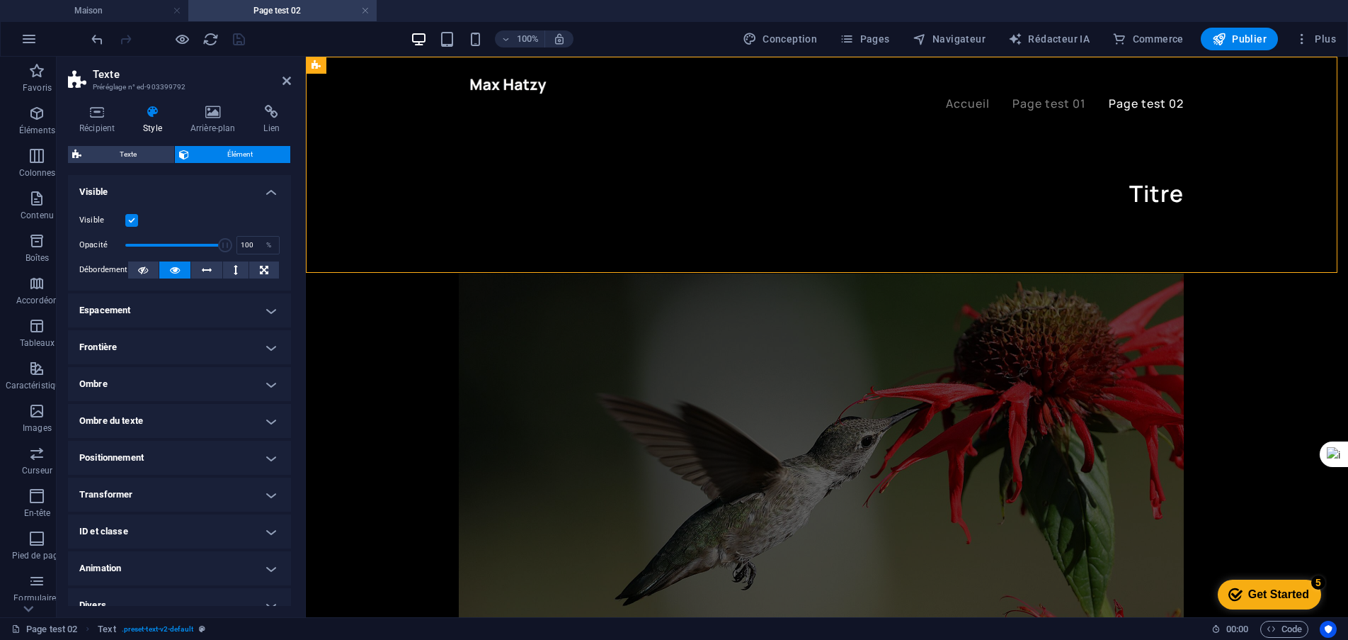
click at [244, 305] on h4 "Espacement" at bounding box center [179, 310] width 223 height 34
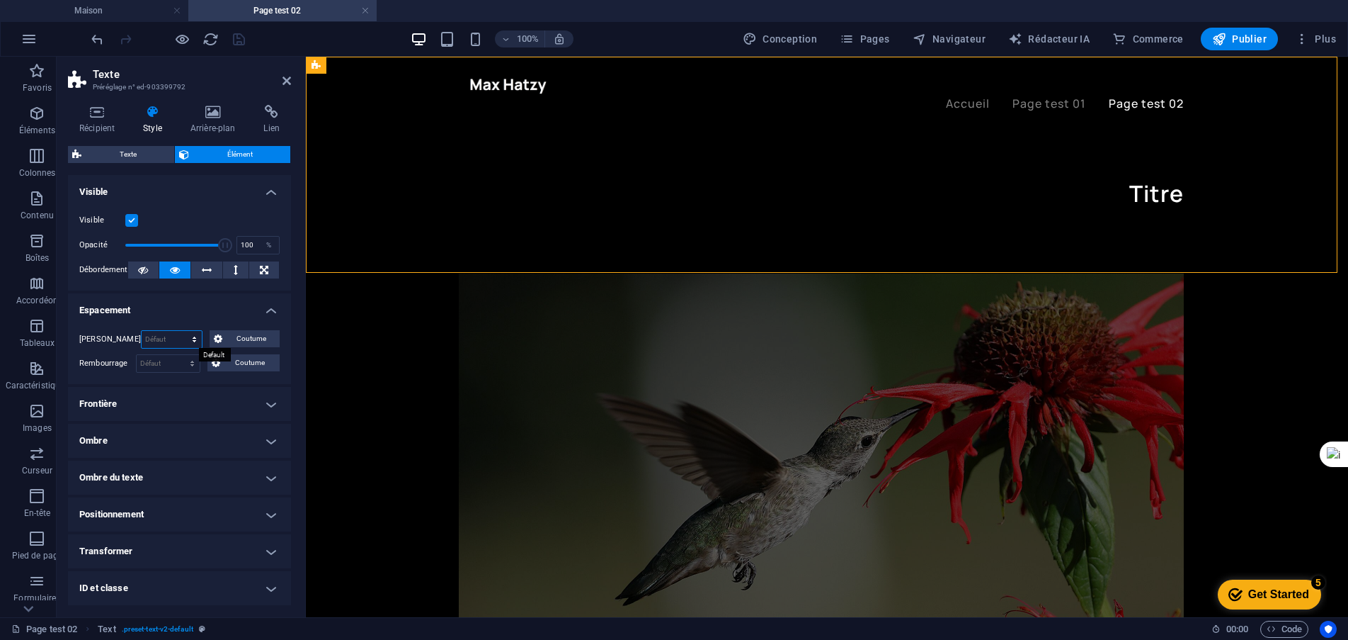
click at [193, 334] on select "Défaut auto px % rem Volkswagen vh Coutume" at bounding box center [172, 339] width 61 height 17
select select "px"
click at [181, 331] on select "Défaut auto px % rem Volkswagen vh Coutume" at bounding box center [172, 339] width 61 height 17
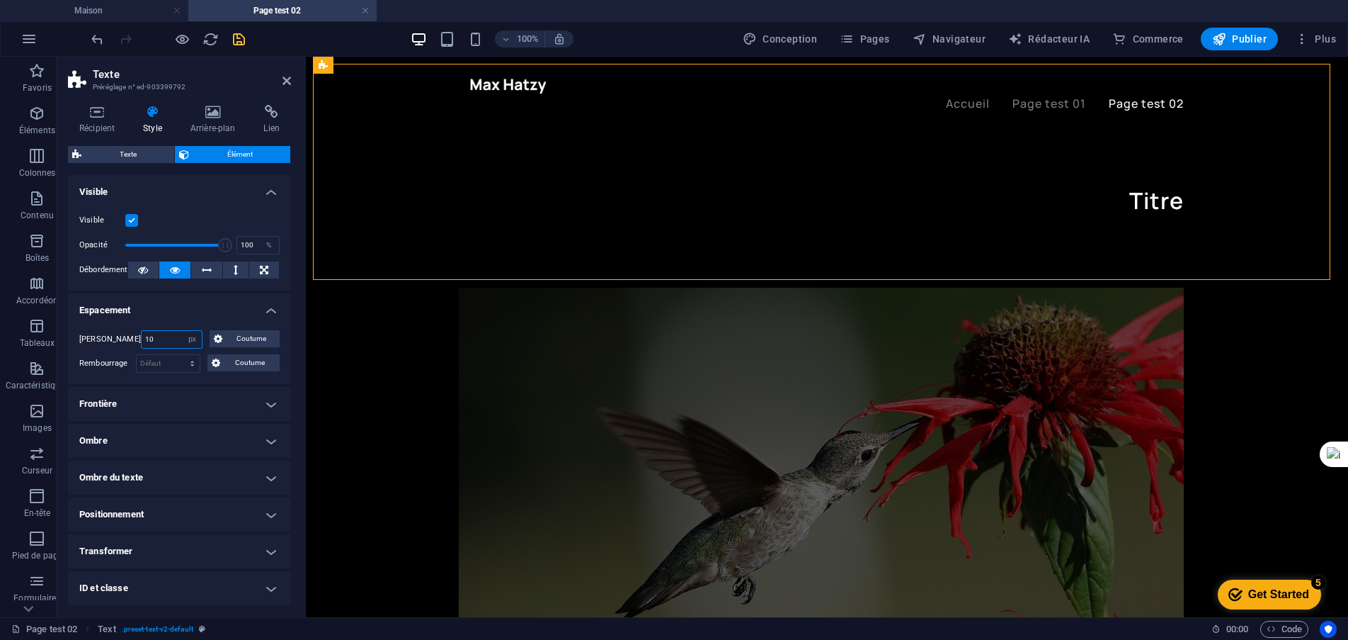
drag, startPoint x: 153, startPoint y: 341, endPoint x: 133, endPoint y: 331, distance: 21.9
click at [133, 331] on div "Marge 10 Défaut auto px % rem Volkswagen vh Coutume Coutume" at bounding box center [179, 339] width 200 height 18
type input "5"
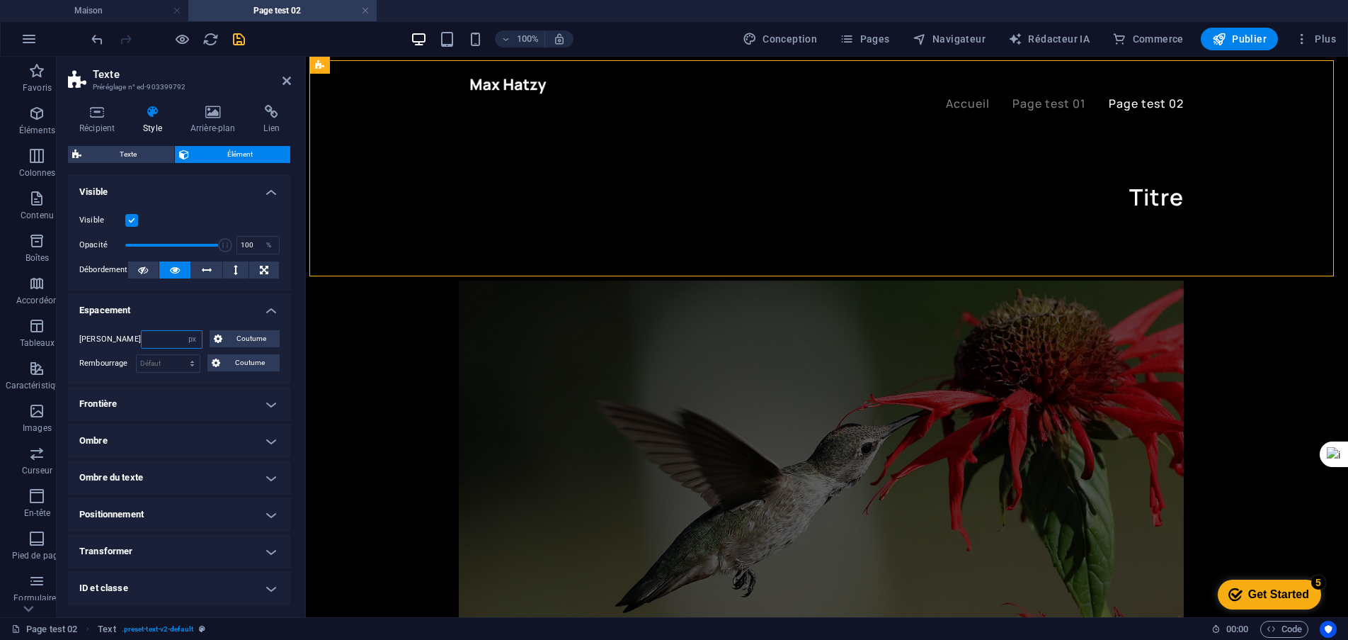
type input "1"
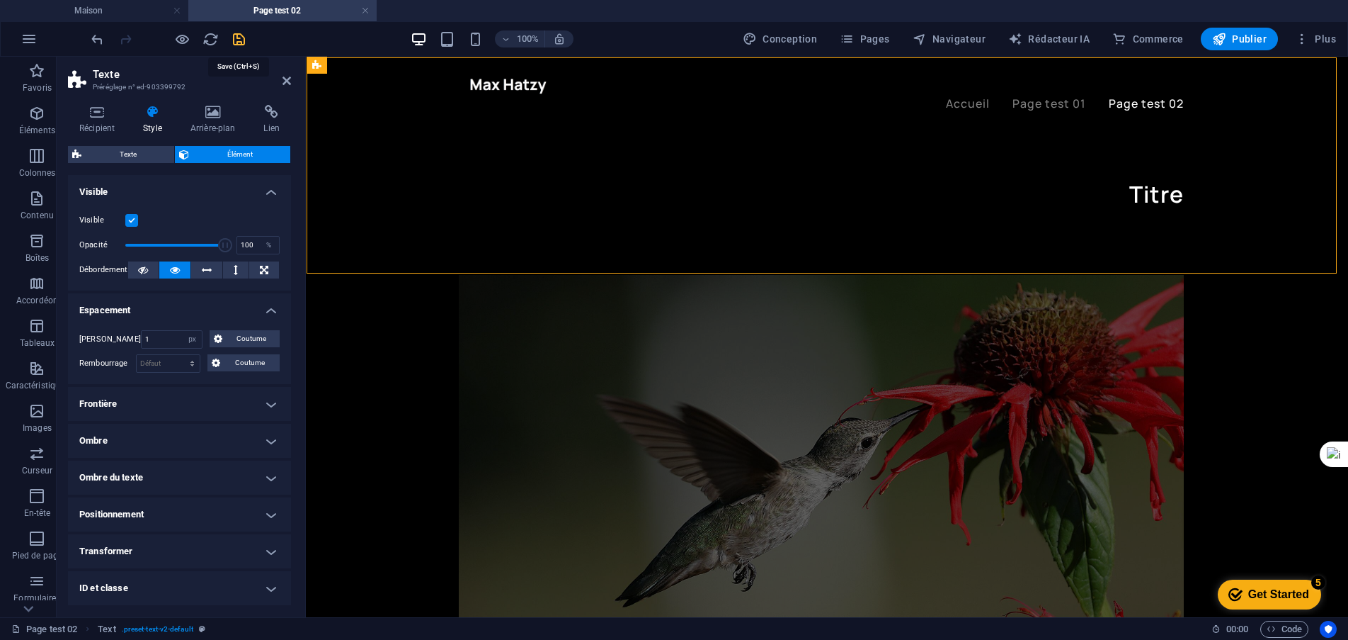
click at [242, 38] on icon "sauvegarder" at bounding box center [239, 39] width 16 height 16
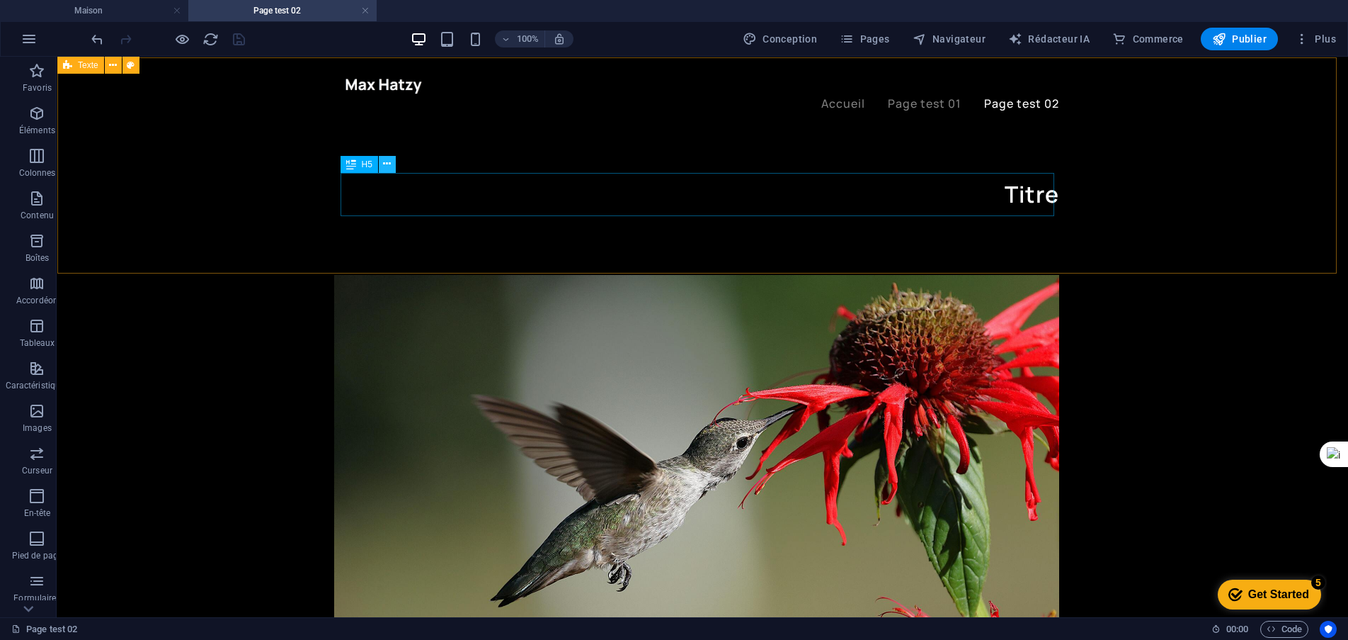
click at [387, 163] on icon at bounding box center [387, 164] width 8 height 15
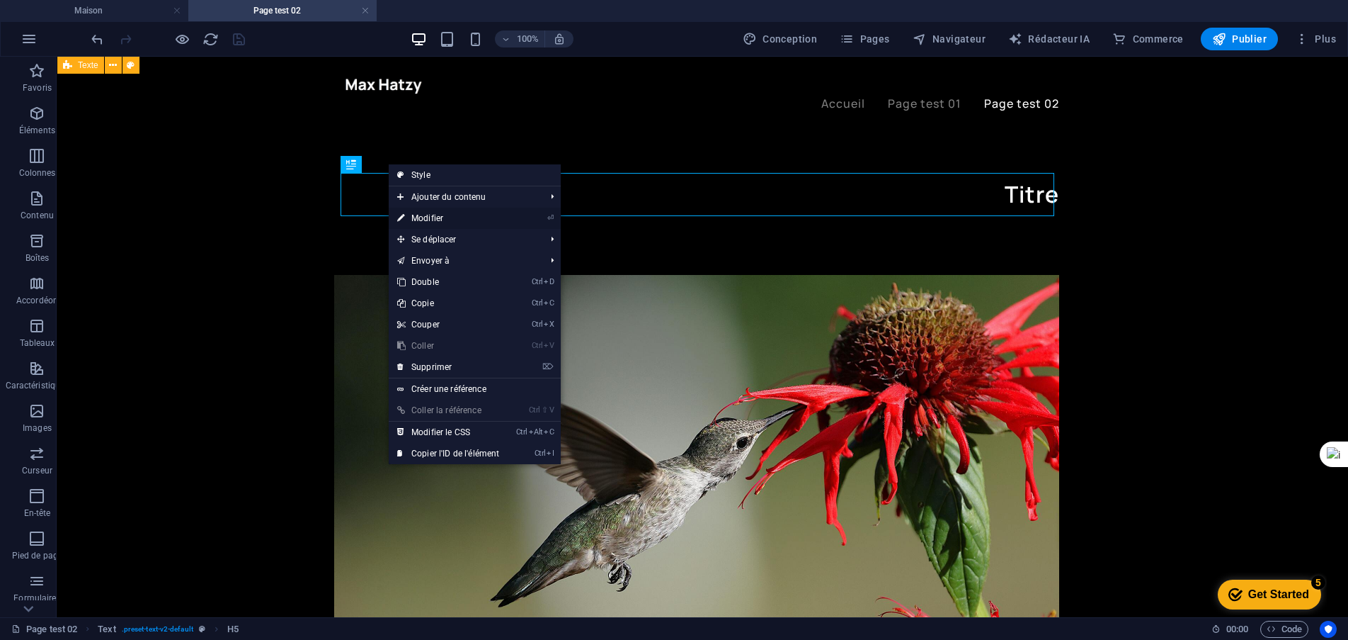
click at [436, 220] on font "Modifier" at bounding box center [427, 218] width 32 height 10
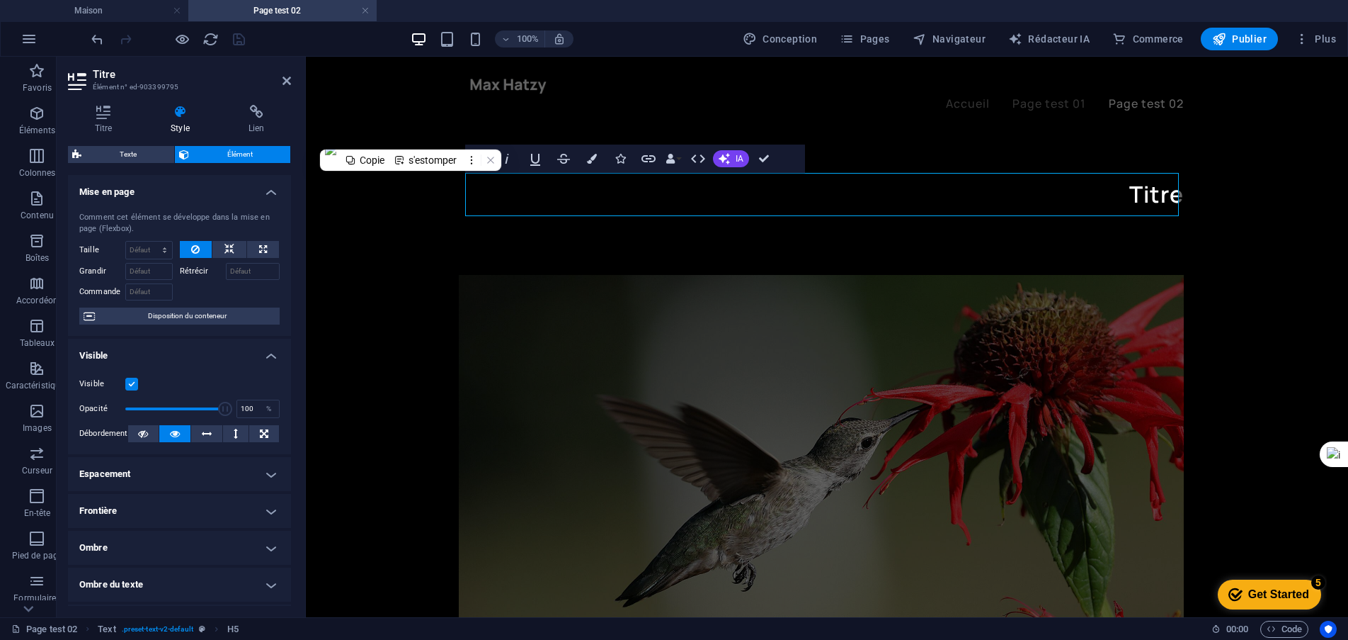
click at [255, 480] on h4 "Espacement" at bounding box center [179, 474] width 223 height 34
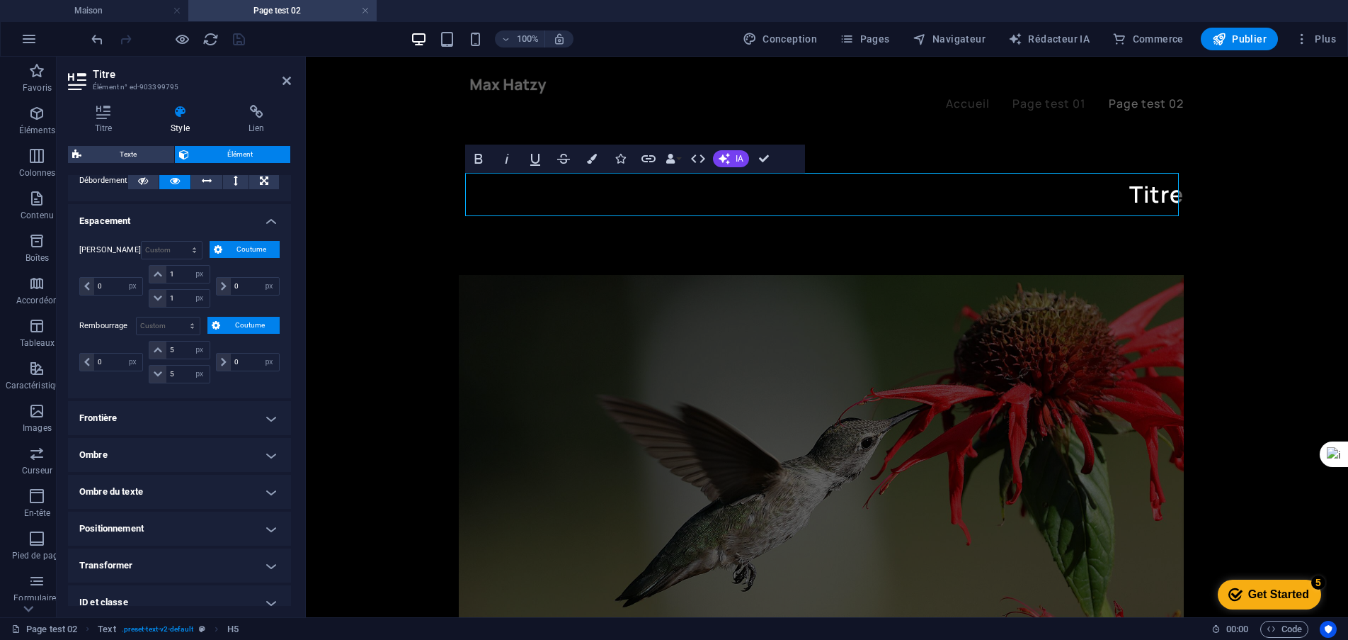
scroll to position [283, 0]
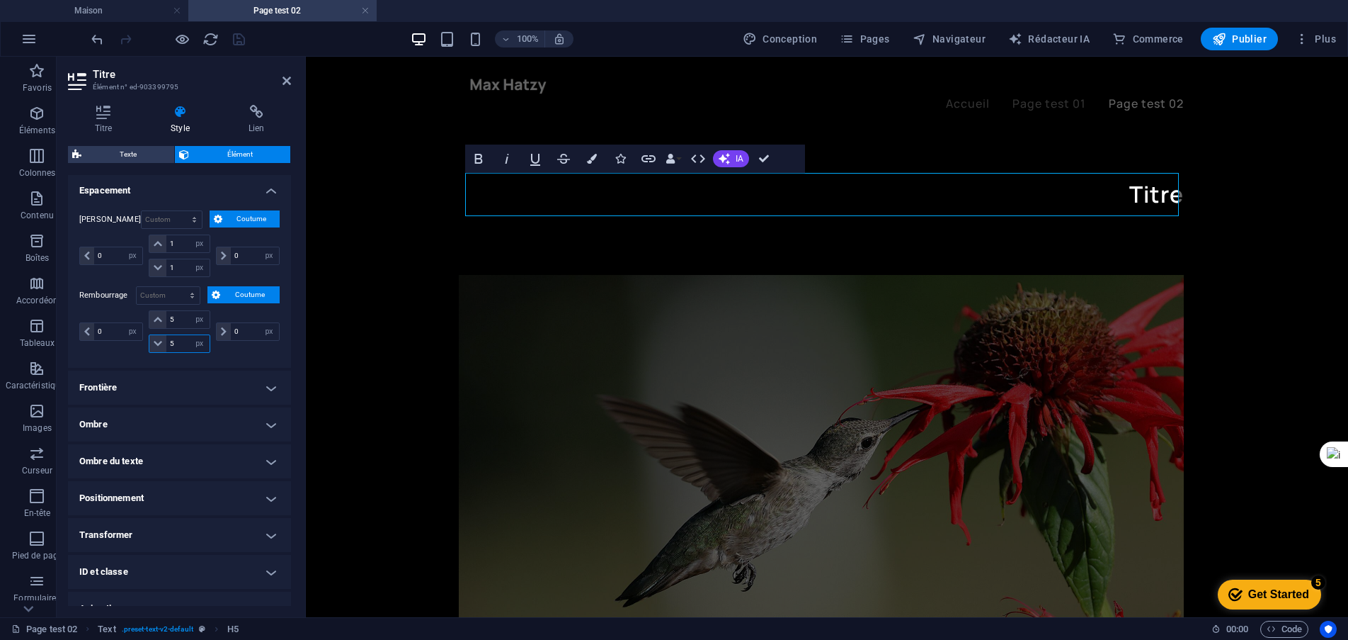
drag, startPoint x: 176, startPoint y: 341, endPoint x: 157, endPoint y: 344, distance: 20.0
click at [157, 344] on div "5 px rem % vh Volkswagen" at bounding box center [179, 343] width 61 height 18
type input "1"
click at [235, 356] on div "0 px rem % vh Volkswagen 5 px rem % vh Volkswagen 1 px rem % vh Volkswagen 0 px…" at bounding box center [179, 333] width 200 height 46
drag, startPoint x: 181, startPoint y: 322, endPoint x: 167, endPoint y: 334, distance: 18.1
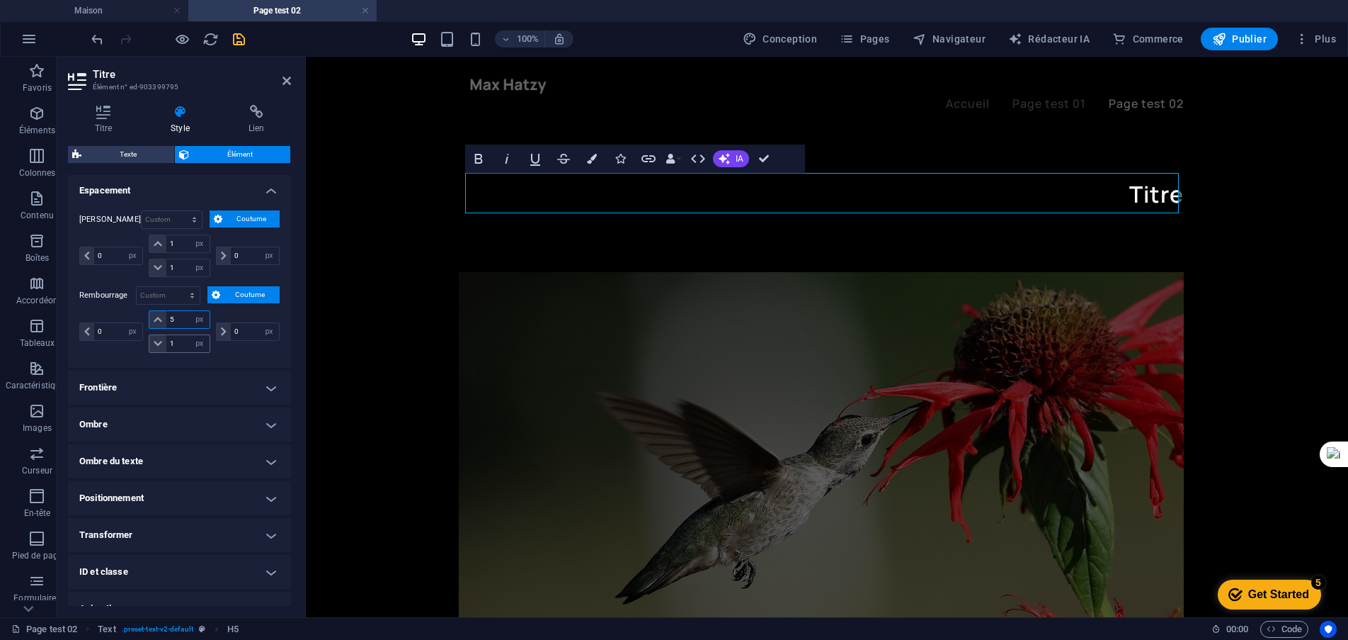
click at [162, 315] on div "5 px rem % vh Volkswagen" at bounding box center [179, 319] width 61 height 18
type input "1"
click at [238, 348] on div "0 px rem % vh Volkswagen" at bounding box center [246, 331] width 67 height 42
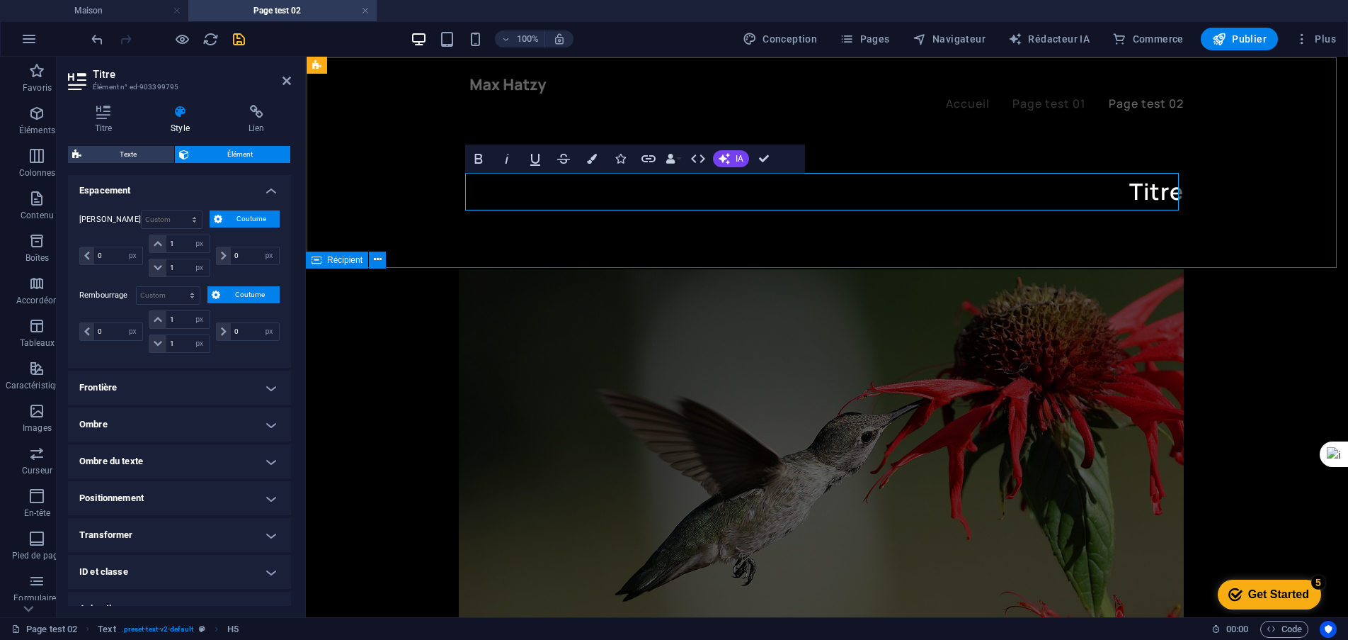
click at [1152, 188] on font "Titre" at bounding box center [1157, 191] width 55 height 31
click at [1130, 188] on font "Titre" at bounding box center [1157, 191] width 55 height 31
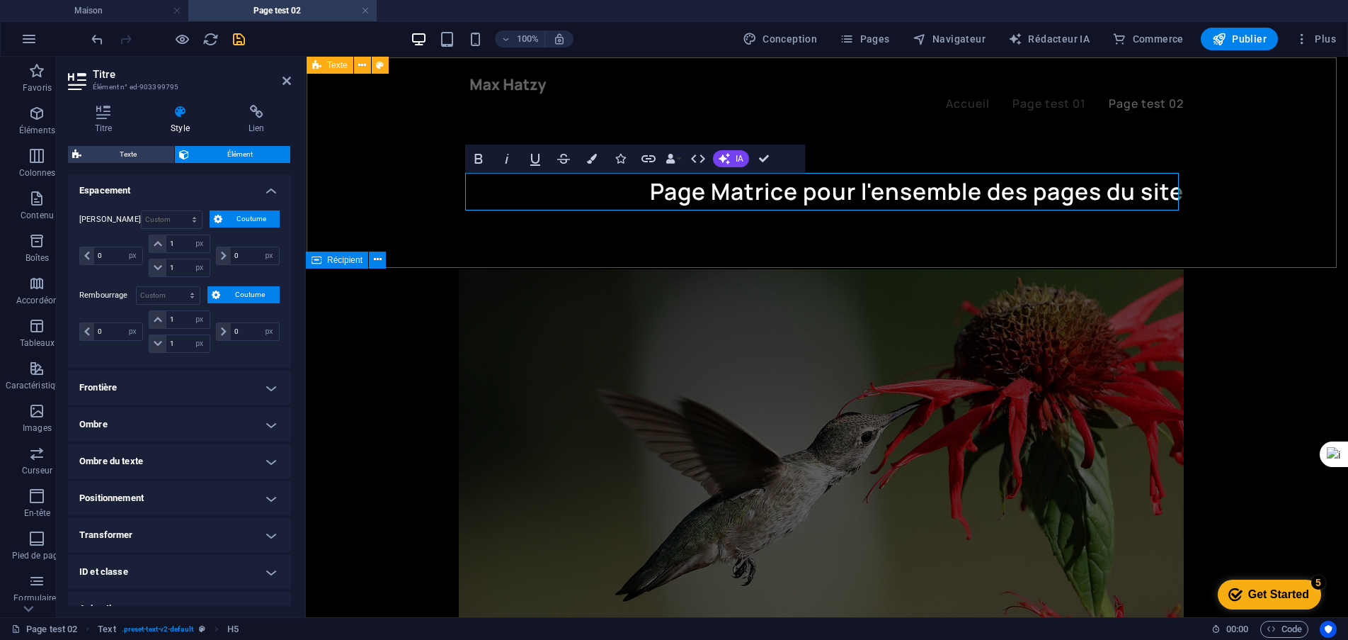
click at [1101, 187] on font "Page Matrice pour l'ensemble des pages du site" at bounding box center [917, 191] width 534 height 31
click at [821, 188] on font "Page Matrice pour l'ensemble du site" at bounding box center [977, 191] width 414 height 31
drag, startPoint x: 910, startPoint y: 194, endPoint x: 958, endPoint y: 208, distance: 50.2
click at [909, 194] on font "Page "Matrice pour l'ensemble du site" at bounding box center [971, 191] width 425 height 31
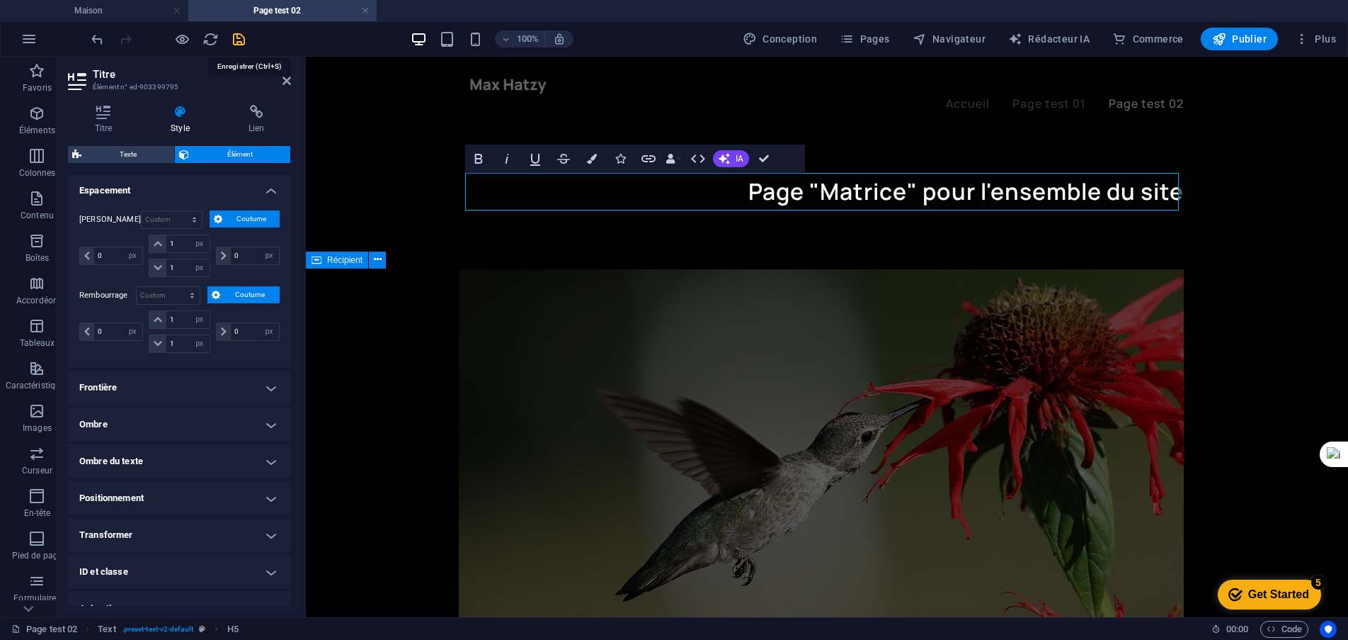
click at [240, 36] on icon "sauvegarder" at bounding box center [239, 39] width 16 height 16
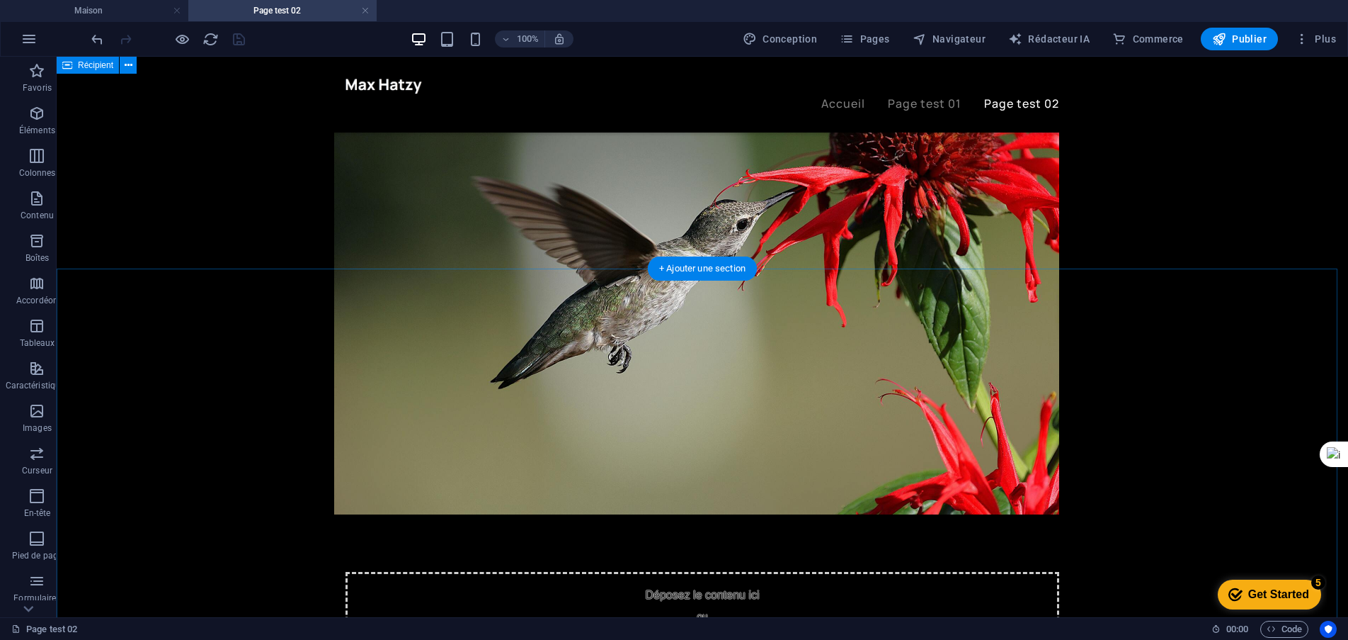
scroll to position [0, 0]
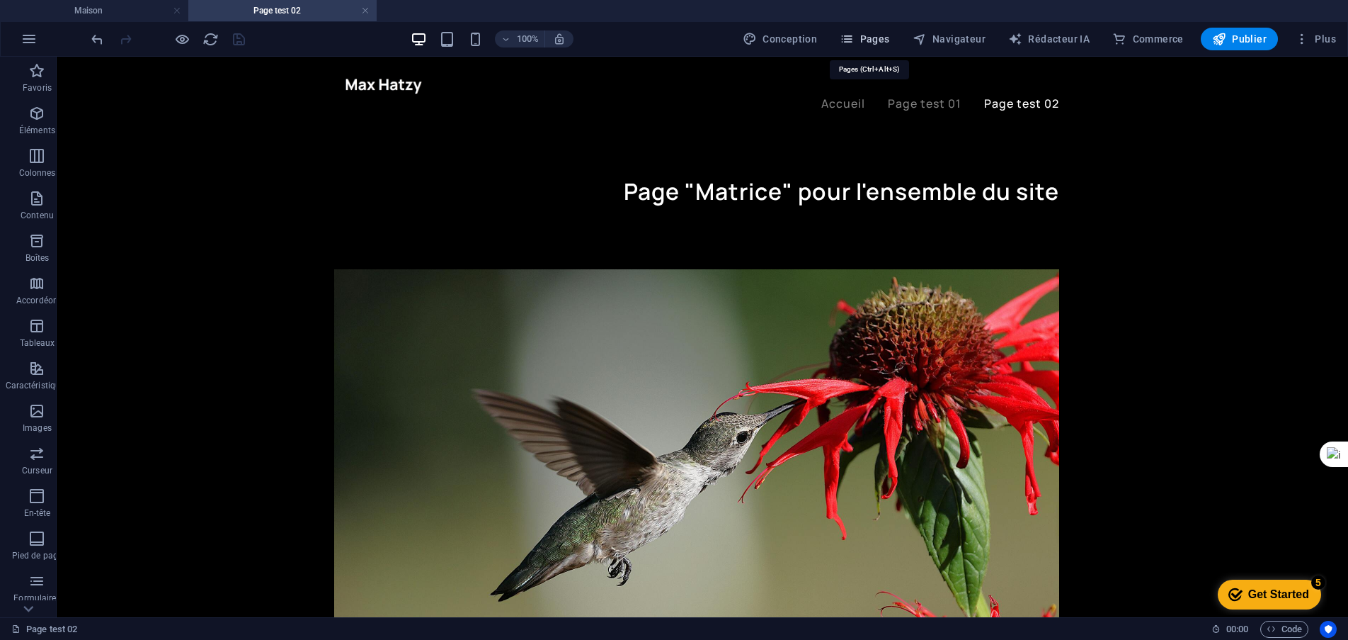
click at [882, 42] on font "Pages" at bounding box center [876, 38] width 30 height 11
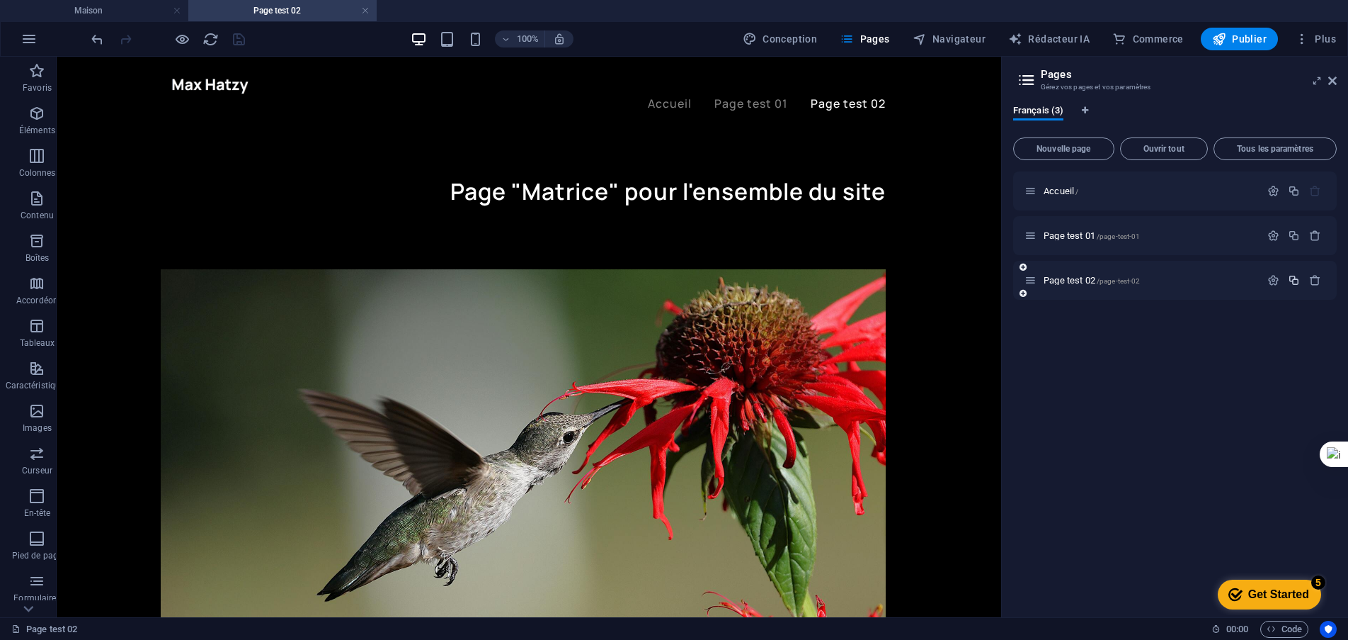
click at [1294, 283] on icon "button" at bounding box center [1294, 280] width 12 height 12
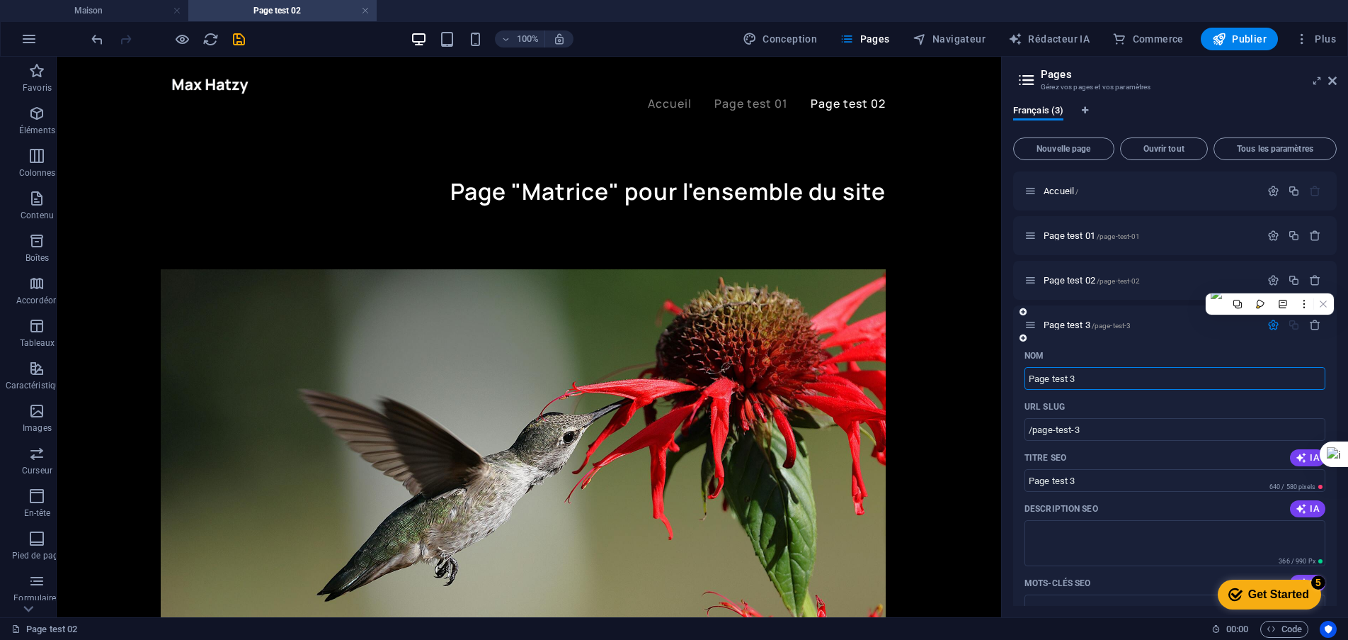
click at [1072, 377] on input "Page test 3" at bounding box center [1175, 378] width 301 height 23
type input "Page test 03"
type input "/page-test-03"
type input "Page test 03"
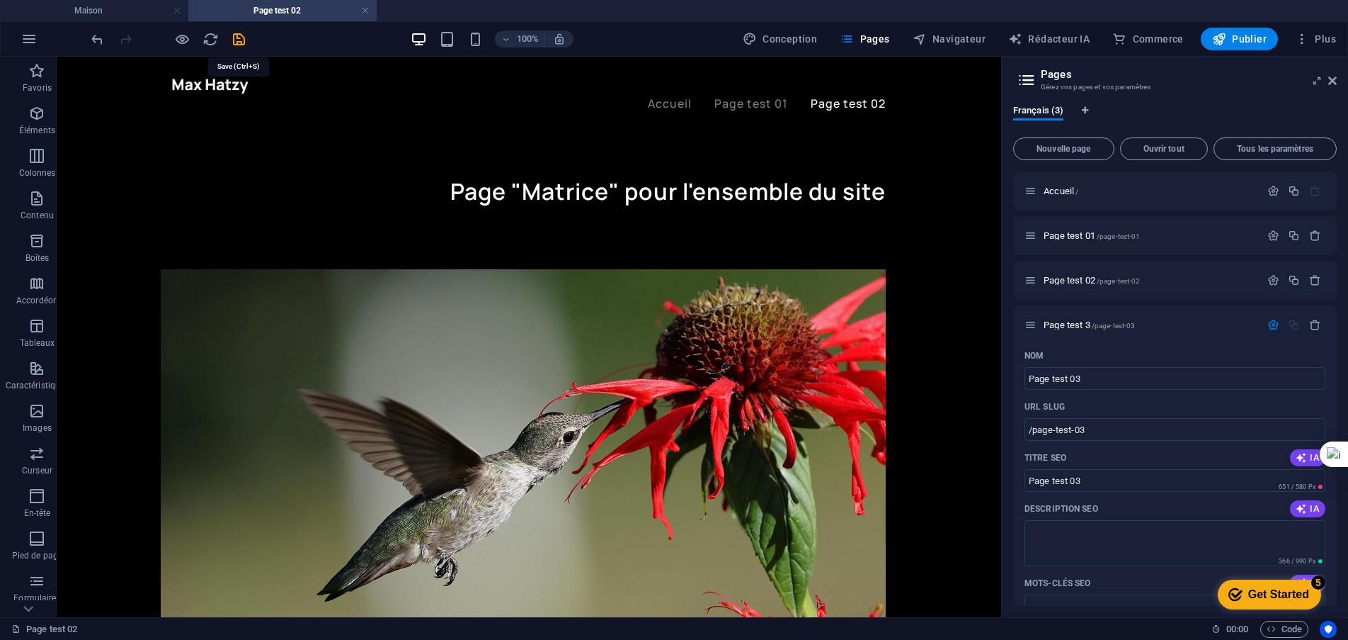
click at [234, 40] on icon "sauvegarder" at bounding box center [239, 39] width 16 height 16
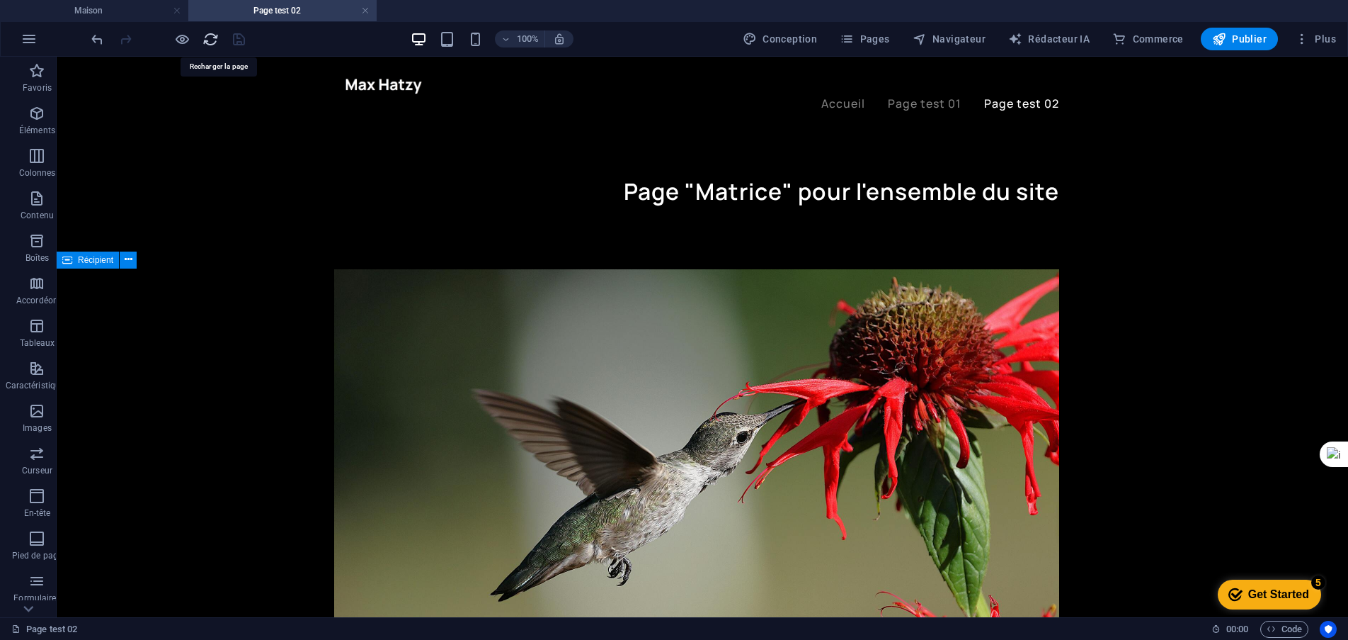
click at [205, 37] on icon "recharger" at bounding box center [211, 39] width 16 height 16
click at [887, 36] on font "Pages" at bounding box center [876, 38] width 30 height 11
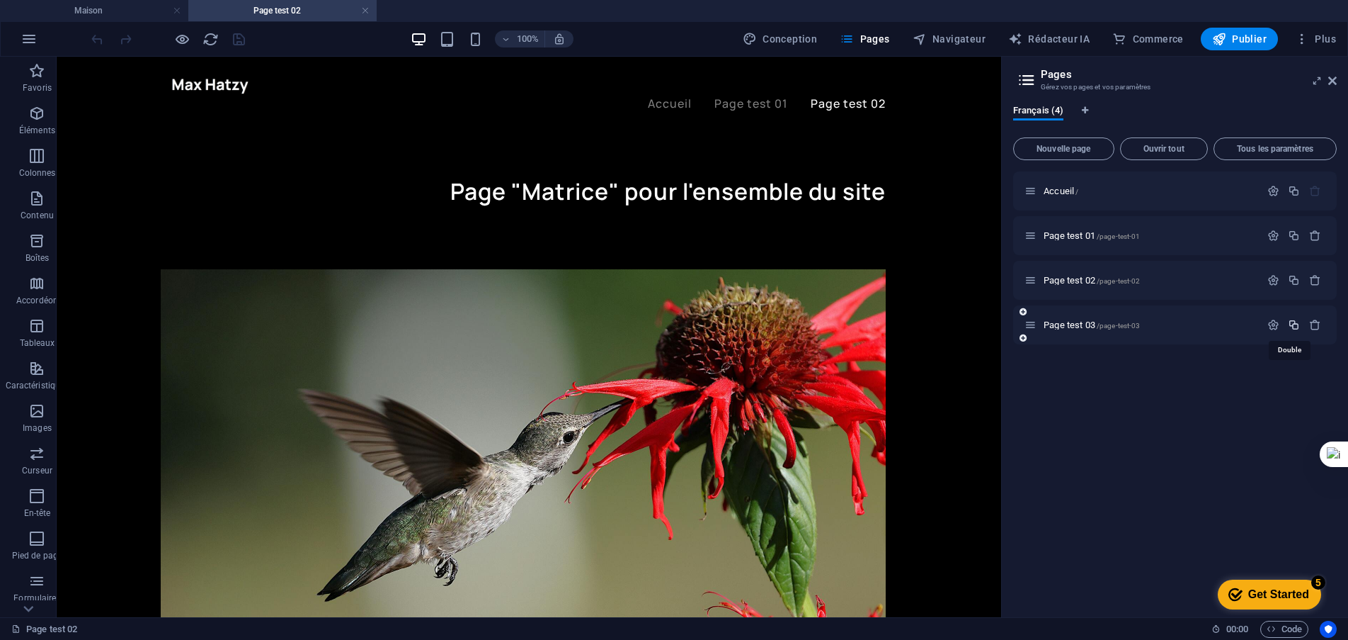
click at [1295, 325] on icon "button" at bounding box center [1294, 325] width 12 height 12
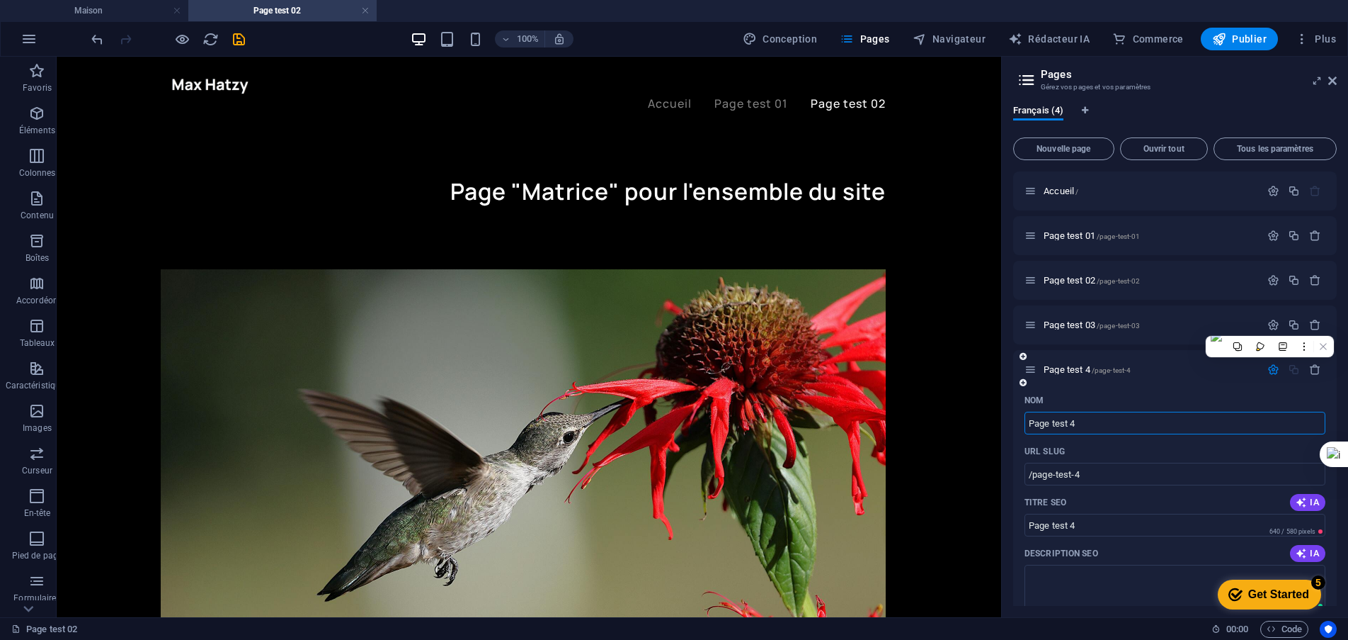
click at [1073, 424] on input "Page test 4" at bounding box center [1175, 422] width 301 height 23
type input "Page test 04"
type input "/page-test-04"
type input "Page test 04"
click at [242, 40] on icon "sauvegarder" at bounding box center [239, 39] width 16 height 16
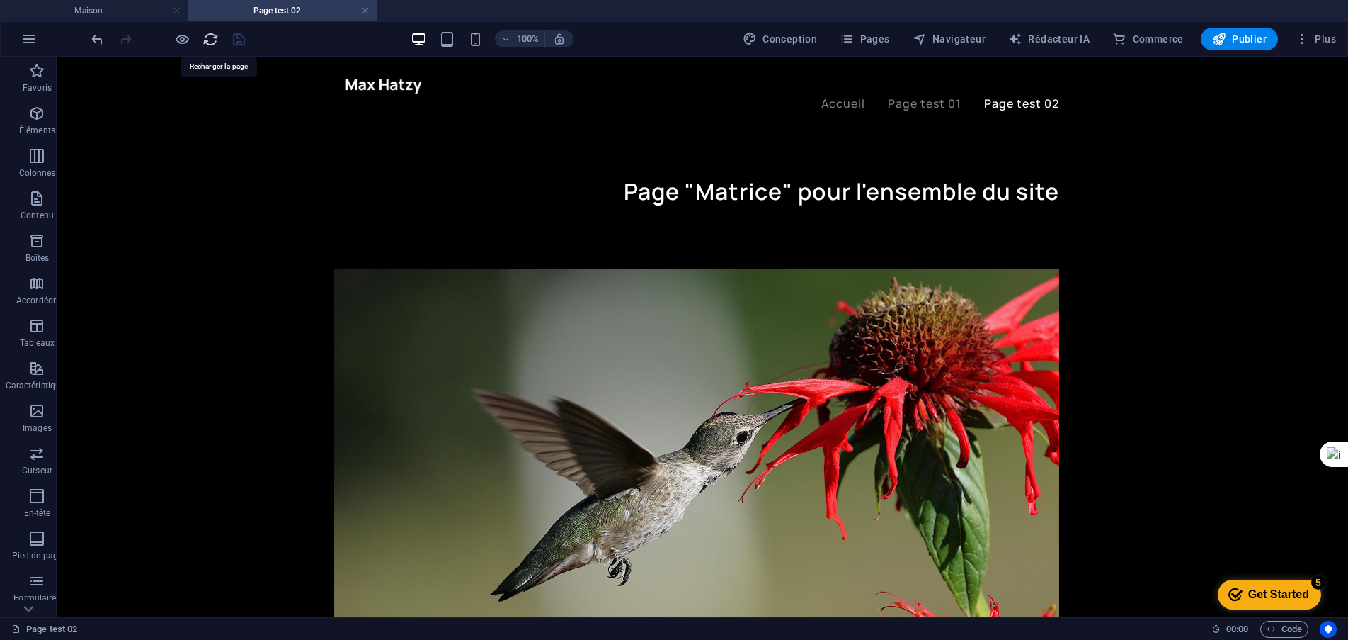
click at [209, 42] on icon "recharger" at bounding box center [211, 39] width 16 height 16
click at [875, 42] on font "Pages" at bounding box center [876, 38] width 30 height 11
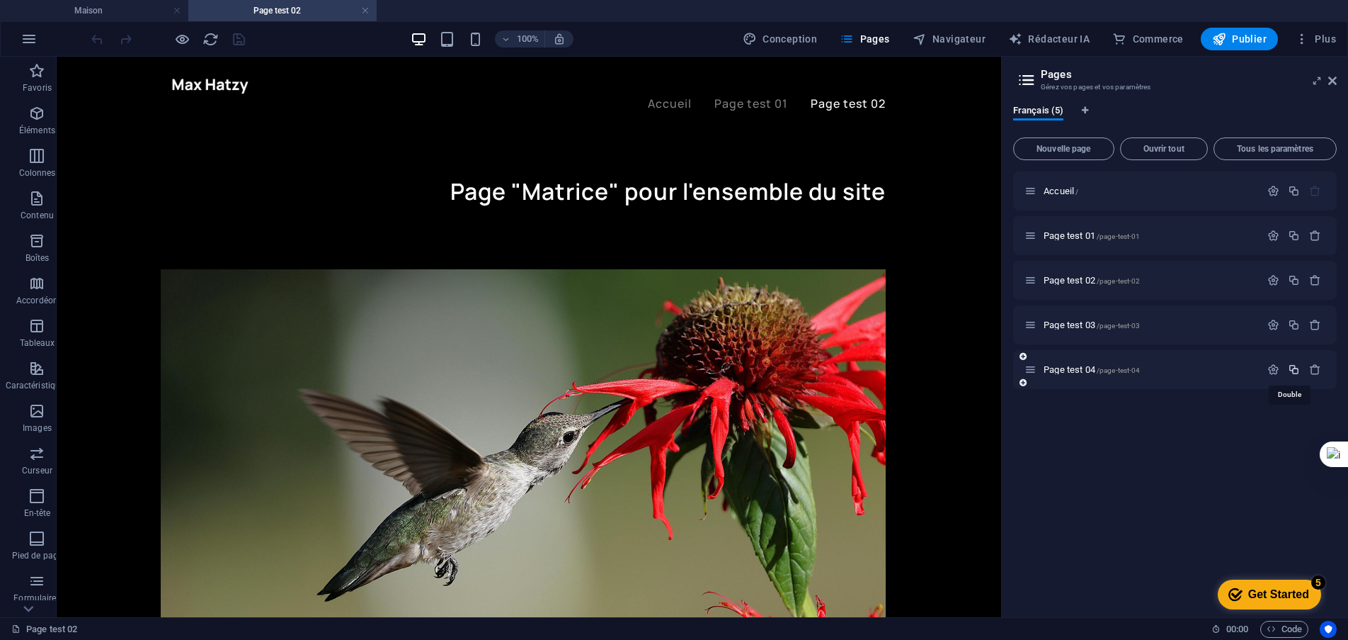
click at [1295, 371] on icon "button" at bounding box center [1294, 369] width 12 height 12
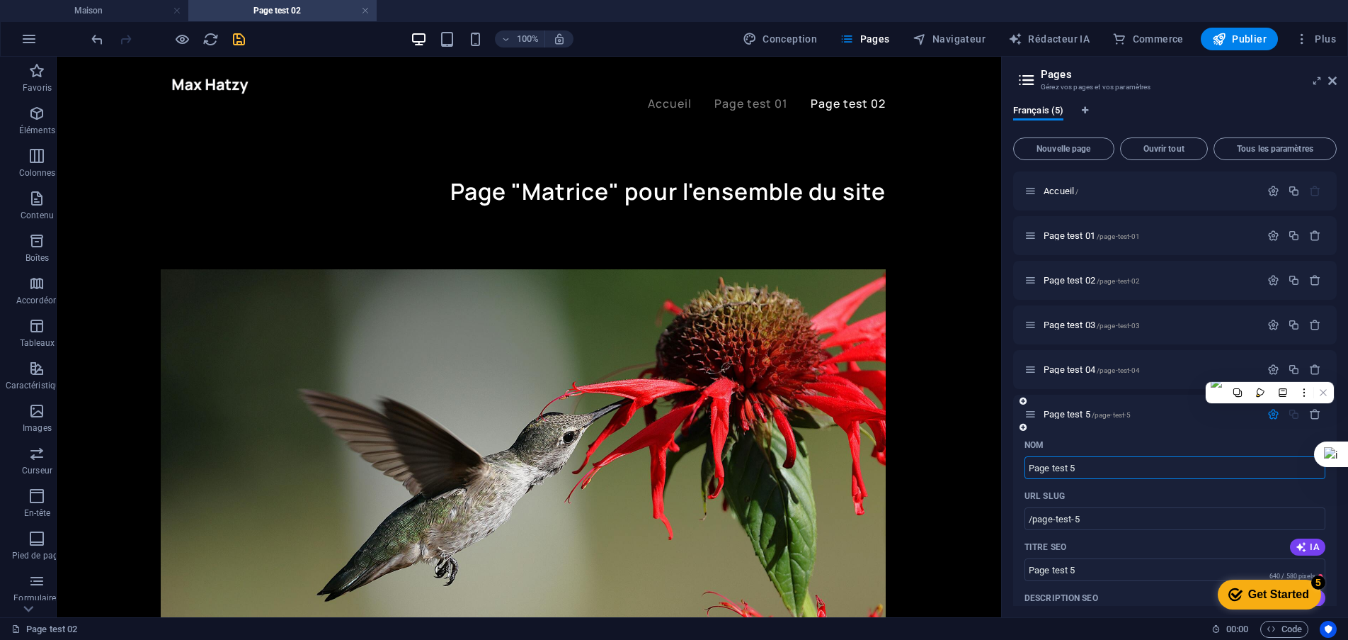
click at [1074, 467] on input "Page test 5" at bounding box center [1175, 467] width 301 height 23
type input "Page test 05"
type input "/page-test-05"
type input "Page test 05"
click at [236, 37] on icon "sauvegarder" at bounding box center [239, 39] width 16 height 16
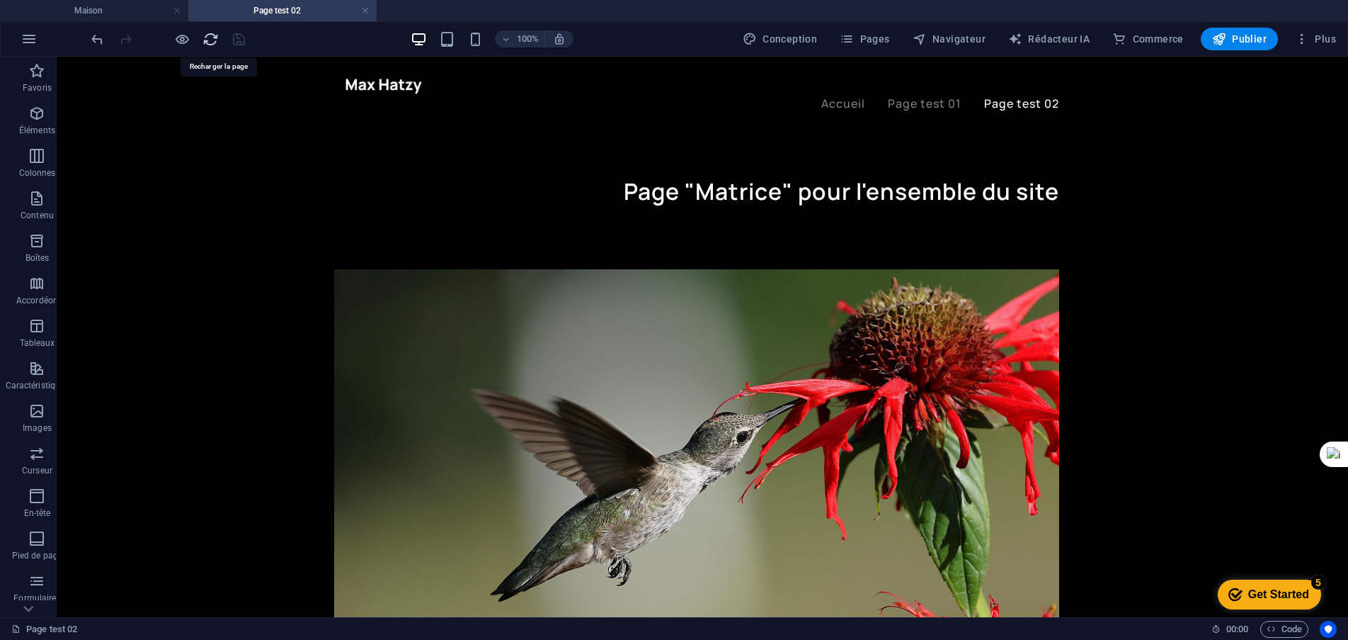
click at [211, 37] on icon "recharger" at bounding box center [211, 39] width 16 height 16
